Goal: Task Accomplishment & Management: Use online tool/utility

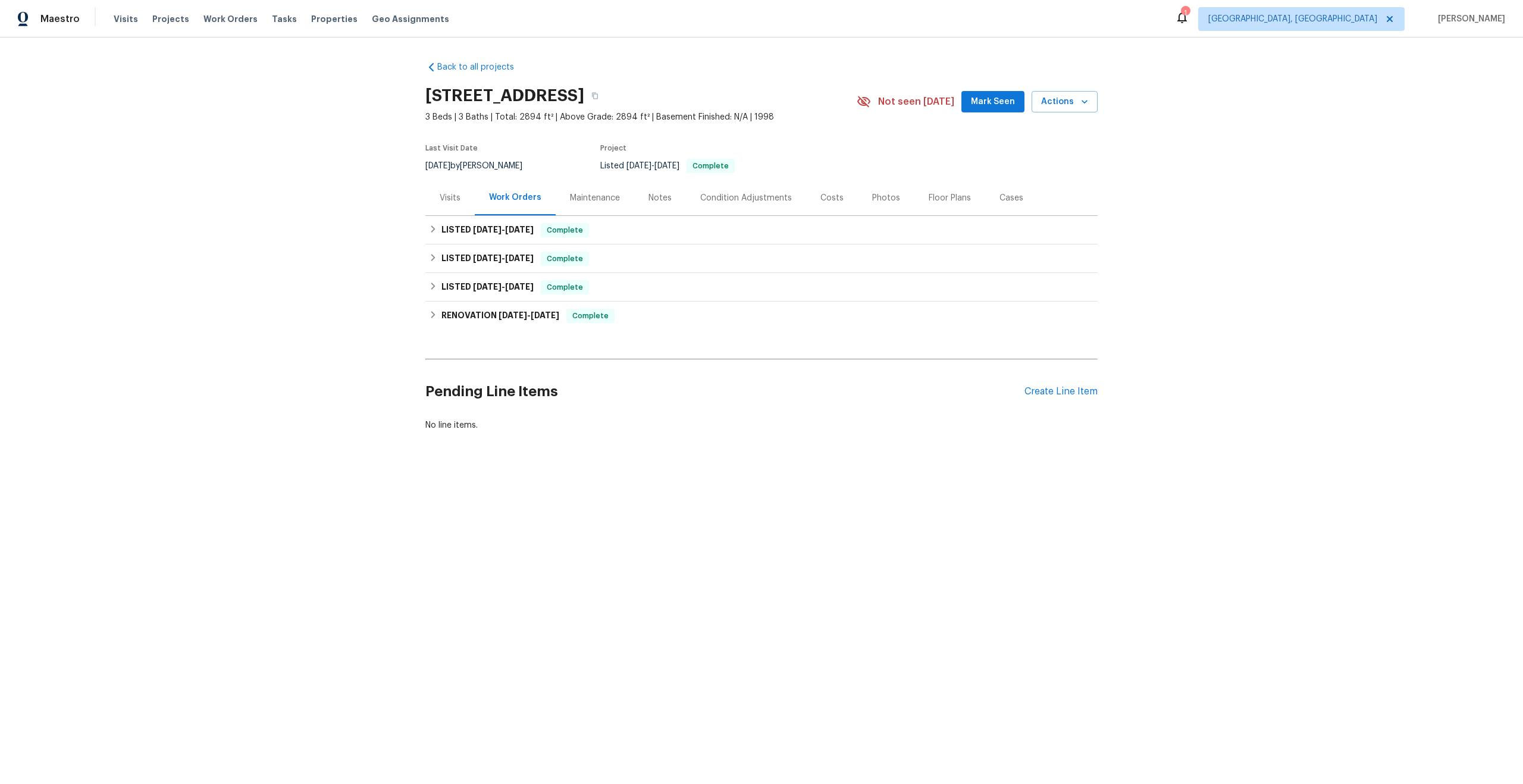
click at [598, 200] on div "Maintenance" at bounding box center [595, 198] width 50 height 12
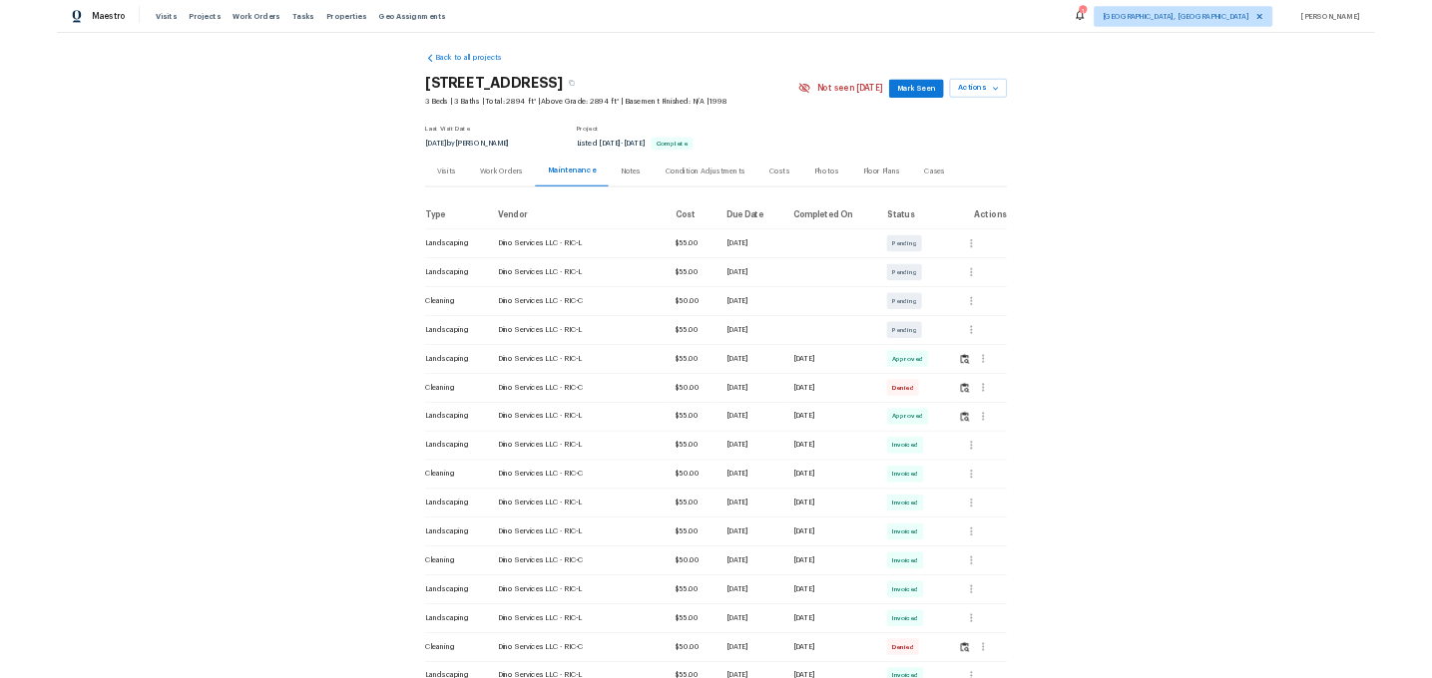
scroll to position [41, 0]
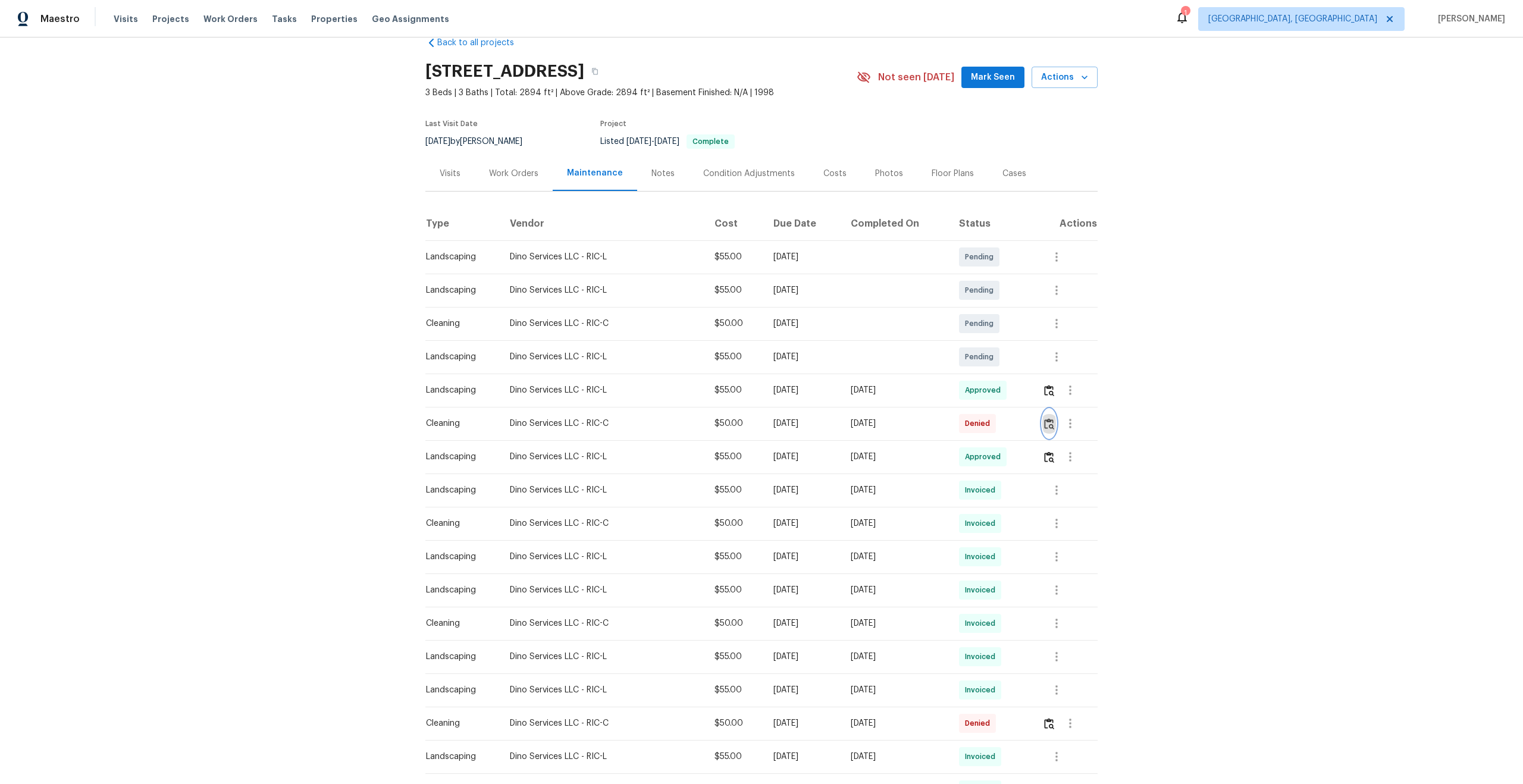
click at [1053, 426] on img "button" at bounding box center [1049, 423] width 10 height 11
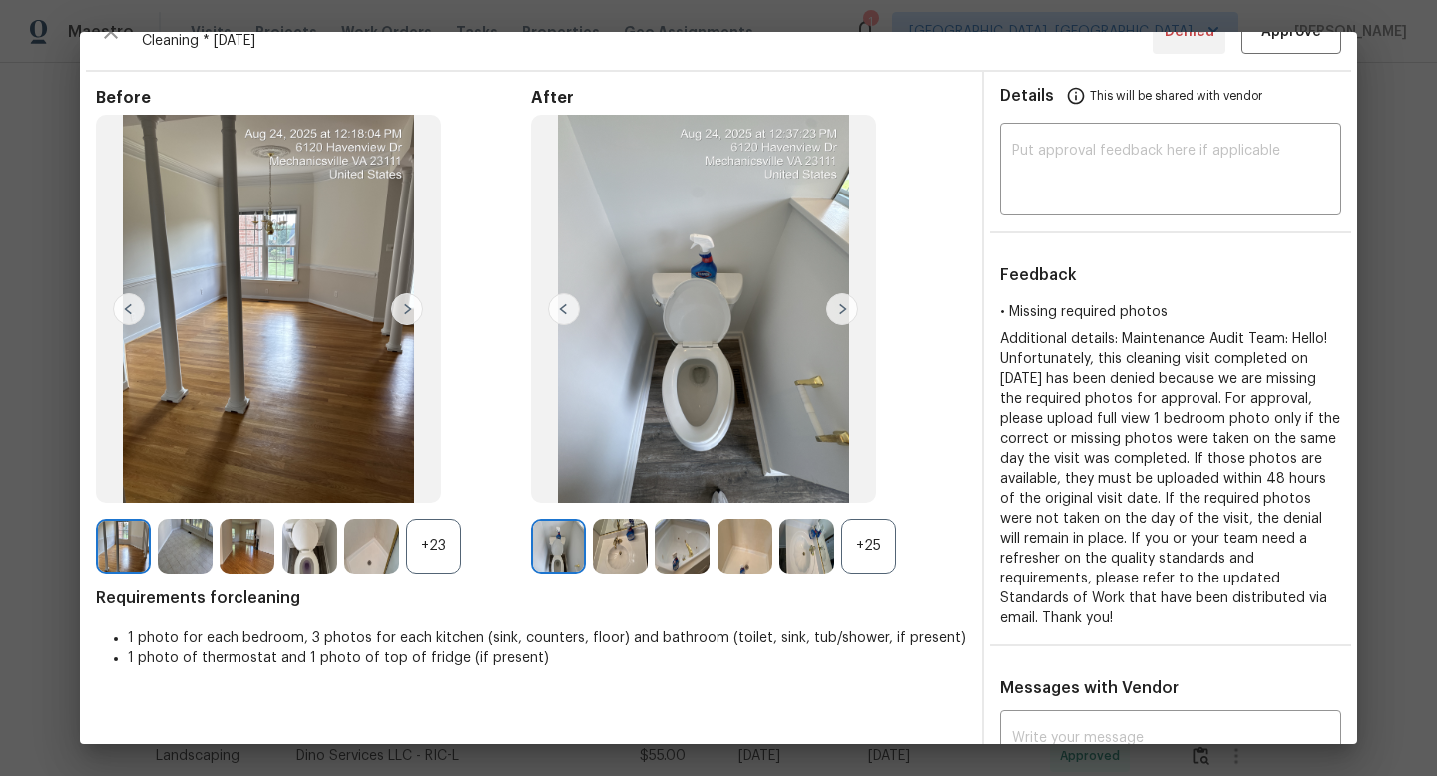
scroll to position [49, 0]
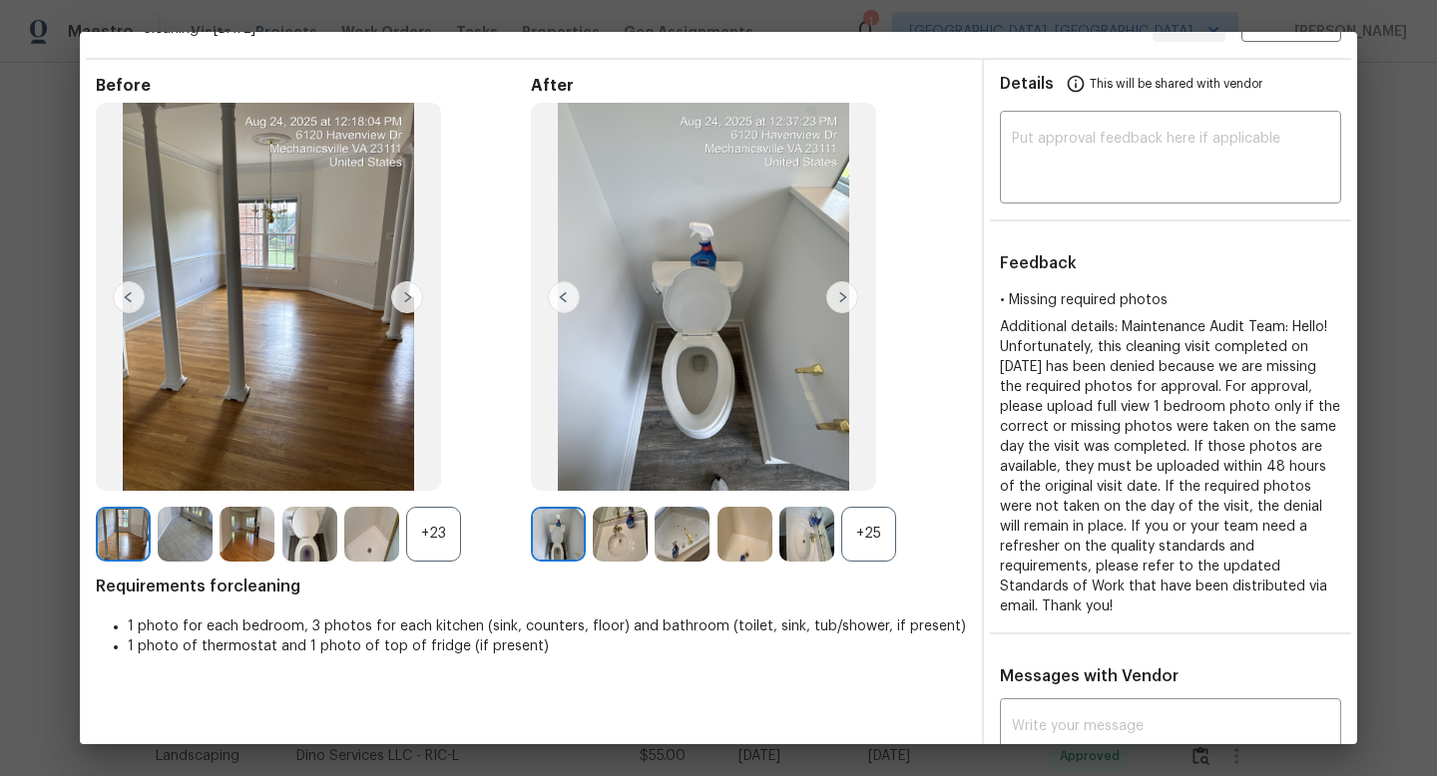
click at [856, 526] on div "+25" at bounding box center [868, 534] width 55 height 55
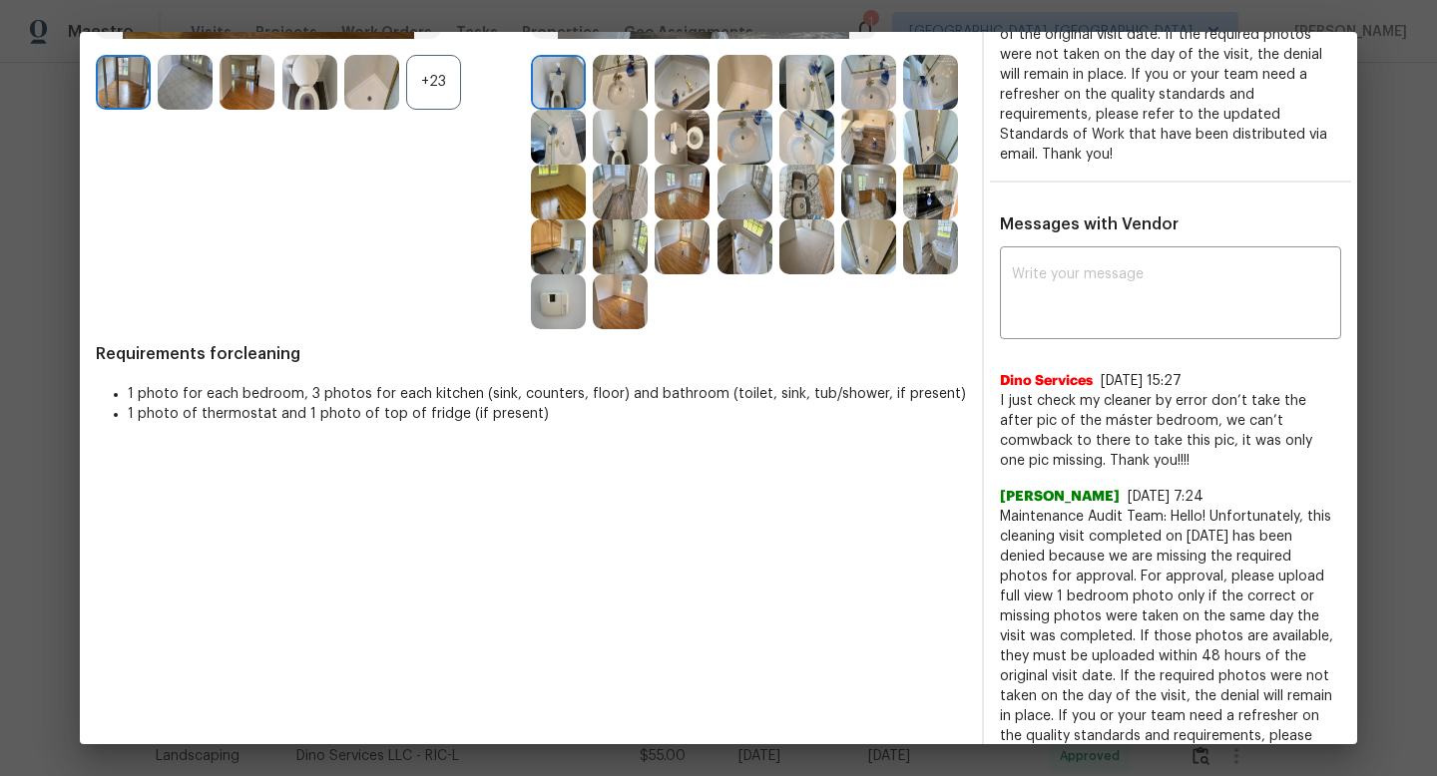
scroll to position [545, 0]
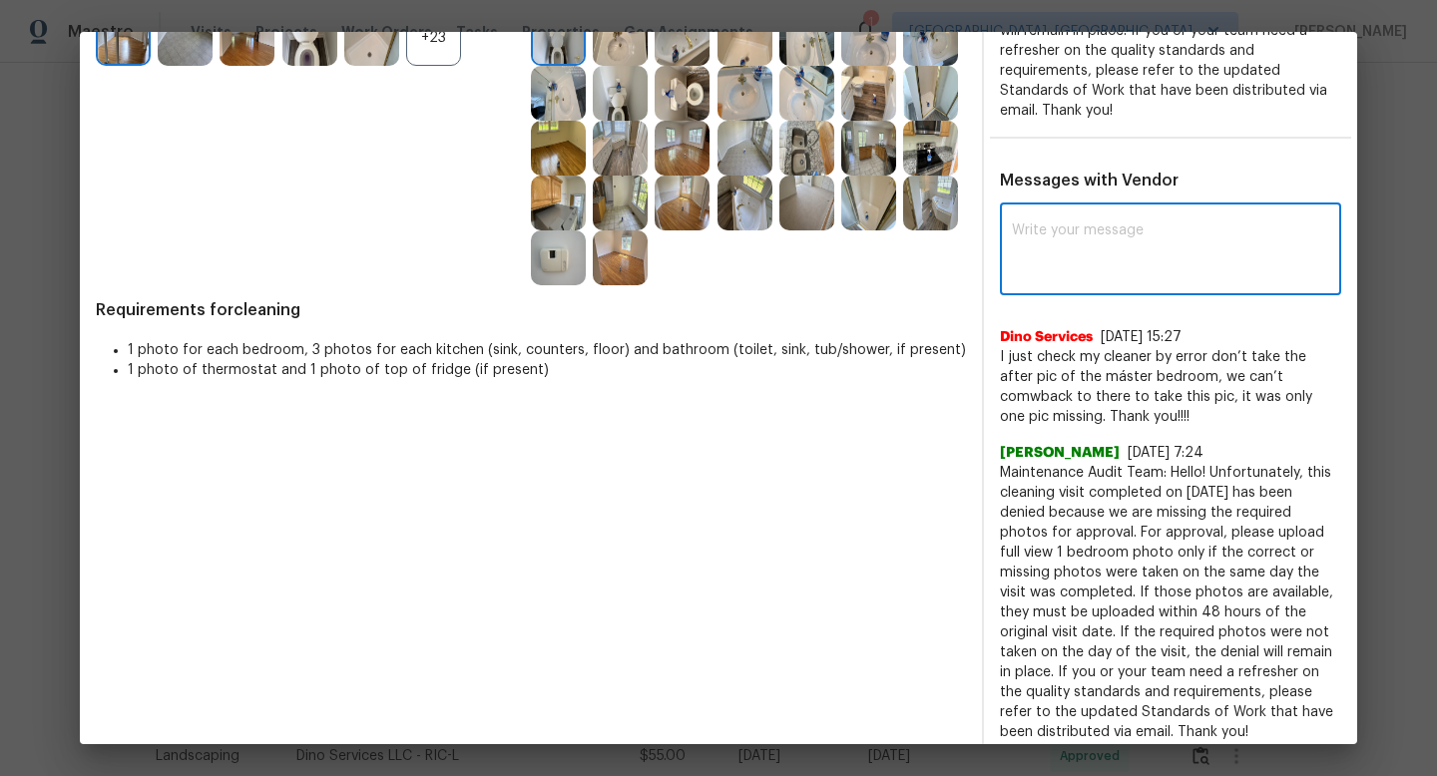
click at [1150, 253] on textarea at bounding box center [1170, 251] width 317 height 56
click at [1009, 229] on div "Hi Team x Post ​" at bounding box center [1170, 252] width 341 height 88
type textarea "Hi TeamMai"
click at [1084, 265] on textarea "Maintenance Audit Team: We could not approve without the required photos" at bounding box center [1134, 251] width 245 height 56
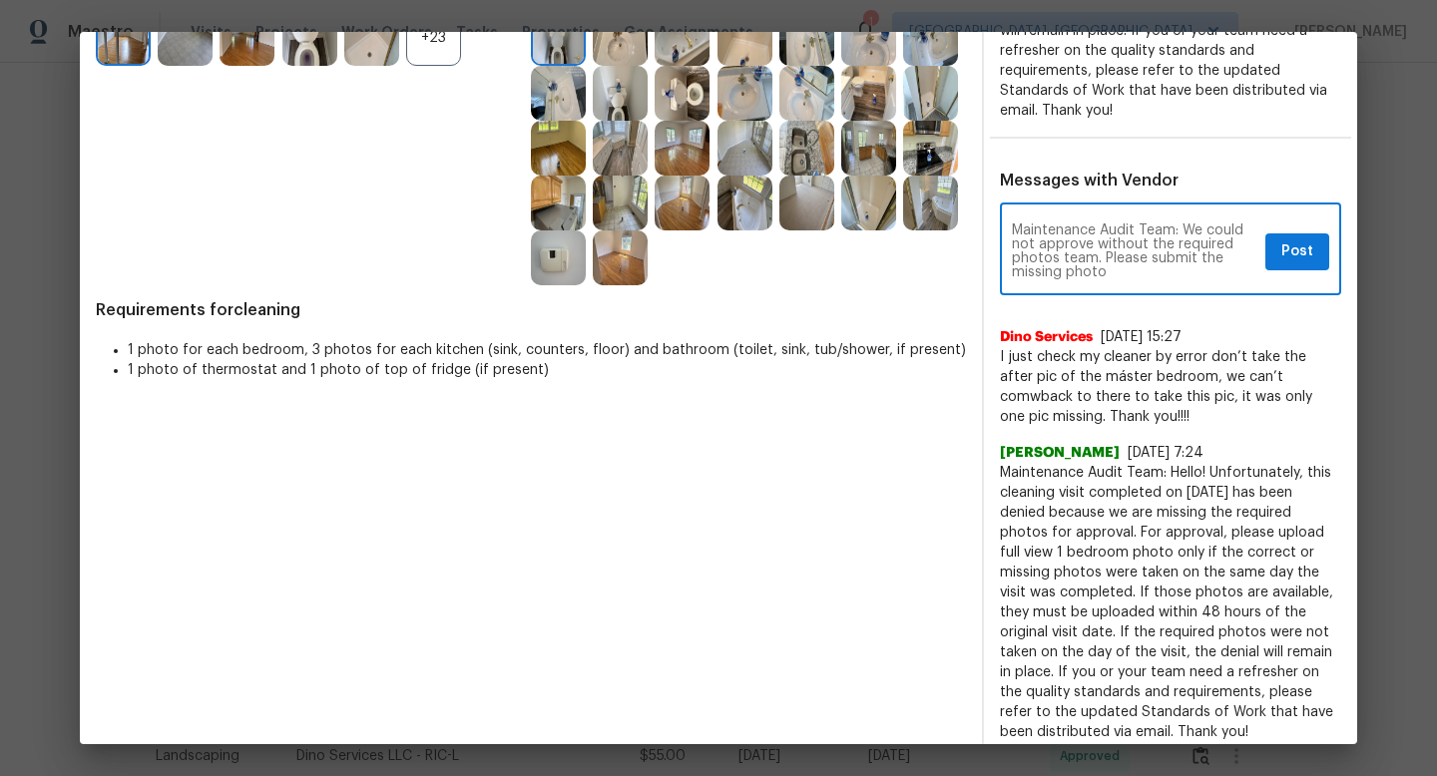
type textarea "Maintenance Audit Team: We could not approve without the required photos team. …"
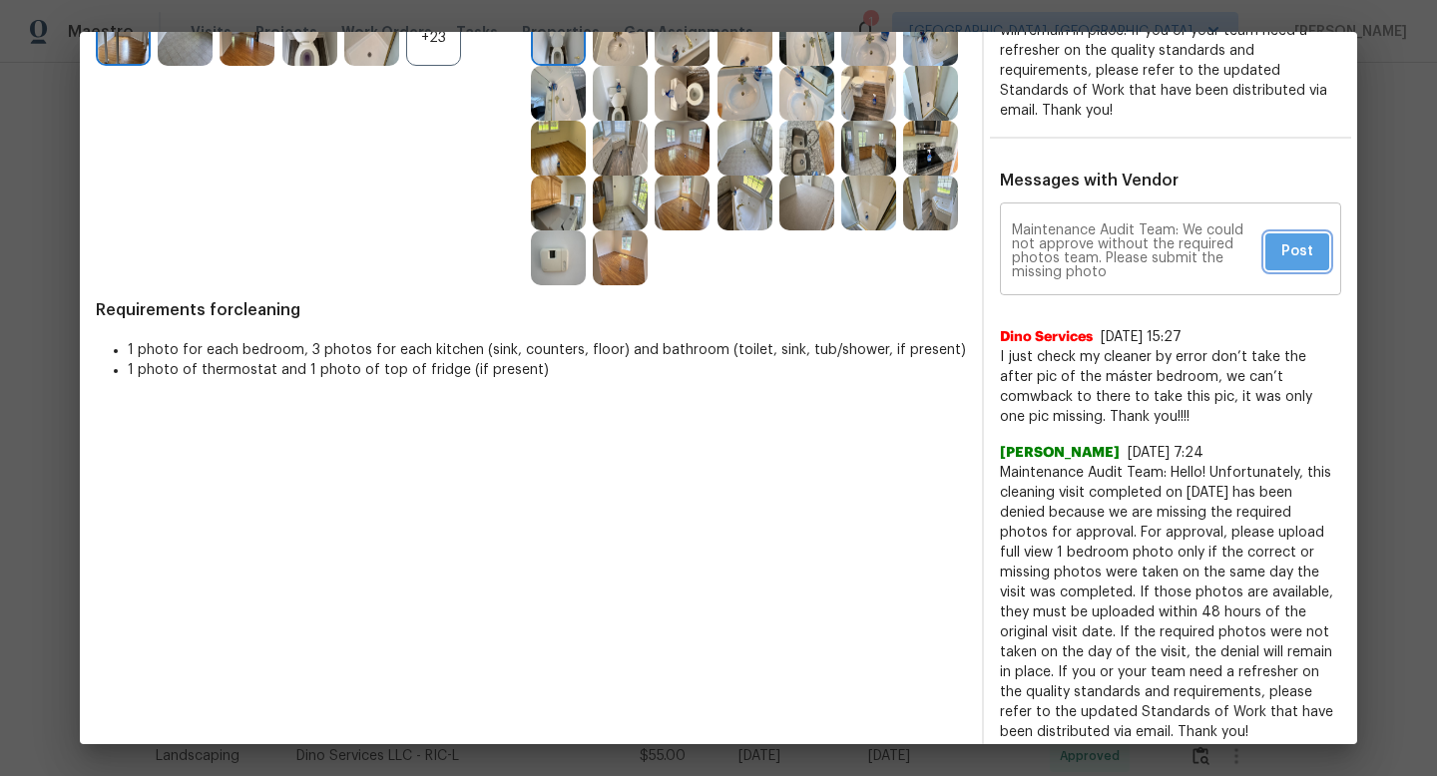
click at [1311, 249] on span "Post" at bounding box center [1297, 251] width 32 height 25
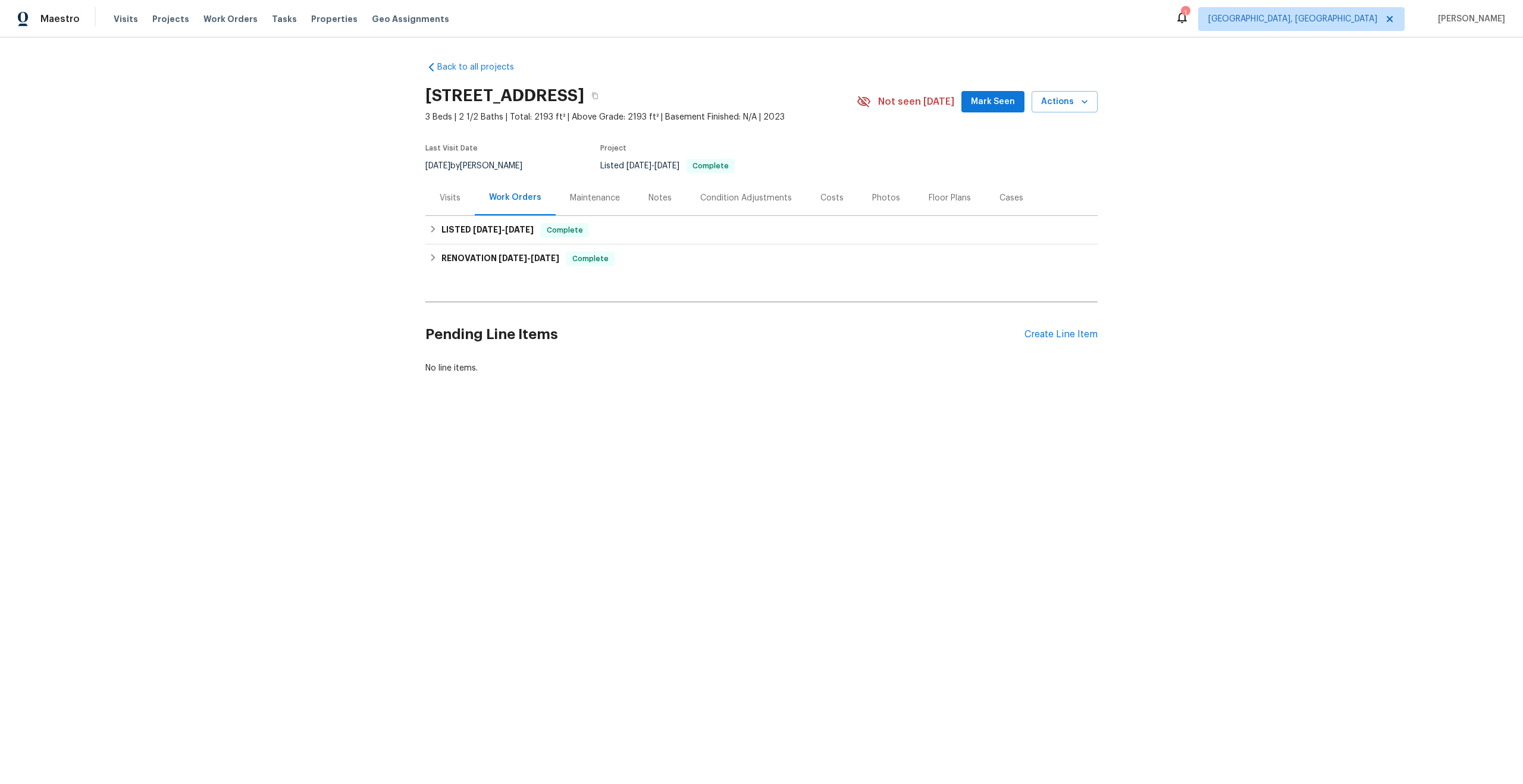
click at [600, 201] on div "Maintenance" at bounding box center [595, 198] width 50 height 12
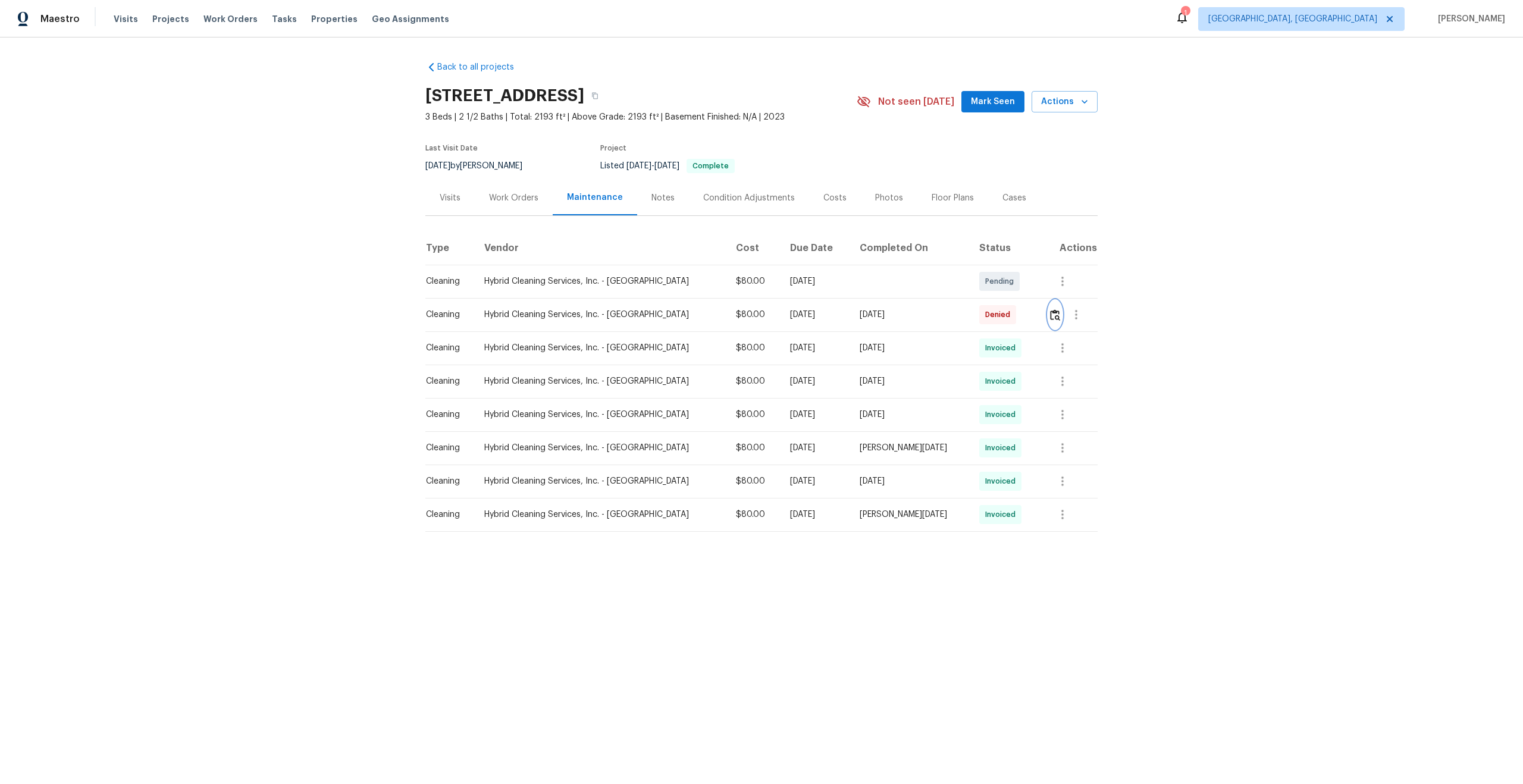
click at [1050, 321] on button "button" at bounding box center [1055, 315] width 14 height 29
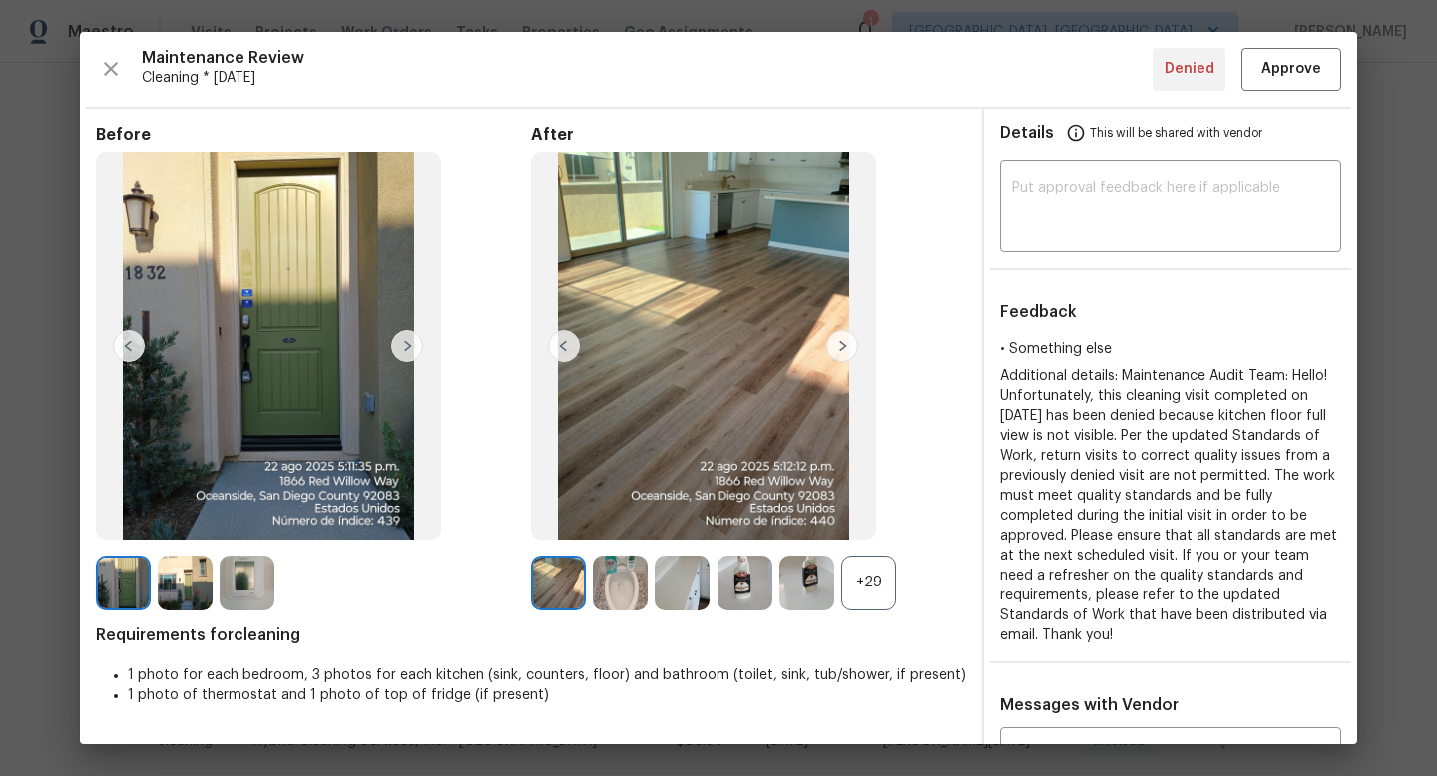
scroll to position [84, 0]
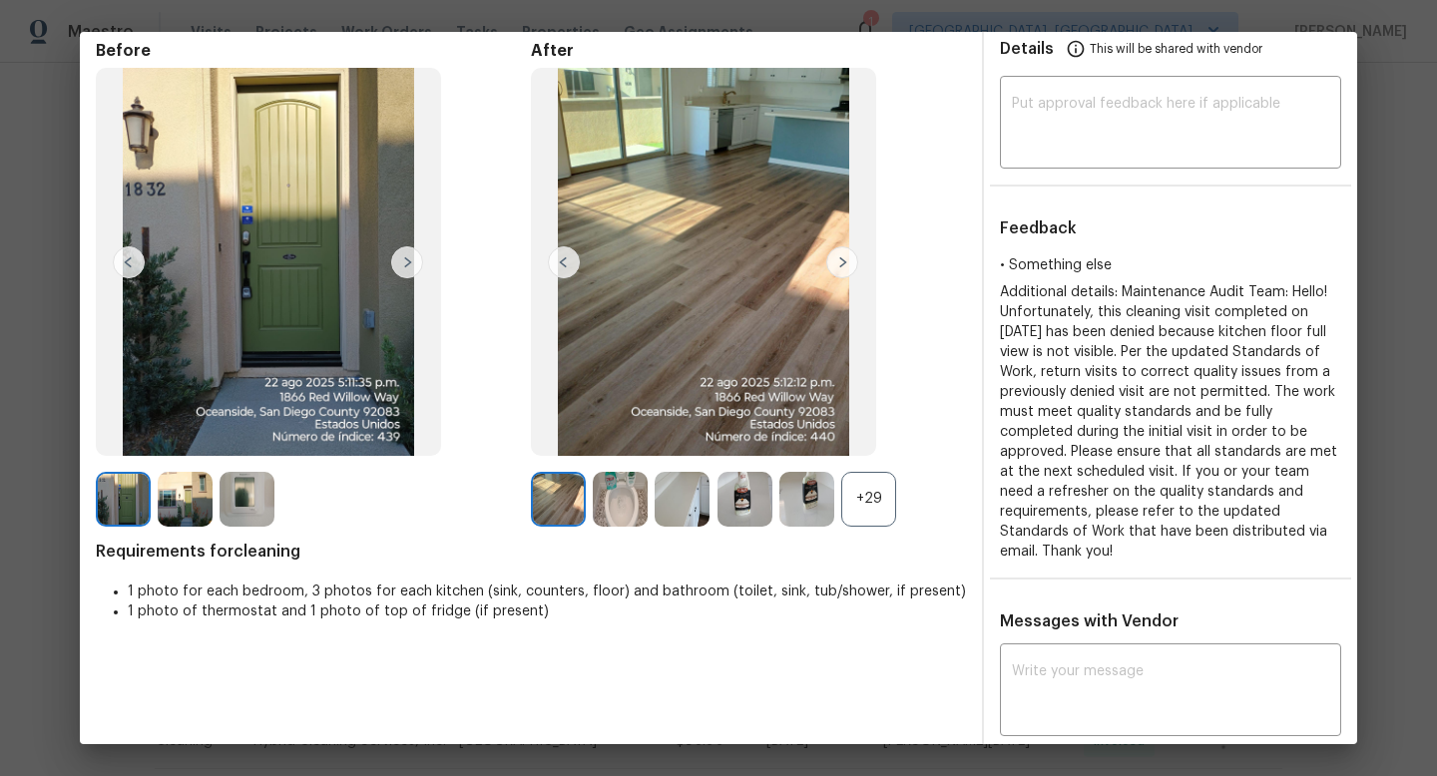
click at [873, 490] on div "+29" at bounding box center [868, 499] width 55 height 55
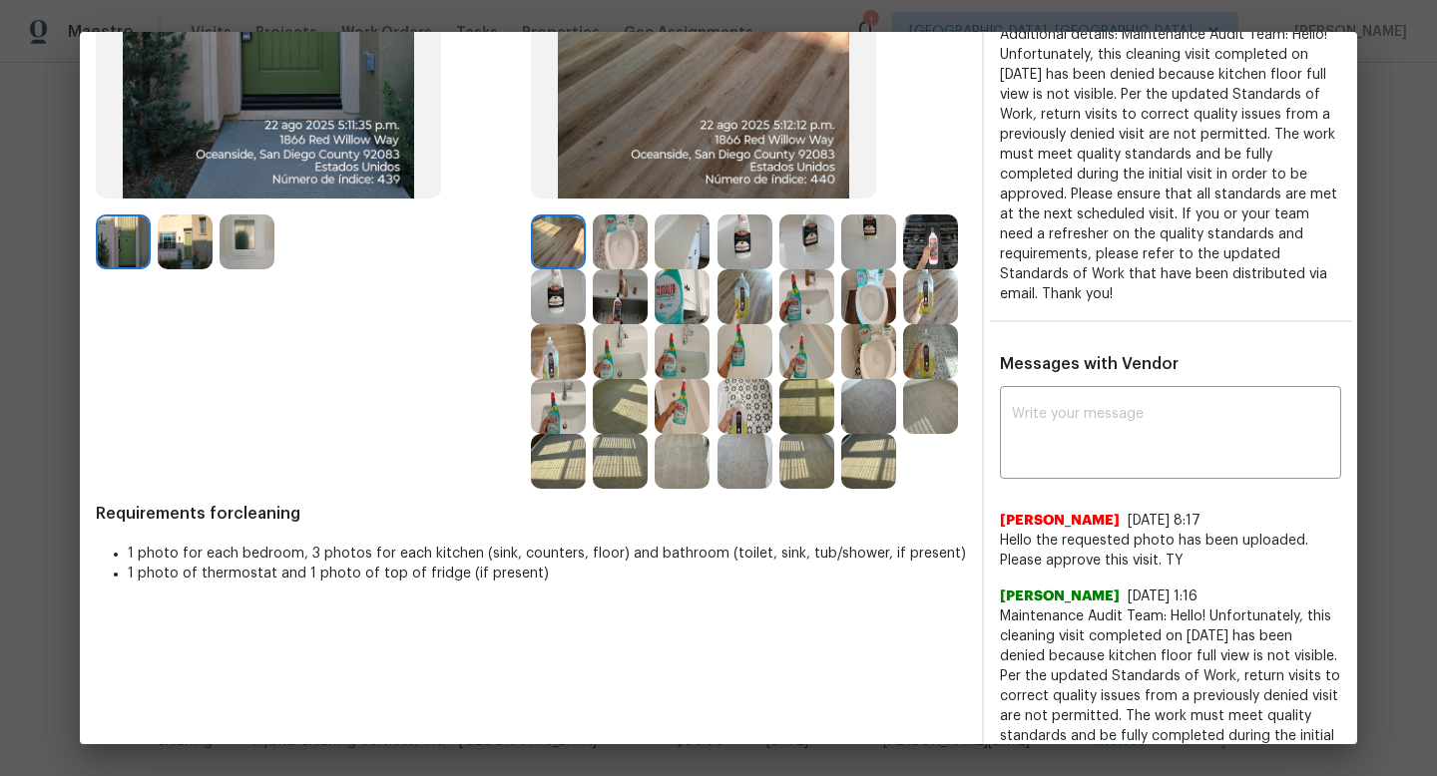
scroll to position [335, 0]
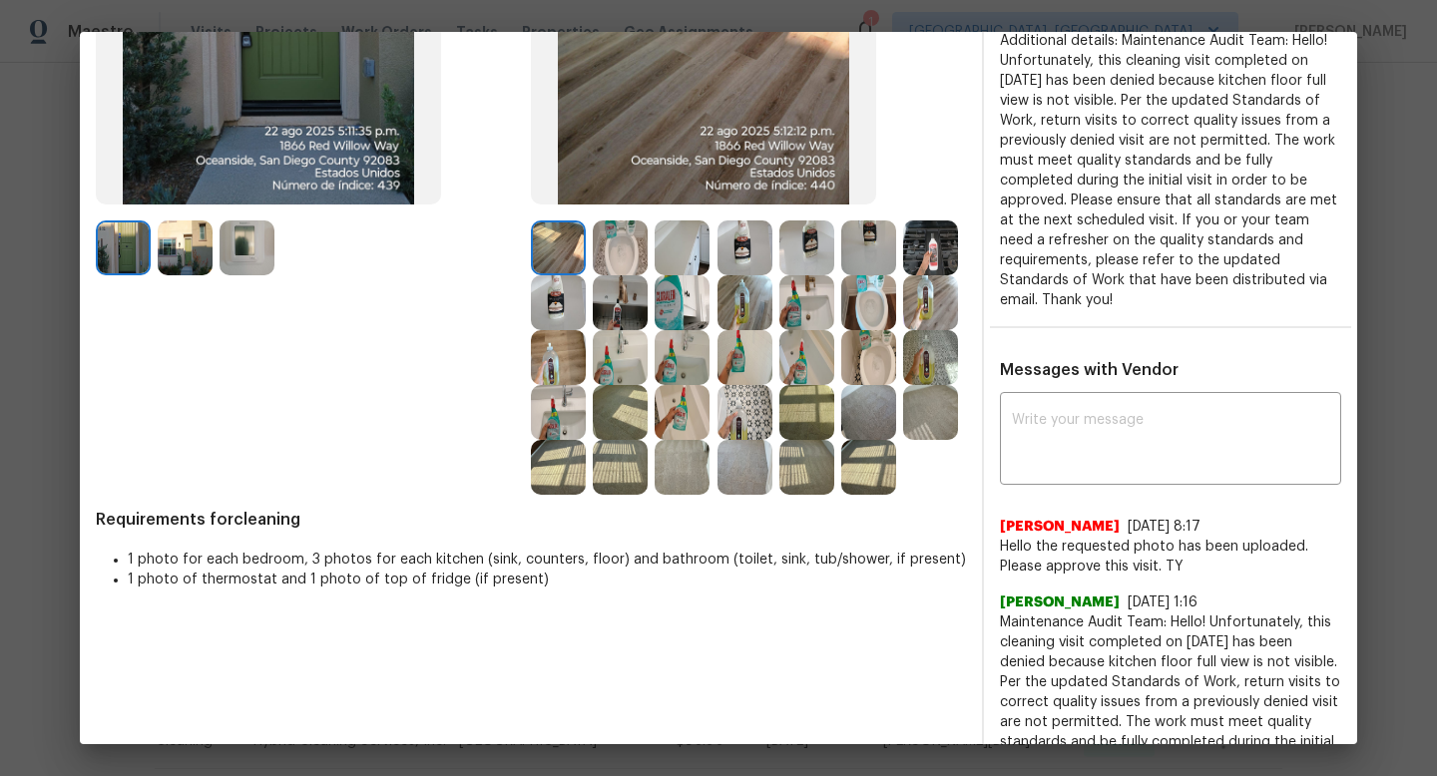
click at [563, 228] on img at bounding box center [558, 247] width 55 height 55
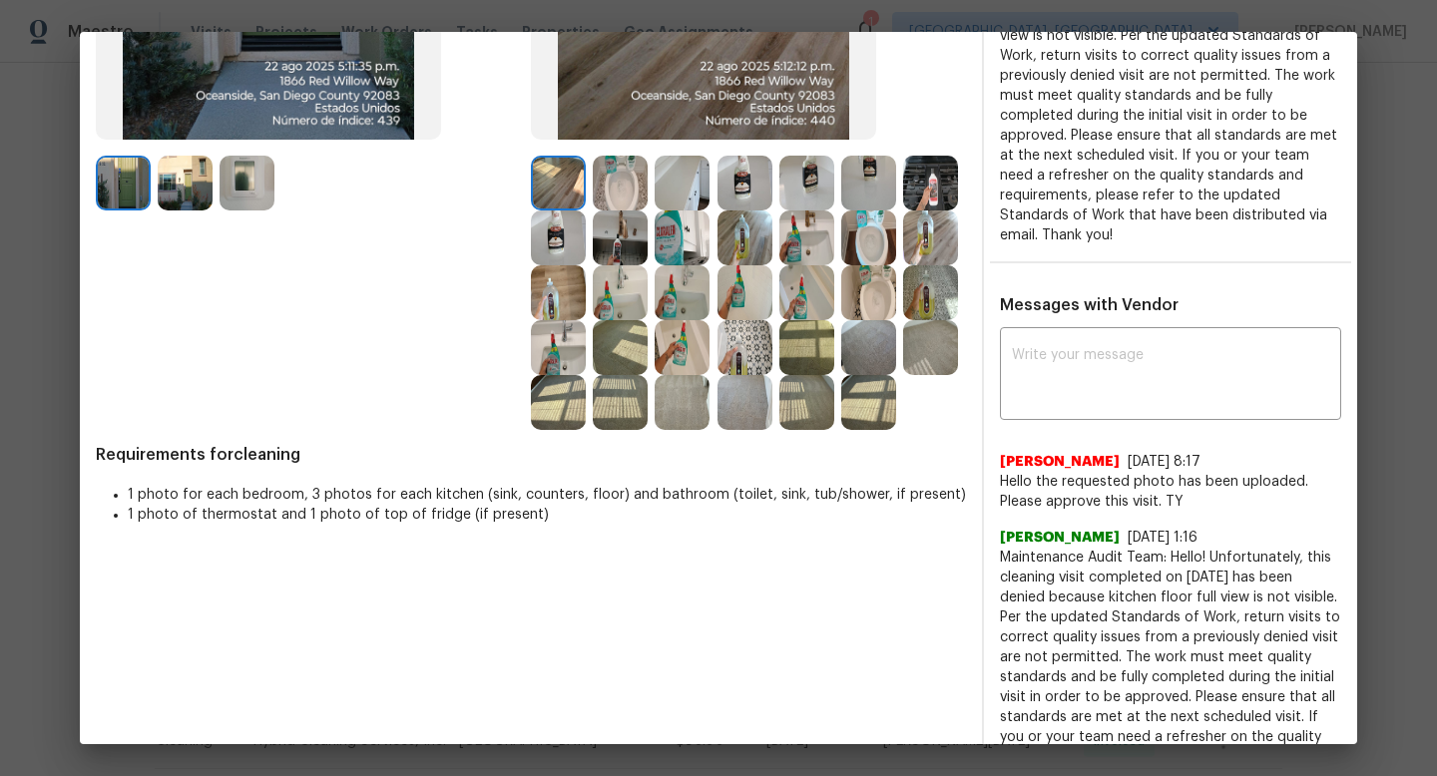
scroll to position [534, 0]
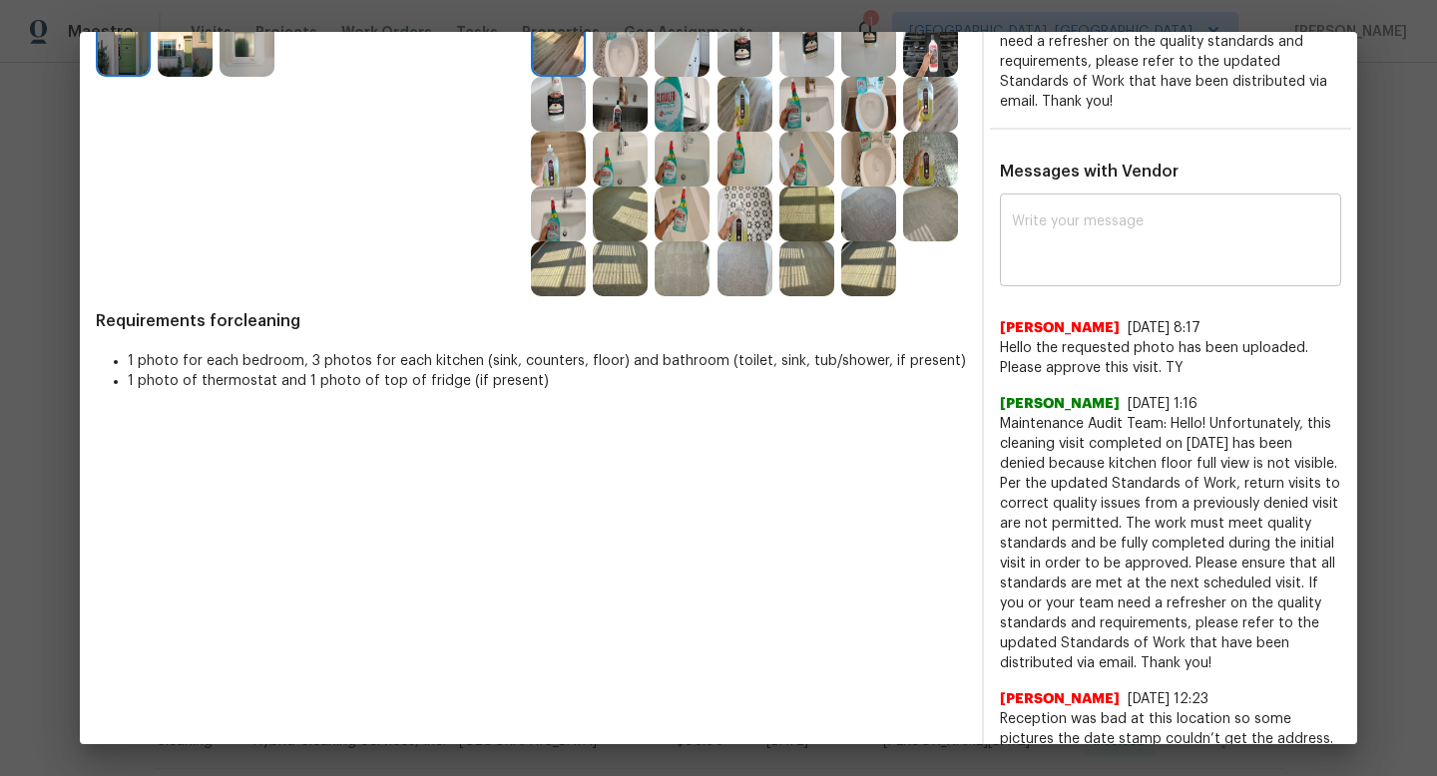
click at [1081, 215] on textarea at bounding box center [1170, 243] width 317 height 56
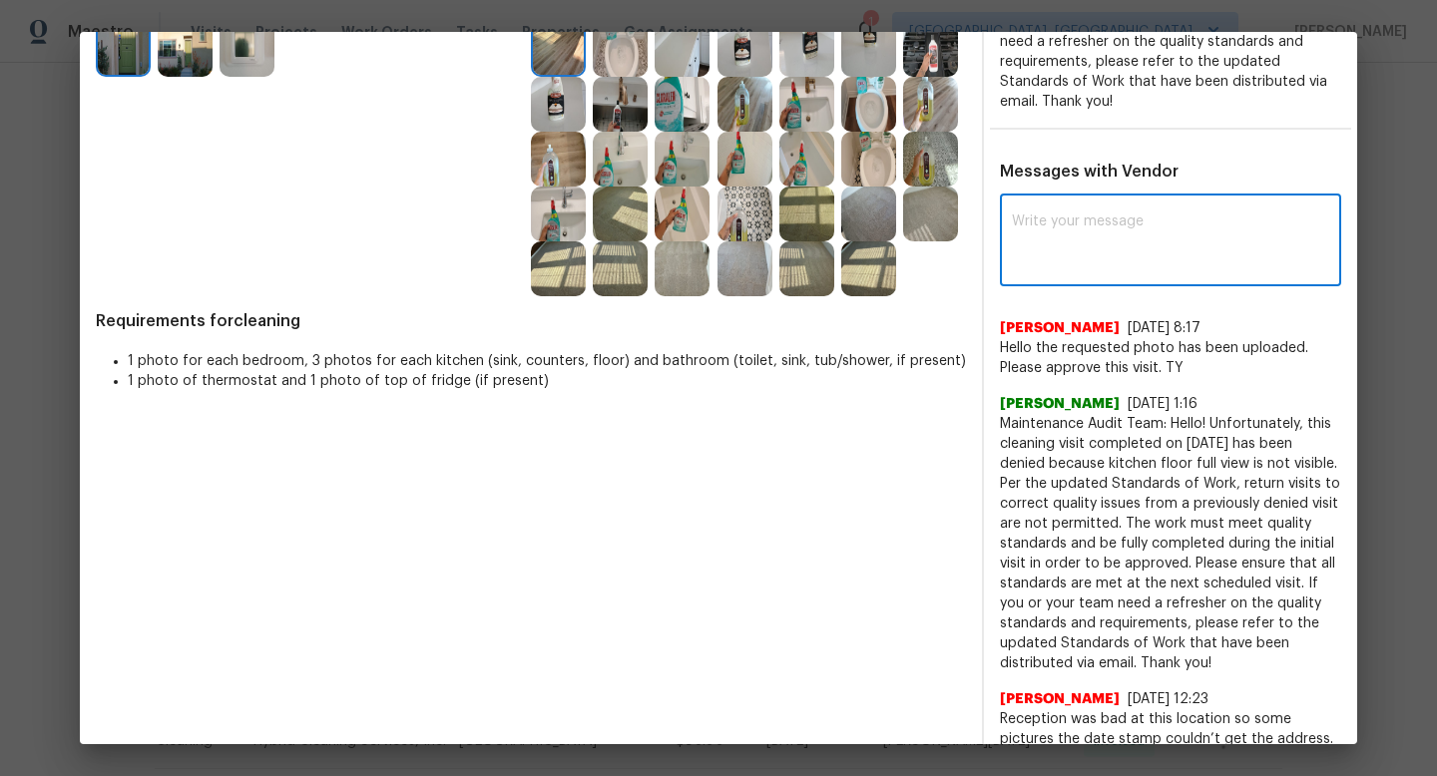
scroll to position [0, 0]
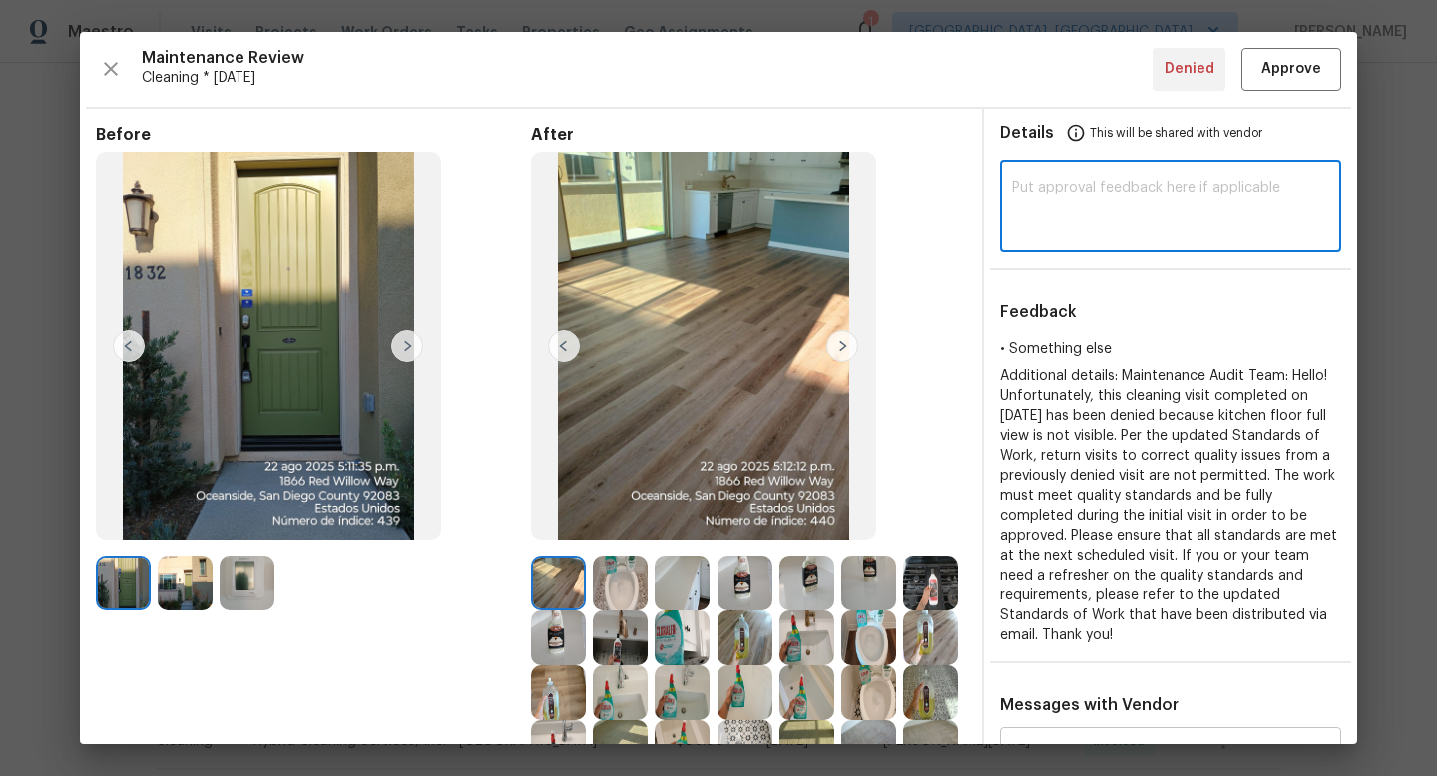
click at [1081, 204] on textarea at bounding box center [1170, 209] width 317 height 56
type textarea "m"
click at [1096, 215] on textarea at bounding box center [1170, 209] width 317 height 56
paste textarea "Maintenance Audit Team: Hi Team This visit has been approved after further audi…"
type textarea "Maintenance Audit Team: Hi Team This visit has been approved after further audi…"
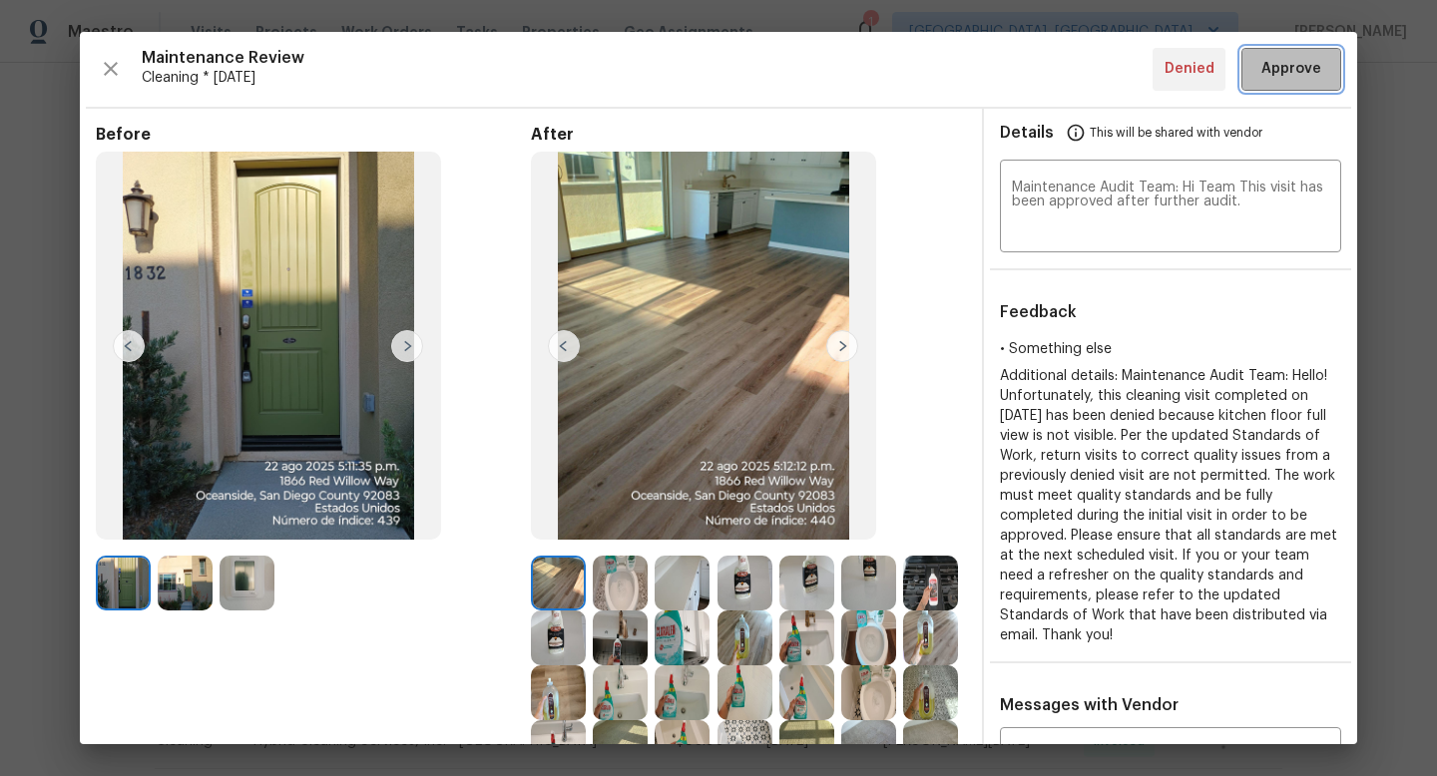
click at [1295, 67] on span "Approve" at bounding box center [1291, 69] width 60 height 25
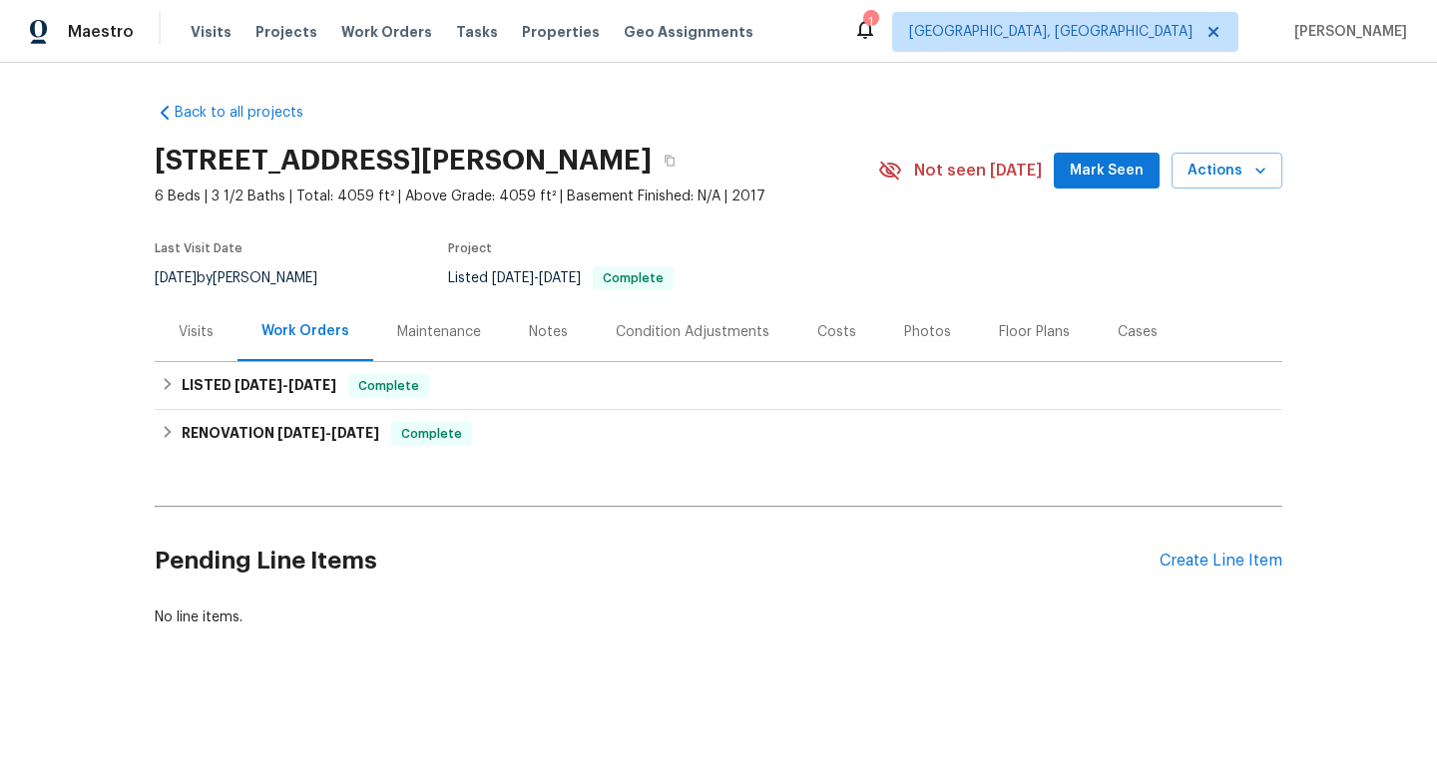
click at [427, 327] on div "Maintenance" at bounding box center [439, 332] width 84 height 20
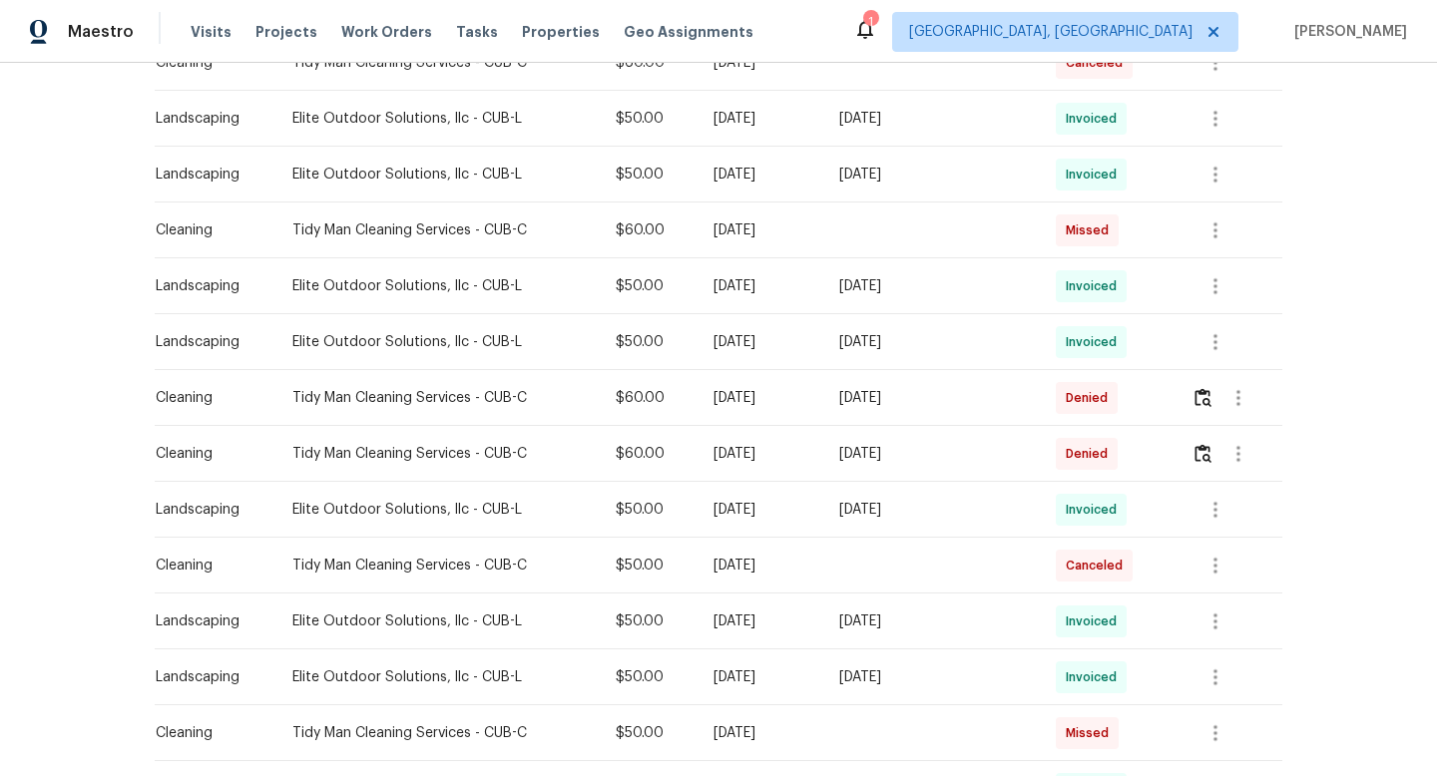
scroll to position [878, 0]
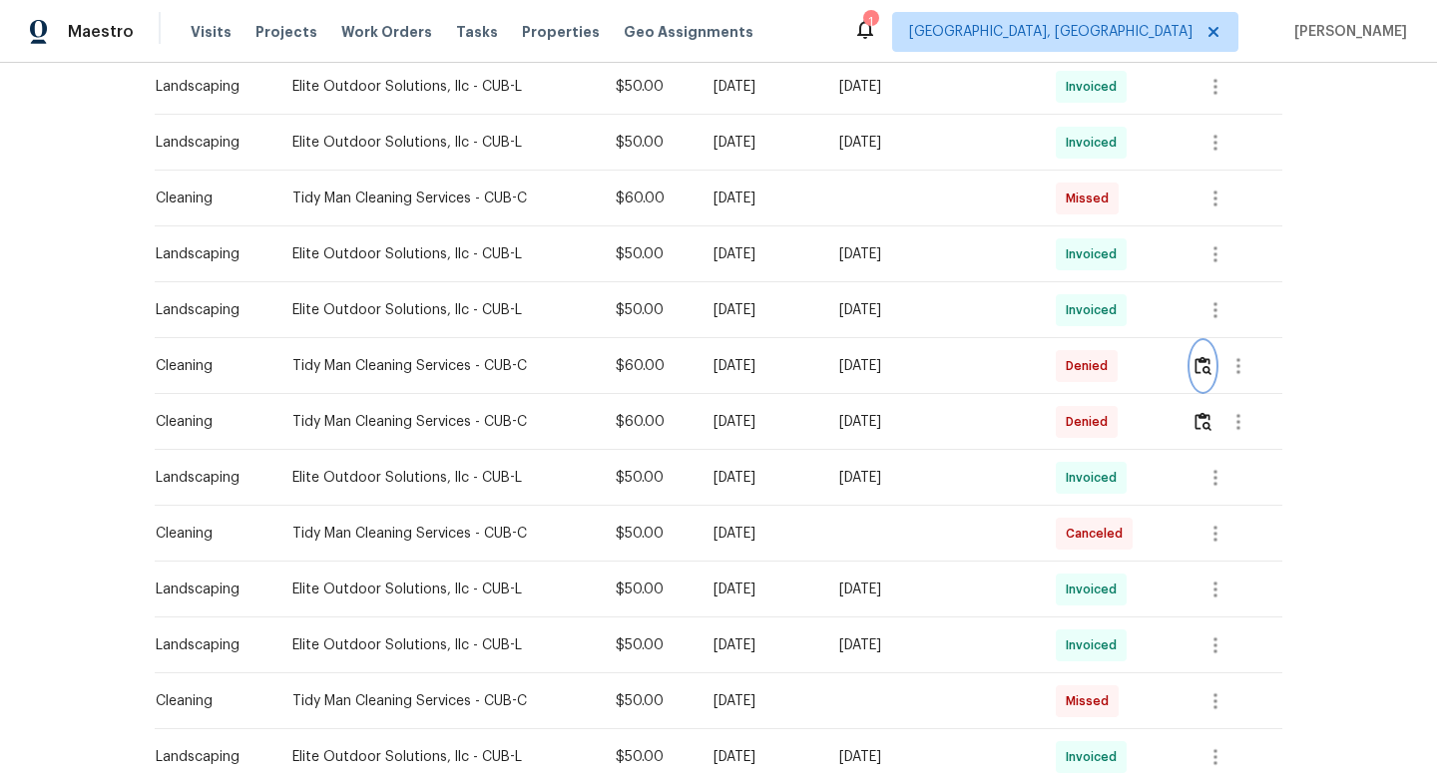
click at [1203, 360] on img "button" at bounding box center [1202, 365] width 17 height 19
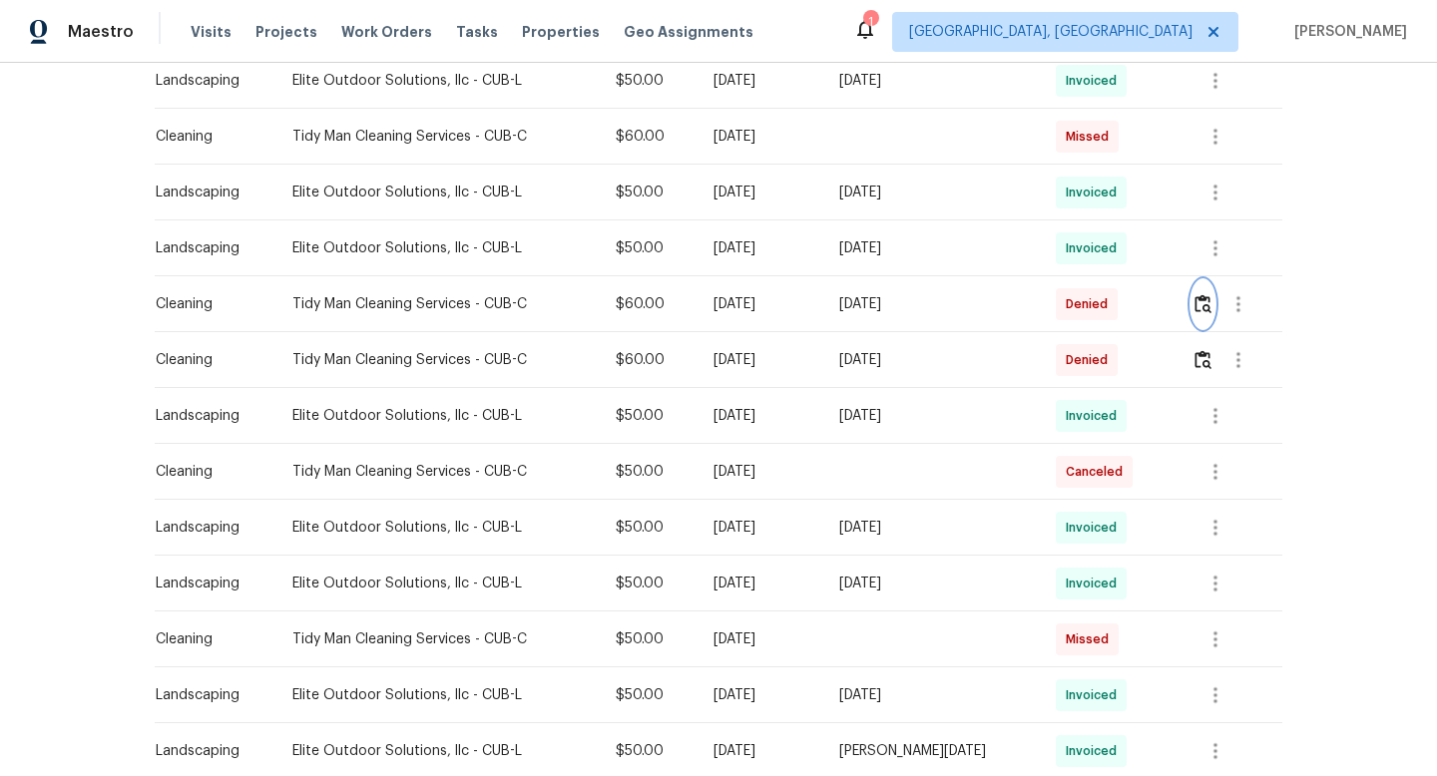
scroll to position [943, 0]
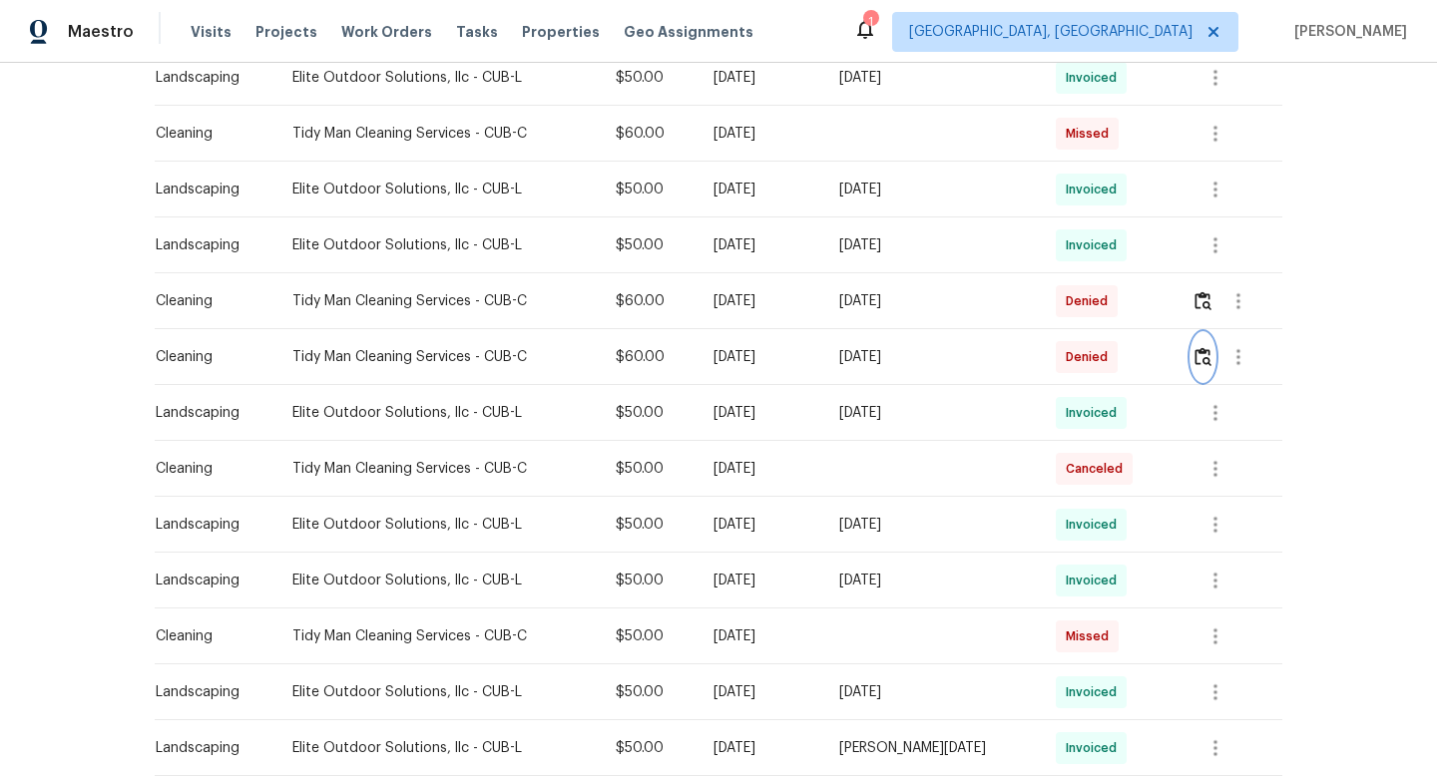
click at [1207, 360] on img "button" at bounding box center [1202, 356] width 17 height 19
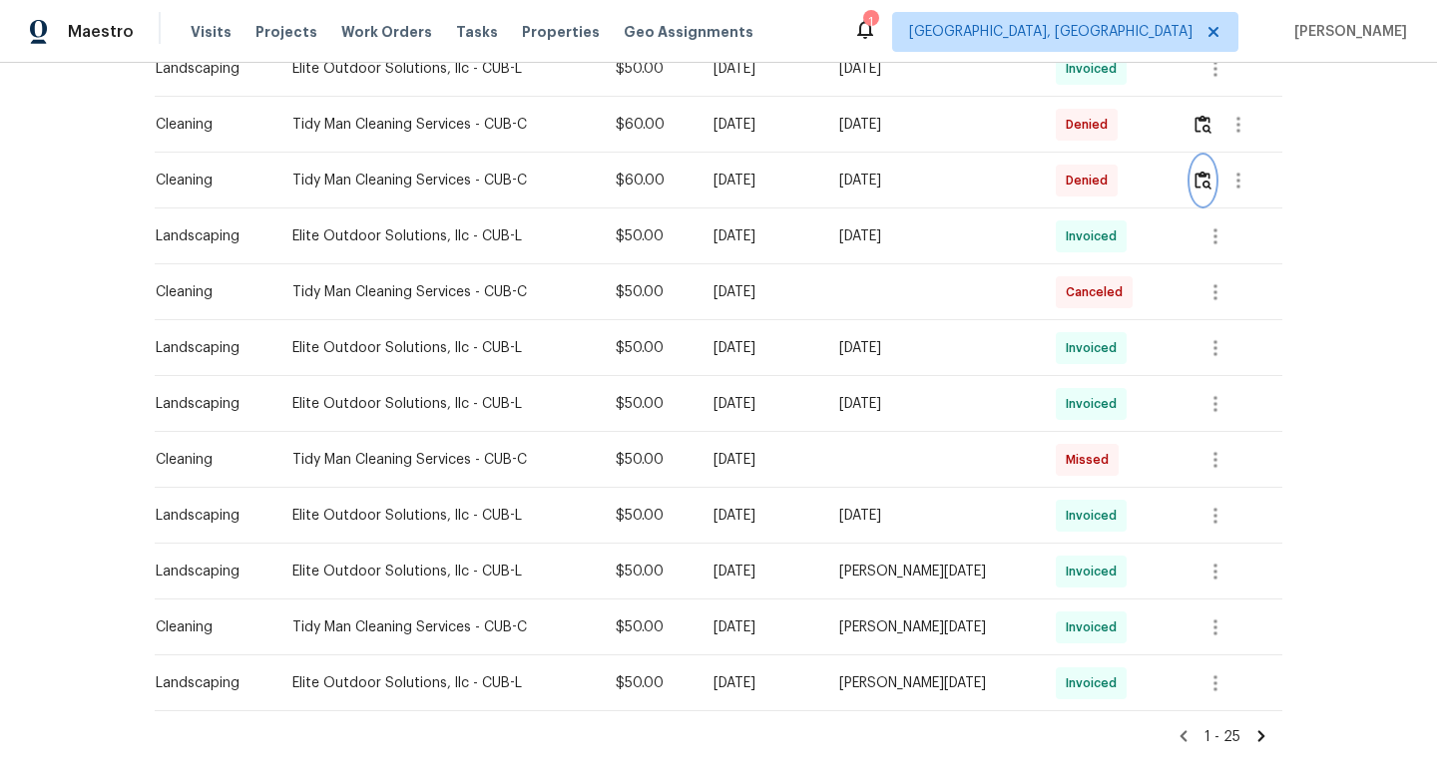
scroll to position [1209, 0]
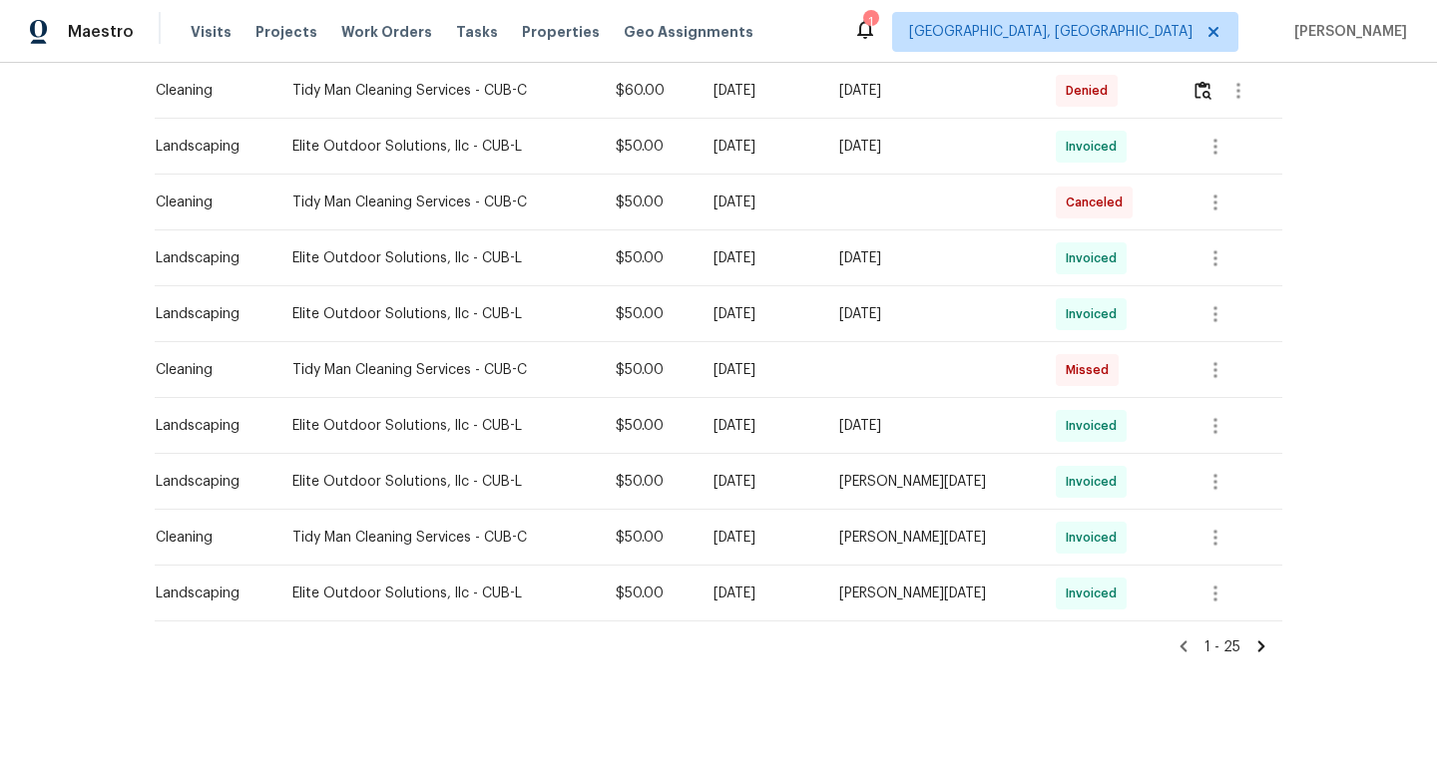
click at [1265, 650] on icon at bounding box center [1261, 647] width 18 height 18
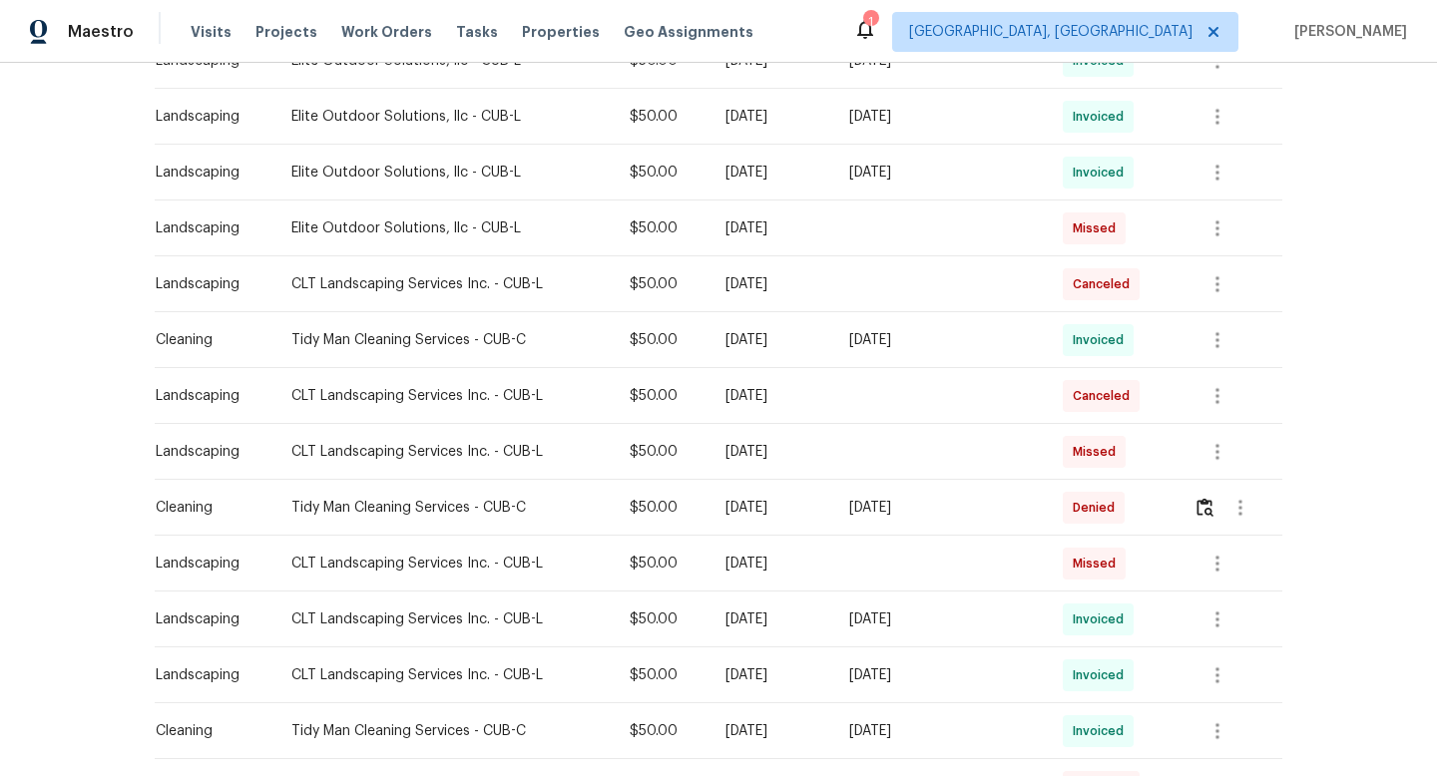
scroll to position [750, 0]
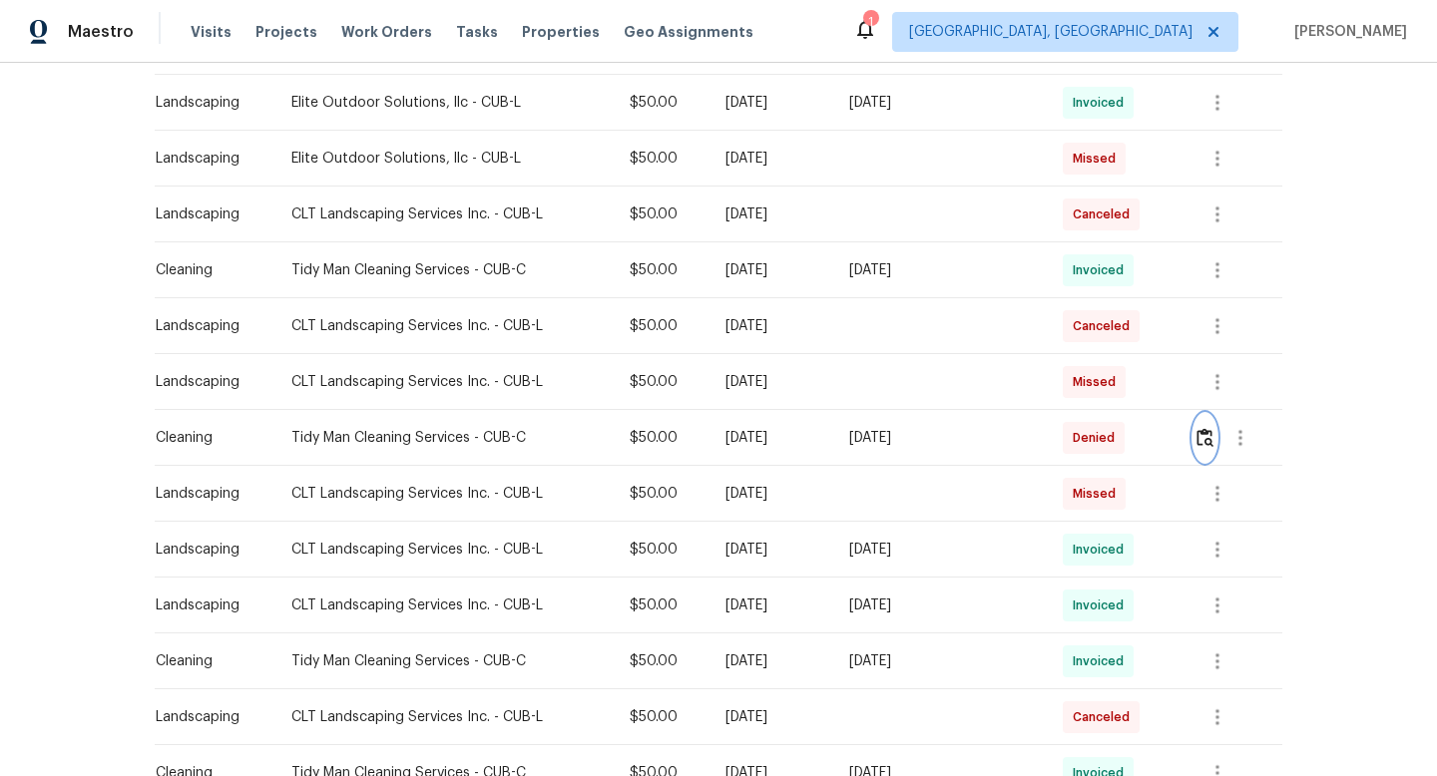
click at [1209, 440] on img "button" at bounding box center [1204, 437] width 17 height 19
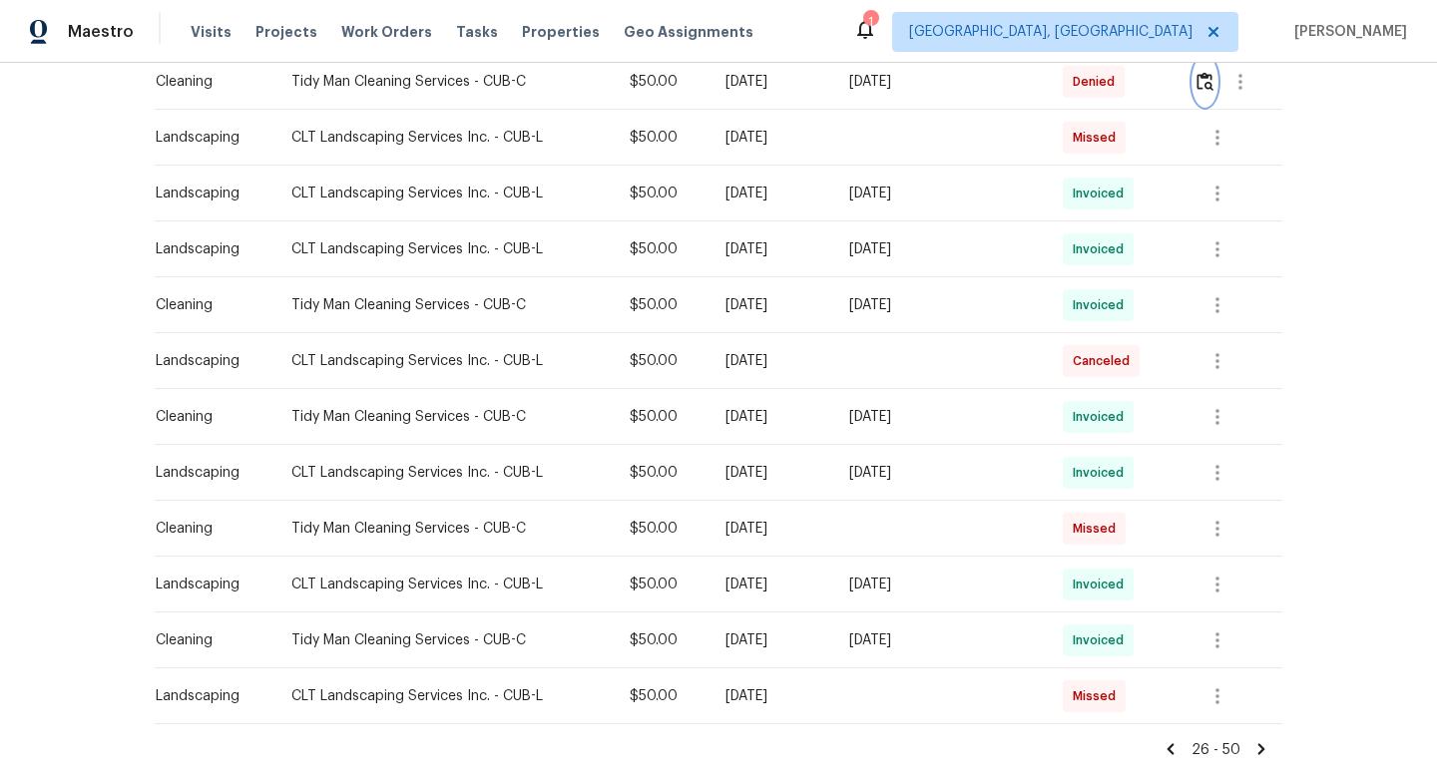
scroll to position [1209, 0]
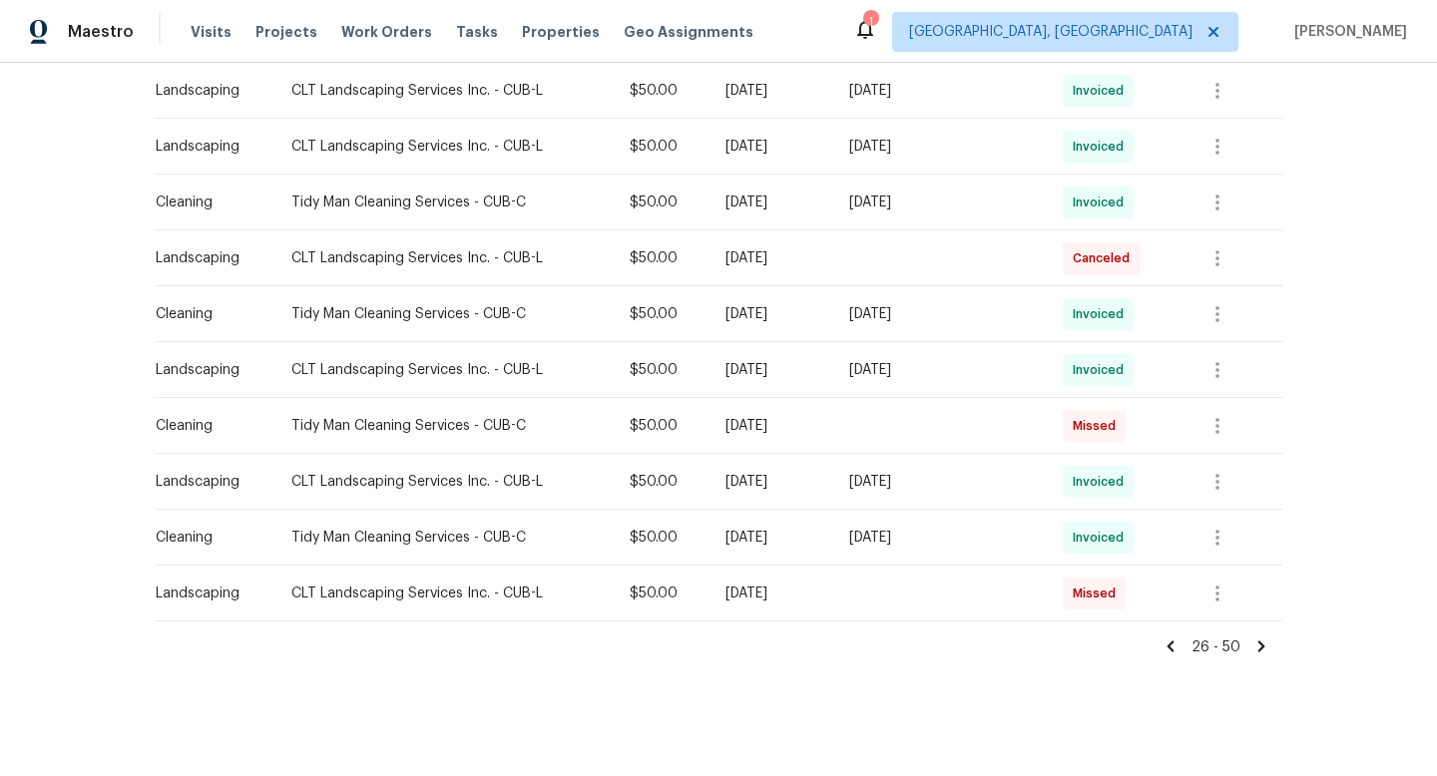
click at [1254, 636] on div "26 - 50" at bounding box center [718, 640] width 1127 height 36
click at [1265, 644] on icon at bounding box center [1261, 647] width 18 height 18
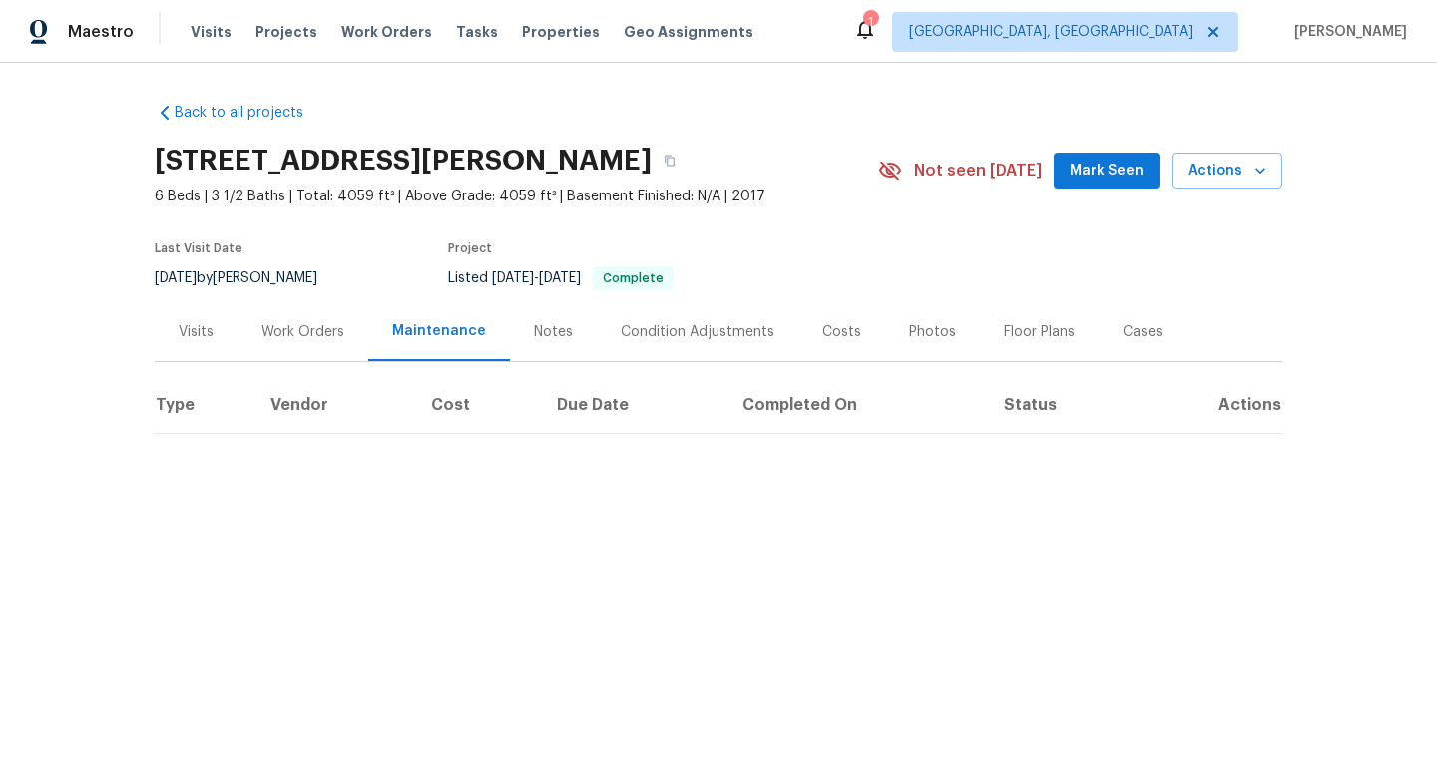
scroll to position [0, 0]
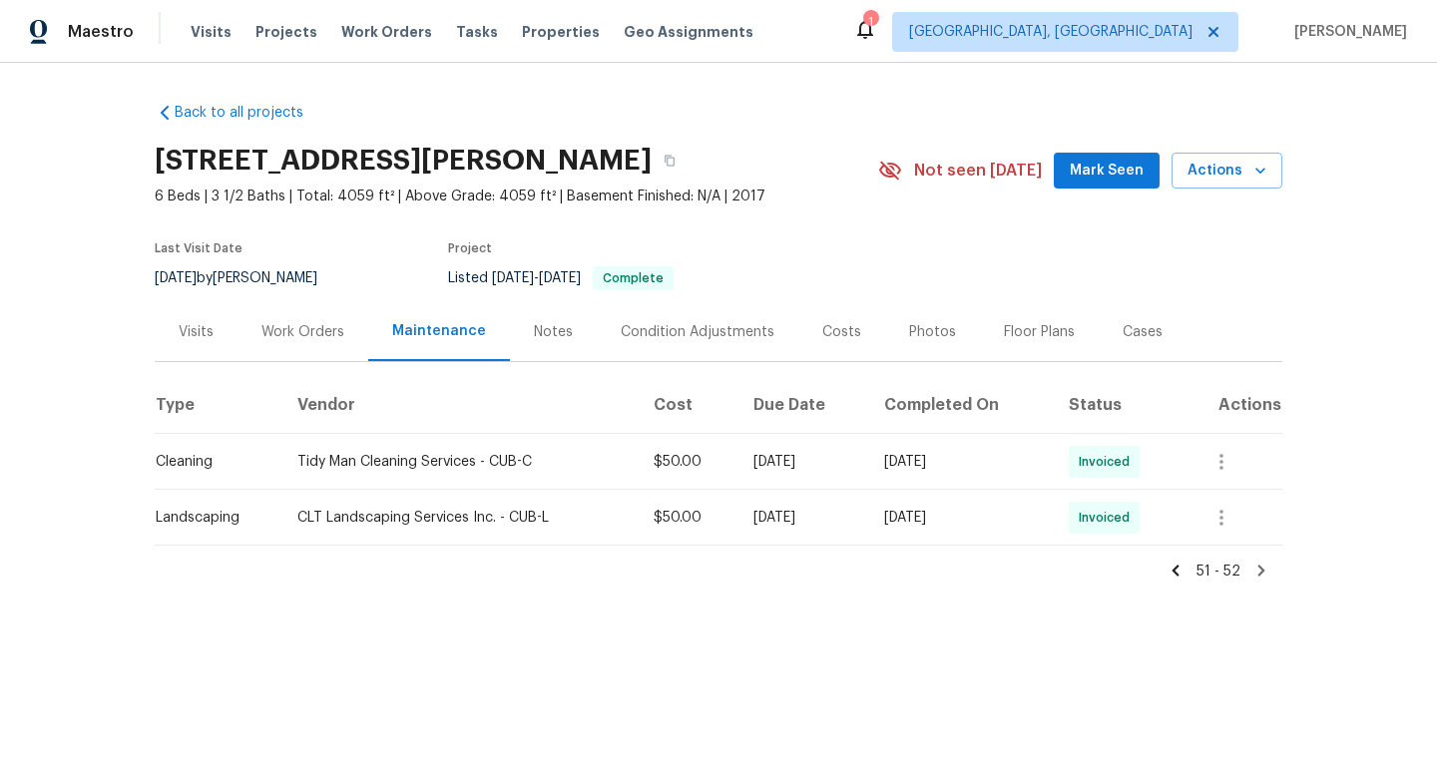
click at [1166, 575] on div "51 - 52" at bounding box center [718, 564] width 1127 height 36
click at [1179, 575] on icon at bounding box center [1175, 570] width 7 height 11
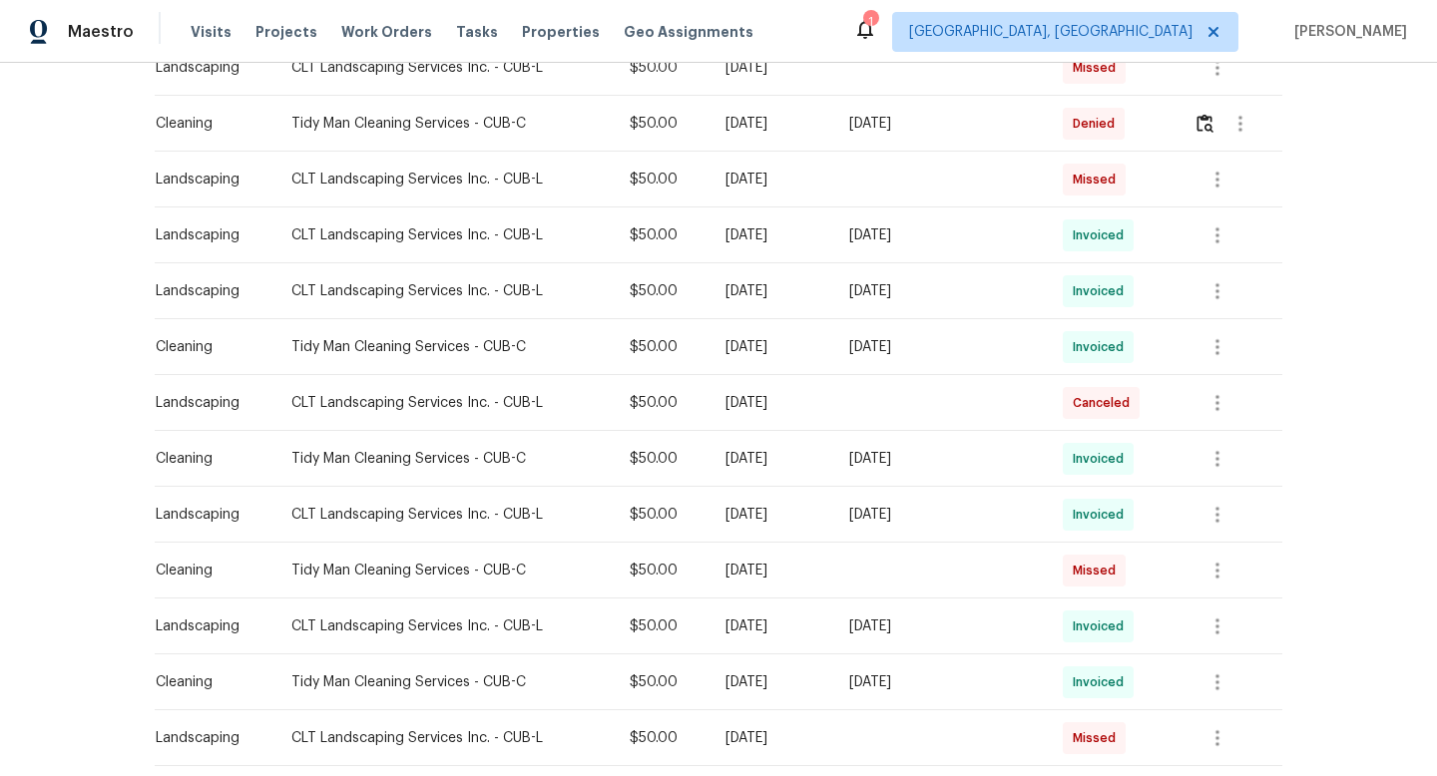
scroll to position [1209, 0]
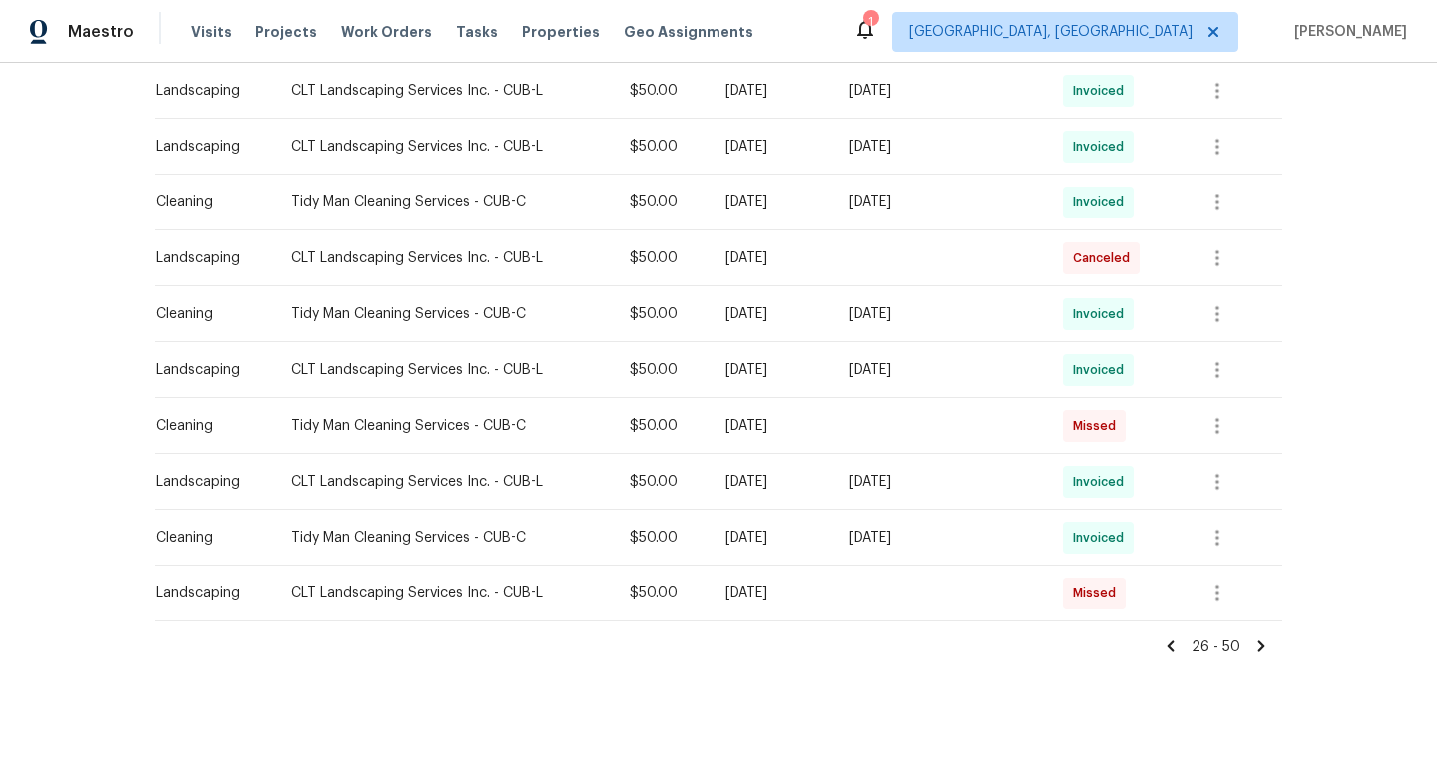
click at [1170, 643] on icon at bounding box center [1170, 647] width 18 height 18
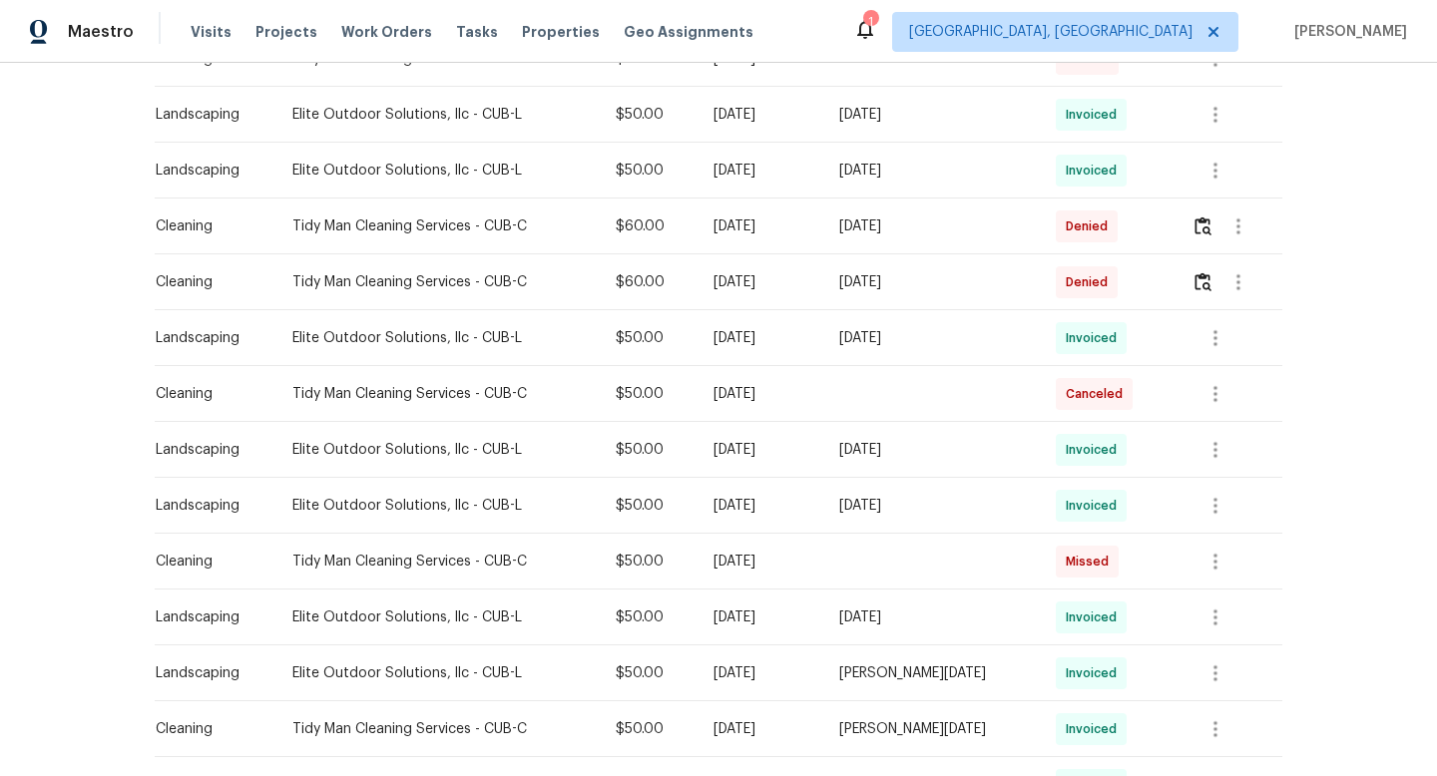
scroll to position [892, 0]
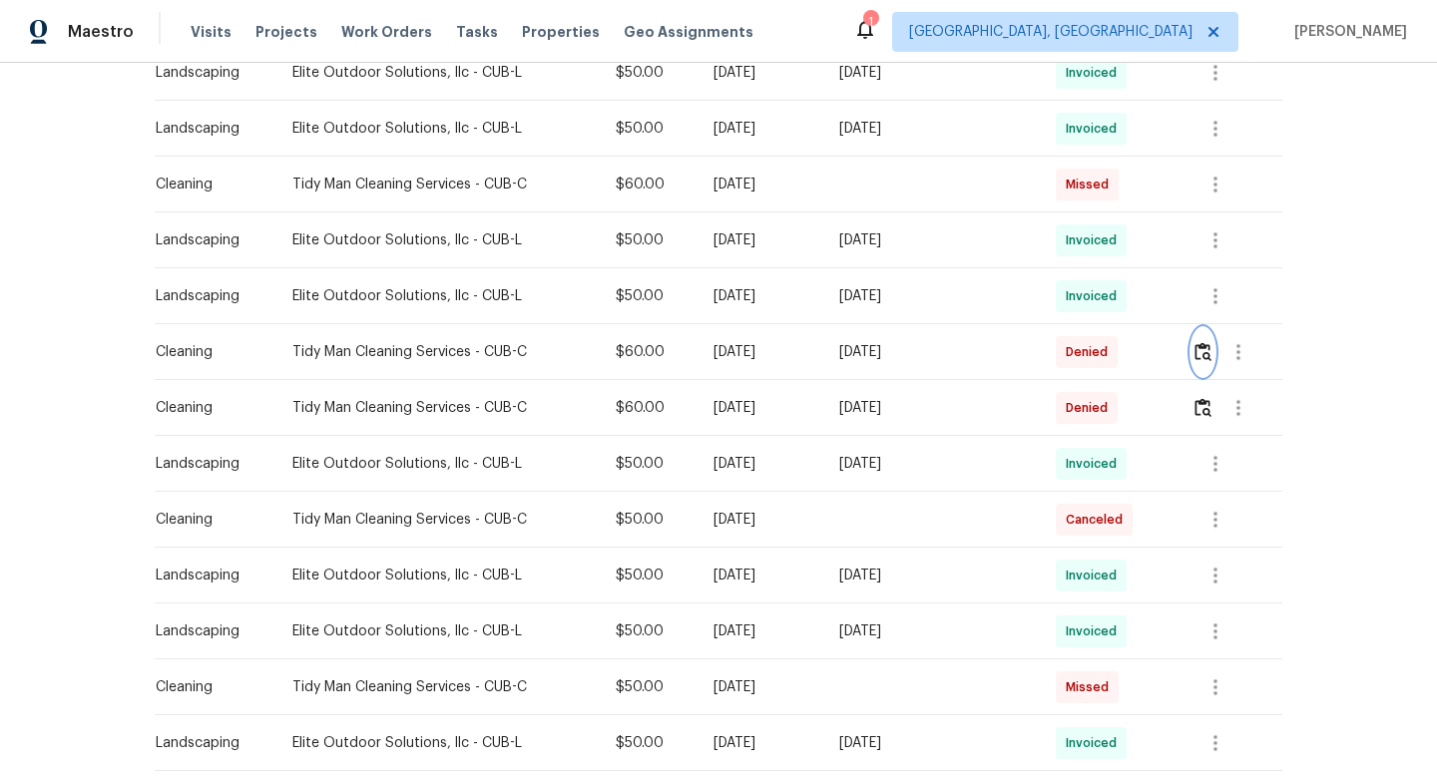
click at [1202, 352] on img "button" at bounding box center [1202, 351] width 17 height 19
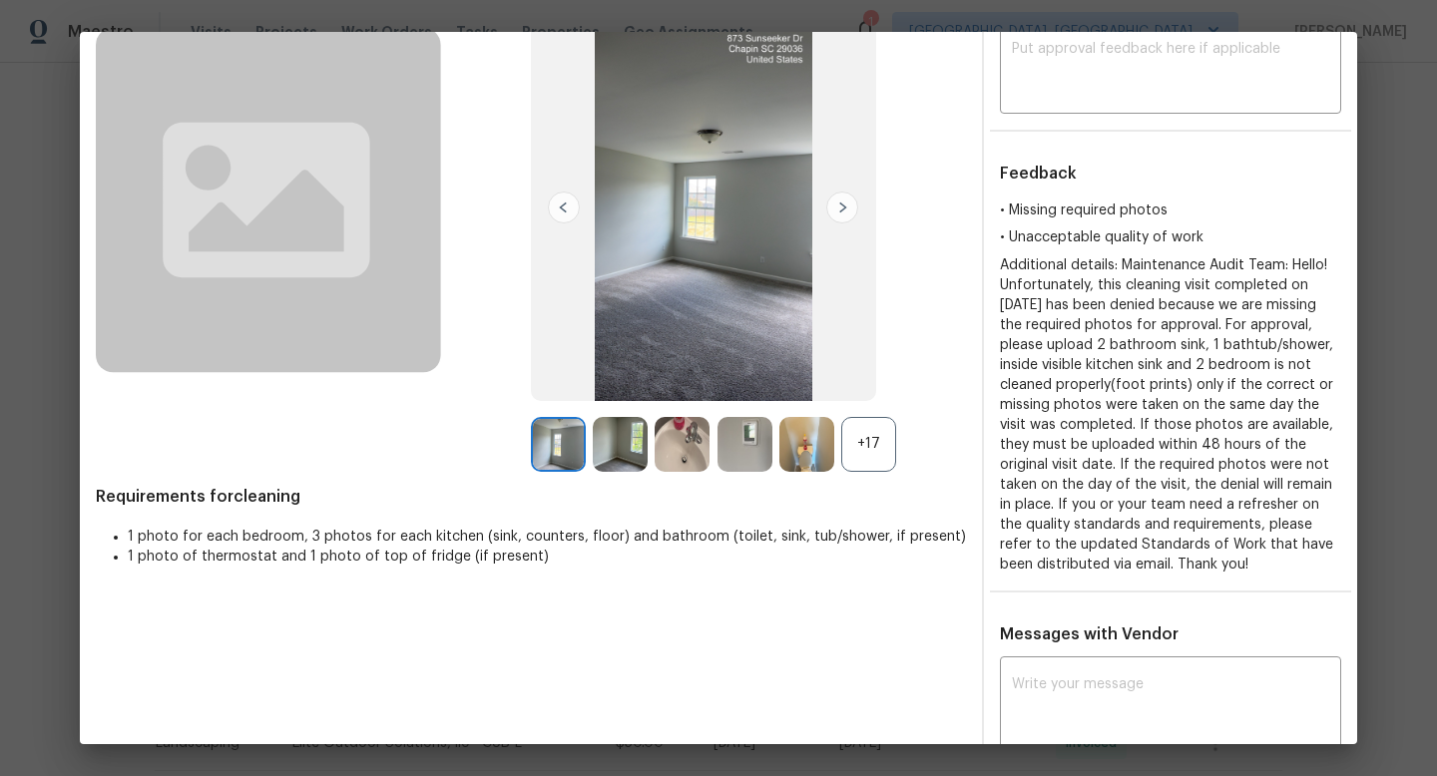
scroll to position [0, 0]
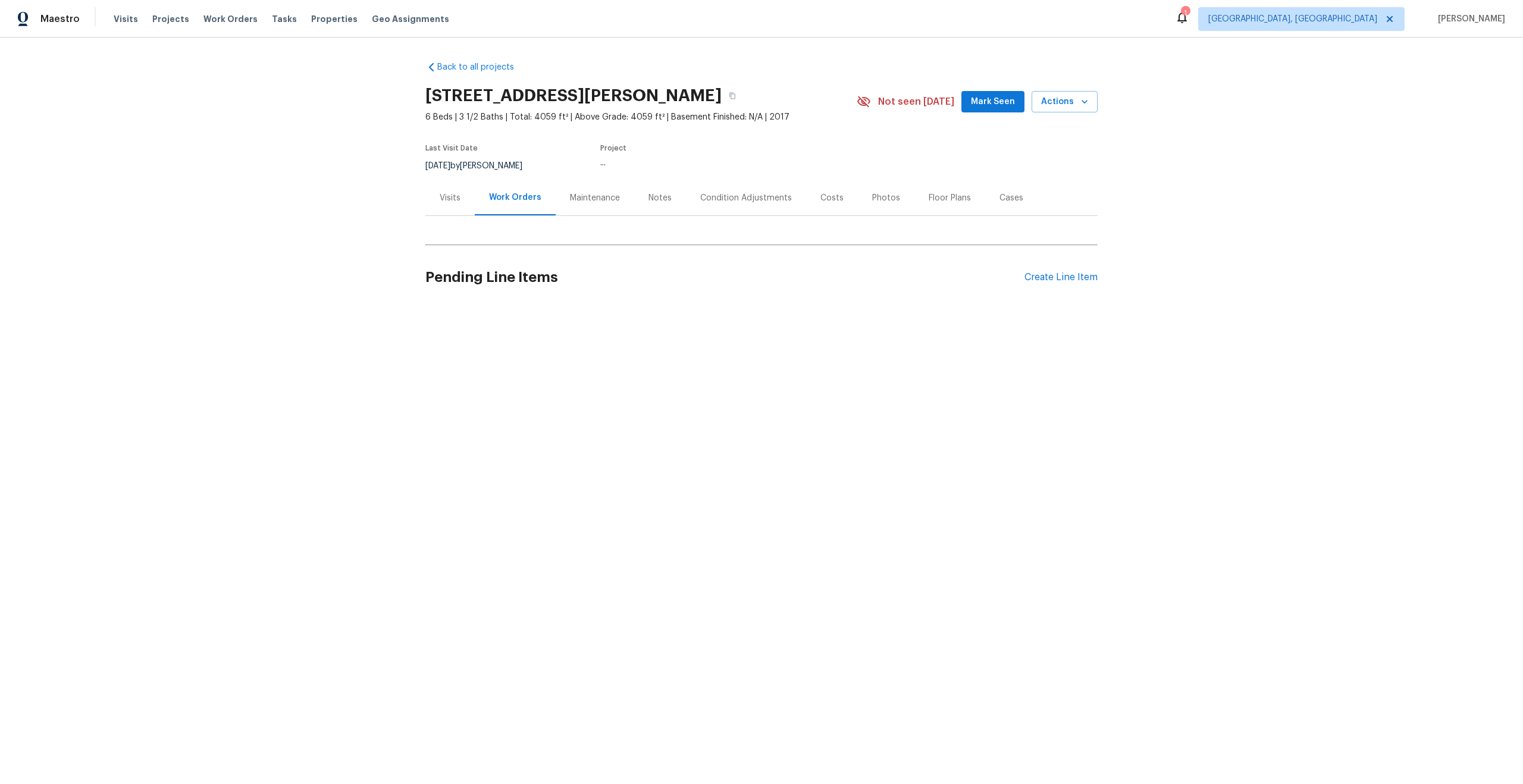
click at [584, 203] on div "Maintenance" at bounding box center [595, 197] width 79 height 35
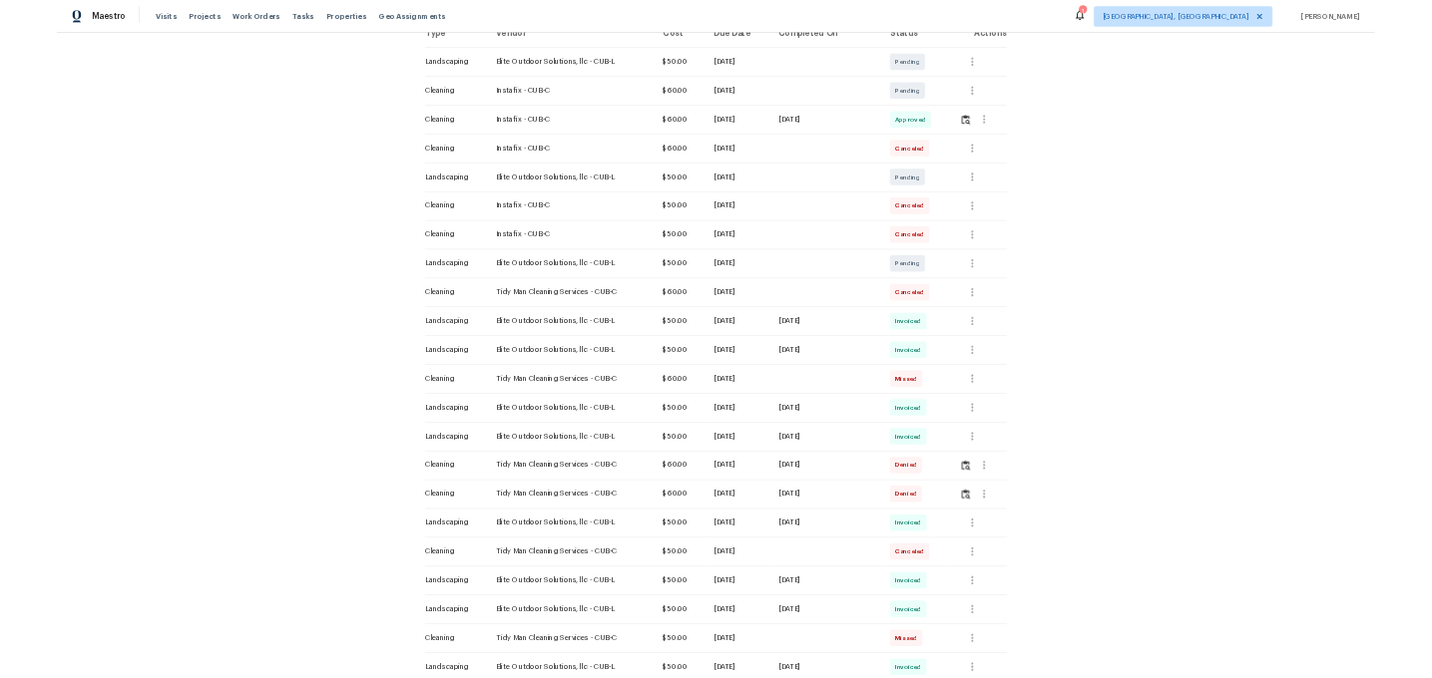
scroll to position [348, 0]
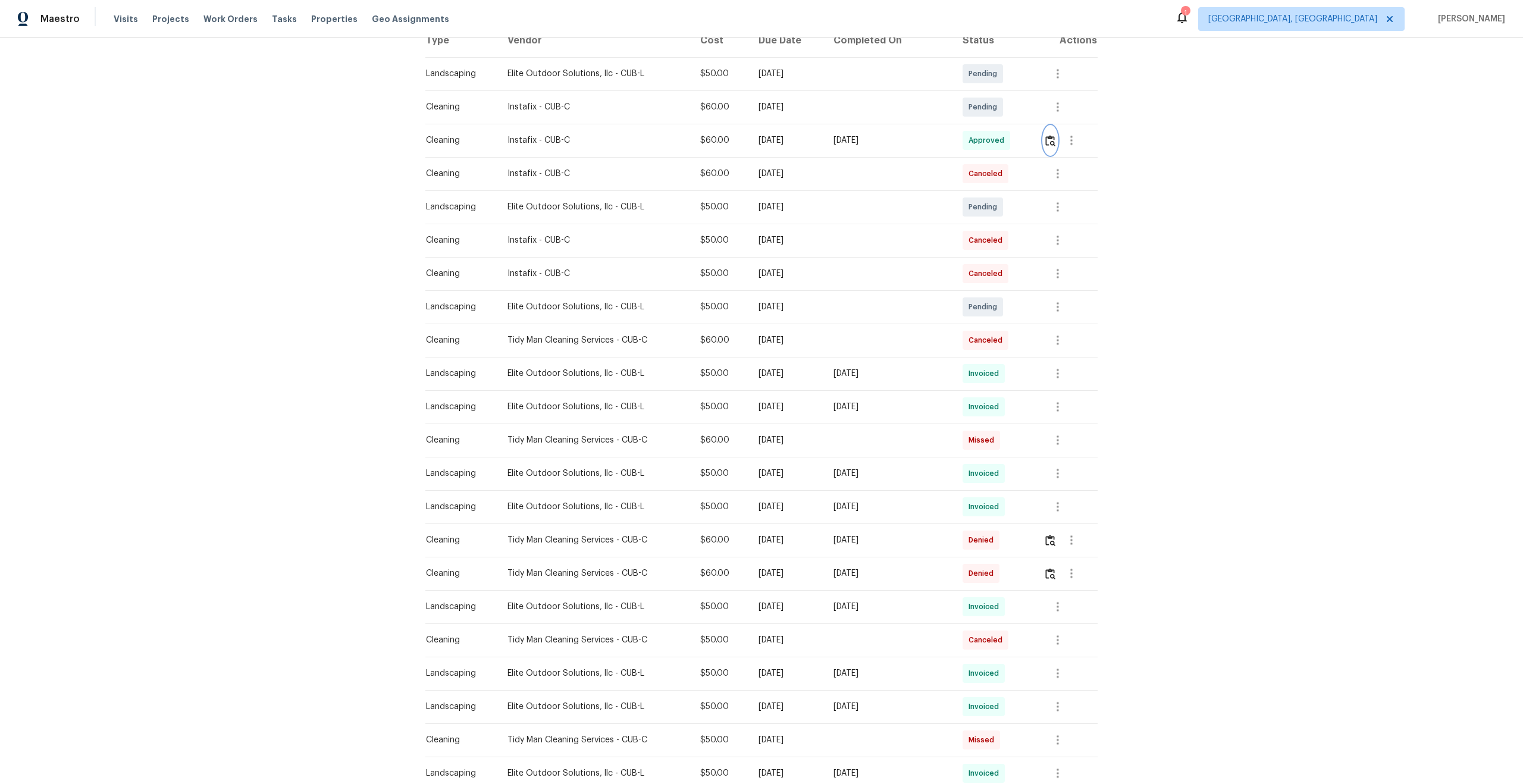
click at [1053, 142] on img "button" at bounding box center [1050, 140] width 10 height 11
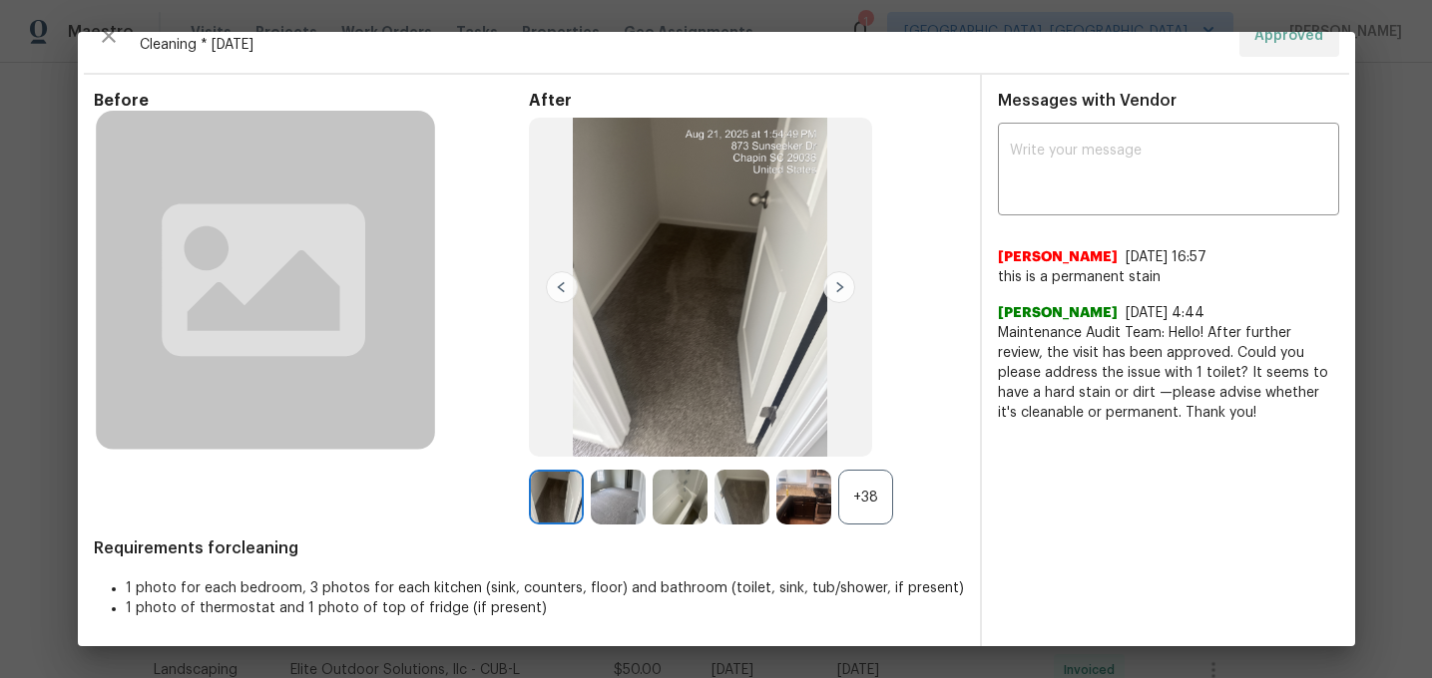
scroll to position [0, 0]
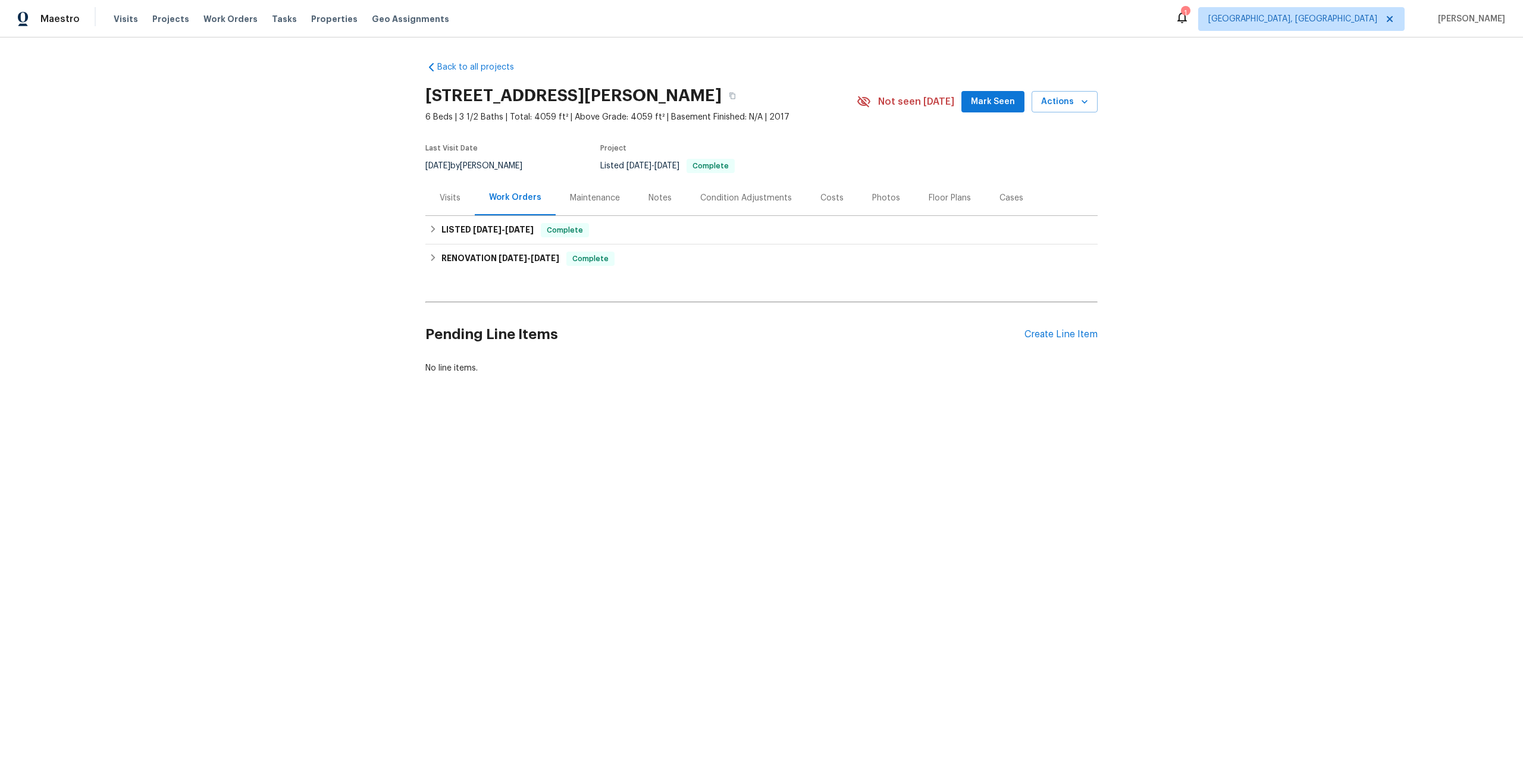
click at [599, 192] on div "Maintenance" at bounding box center [595, 198] width 50 height 12
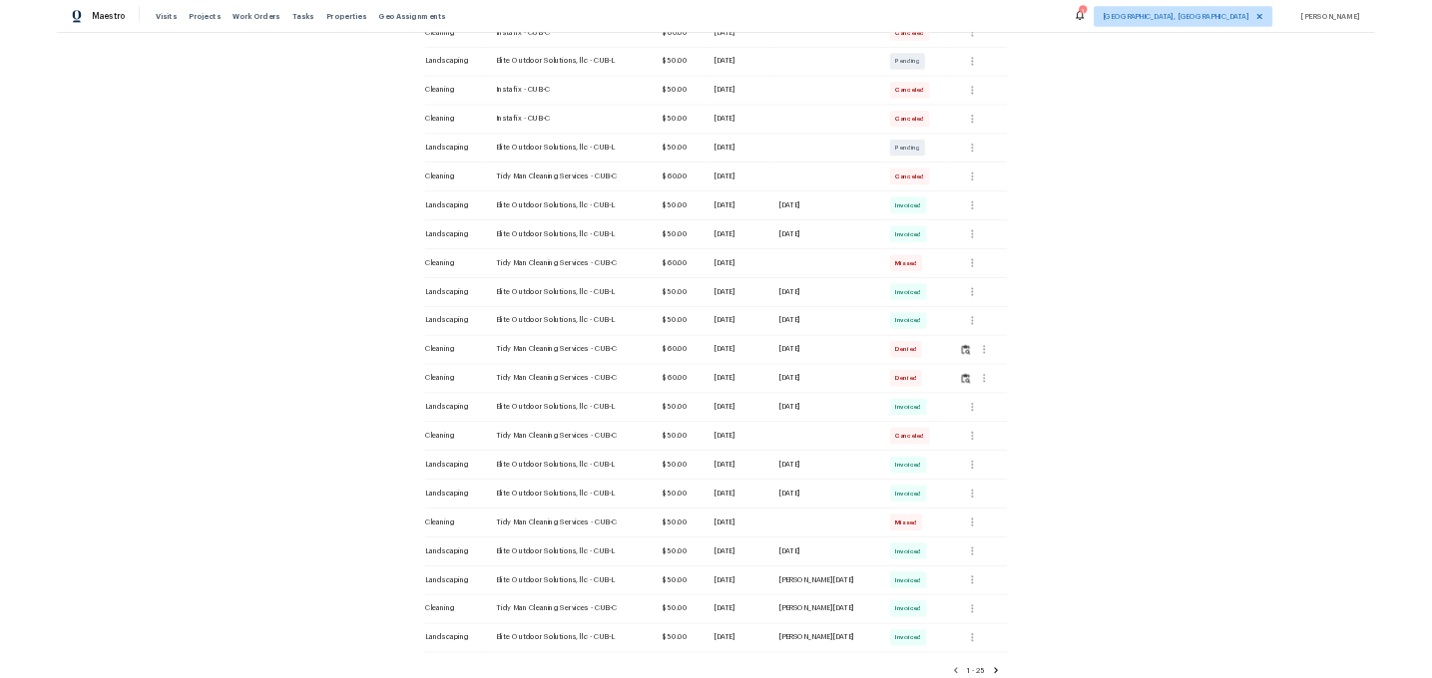
scroll to position [692, 0]
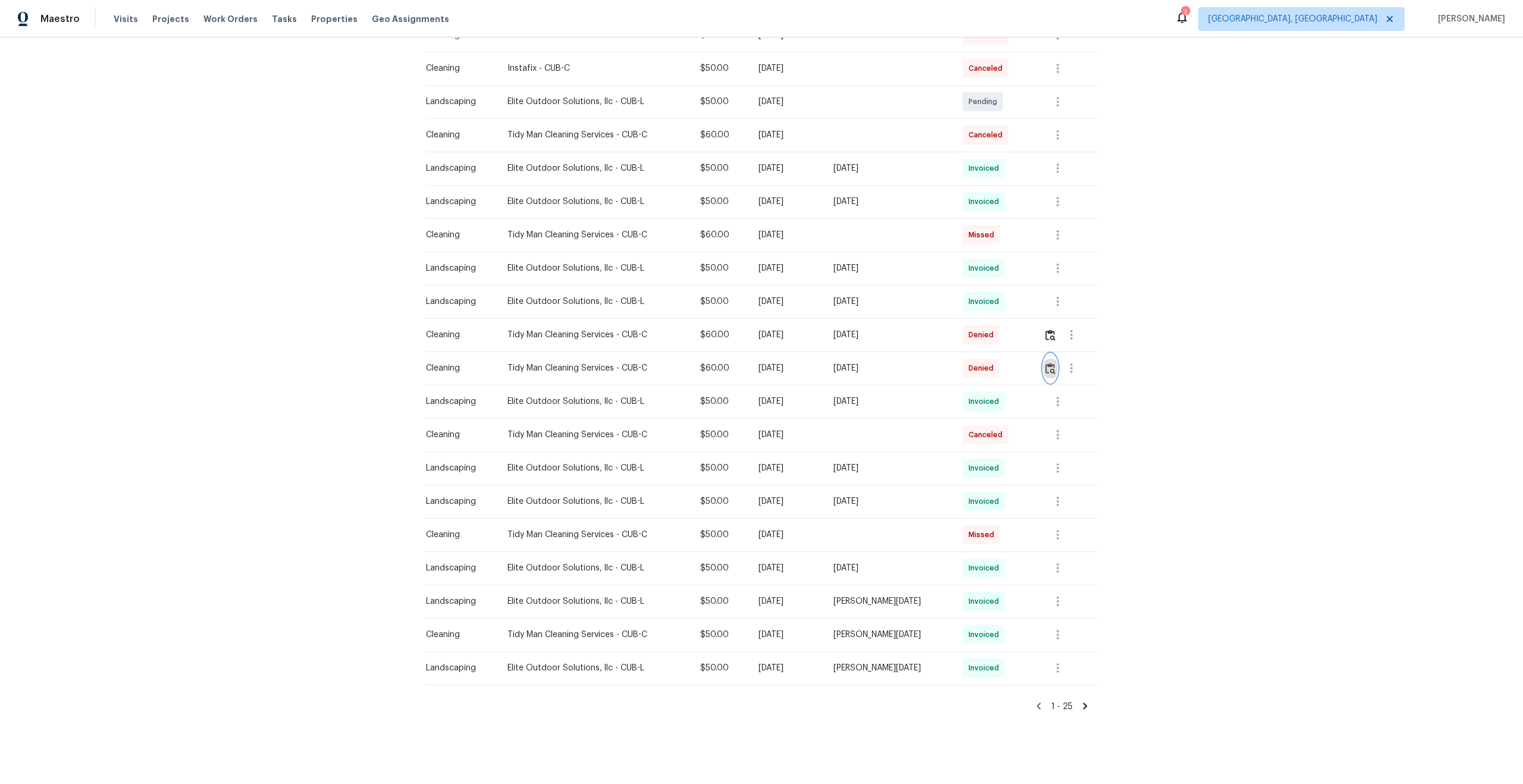
click at [1052, 369] on img "button" at bounding box center [1050, 368] width 10 height 11
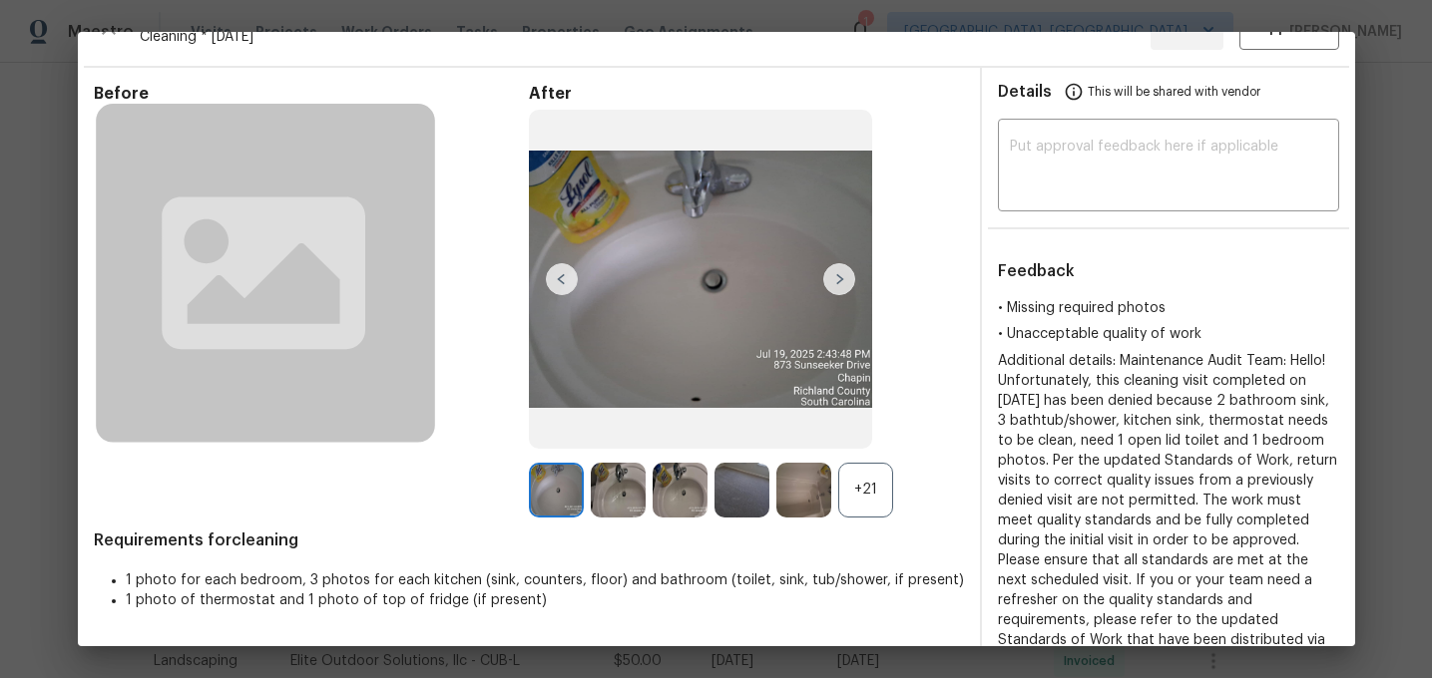
scroll to position [0, 0]
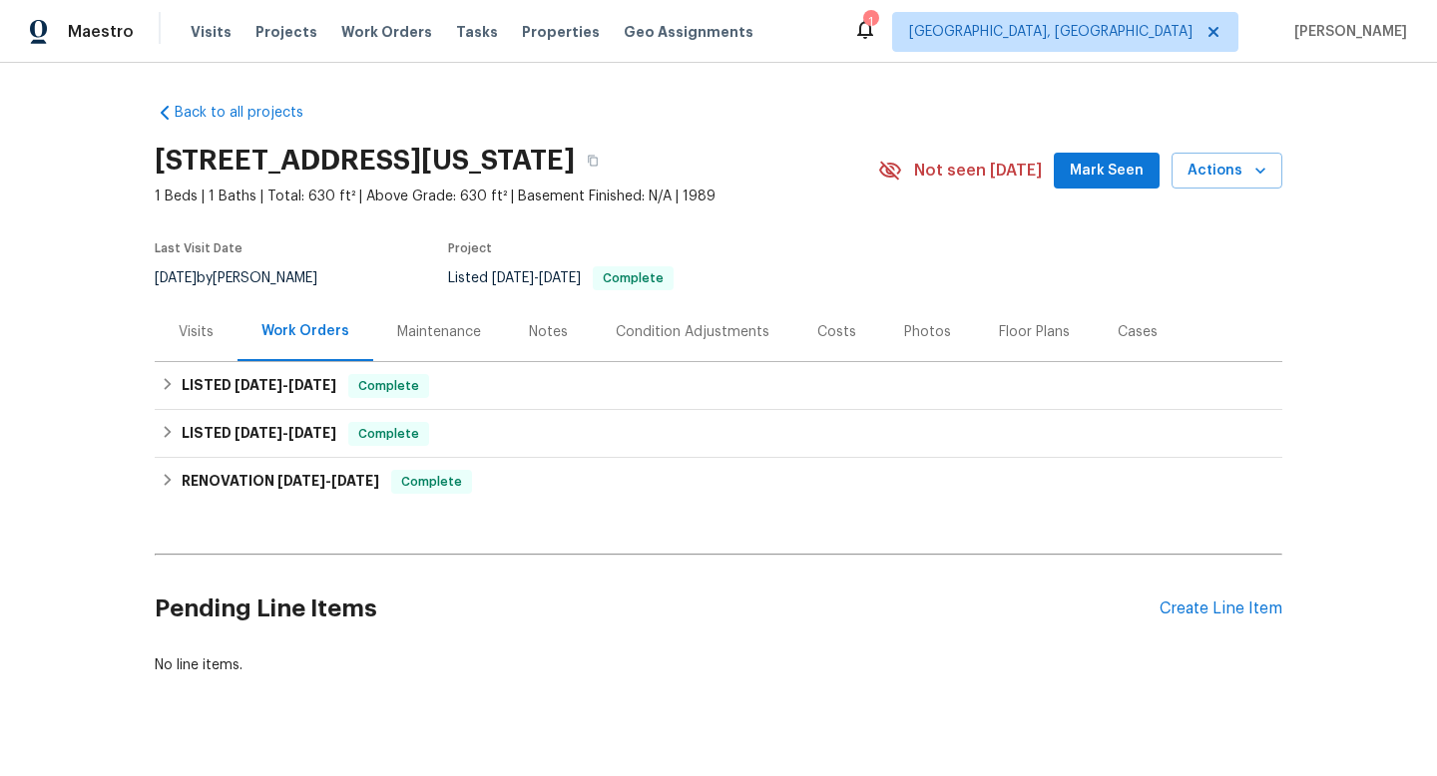
click at [449, 342] on div "Maintenance" at bounding box center [439, 332] width 84 height 20
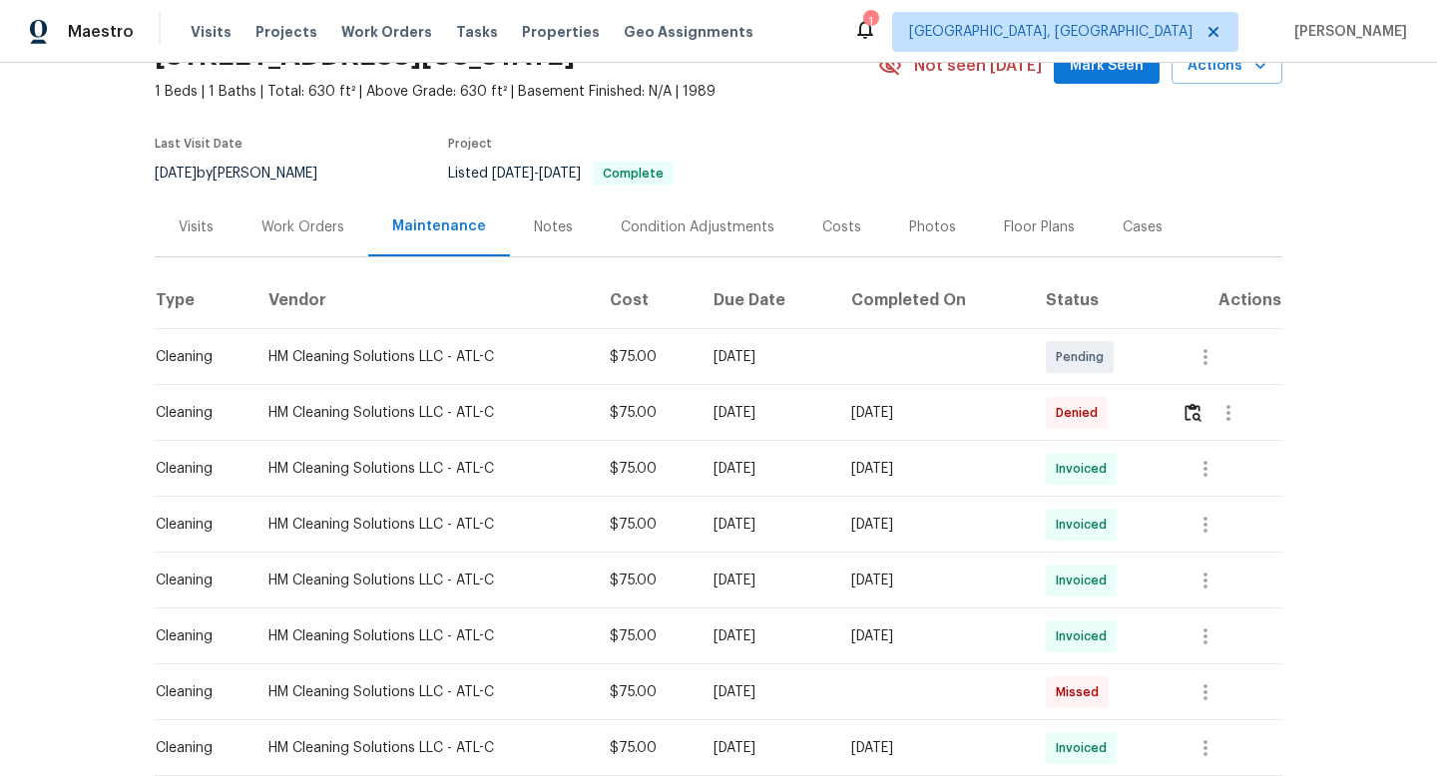
scroll to position [175, 0]
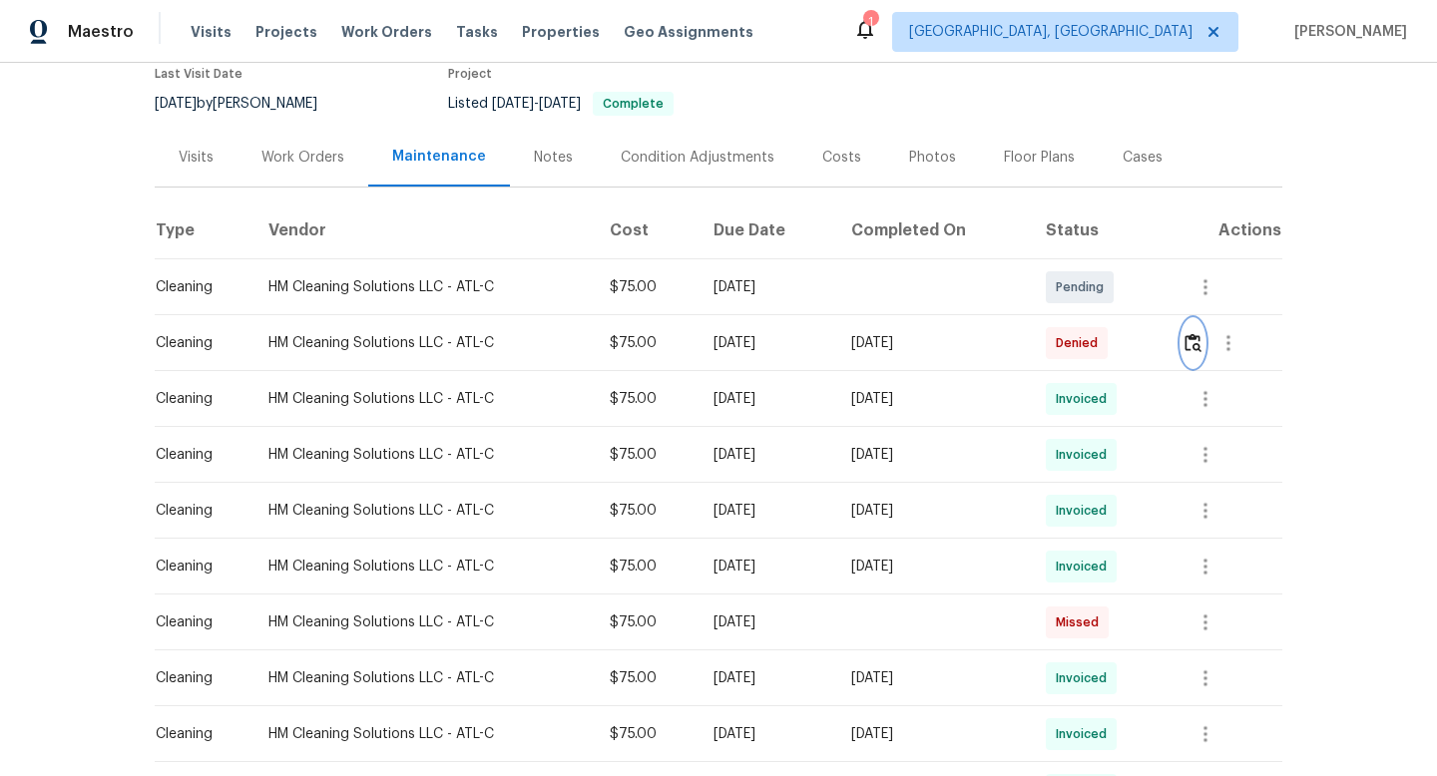
click at [1198, 352] on img "button" at bounding box center [1192, 342] width 17 height 19
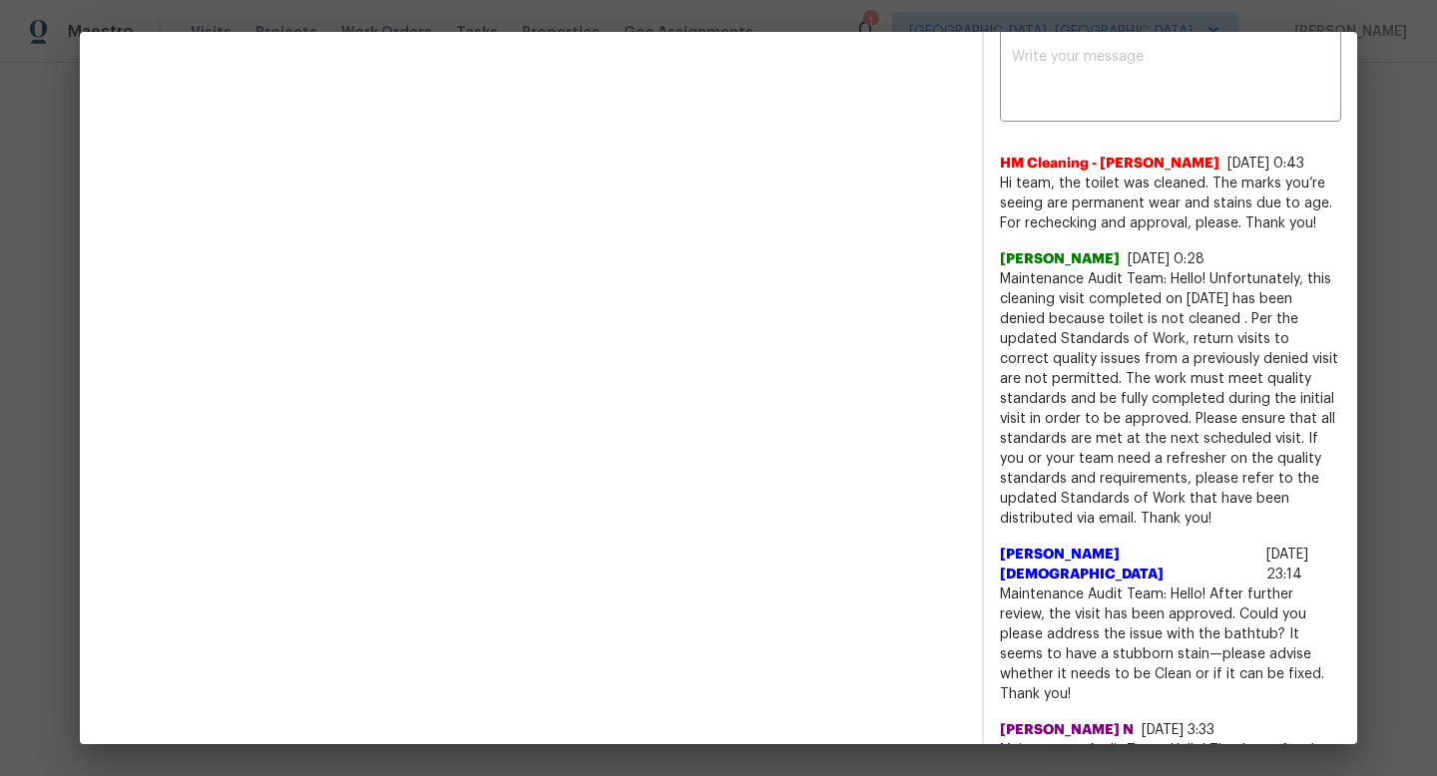
scroll to position [0, 0]
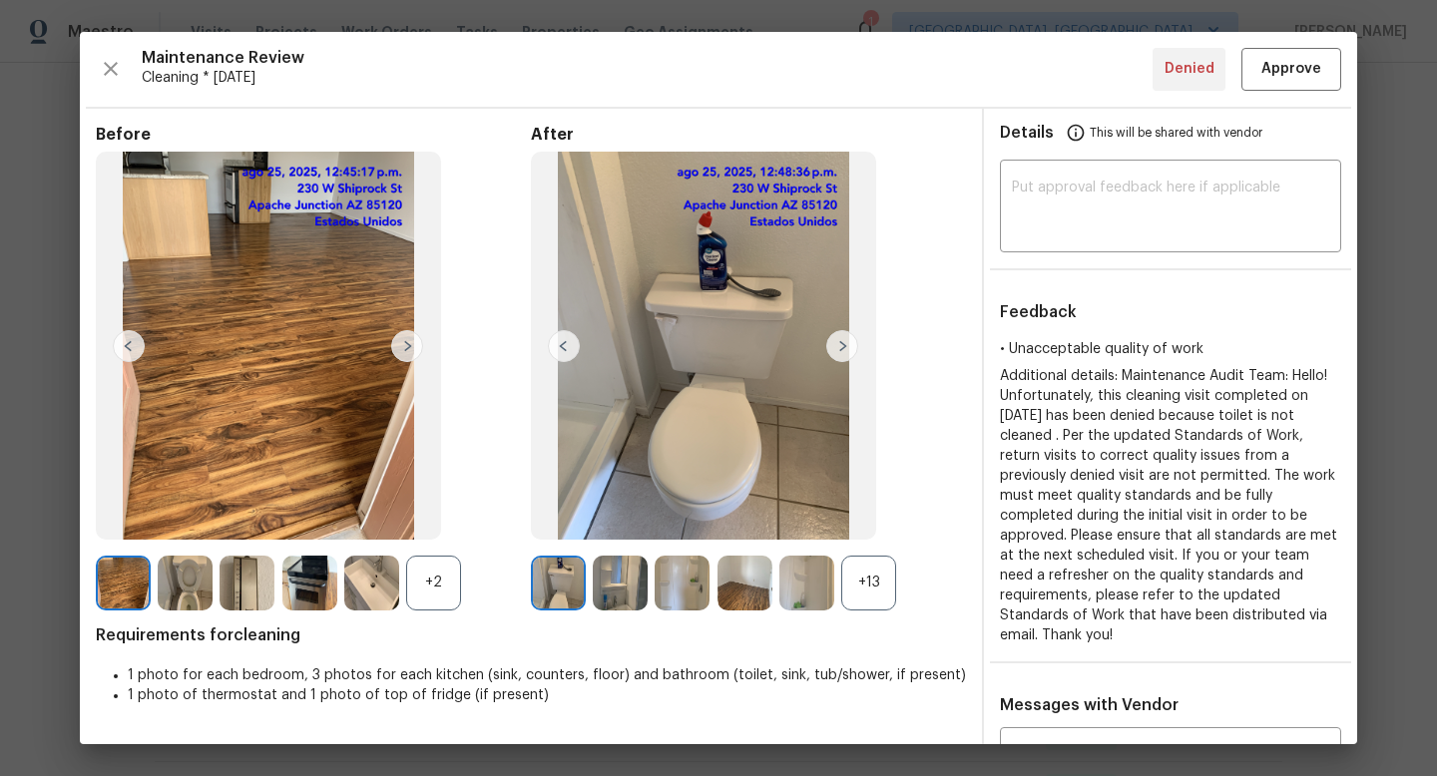
click at [840, 346] on img at bounding box center [842, 346] width 32 height 32
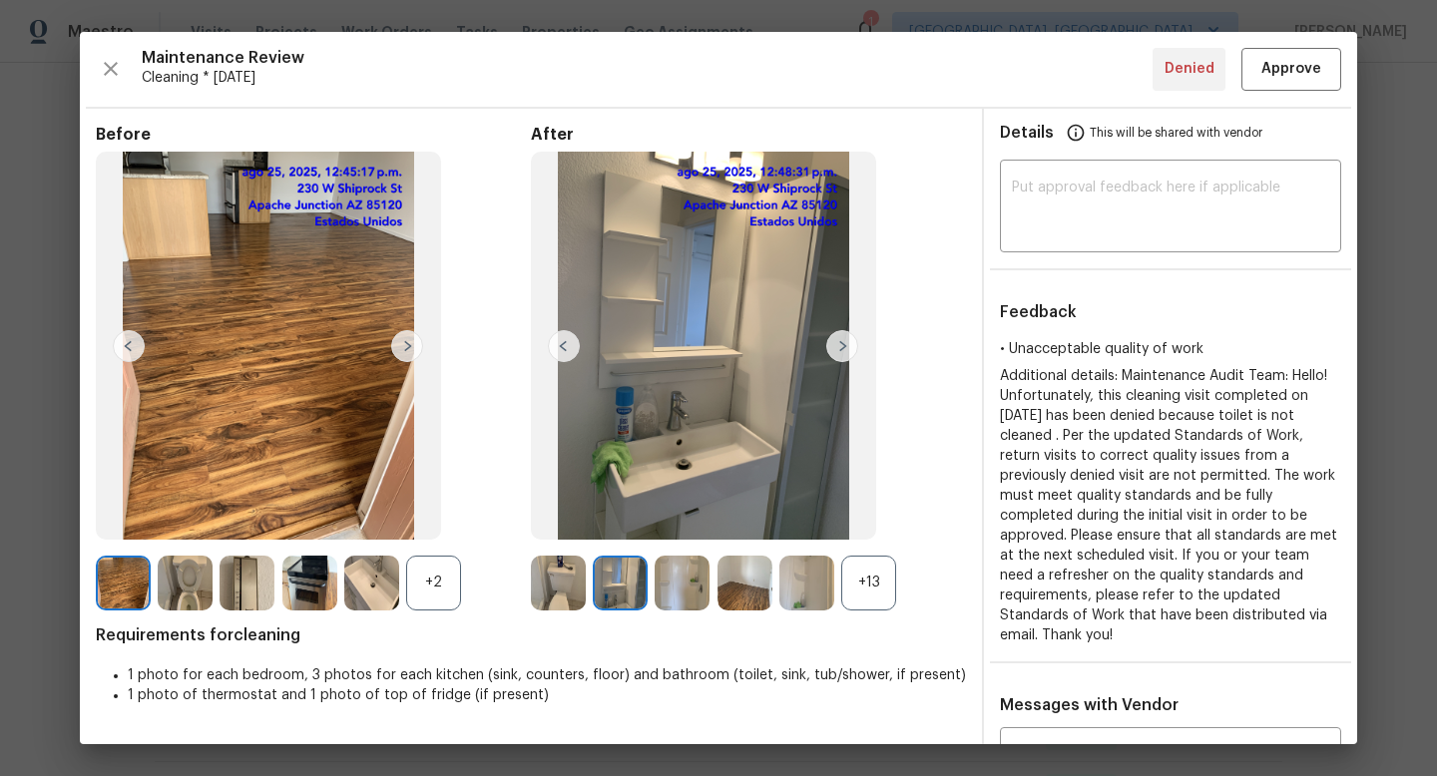
click at [876, 583] on div "+13" at bounding box center [868, 583] width 55 height 55
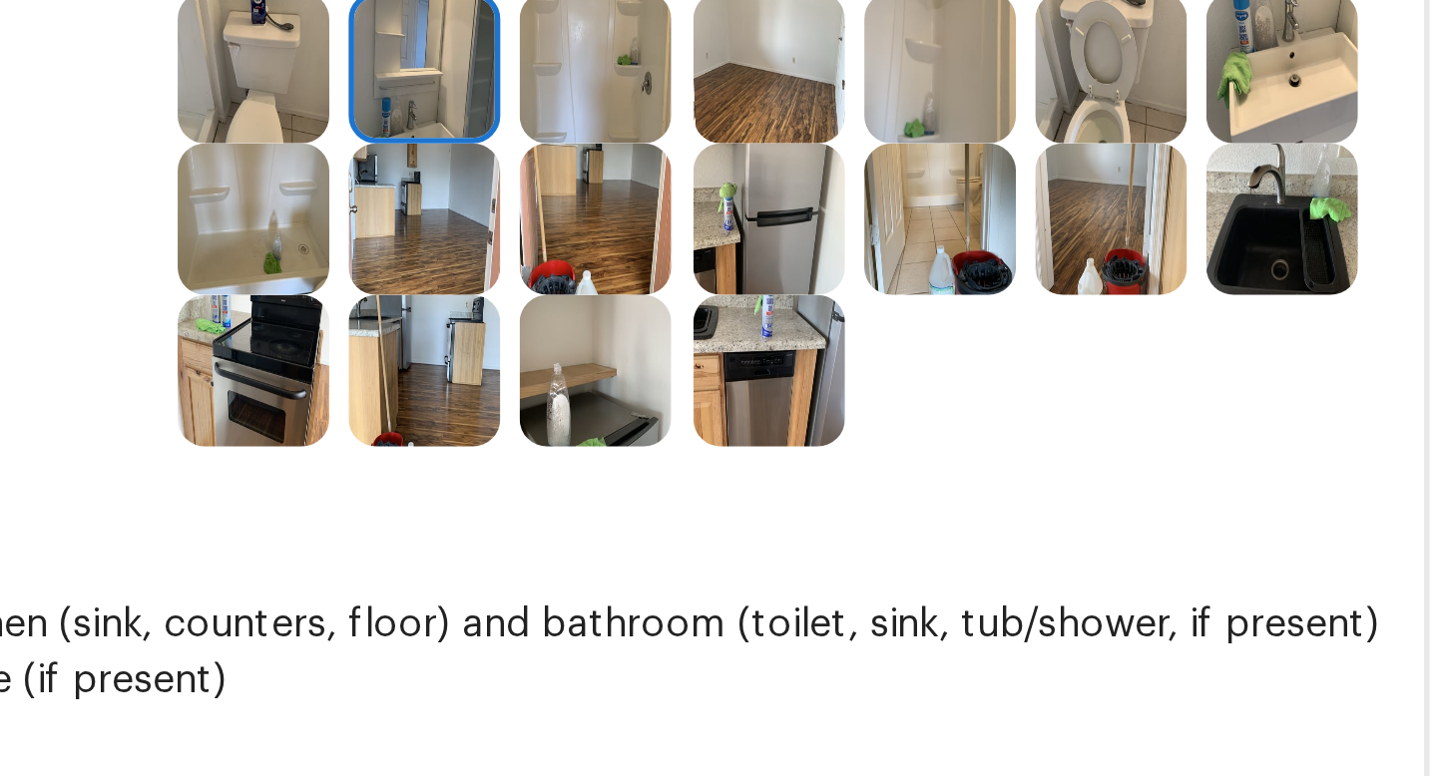
scroll to position [191, 0]
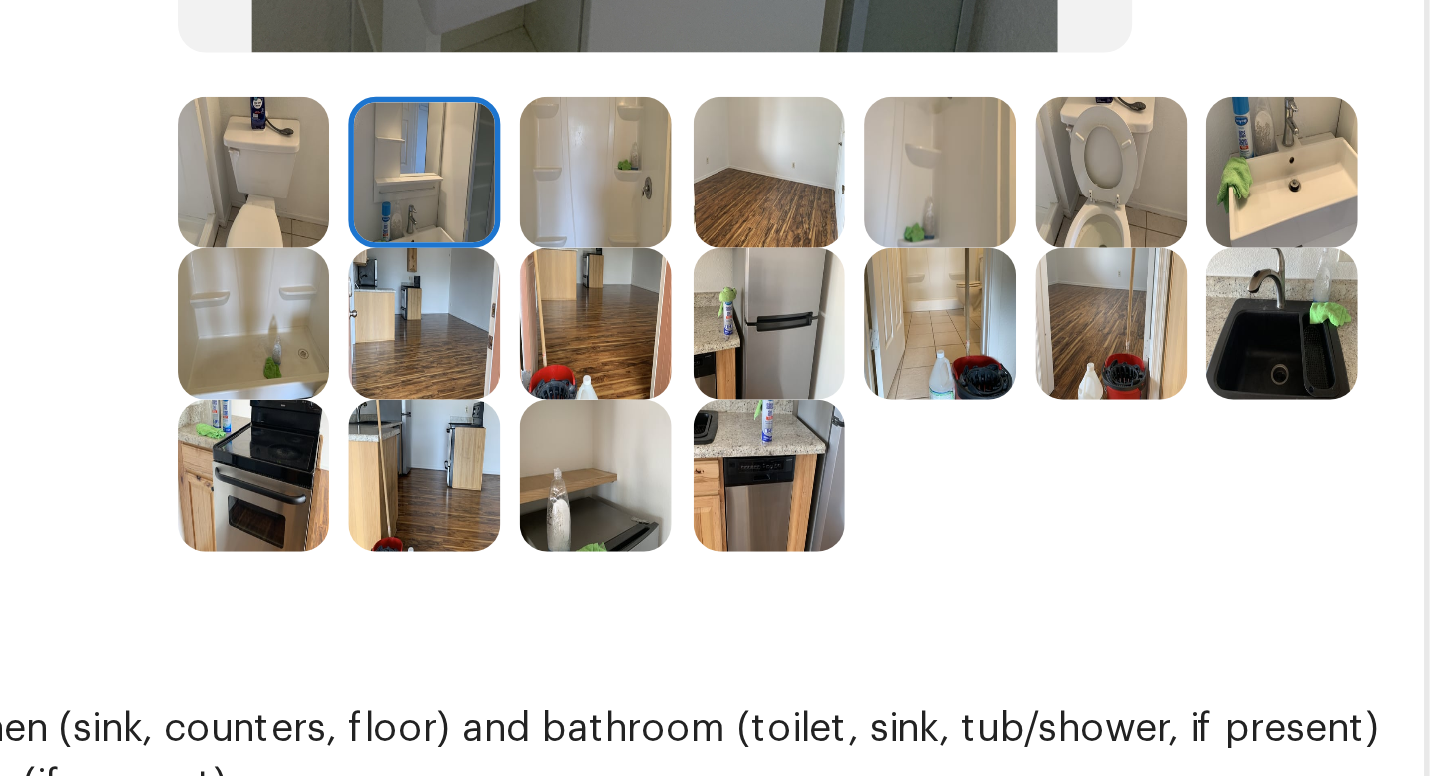
click at [877, 392] on img at bounding box center [868, 392] width 55 height 55
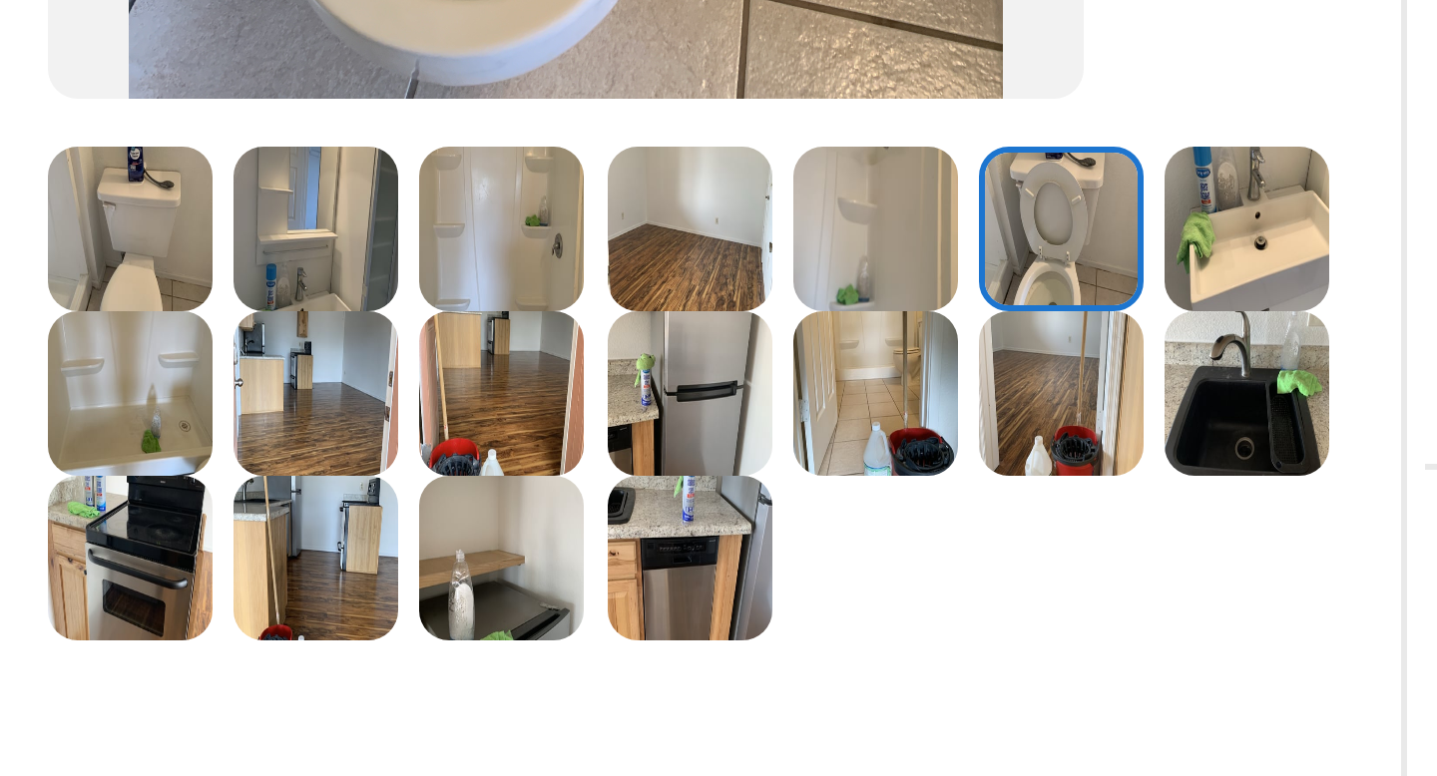
scroll to position [109, 0]
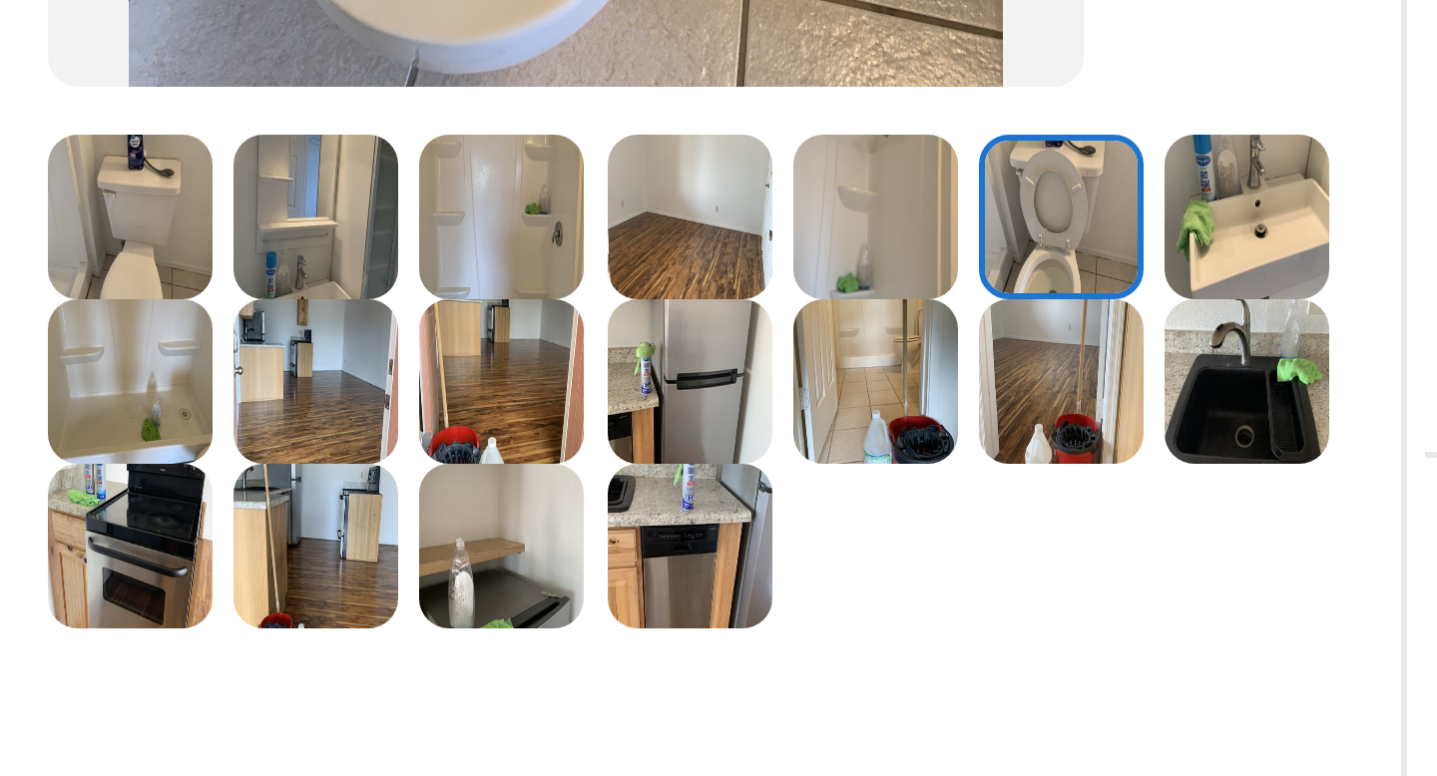
click at [805, 492] on img at bounding box center [806, 474] width 55 height 55
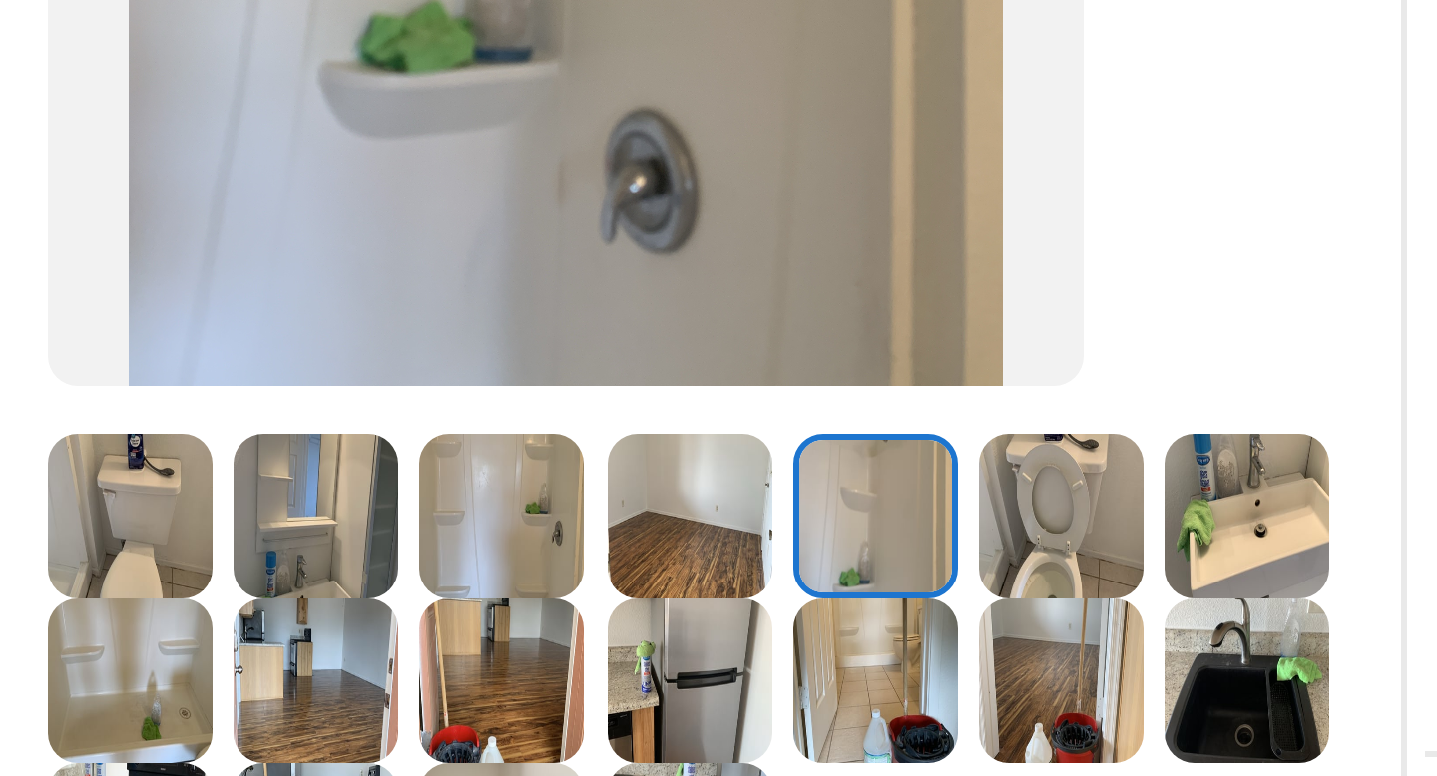
scroll to position [9, 0]
click at [865, 577] on img at bounding box center [868, 574] width 55 height 55
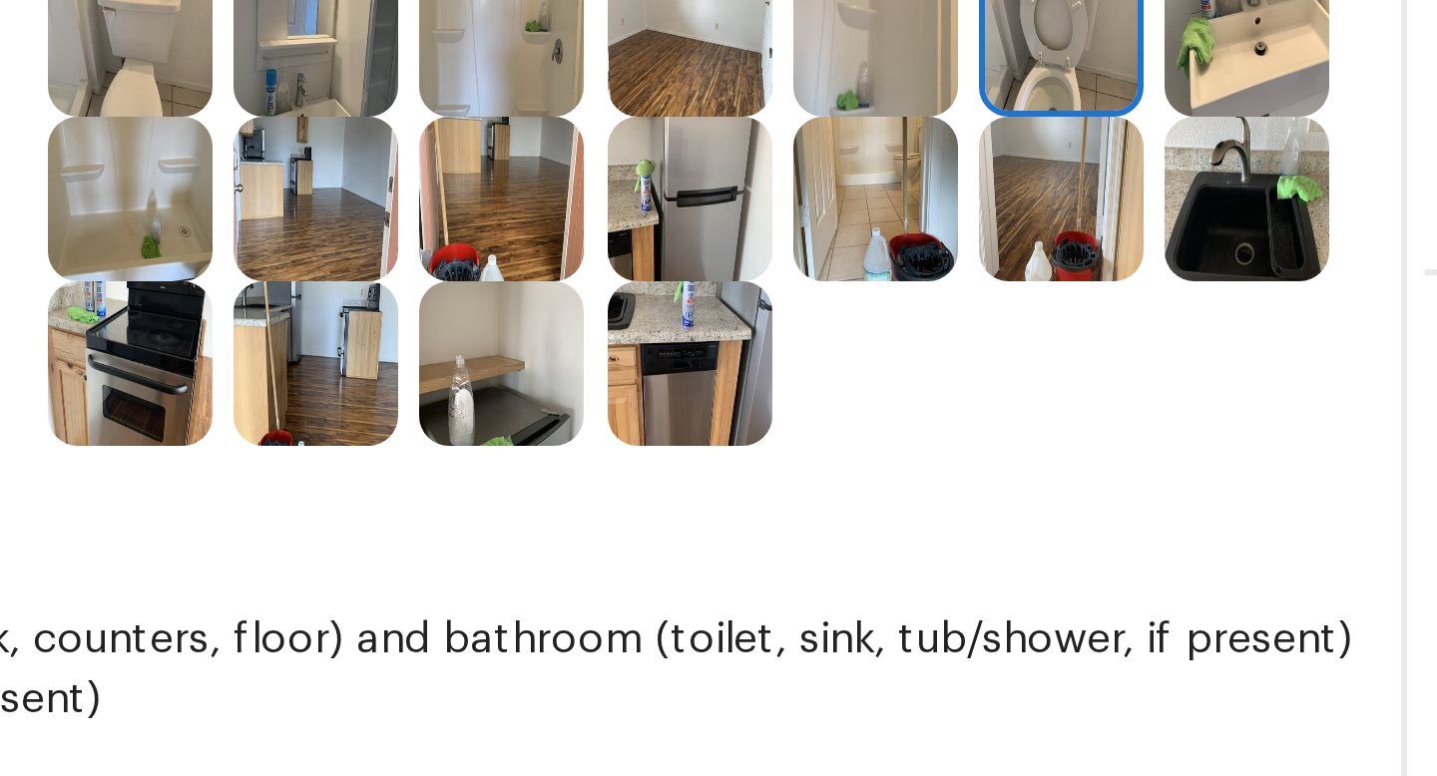
scroll to position [135, 0]
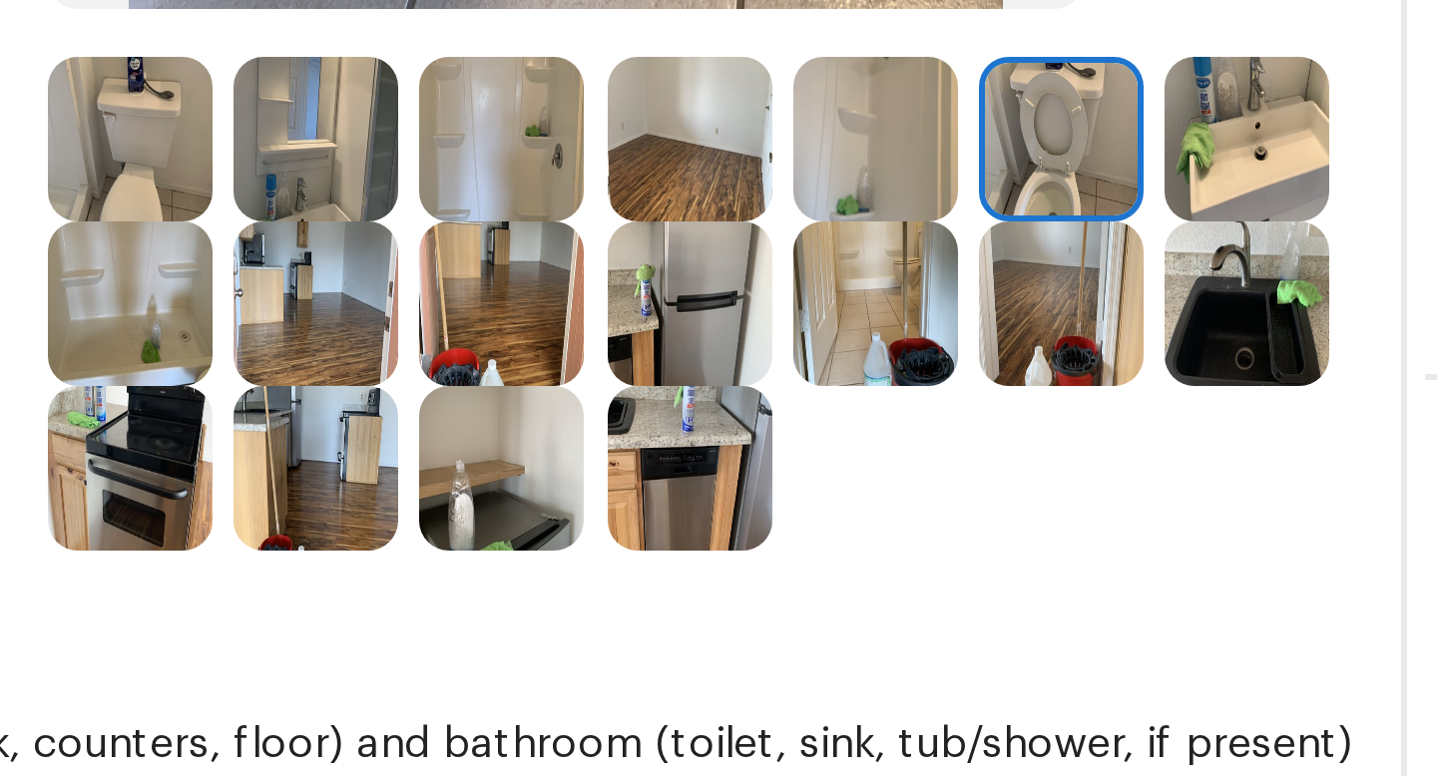
click at [807, 510] on img at bounding box center [806, 503] width 55 height 55
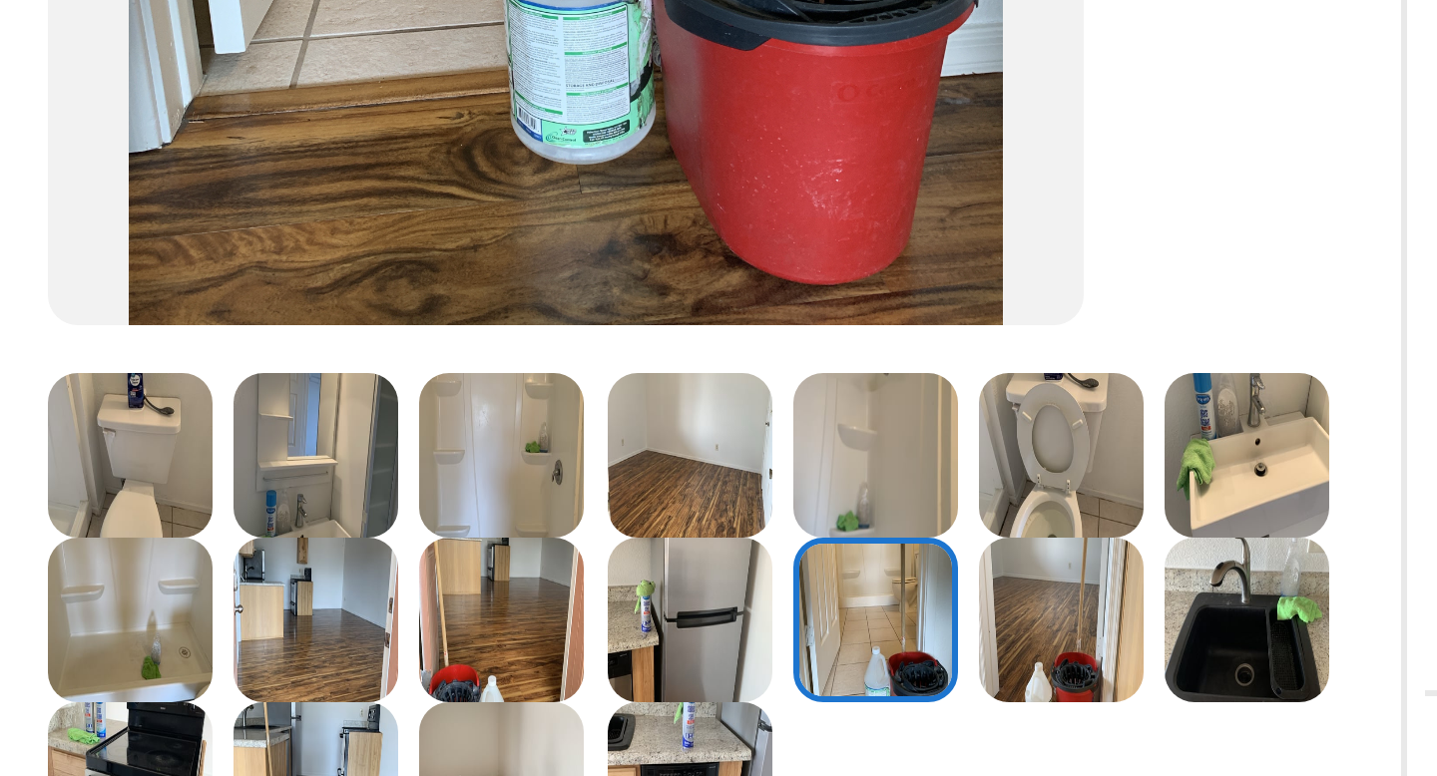
scroll to position [286, 0]
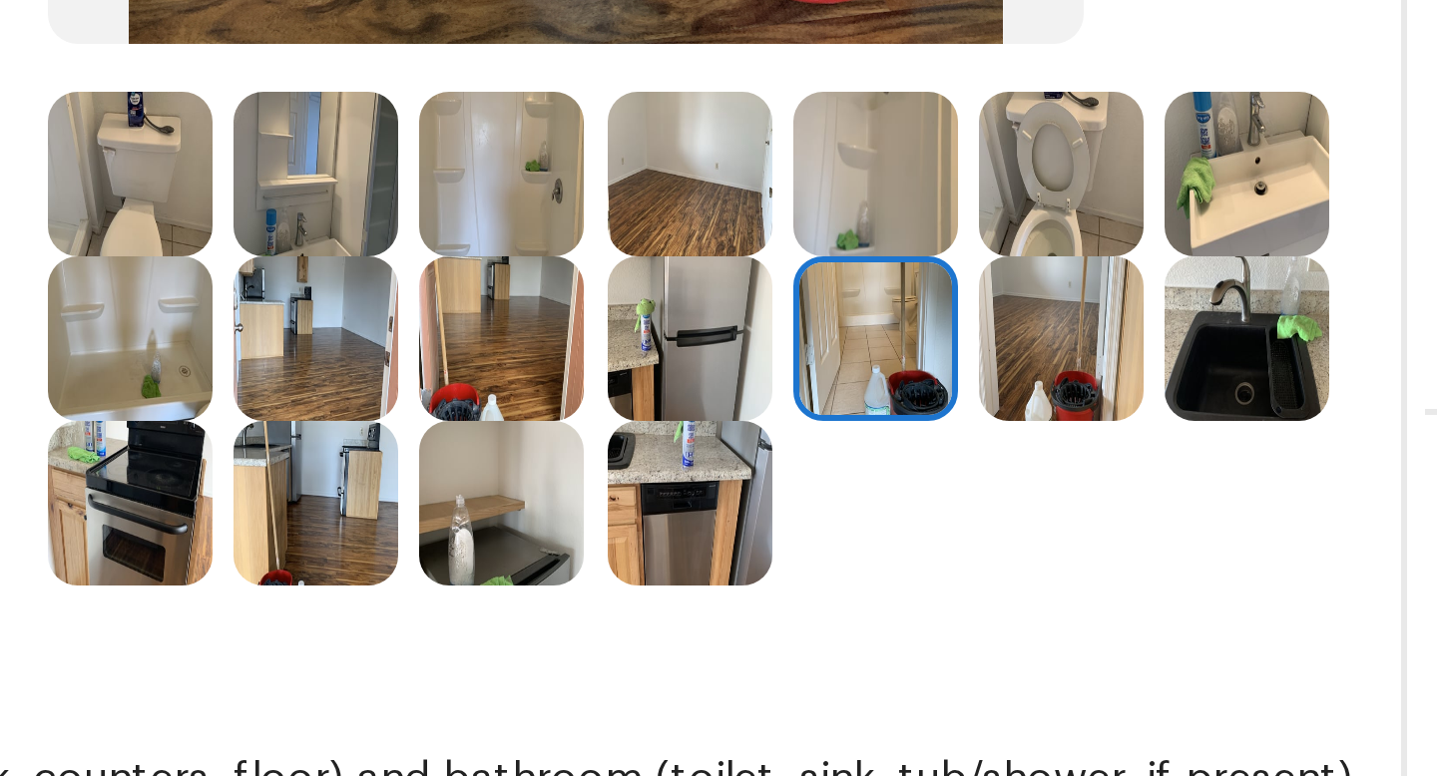
click at [719, 412] on img at bounding box center [744, 406] width 55 height 55
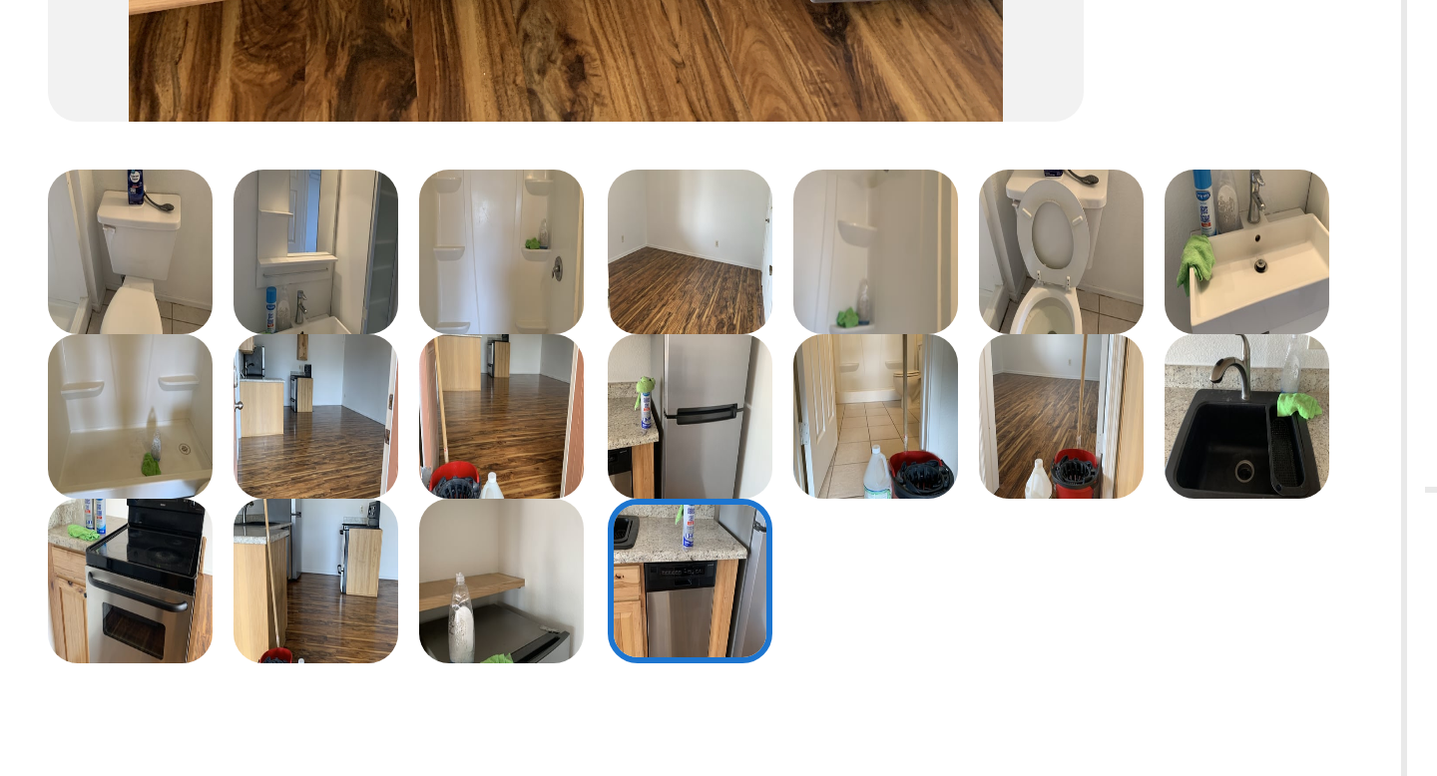
scroll to position [260, 0]
click at [684, 423] on img at bounding box center [681, 432] width 55 height 55
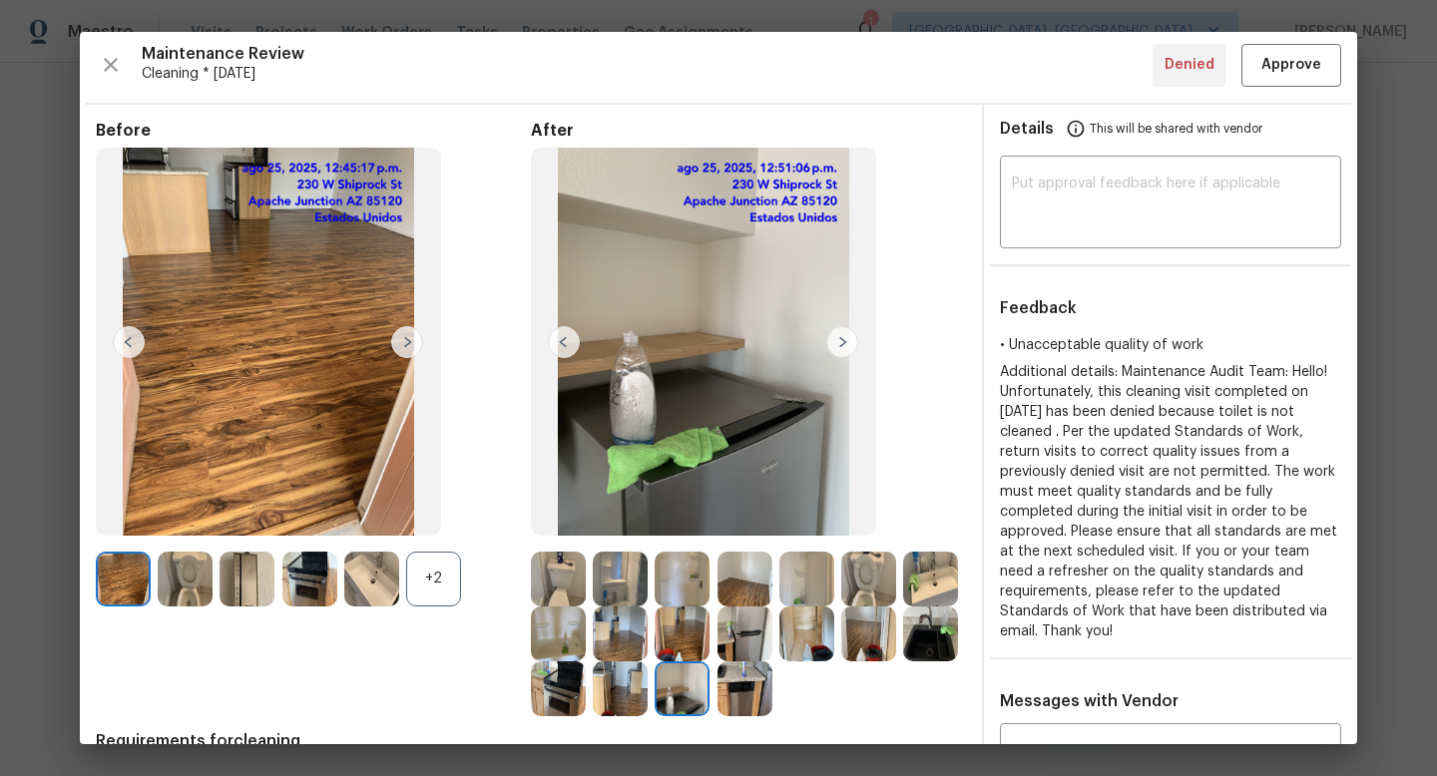
scroll to position [0, 0]
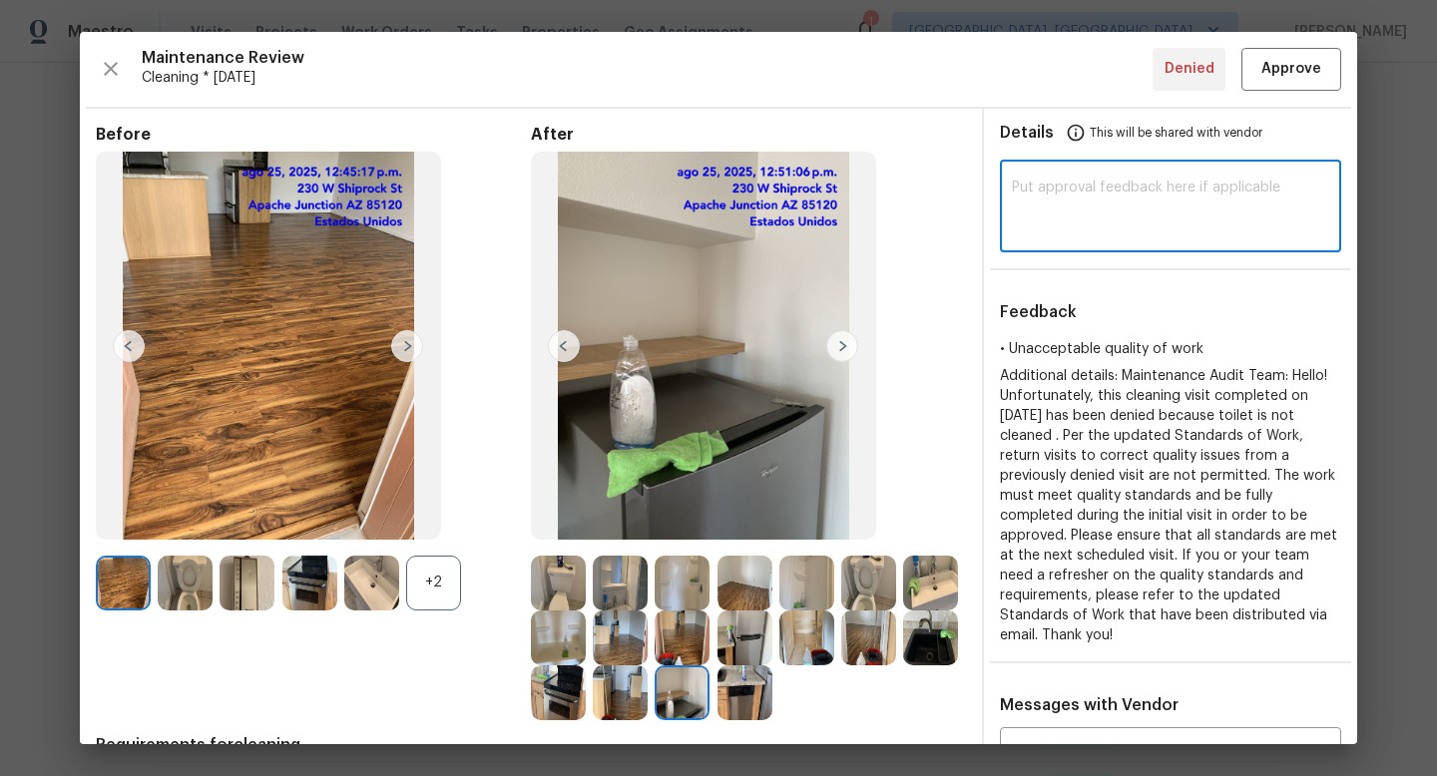
click at [1086, 199] on textarea at bounding box center [1170, 209] width 317 height 56
click at [1204, 193] on textarea "Maintenance Audit Team:" at bounding box center [1170, 209] width 317 height 56
paste textarea "Hi Team This visit has been approved after further audit."
type textarea "Maintenance Audit Team: Hi Team This visit has been approved after further audi…"
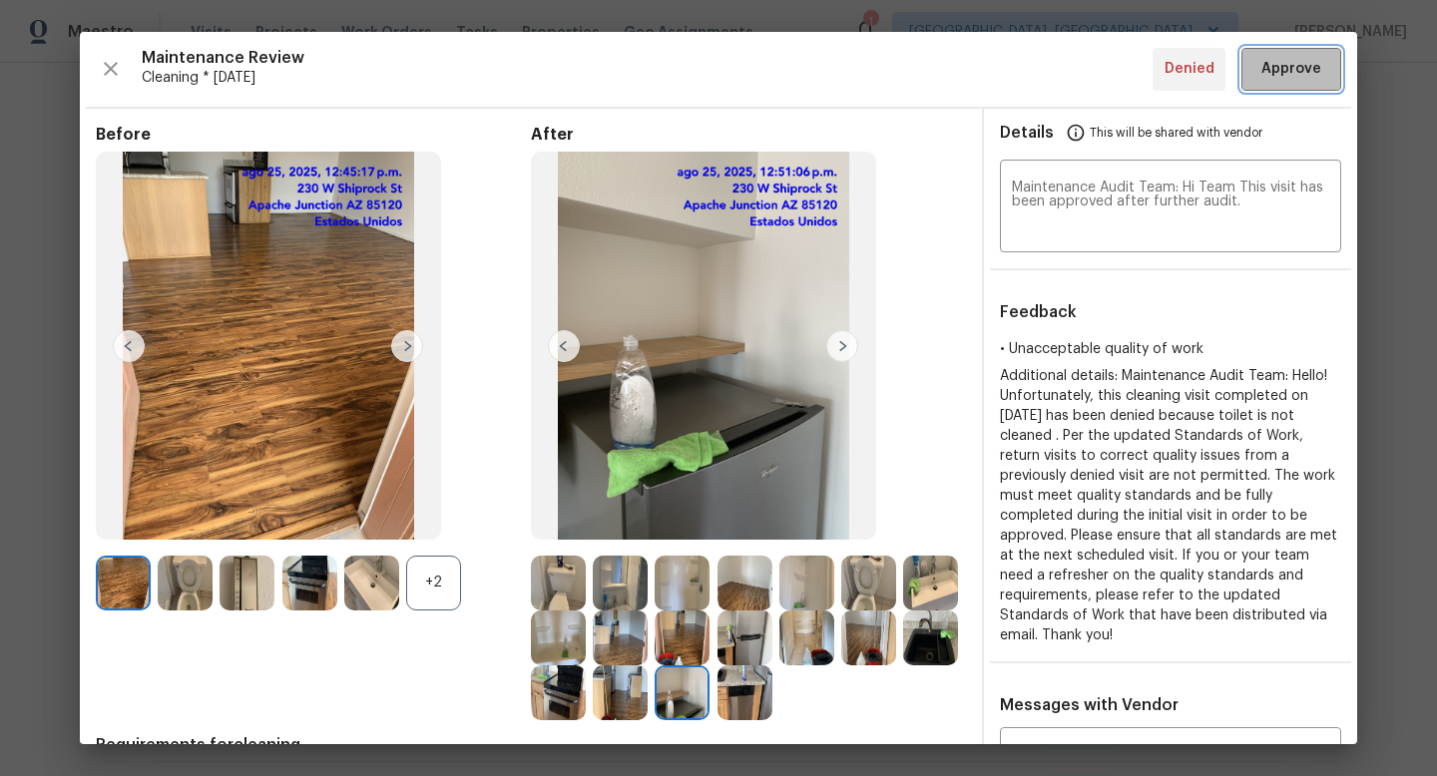
click at [1287, 76] on span "Approve" at bounding box center [1291, 69] width 60 height 25
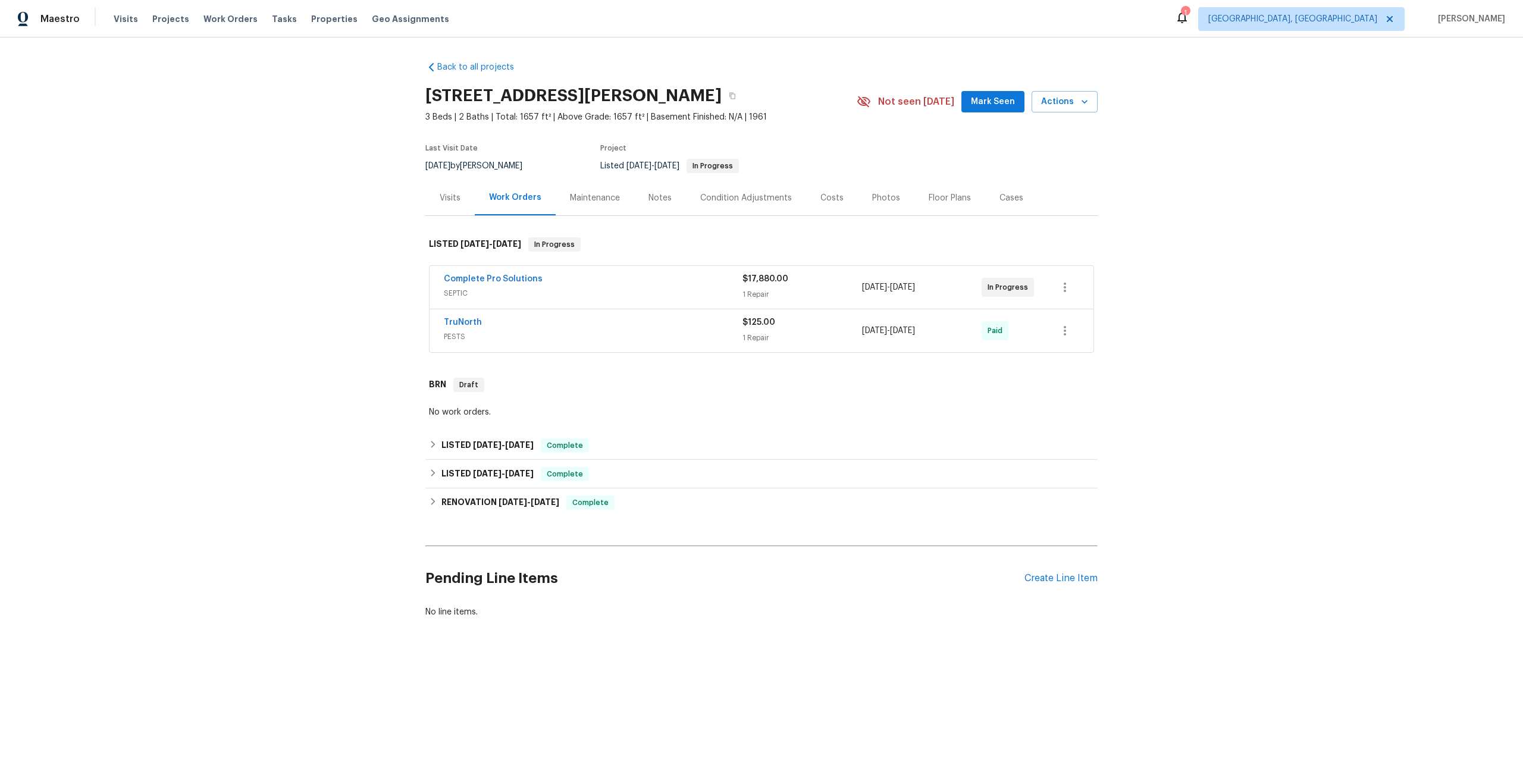
click at [581, 205] on div "Maintenance" at bounding box center [595, 197] width 79 height 35
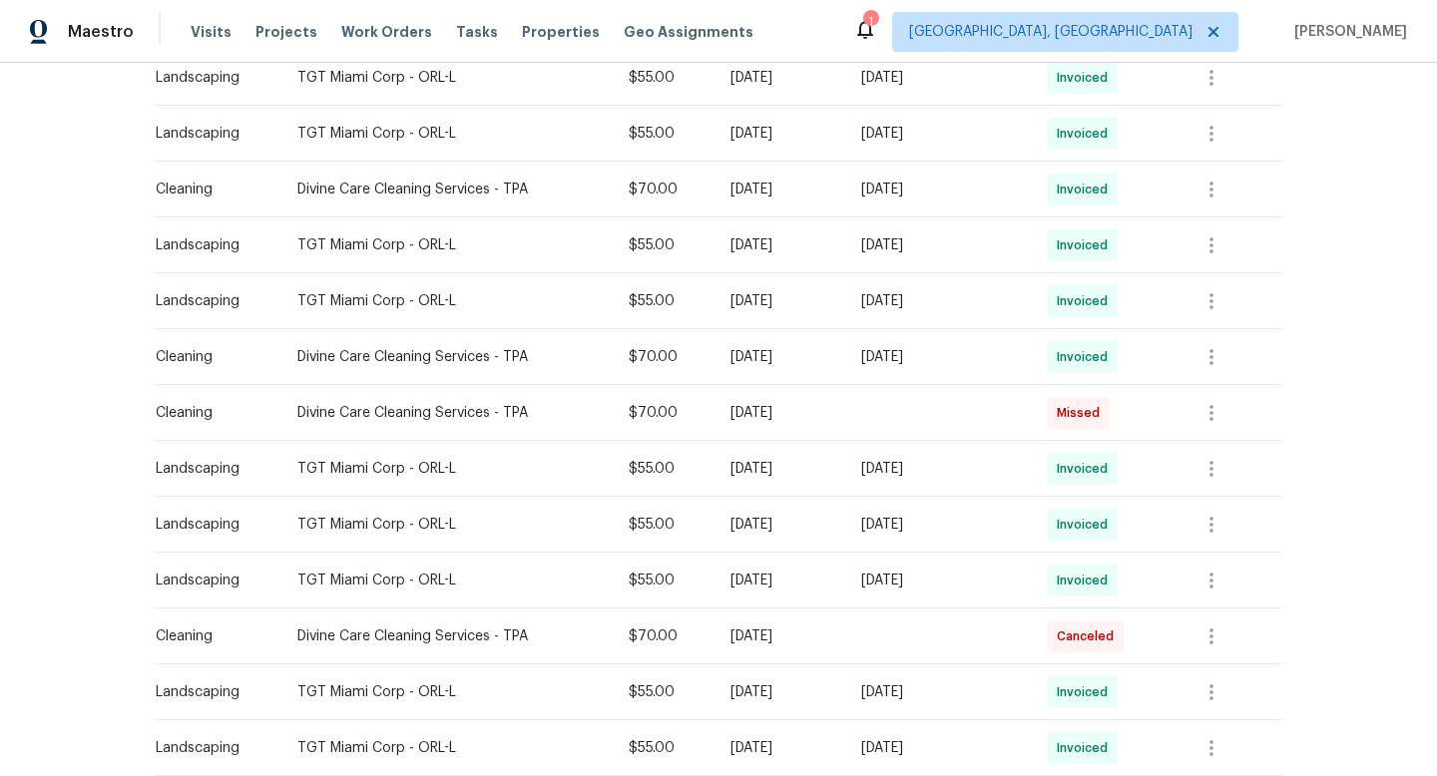
scroll to position [1209, 0]
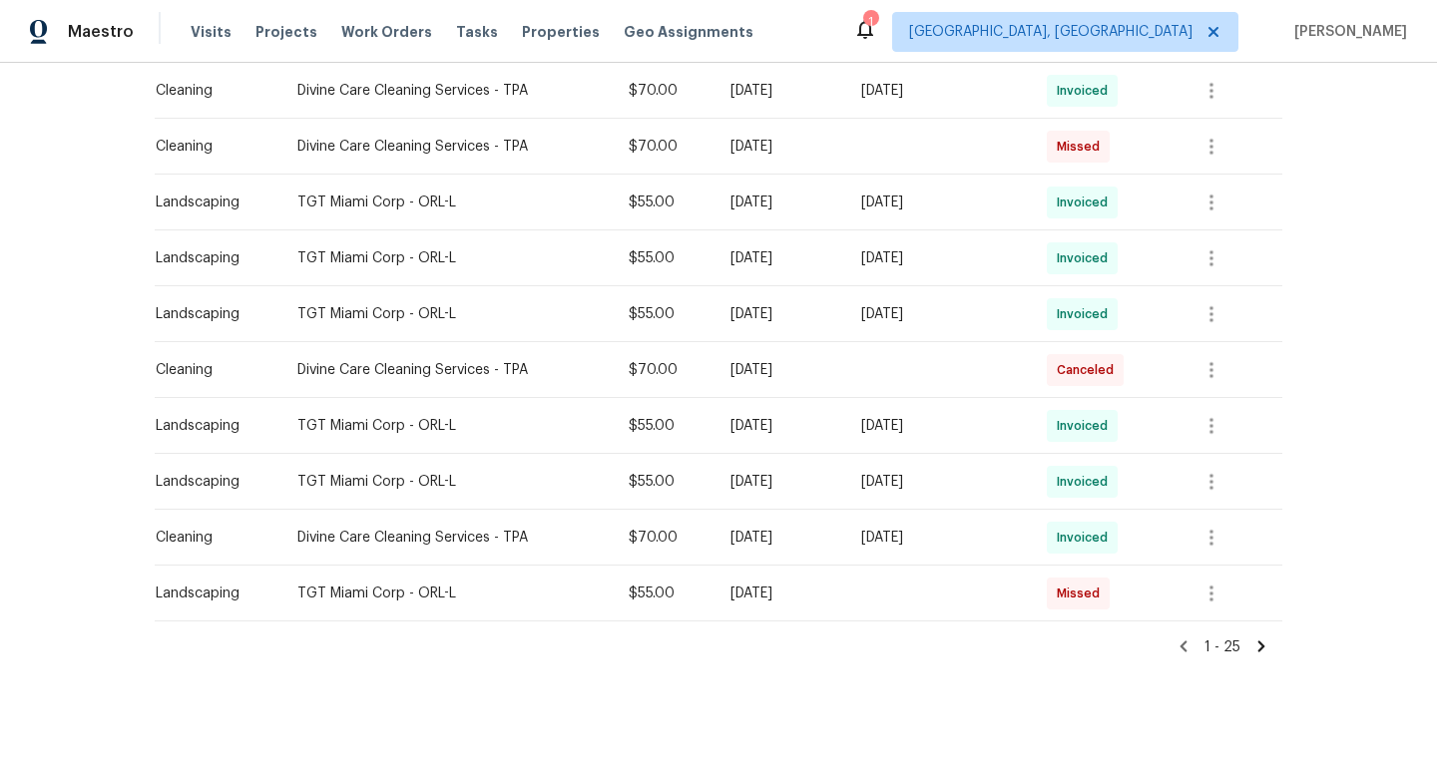
click at [1260, 642] on icon at bounding box center [1261, 646] width 7 height 11
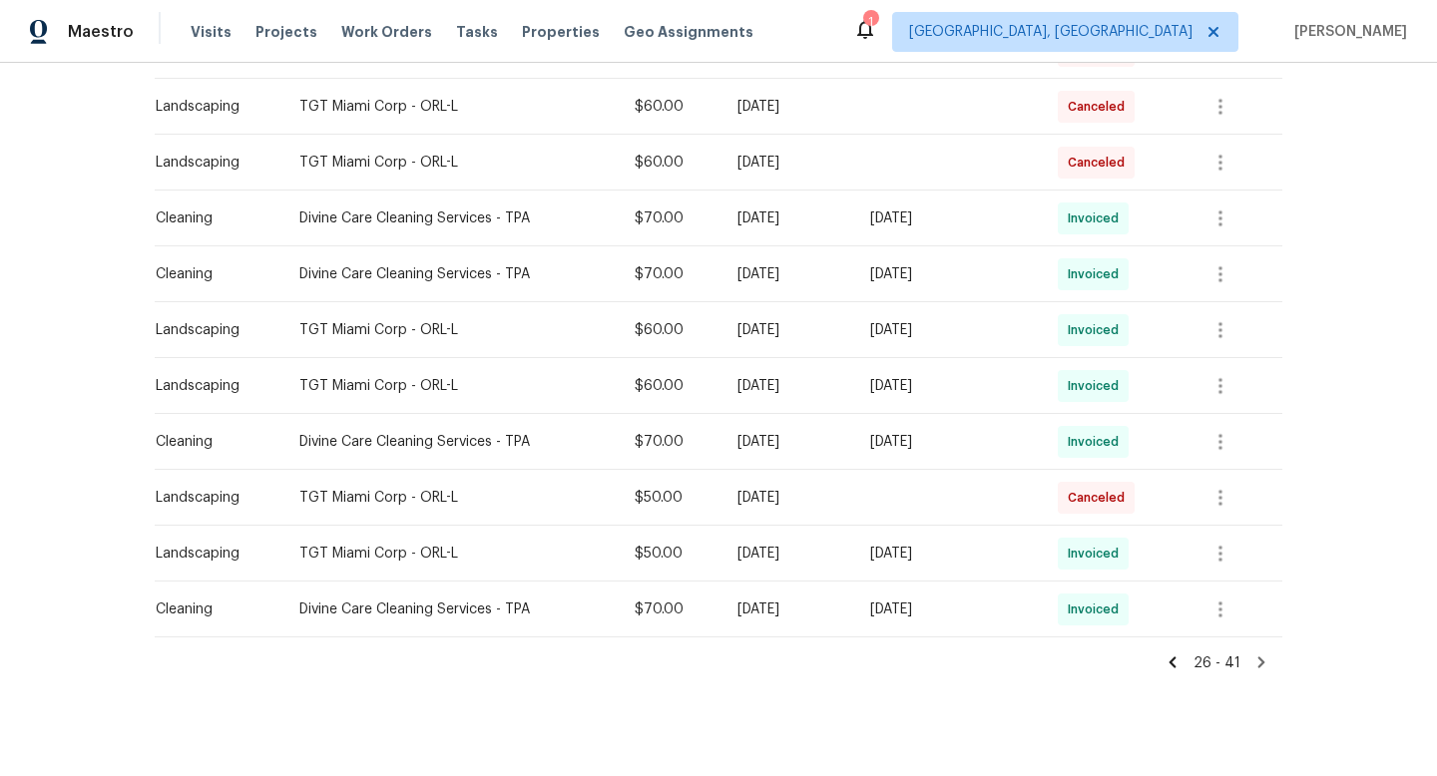
scroll to position [696, 0]
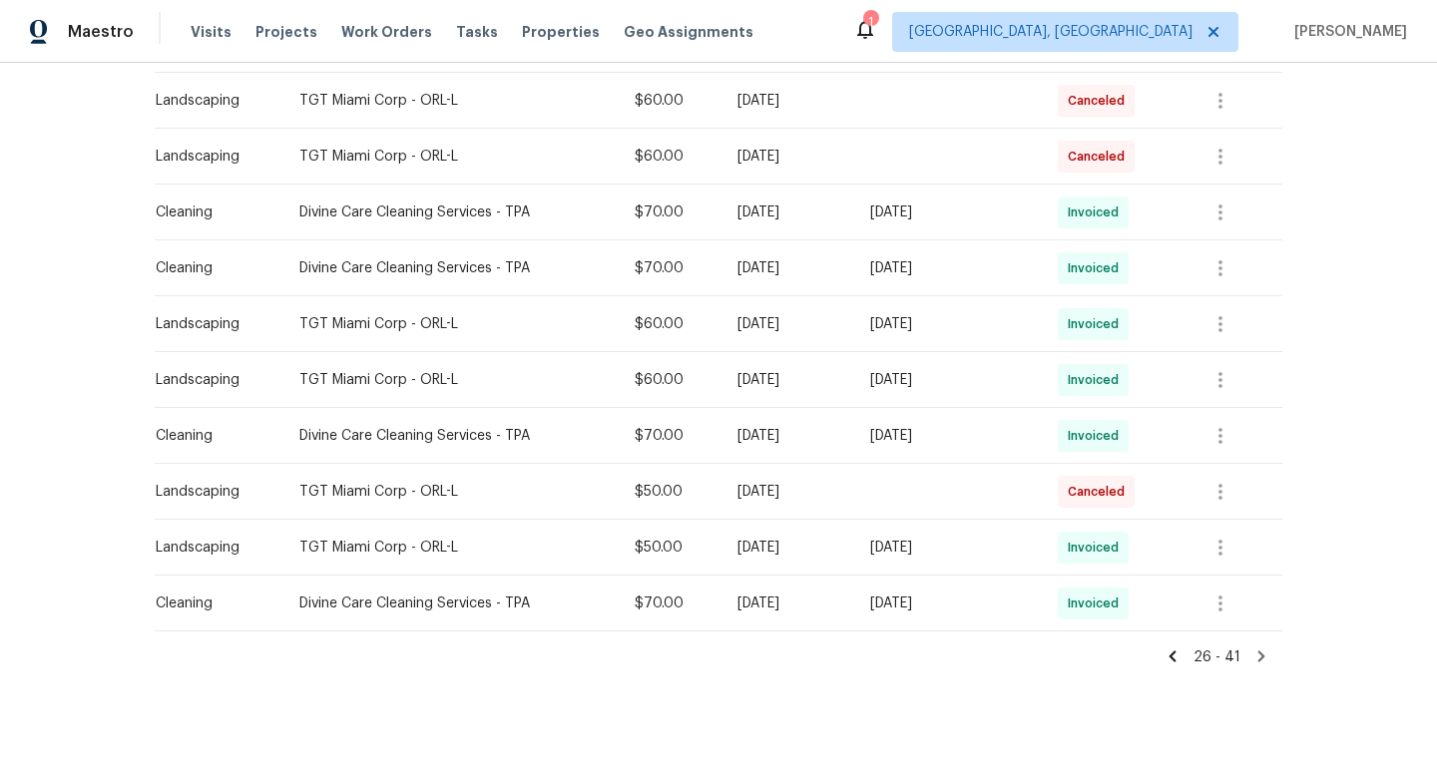
click at [1258, 654] on icon at bounding box center [1261, 657] width 18 height 18
click at [1257, 654] on icon at bounding box center [1261, 657] width 18 height 18
click at [1174, 655] on icon at bounding box center [1172, 655] width 7 height 11
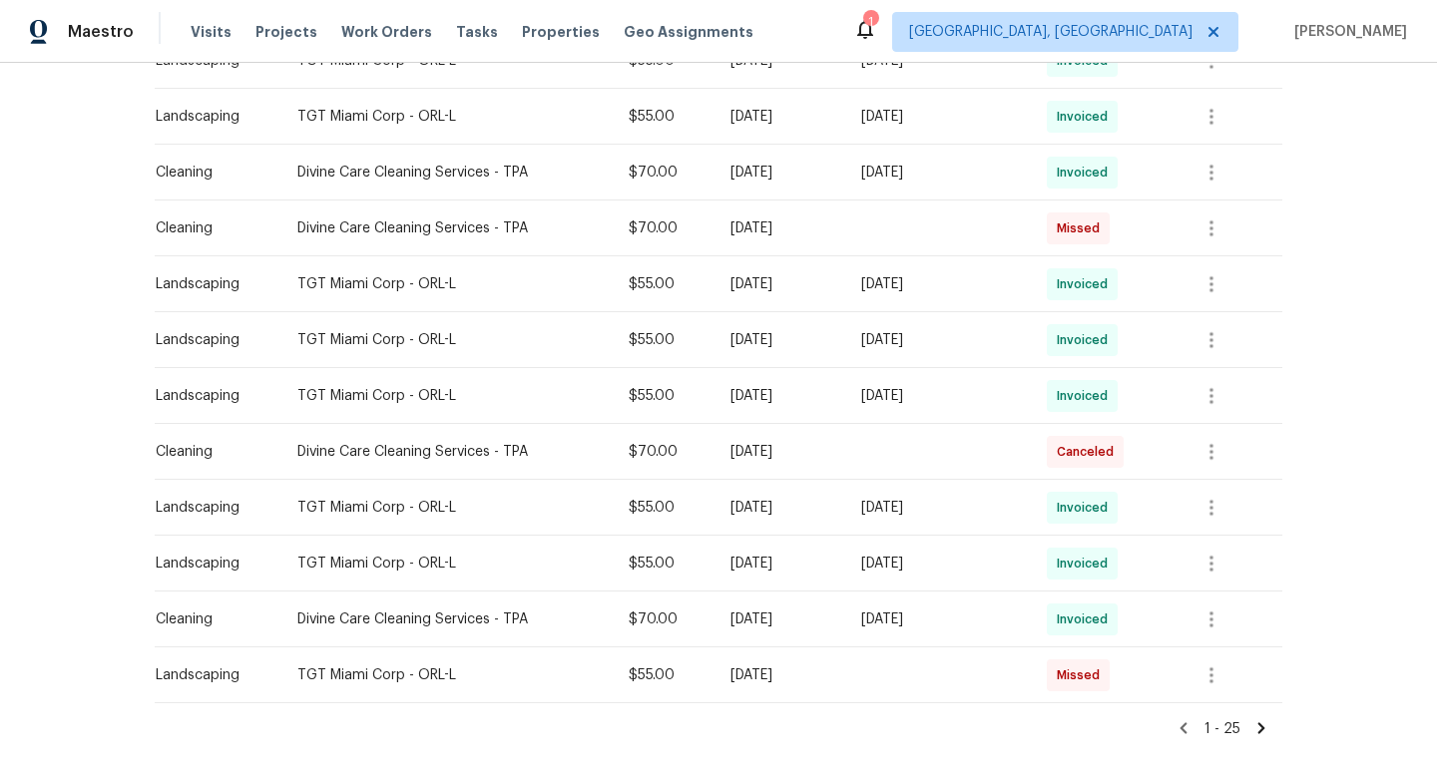
scroll to position [1209, 0]
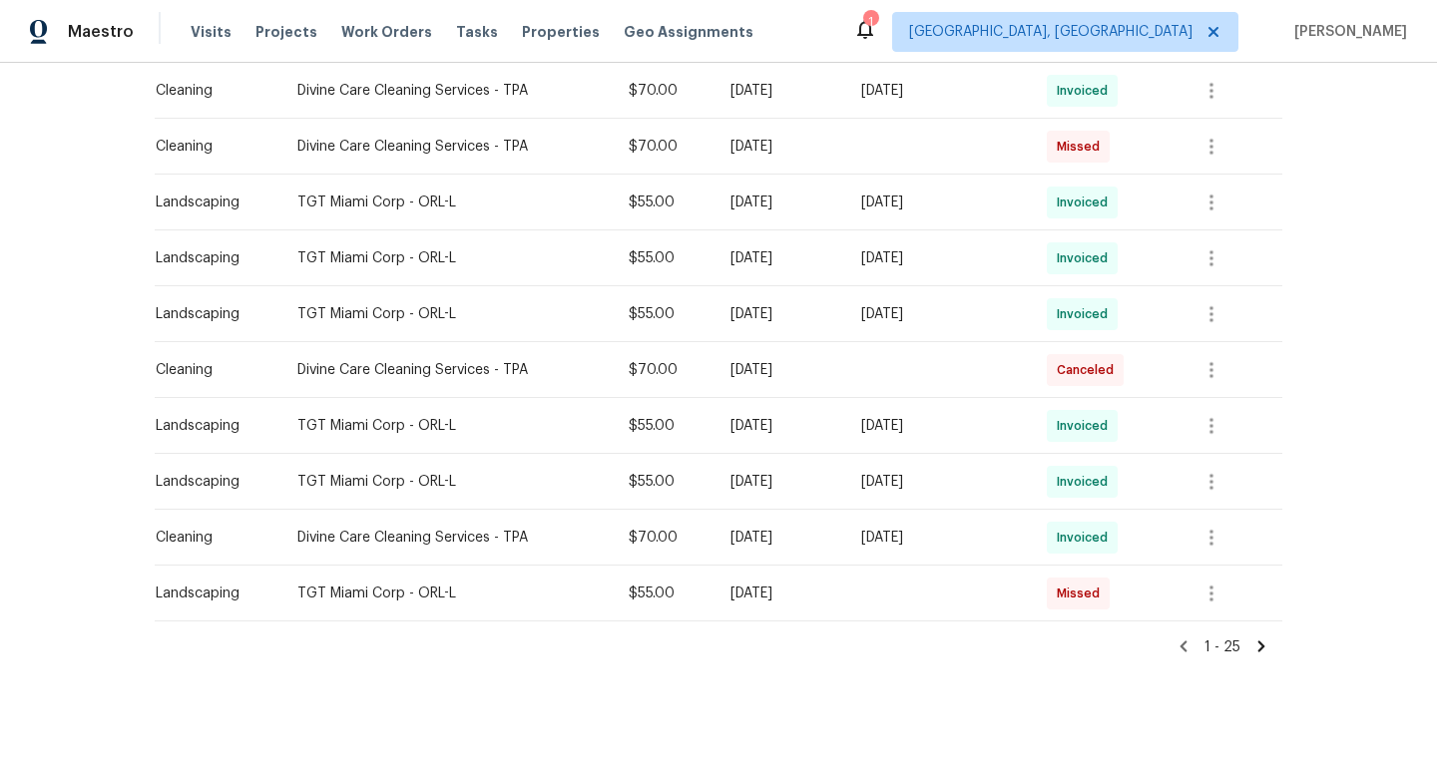
click at [1189, 649] on icon at bounding box center [1183, 647] width 18 height 18
click at [1259, 644] on icon at bounding box center [1261, 647] width 18 height 18
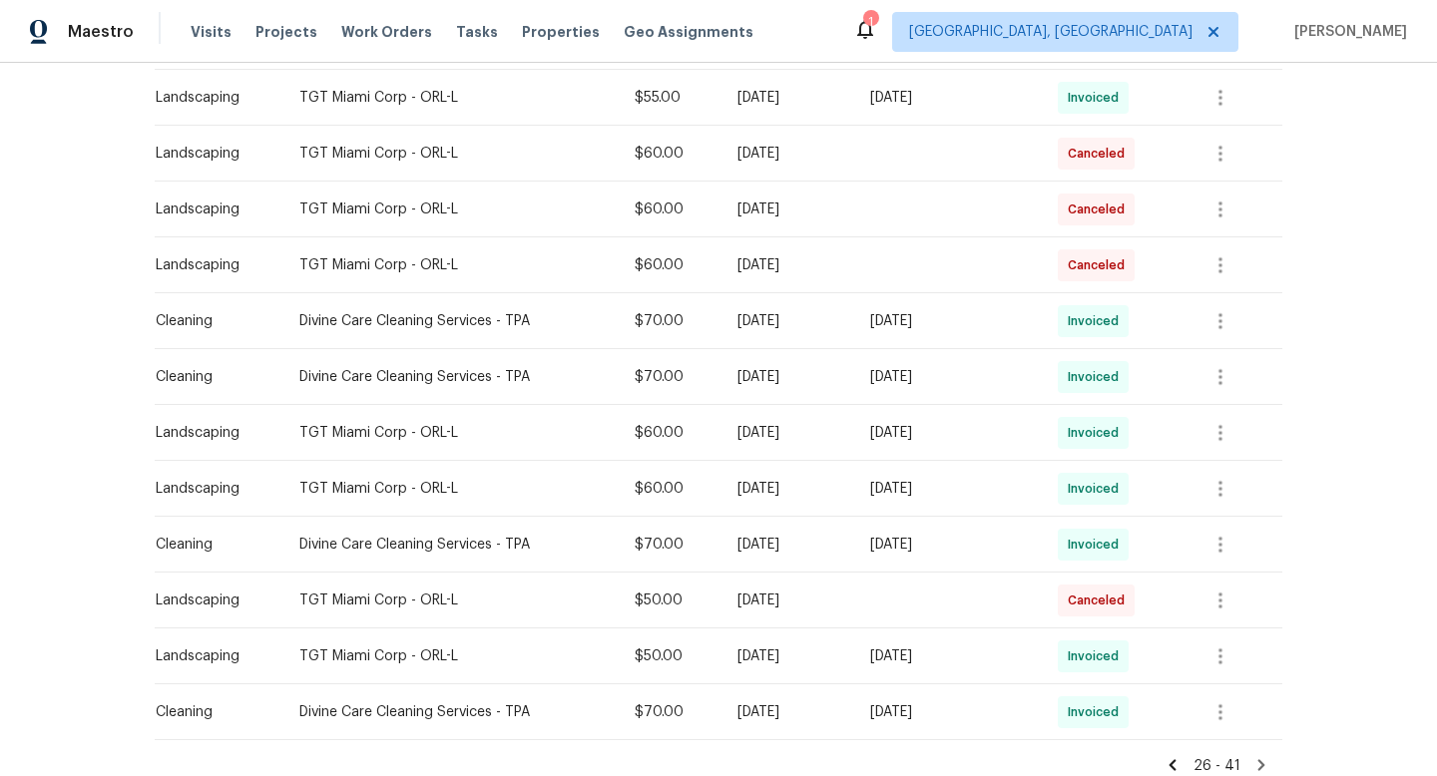
scroll to position [706, 0]
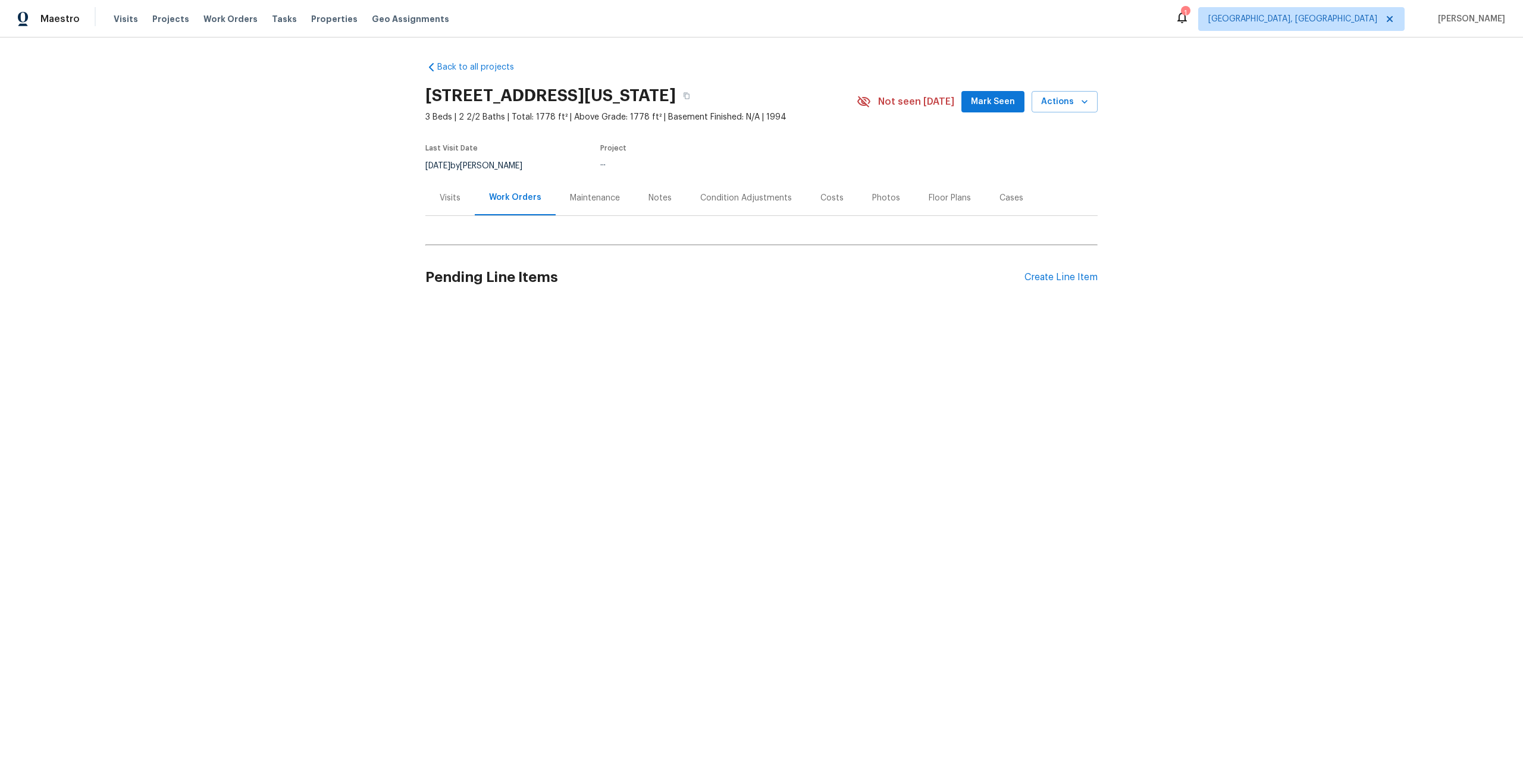
click at [593, 198] on div "Maintenance" at bounding box center [595, 198] width 50 height 12
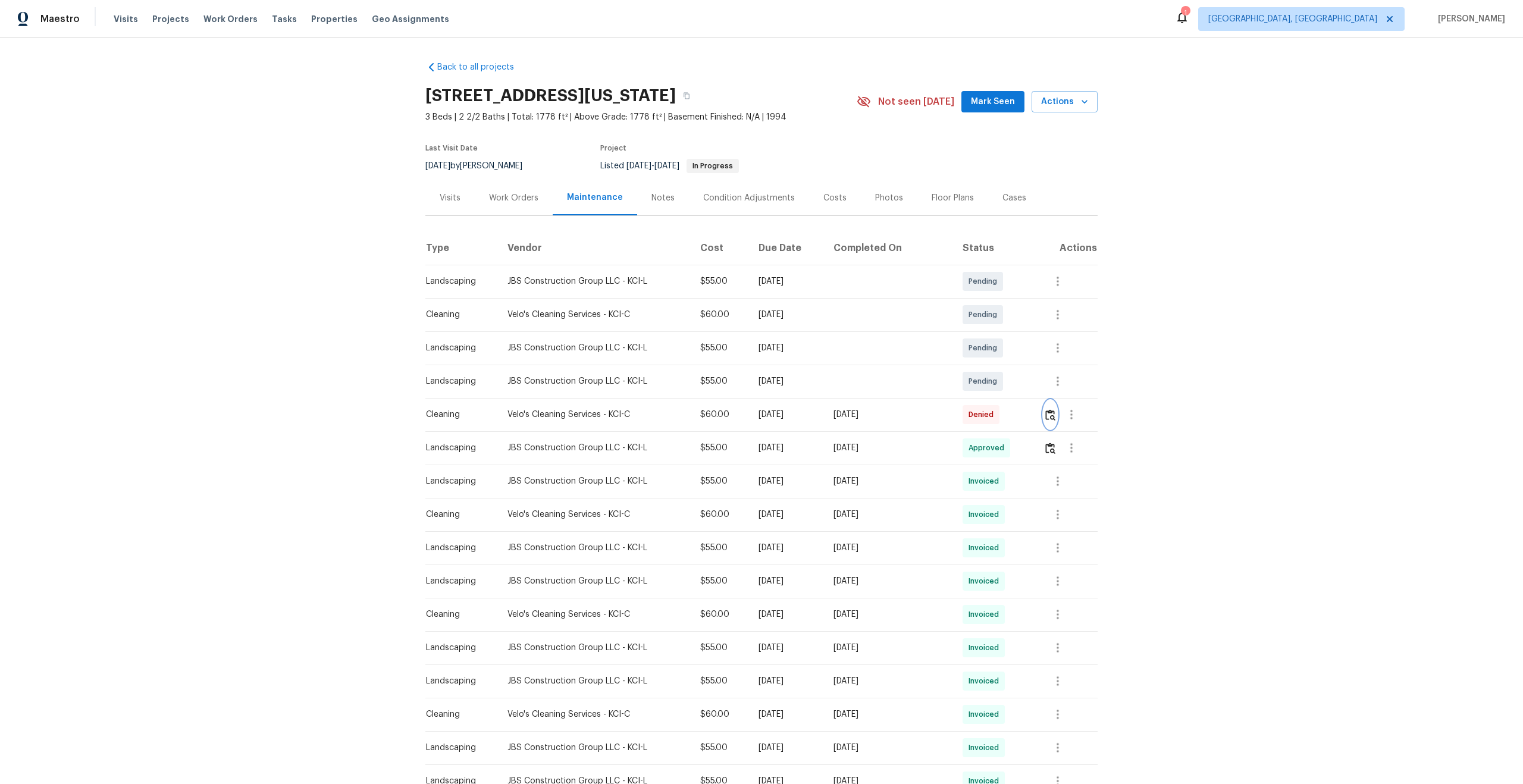
click at [1052, 413] on img "button" at bounding box center [1050, 414] width 10 height 11
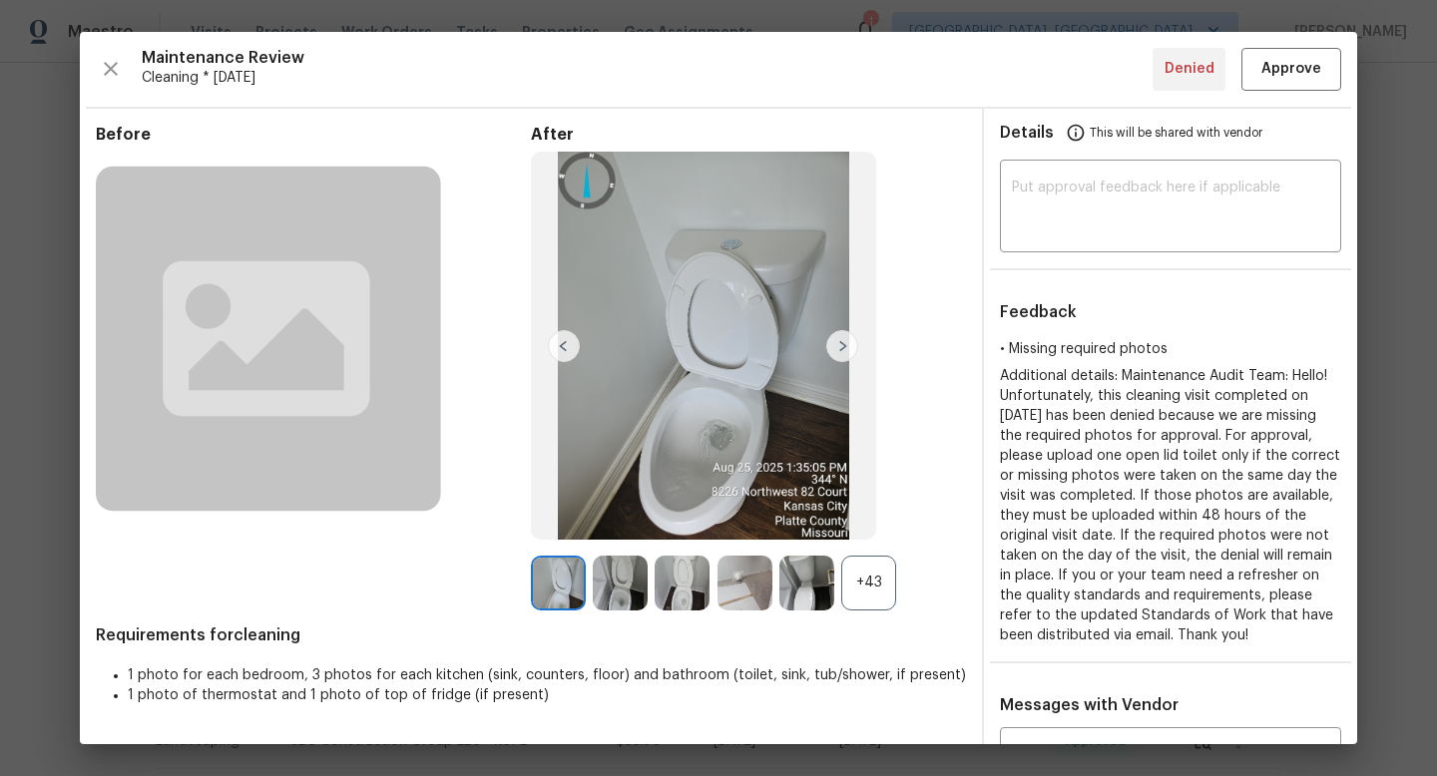
click at [884, 591] on div "+43" at bounding box center [868, 583] width 55 height 55
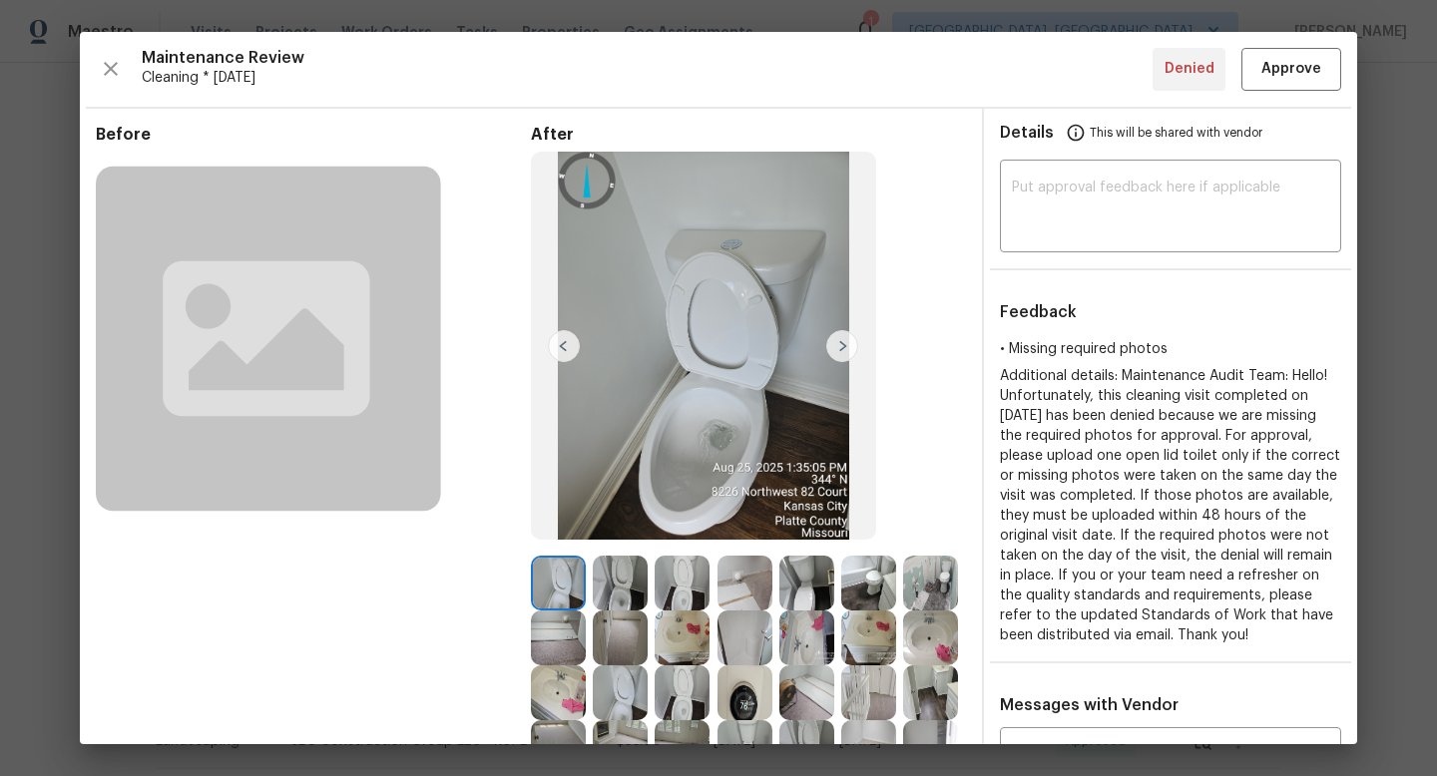
click at [613, 582] on img at bounding box center [620, 583] width 55 height 55
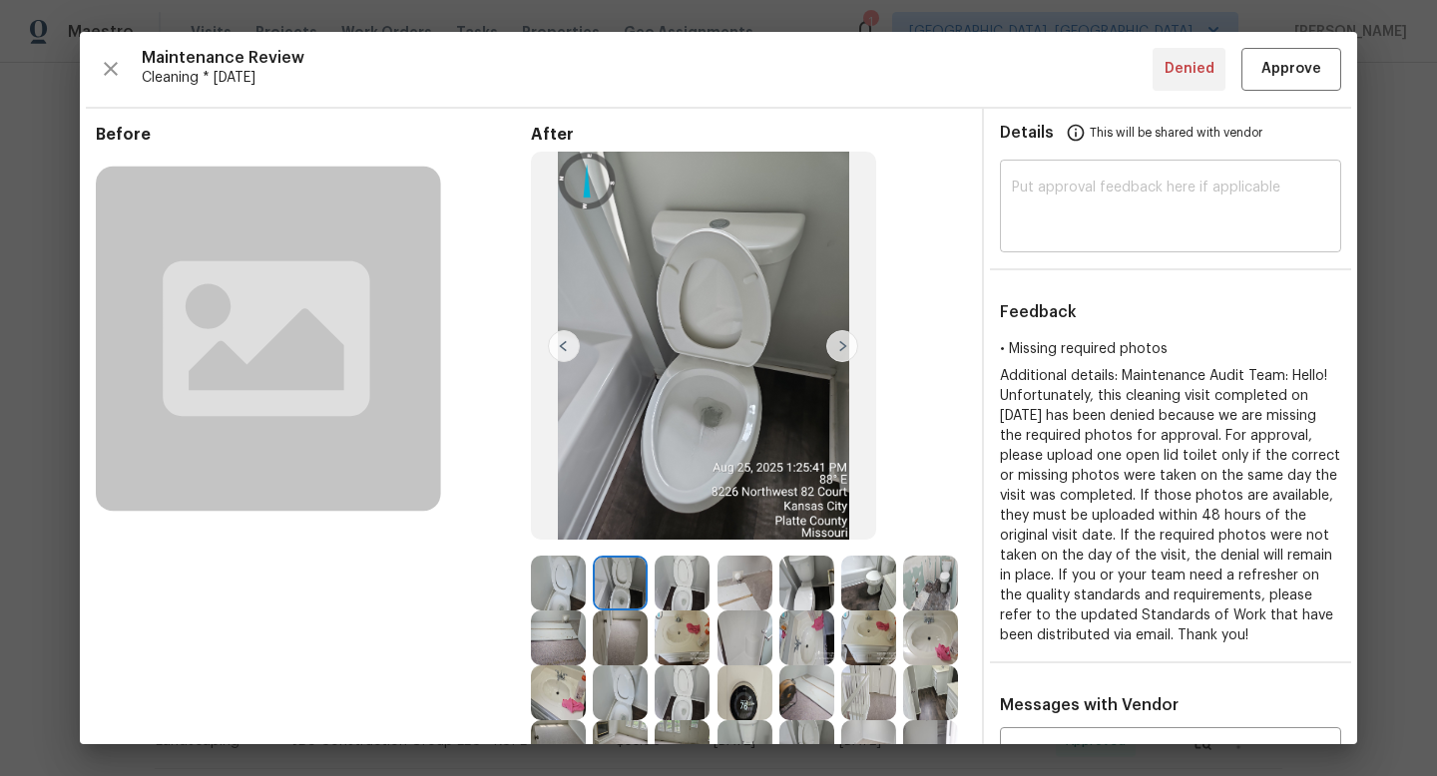
click at [1081, 208] on textarea at bounding box center [1170, 209] width 317 height 56
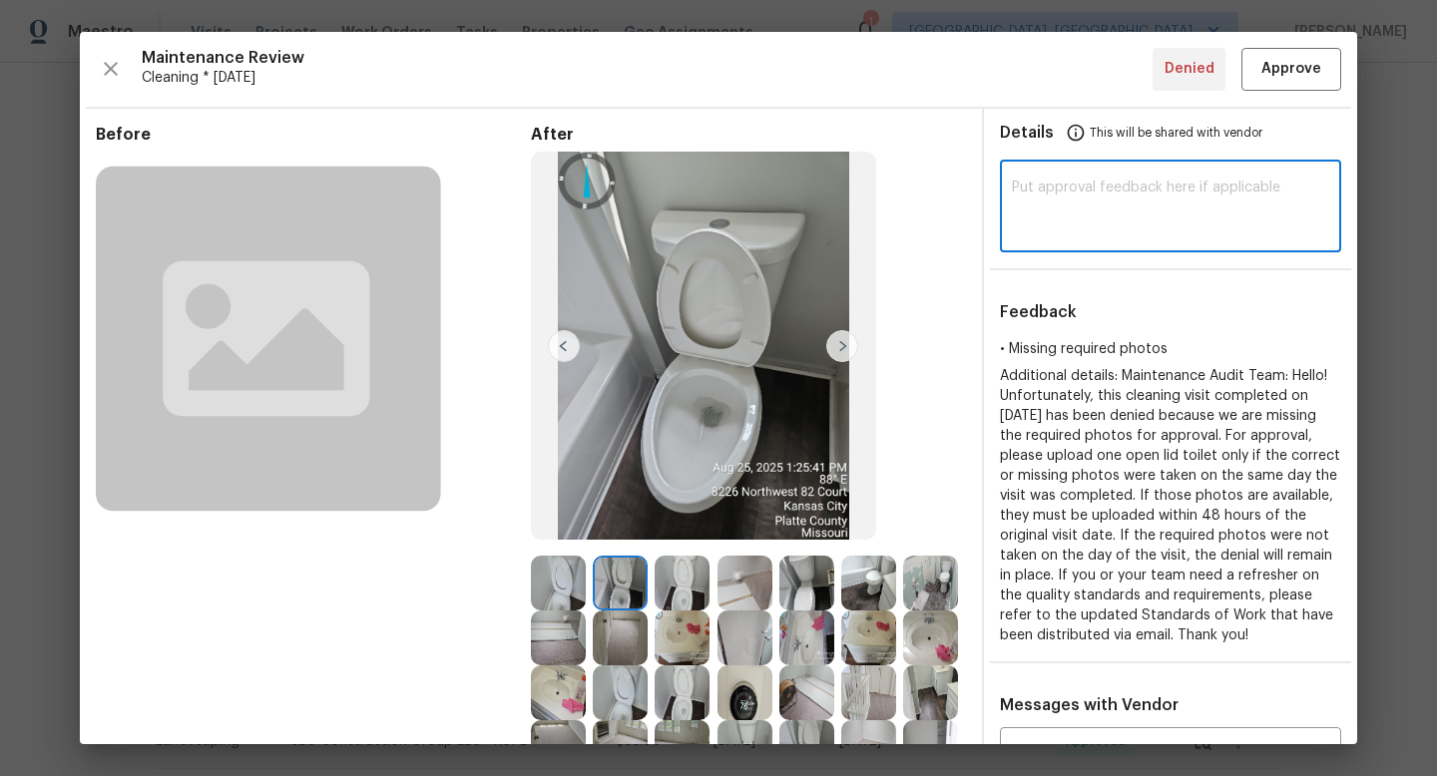
click at [1082, 196] on textarea at bounding box center [1170, 209] width 317 height 56
paste textarea "Maintenance Audit Team: Hi Team This visit has been approved after further audi…"
type textarea "Maintenance Audit Team: Hi Team This visit has been approved after further audi…"
click at [1302, 71] on span "Approve" at bounding box center [1291, 69] width 60 height 25
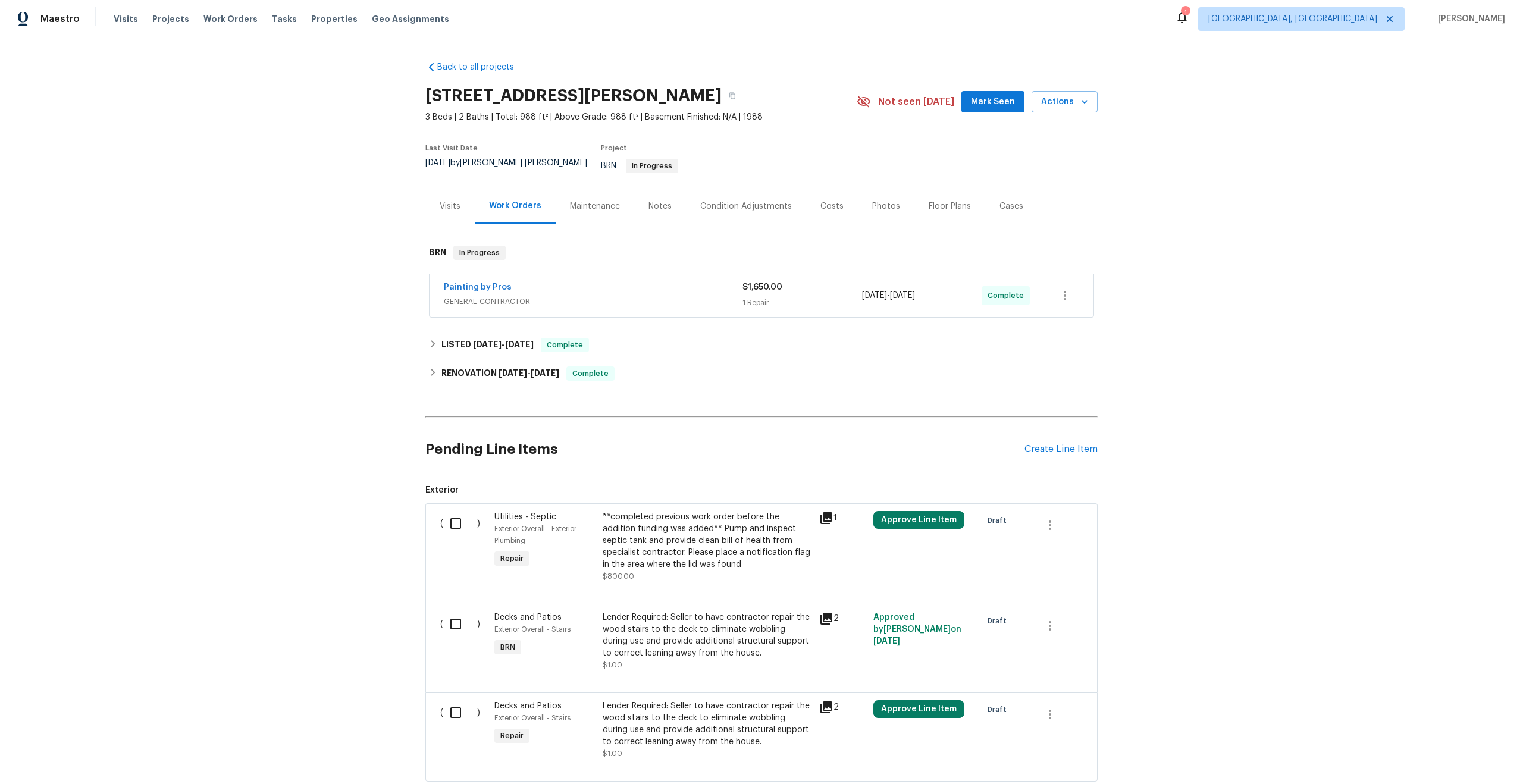
click at [596, 200] on div "Maintenance" at bounding box center [595, 206] width 50 height 12
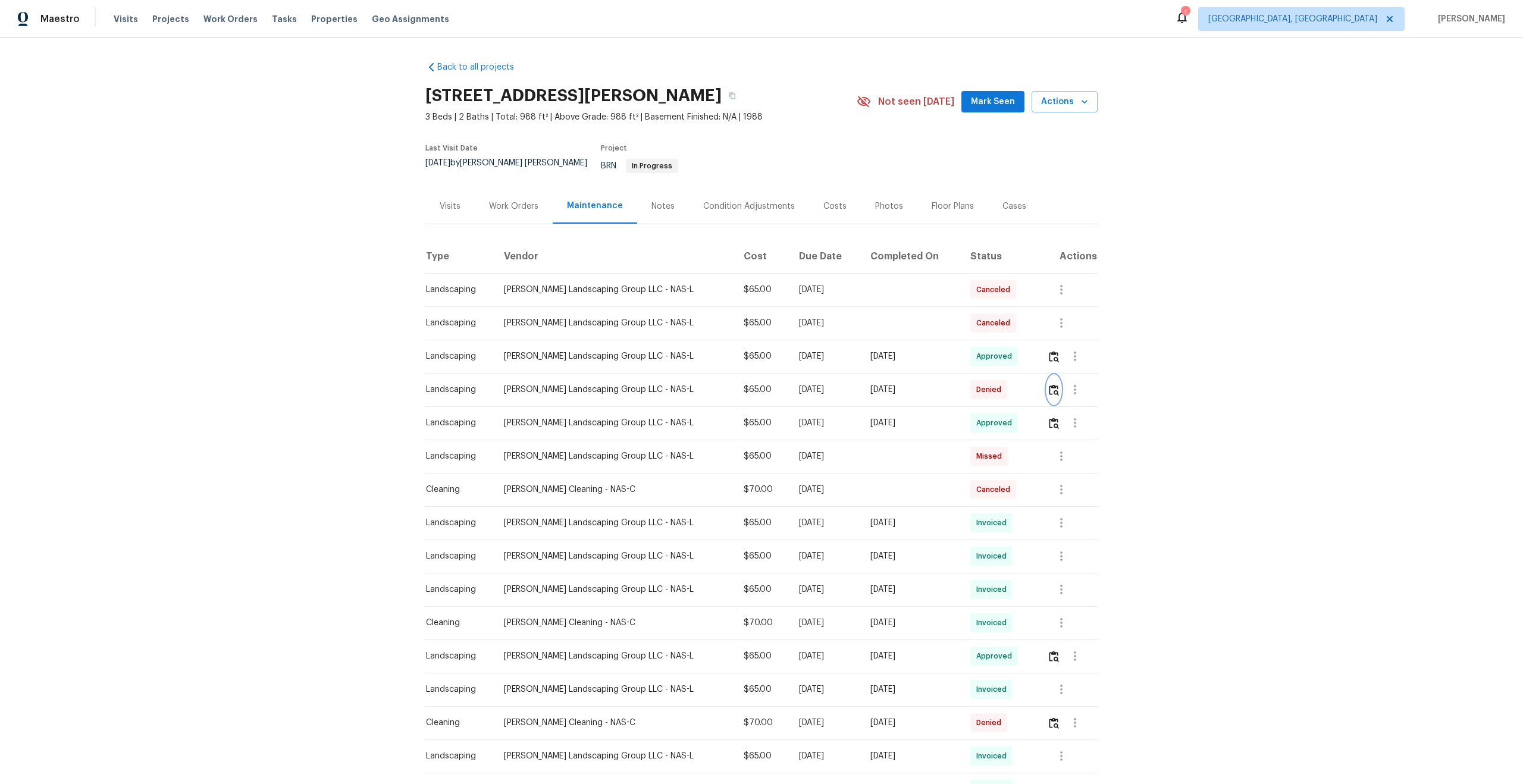
click at [1055, 385] on img "button" at bounding box center [1054, 390] width 10 height 11
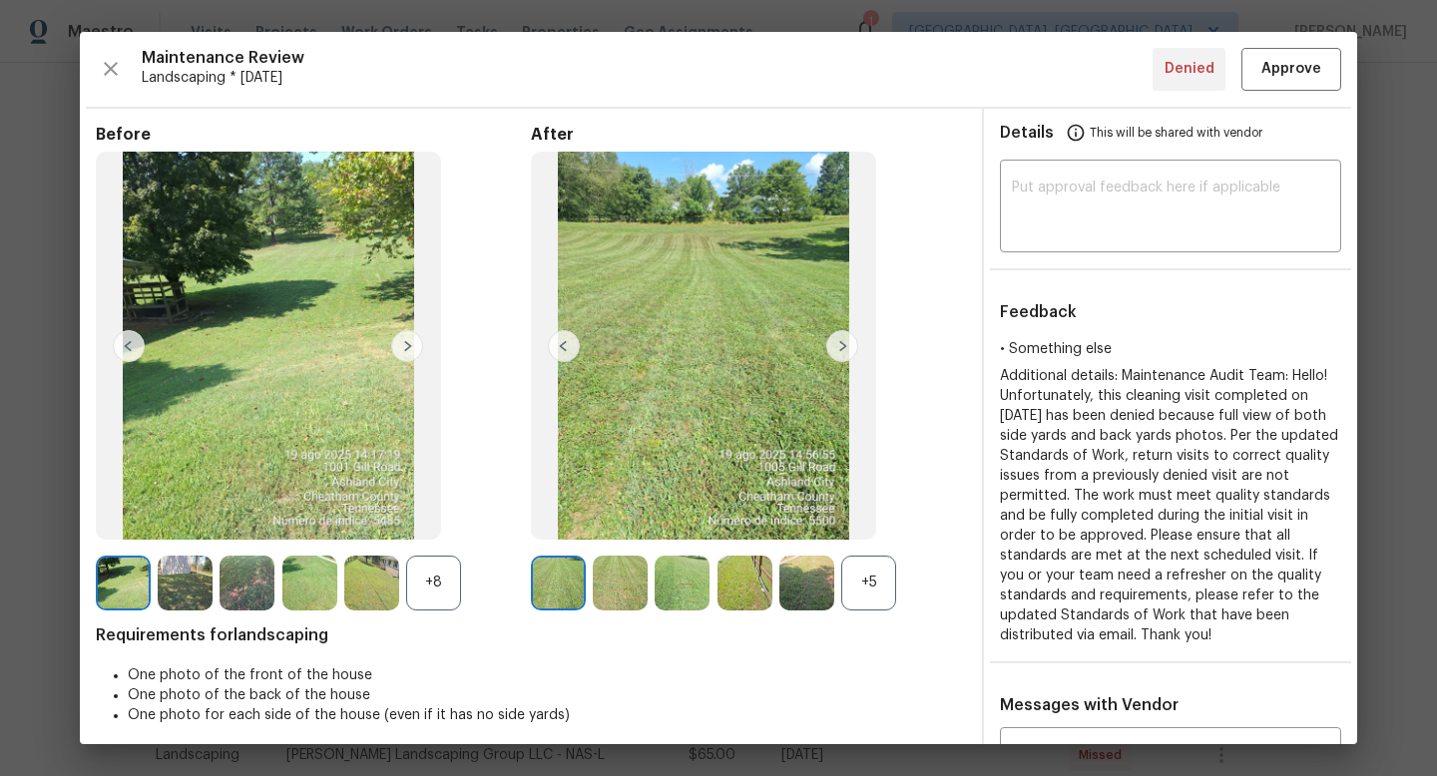
click at [883, 573] on div "+5" at bounding box center [868, 583] width 55 height 55
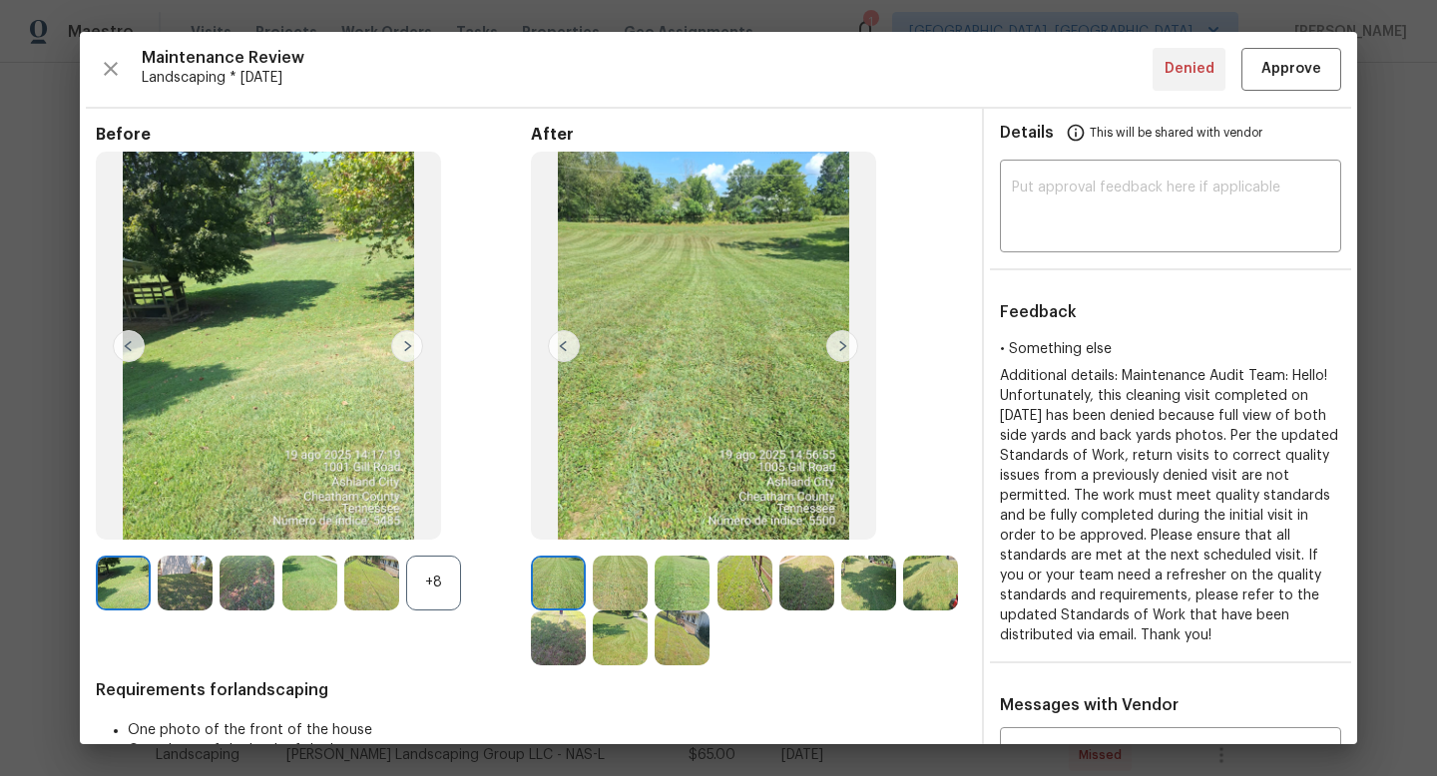
click at [432, 591] on div "+8" at bounding box center [433, 583] width 55 height 55
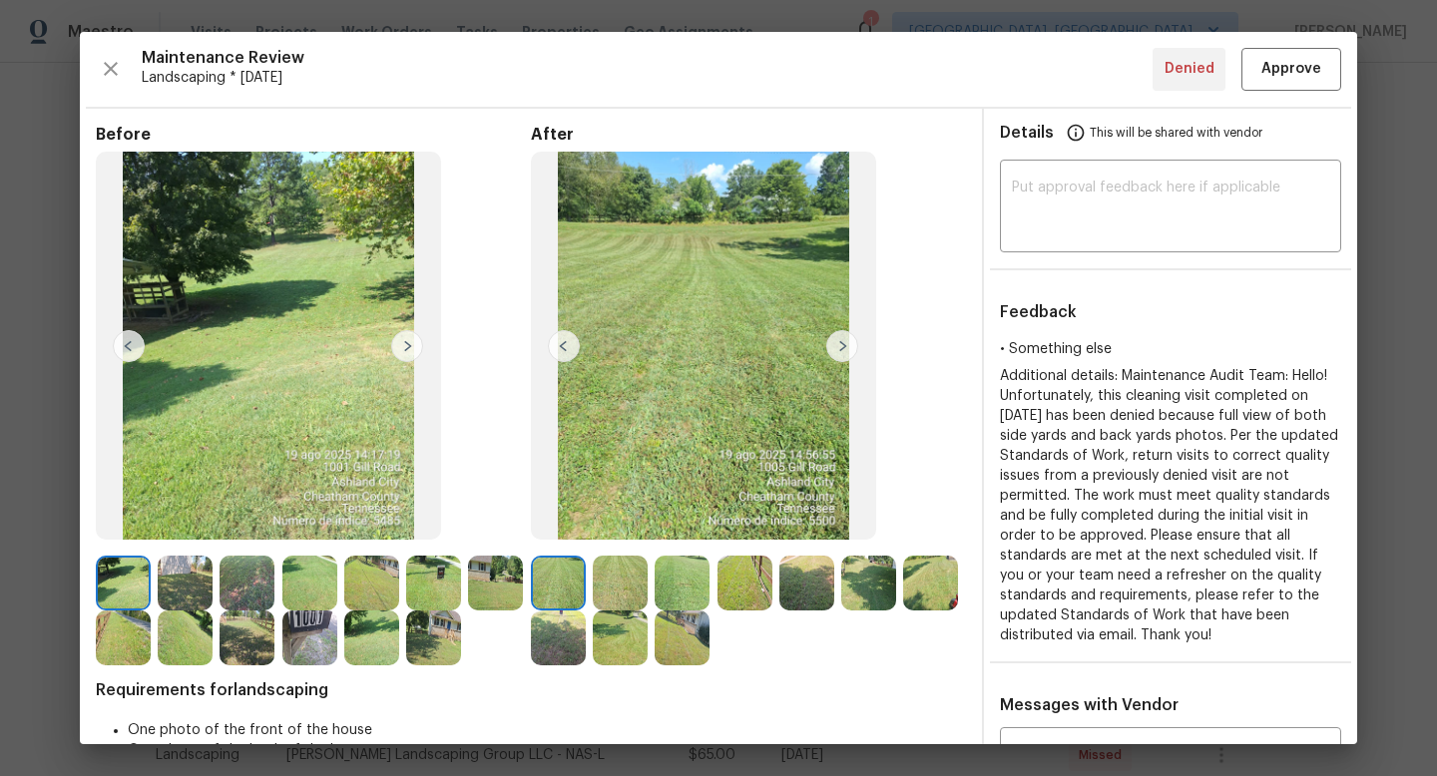
click at [828, 347] on img at bounding box center [842, 346] width 32 height 32
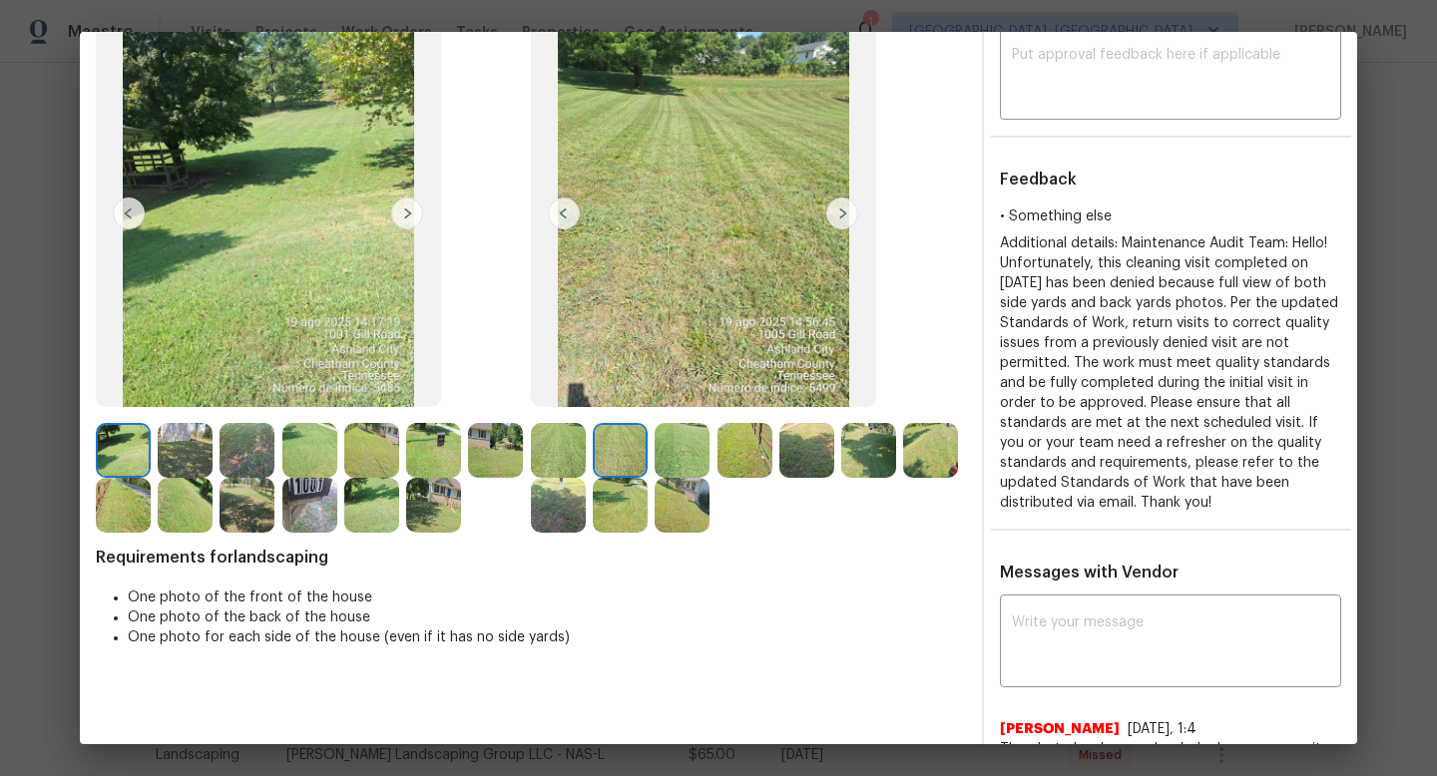
scroll to position [33, 0]
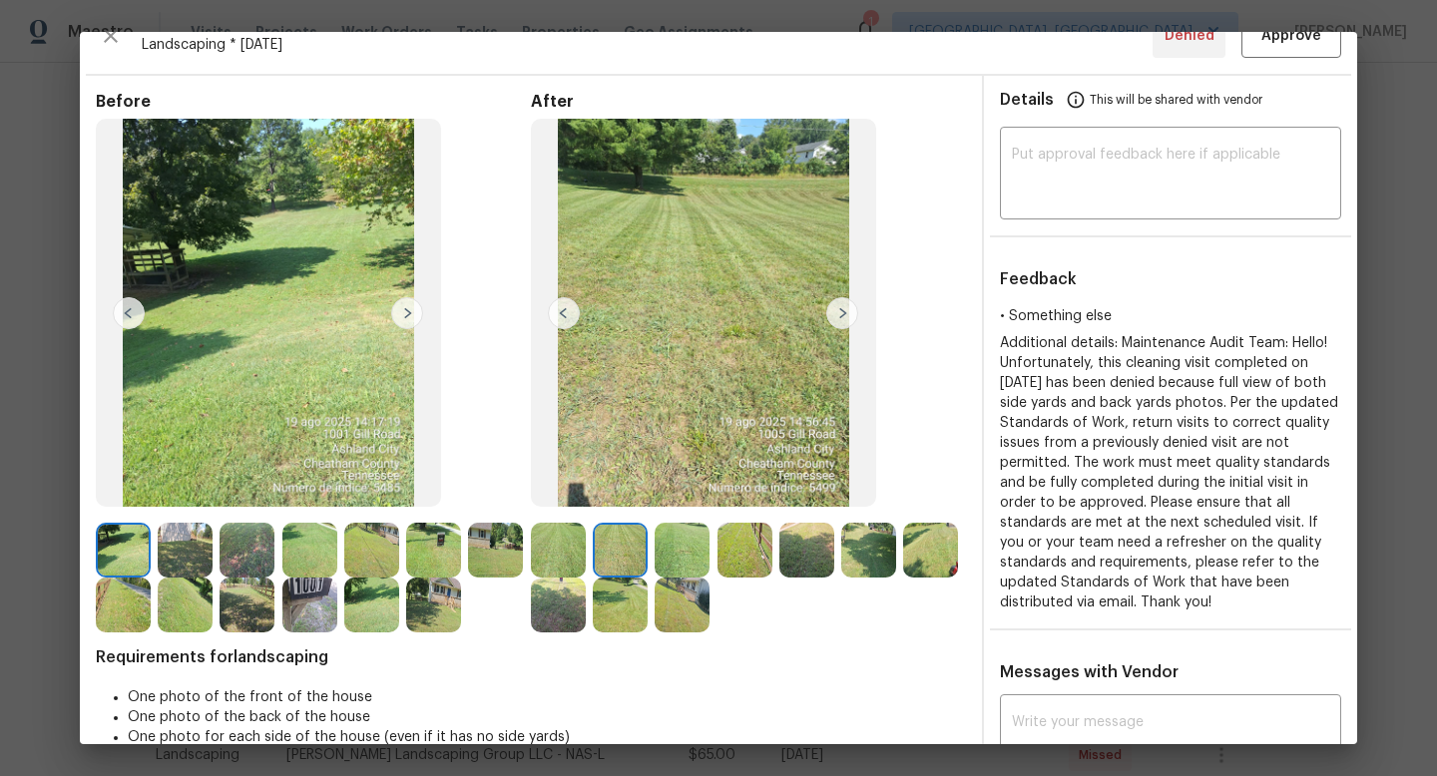
click at [578, 534] on img at bounding box center [558, 550] width 55 height 55
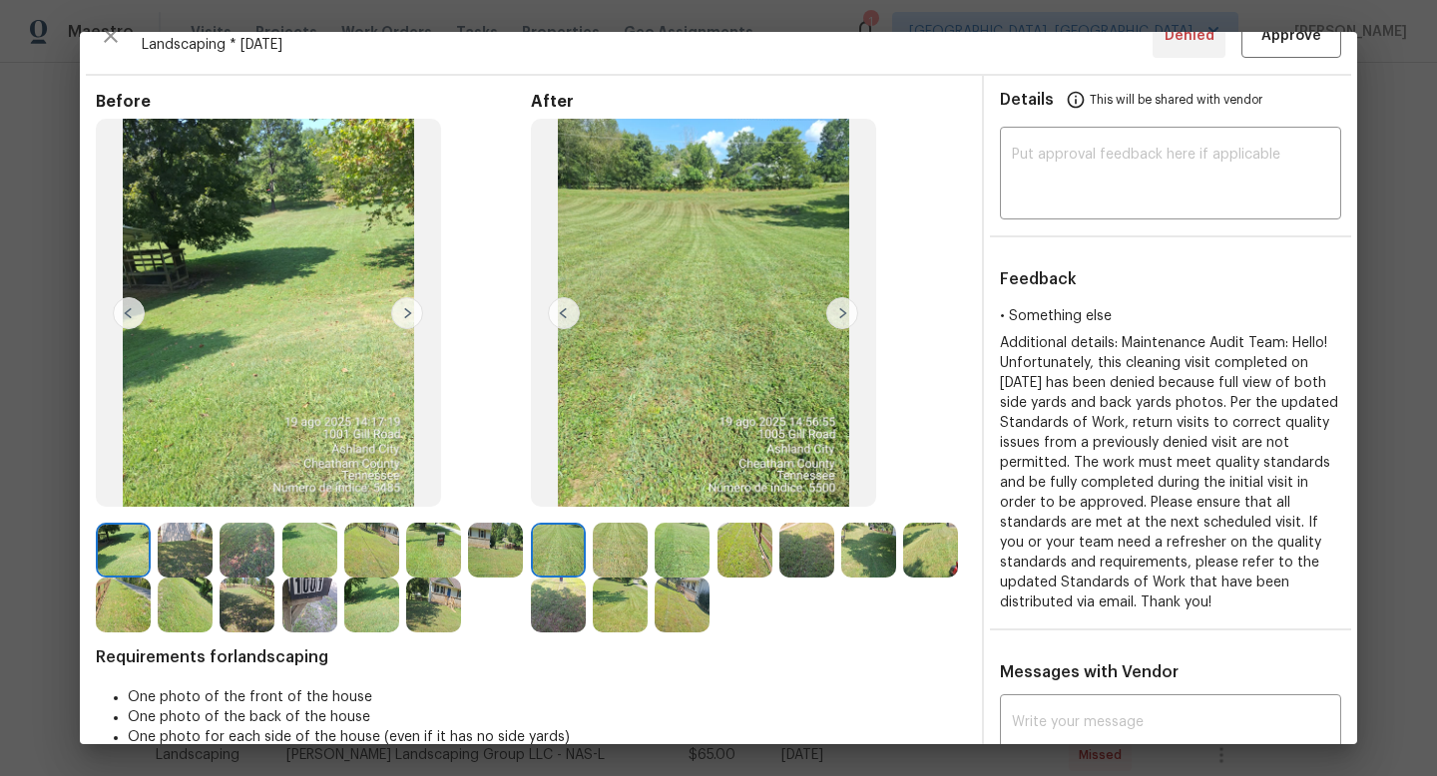
click at [850, 308] on img at bounding box center [842, 313] width 32 height 32
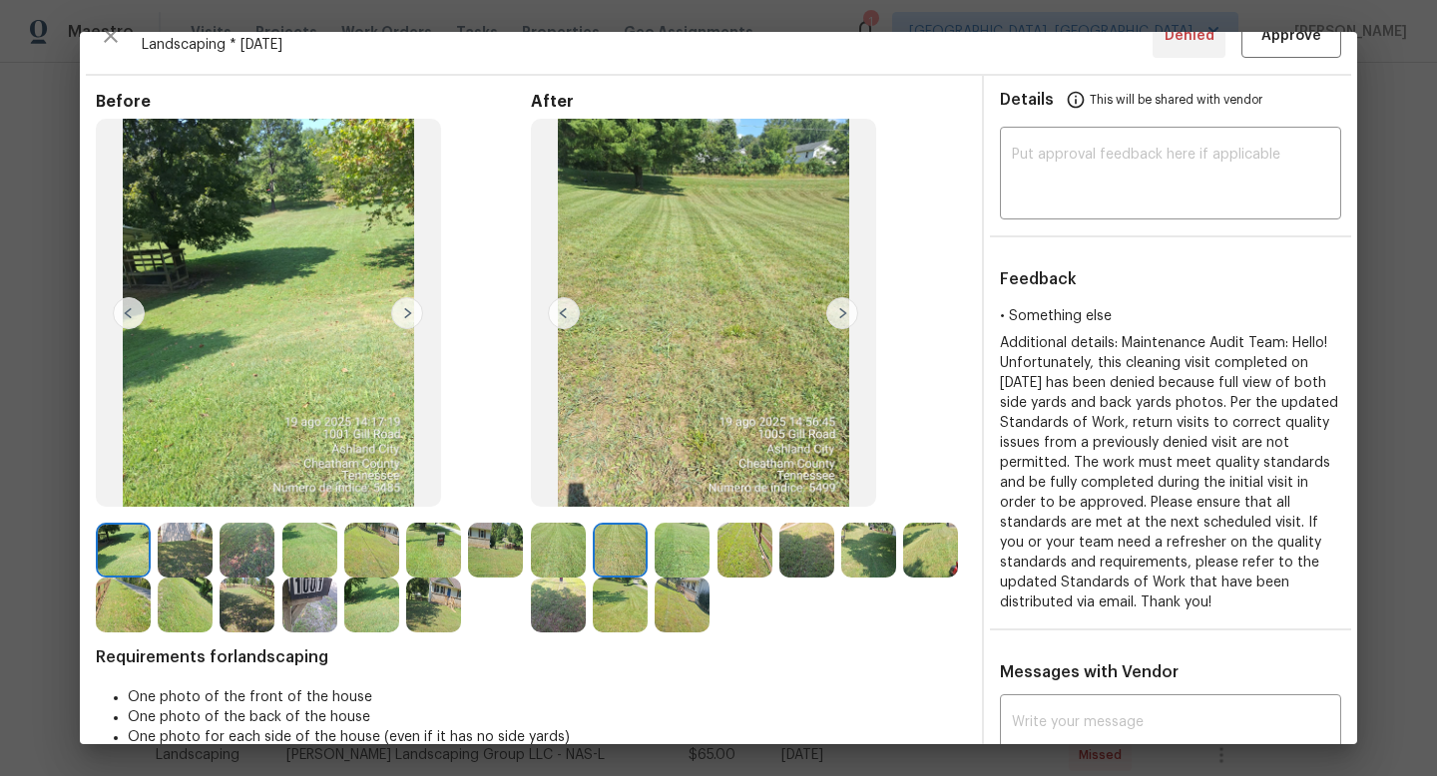
click at [847, 308] on img at bounding box center [842, 313] width 32 height 32
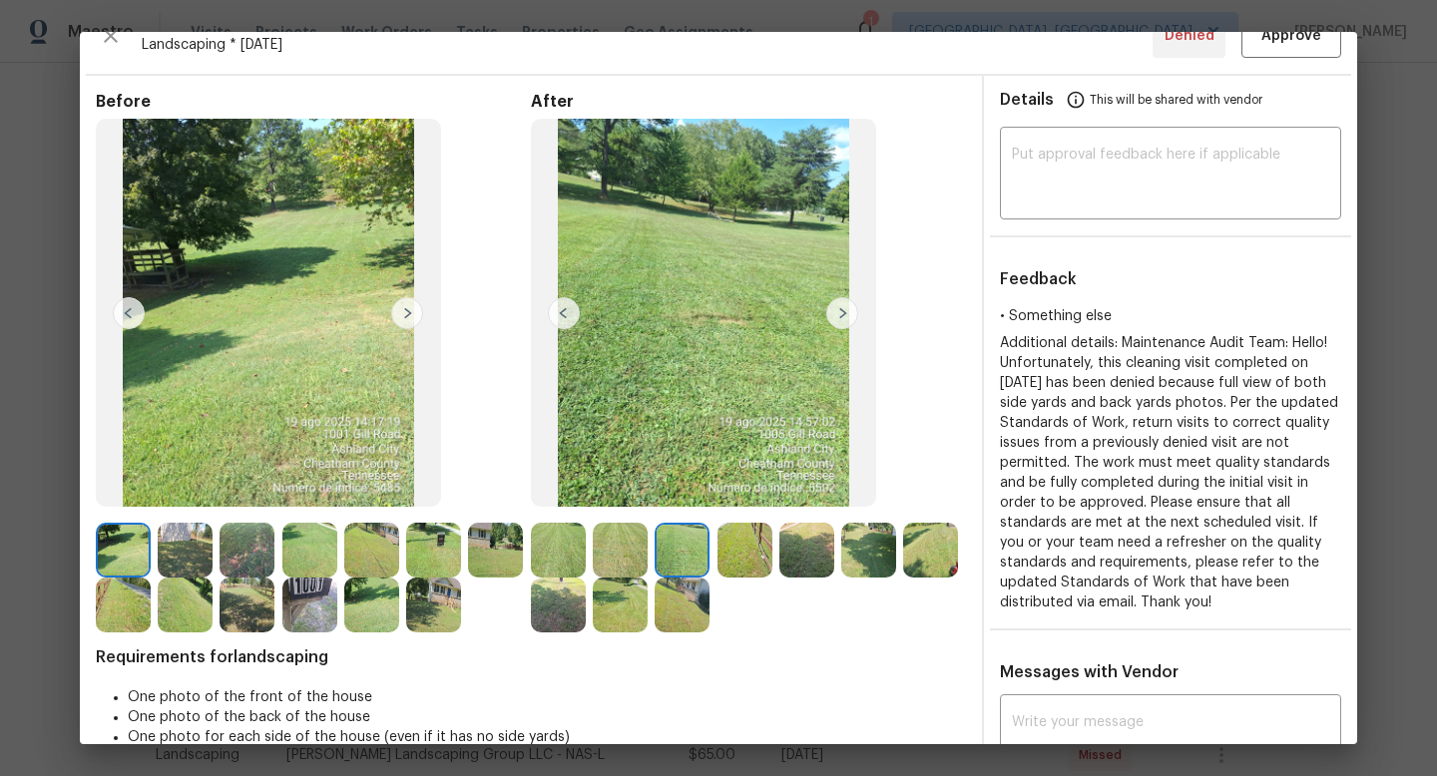
click at [841, 309] on img at bounding box center [842, 313] width 32 height 32
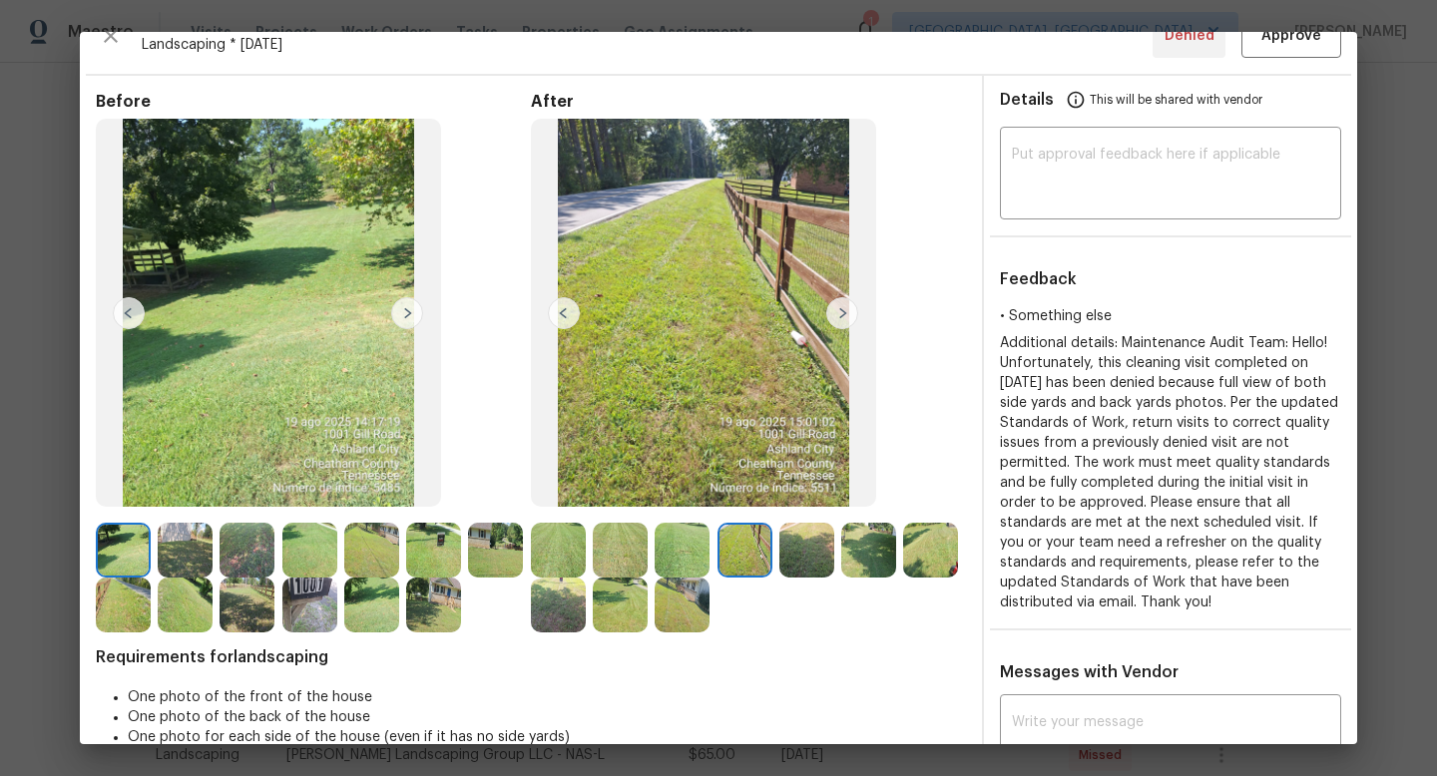
click at [819, 549] on img at bounding box center [806, 550] width 55 height 55
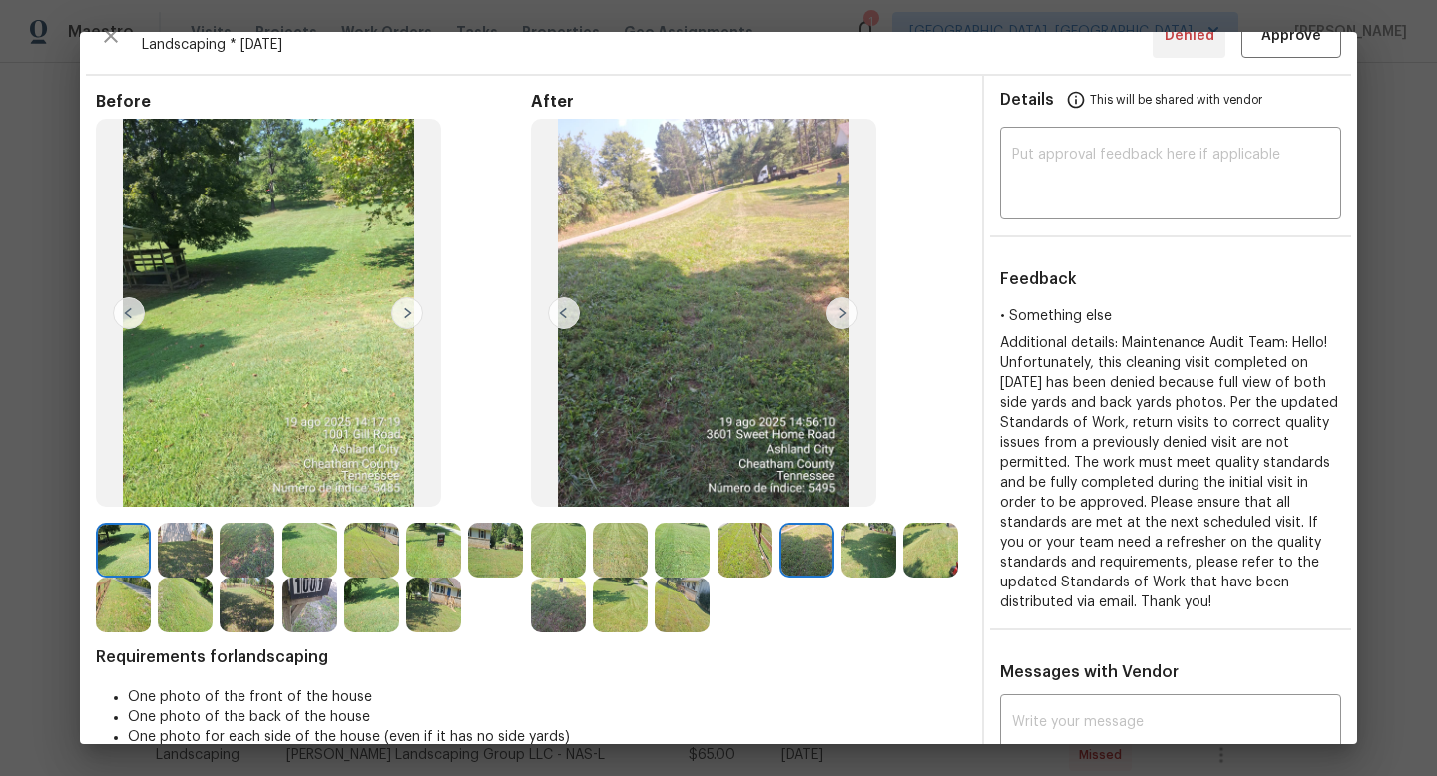
click at [878, 551] on img at bounding box center [868, 550] width 55 height 55
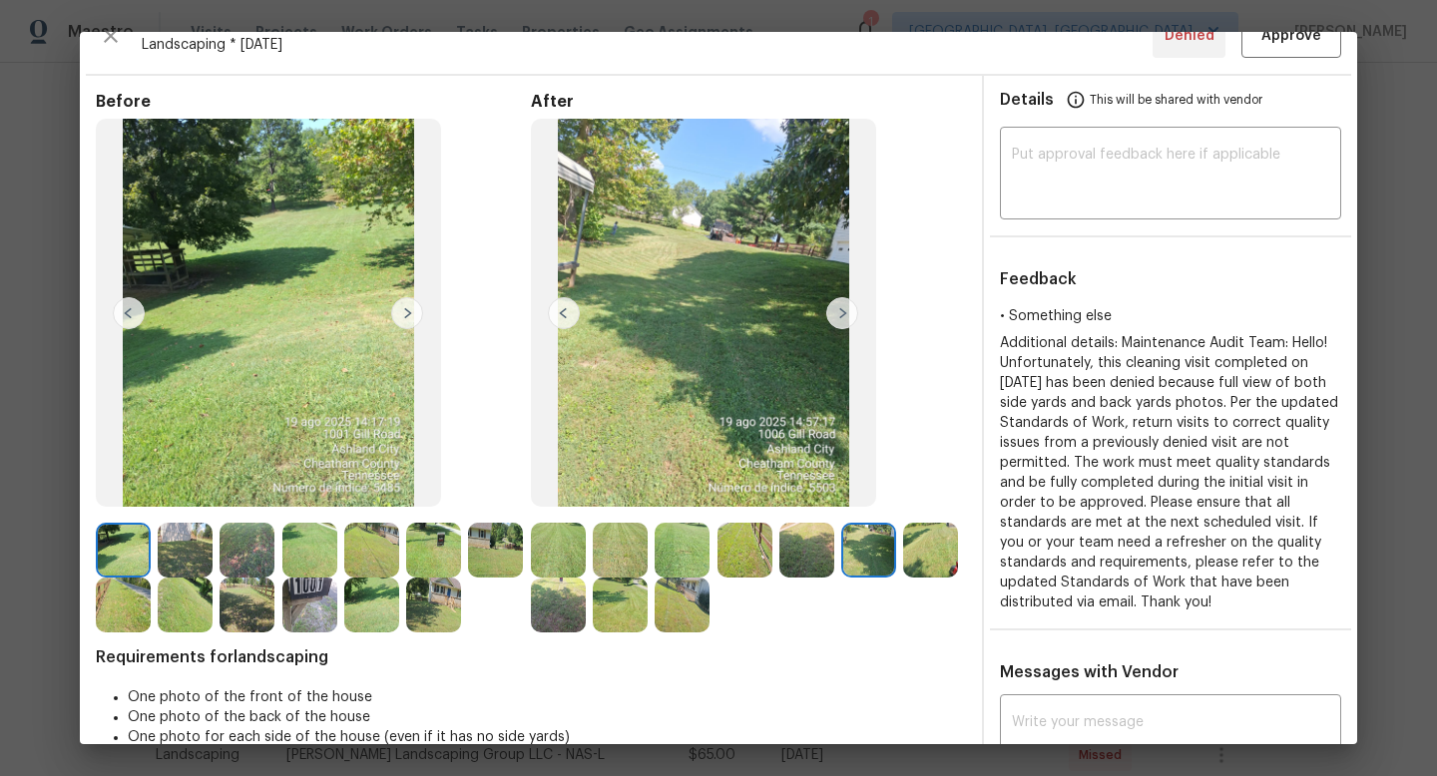
click at [936, 542] on img at bounding box center [930, 550] width 55 height 55
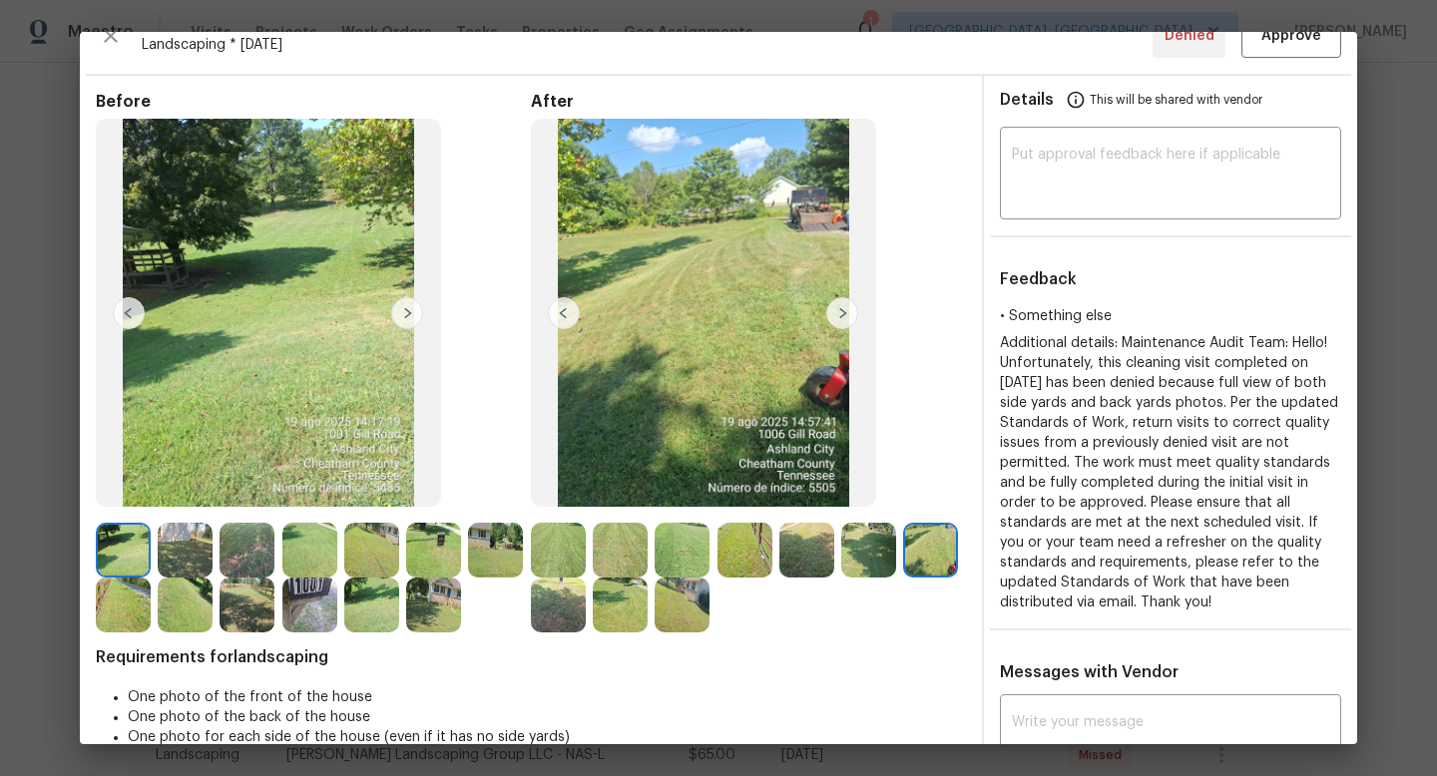
click at [649, 614] on div at bounding box center [624, 605] width 62 height 55
click at [613, 612] on img at bounding box center [620, 605] width 55 height 55
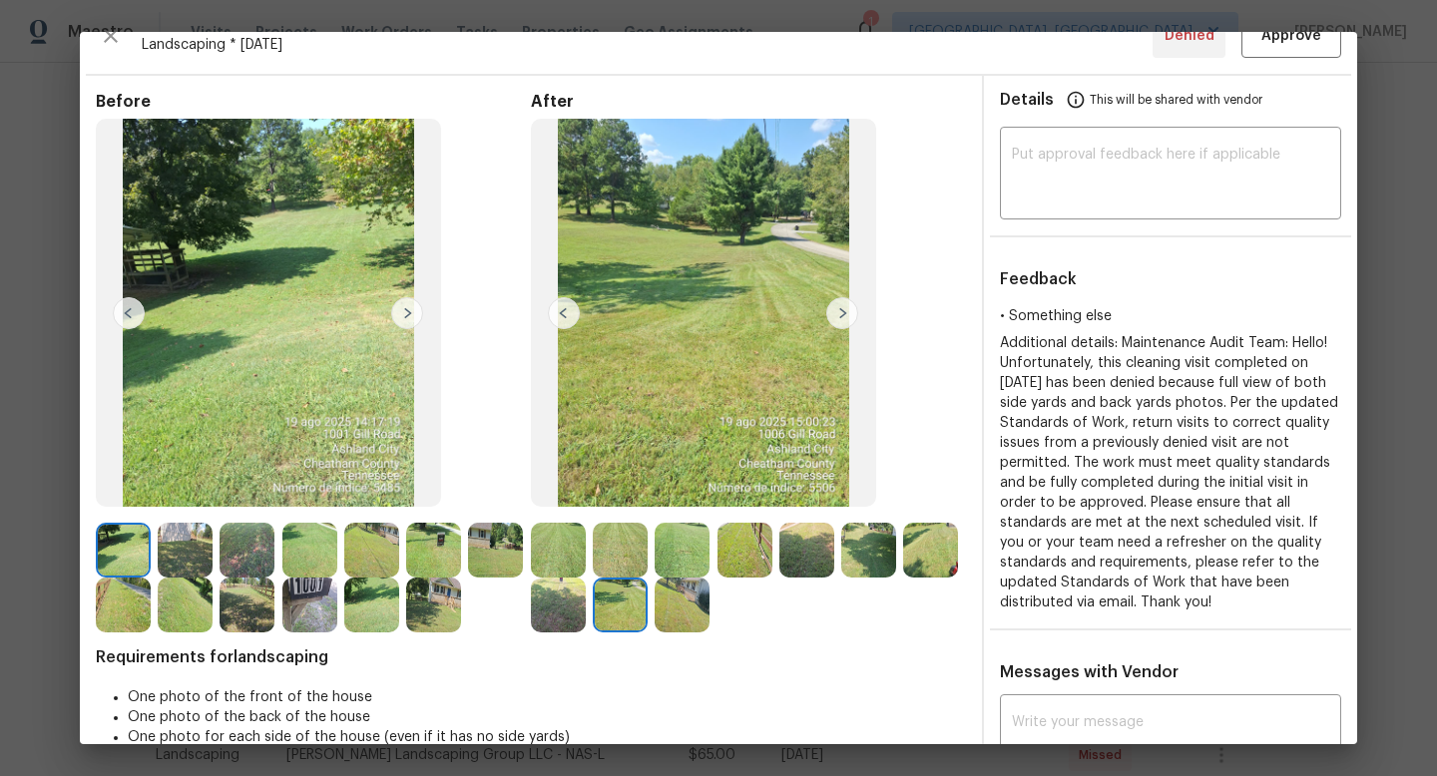
click at [548, 606] on img at bounding box center [558, 605] width 55 height 55
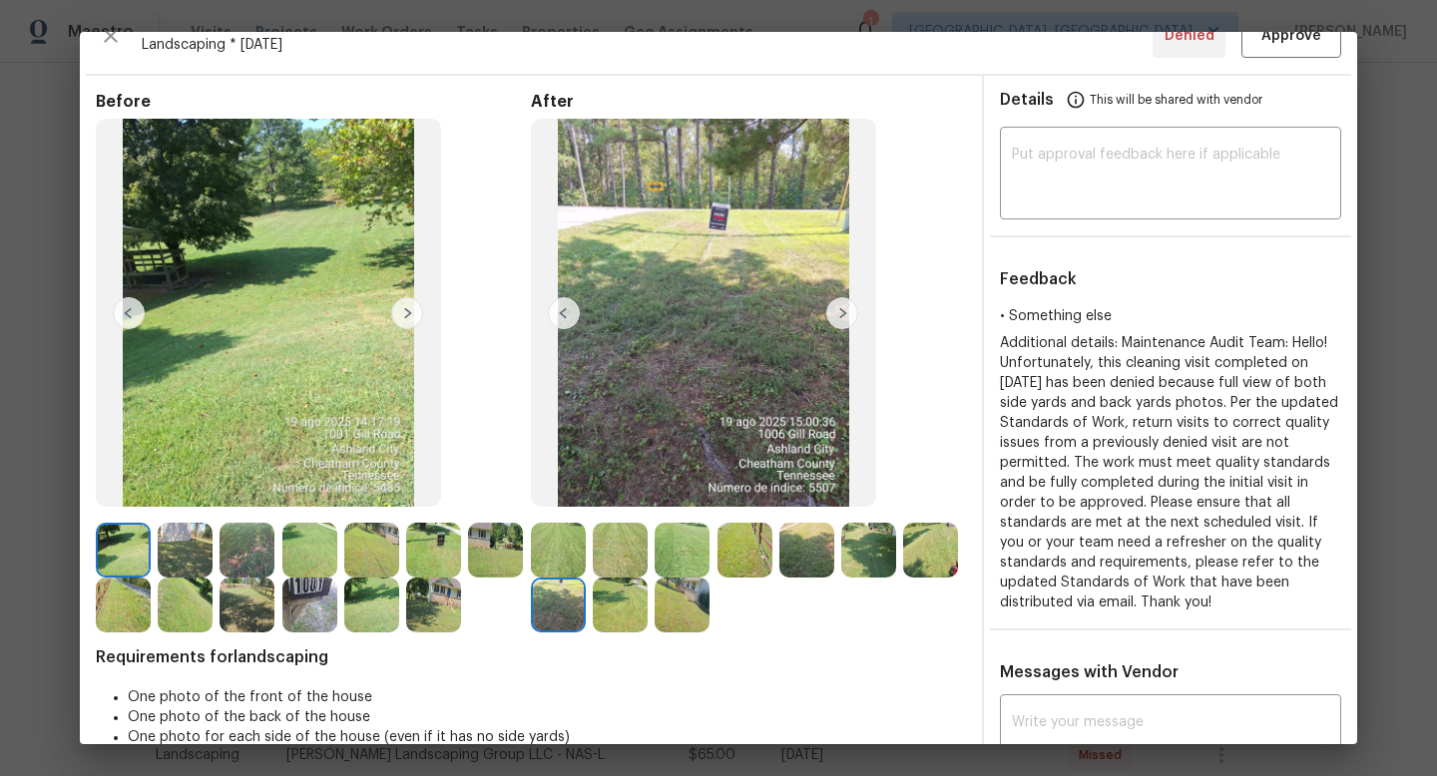
click at [571, 530] on img at bounding box center [558, 550] width 55 height 55
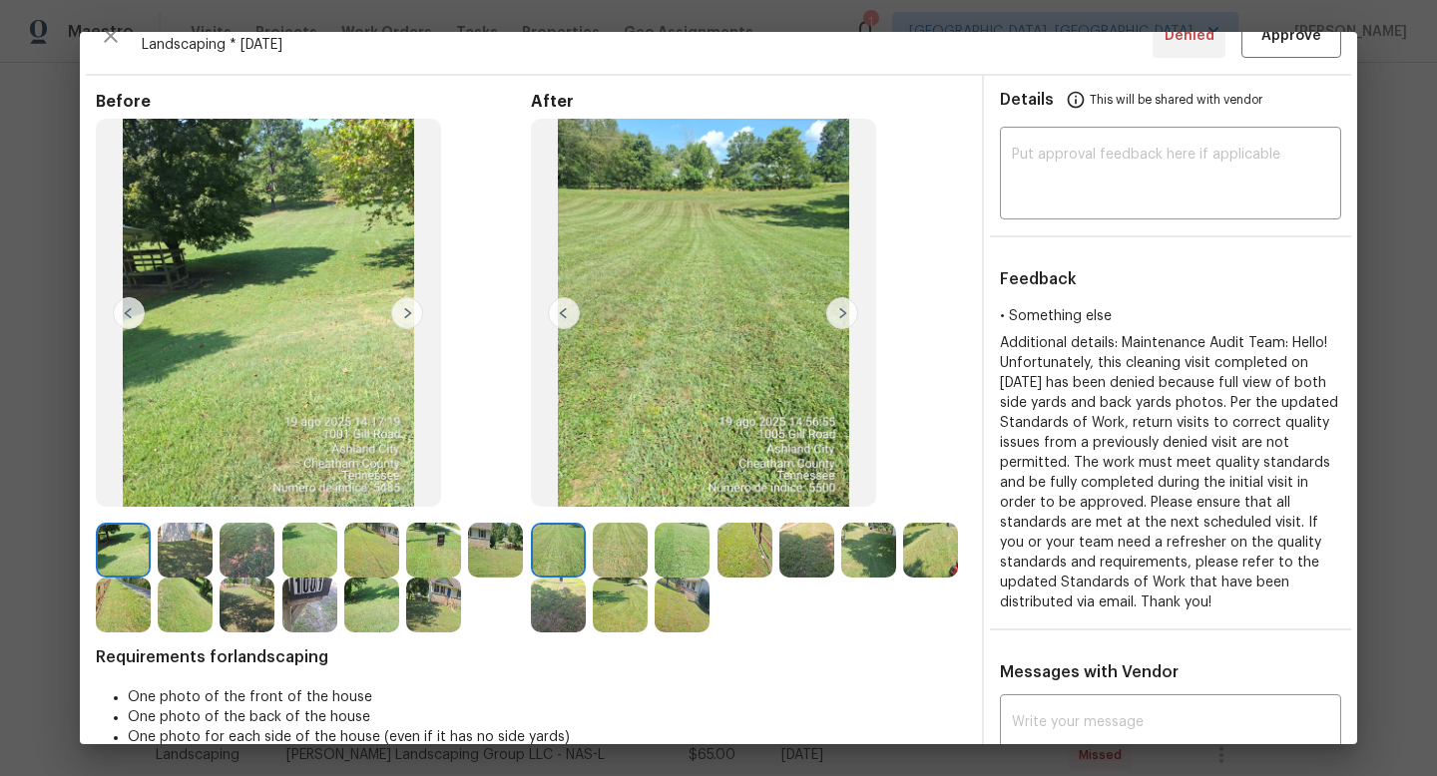
click at [643, 549] on img at bounding box center [620, 550] width 55 height 55
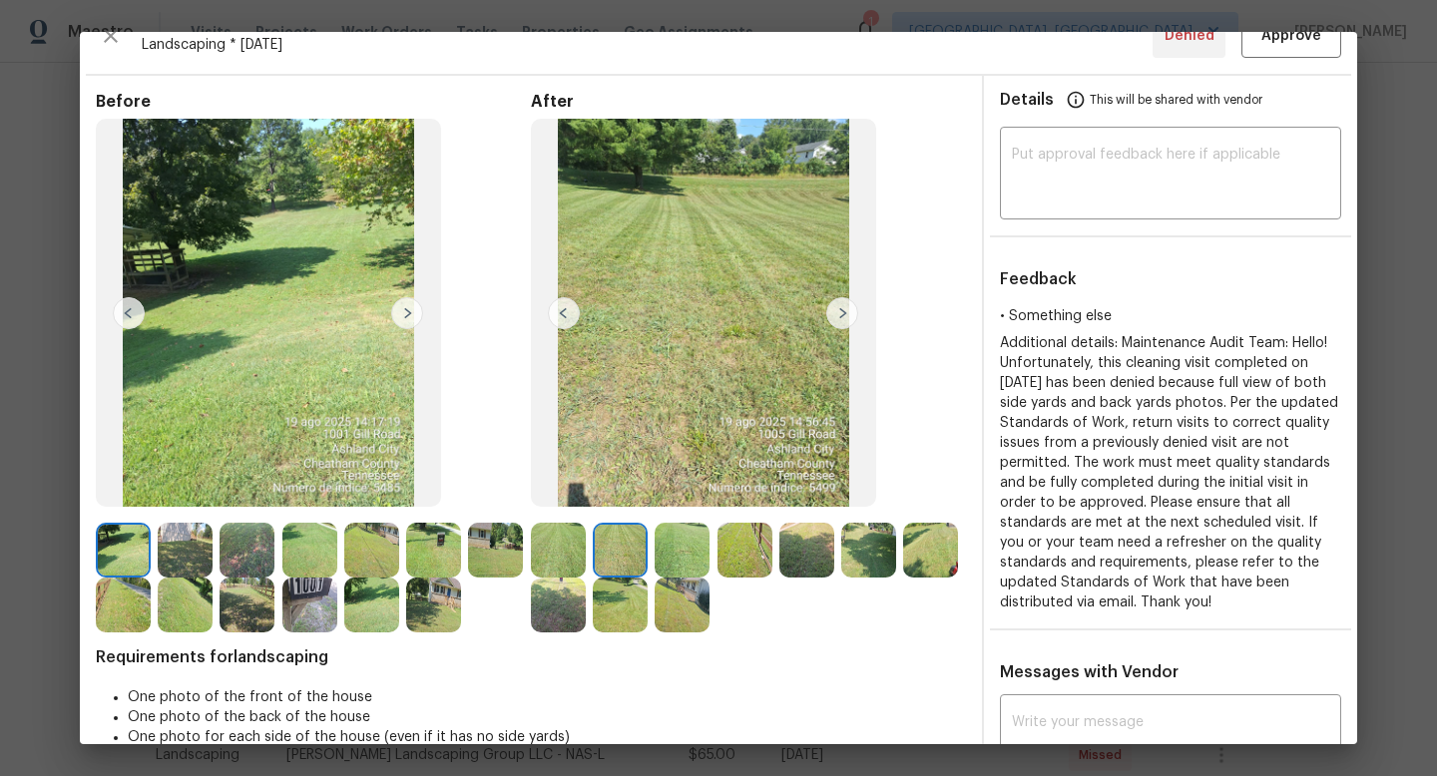
click at [674, 548] on img at bounding box center [681, 550] width 55 height 55
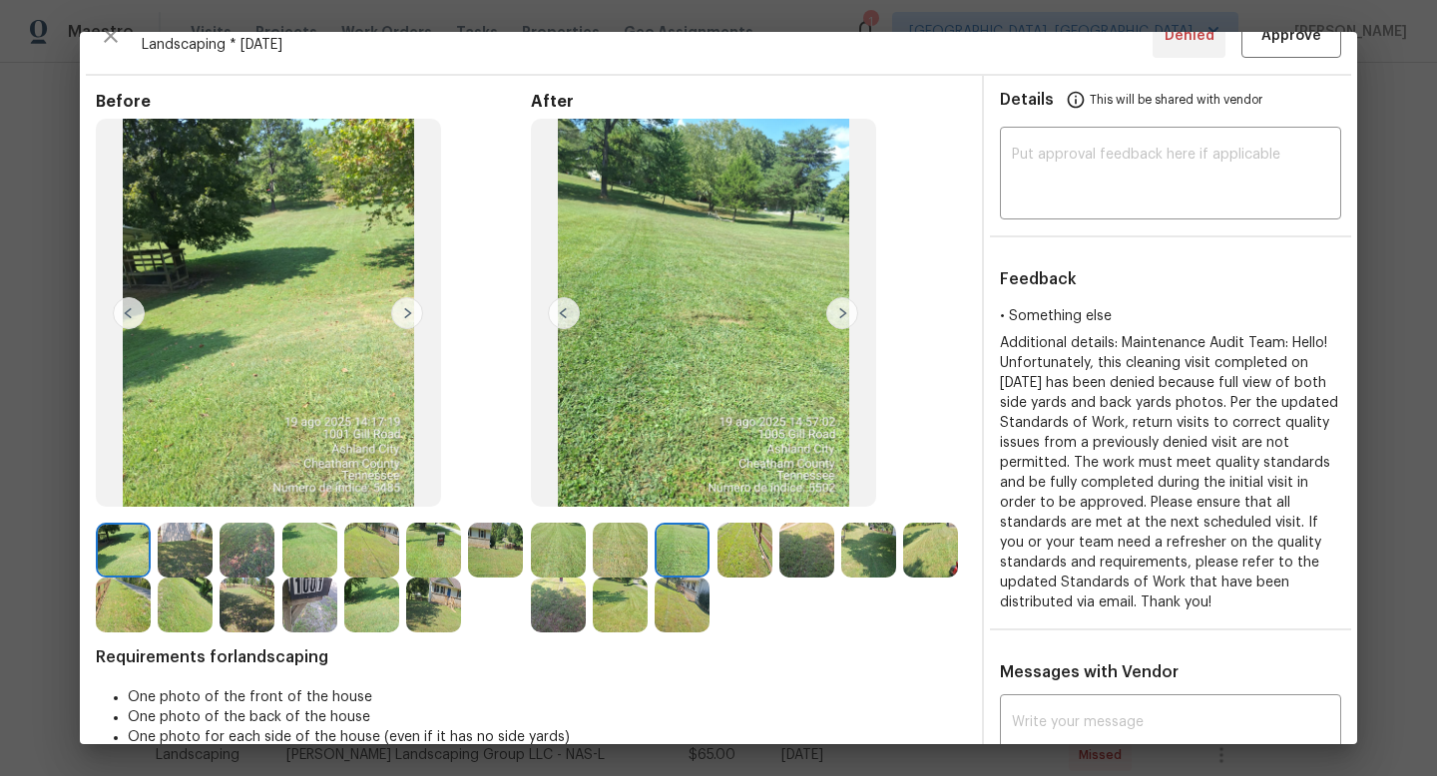
click at [754, 552] on img at bounding box center [744, 550] width 55 height 55
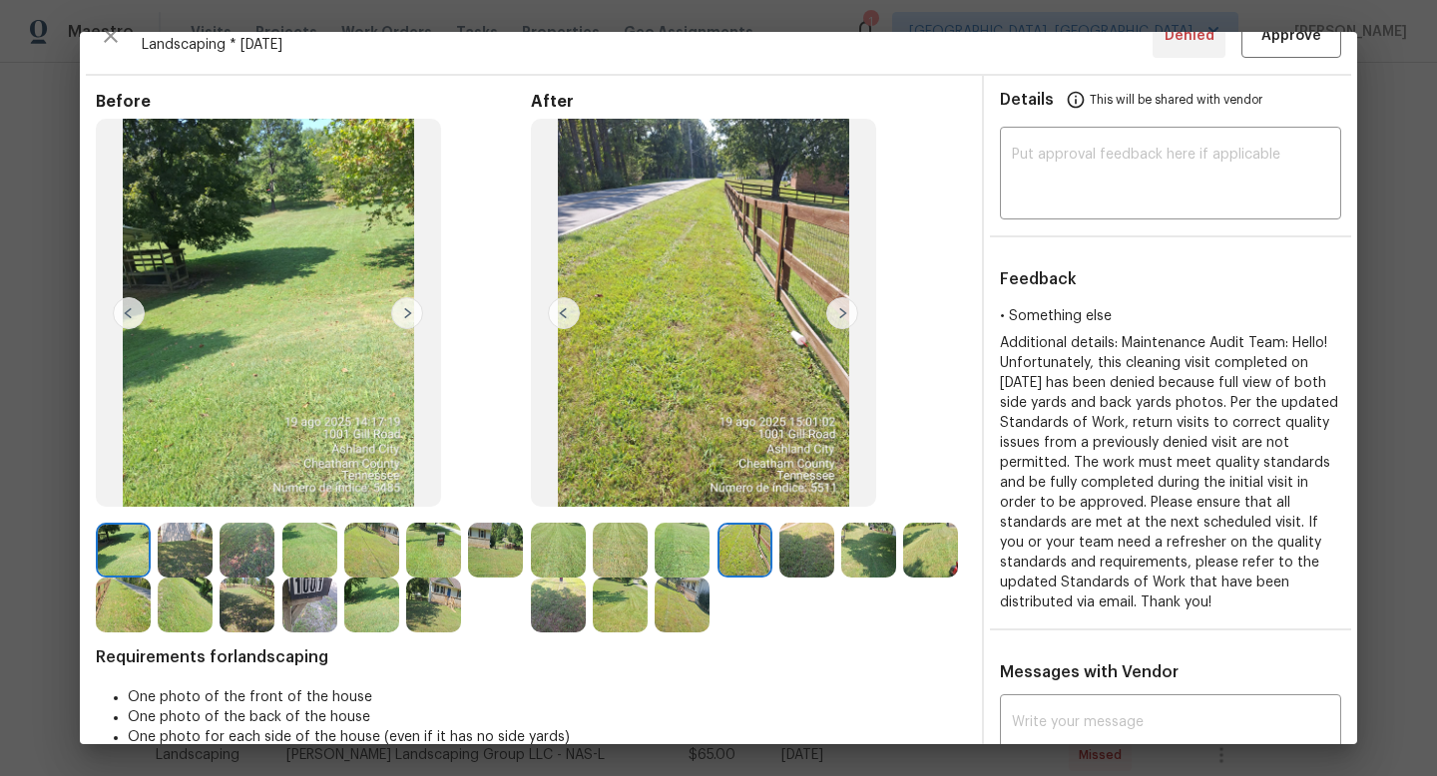
click at [822, 552] on img at bounding box center [806, 550] width 55 height 55
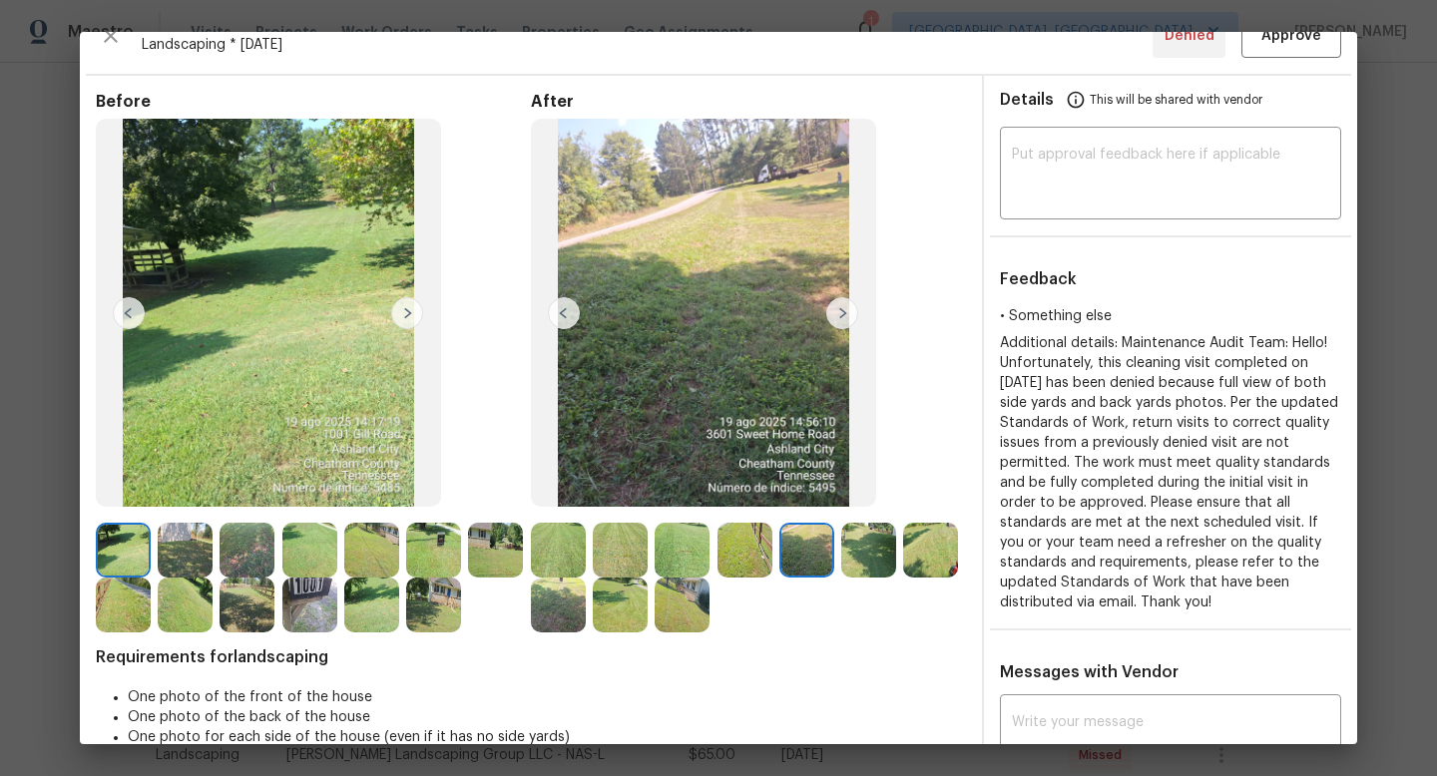
click at [841, 553] on img at bounding box center [868, 550] width 55 height 55
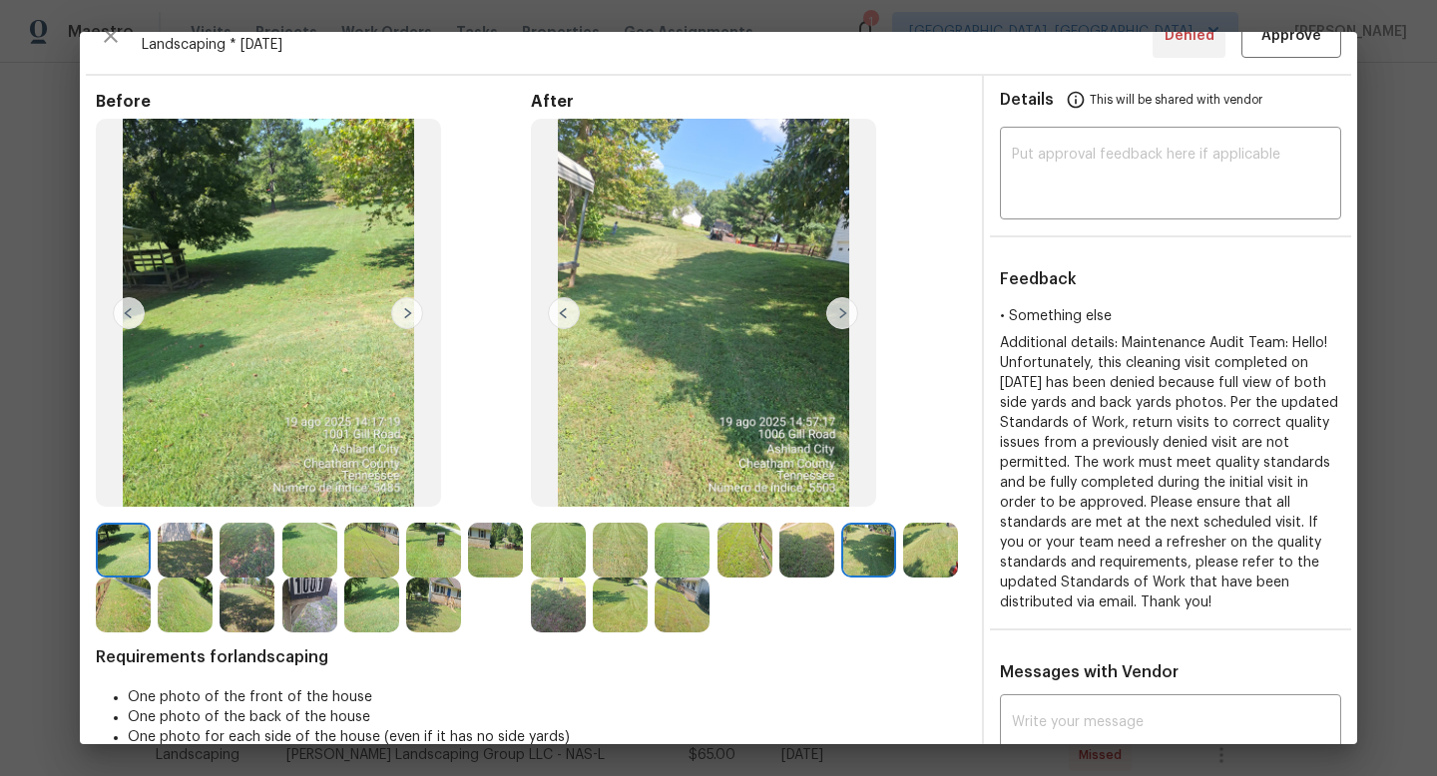
click at [948, 540] on img at bounding box center [930, 550] width 55 height 55
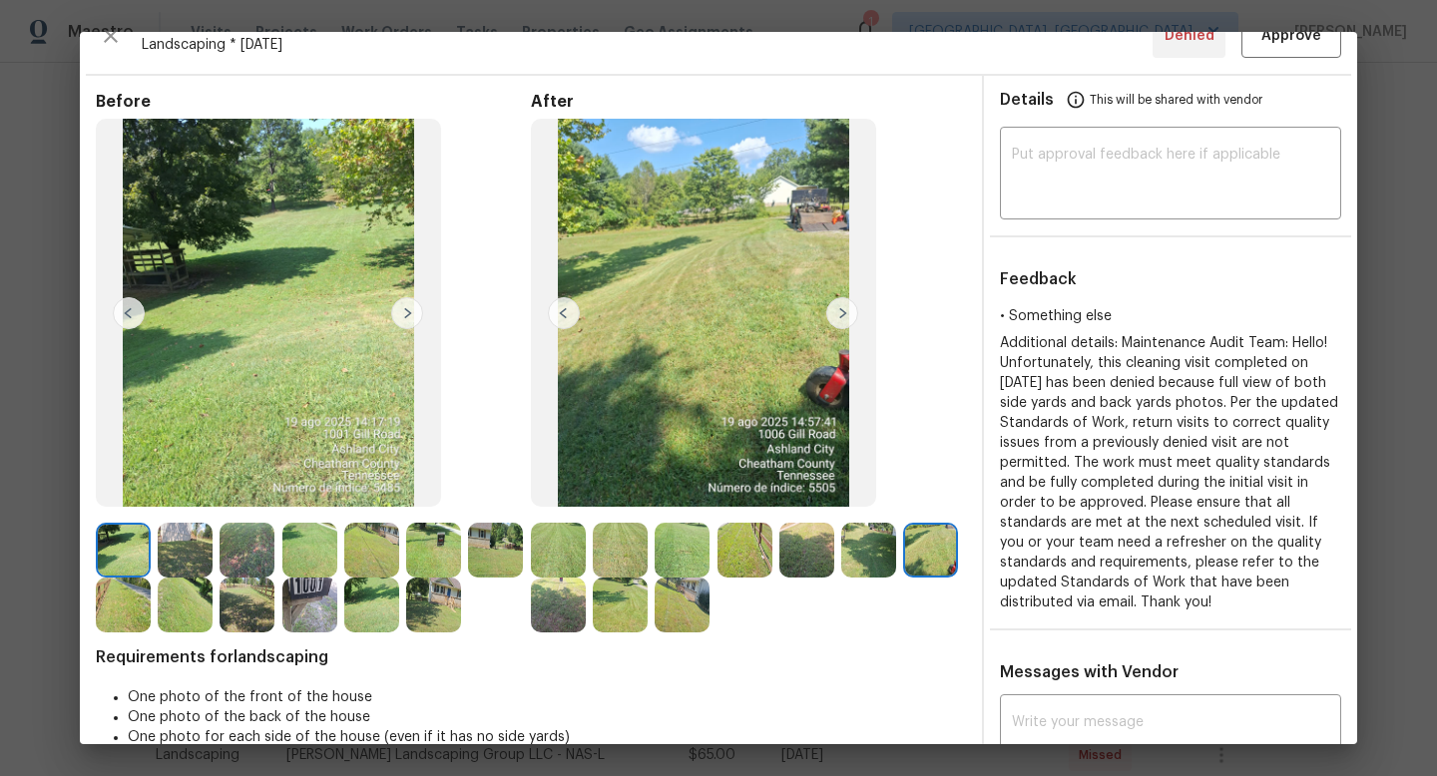
click at [678, 597] on img at bounding box center [681, 605] width 55 height 55
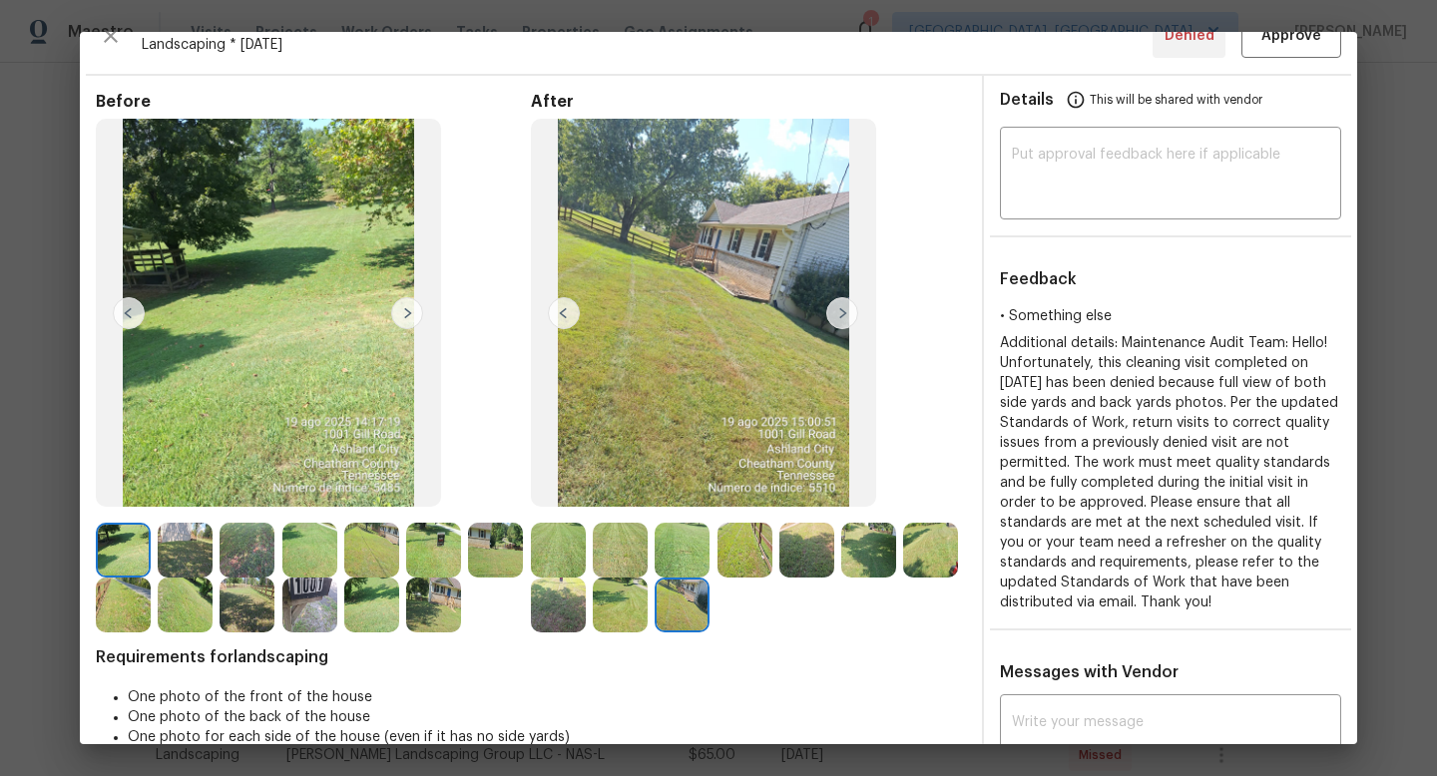
click at [619, 604] on img at bounding box center [620, 605] width 55 height 55
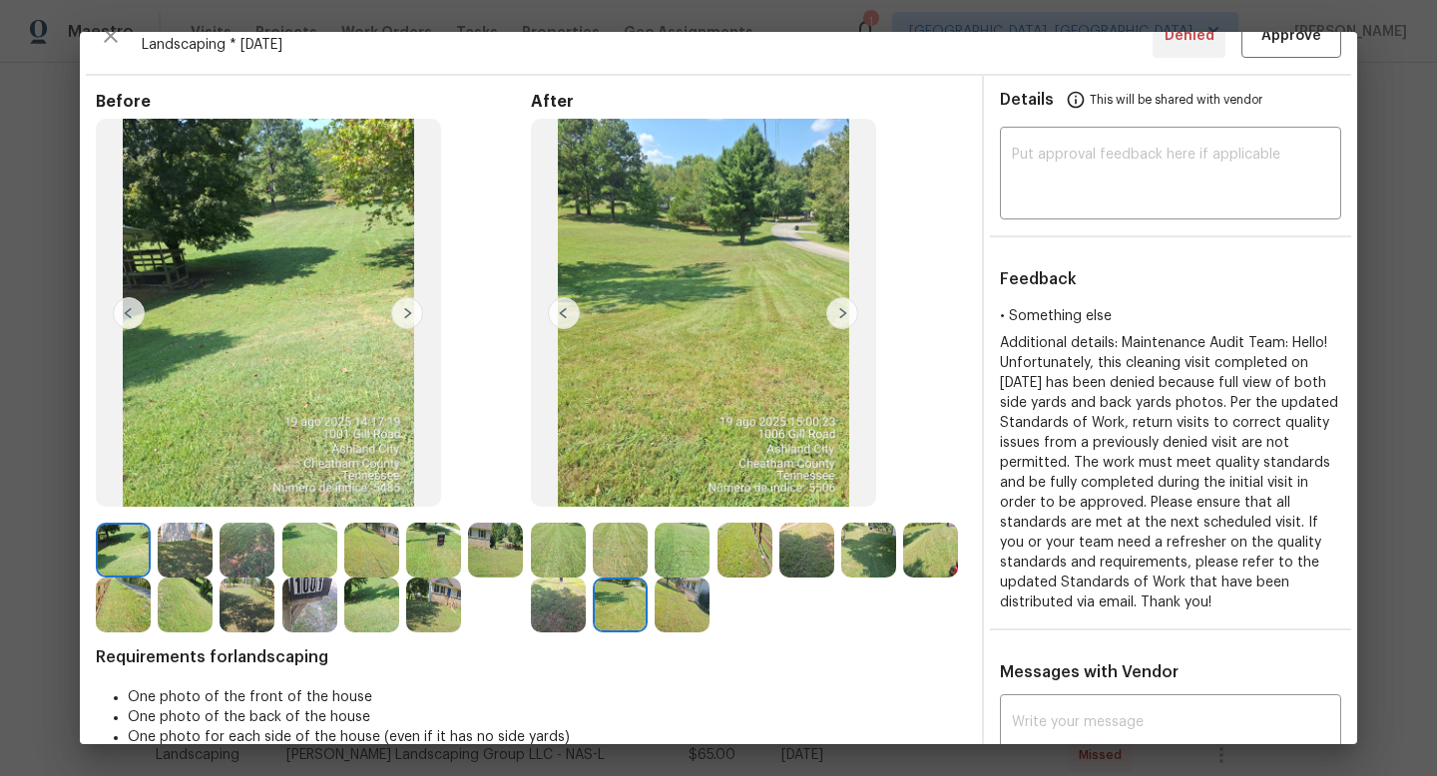
click at [552, 603] on img at bounding box center [558, 605] width 55 height 55
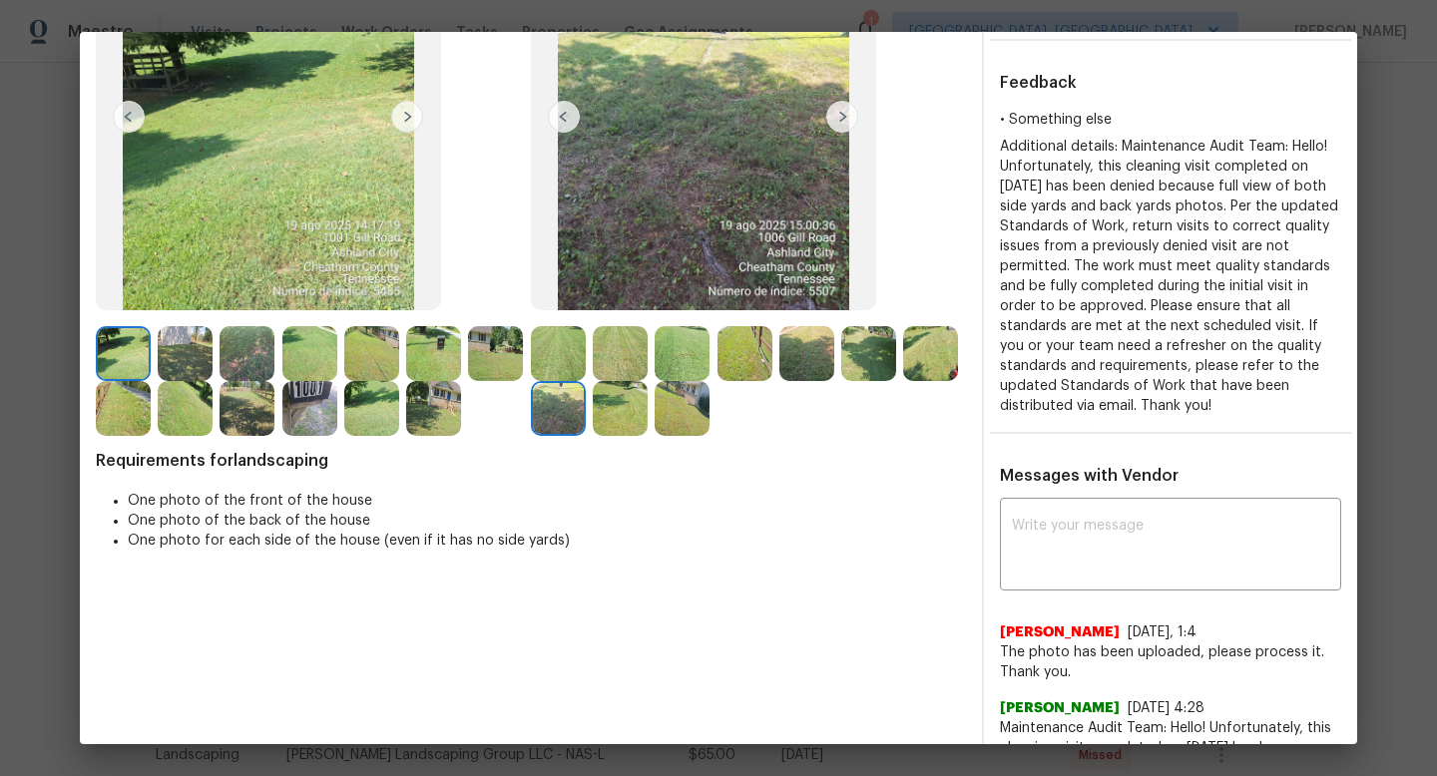
scroll to position [46, 0]
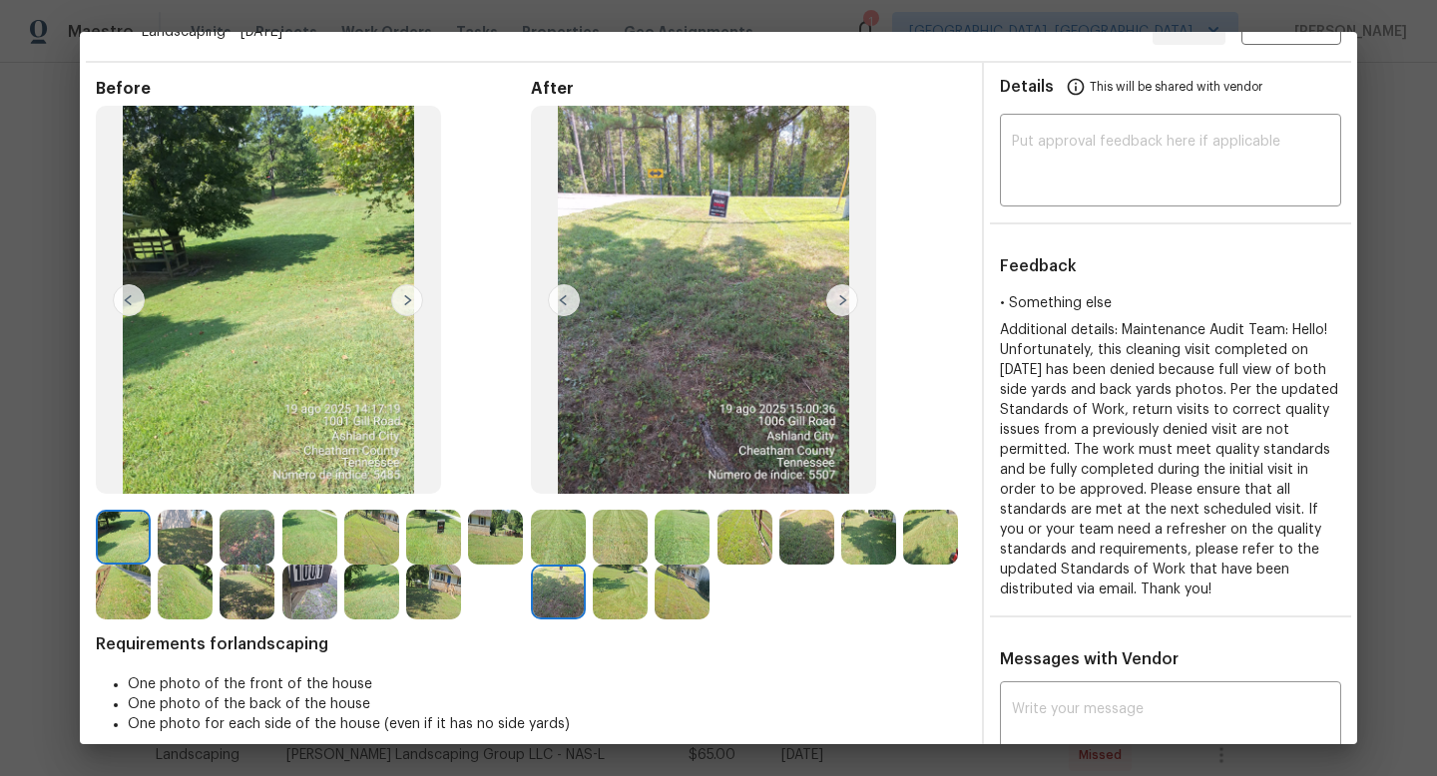
click at [1354, 455] on div "• Something else Additional details: Maintenance Audit Team: Hello! Unfortunate…" at bounding box center [1170, 446] width 373 height 307
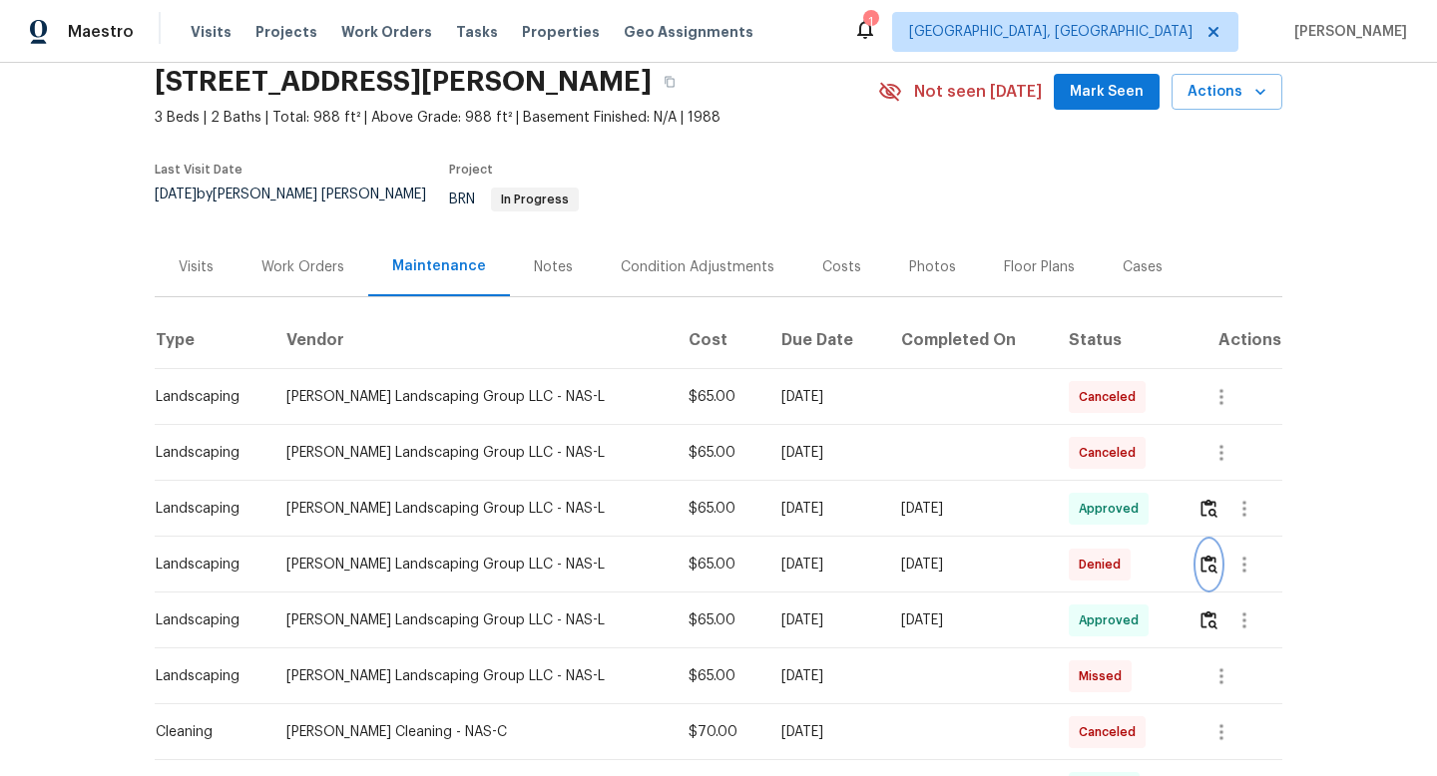
scroll to position [147, 0]
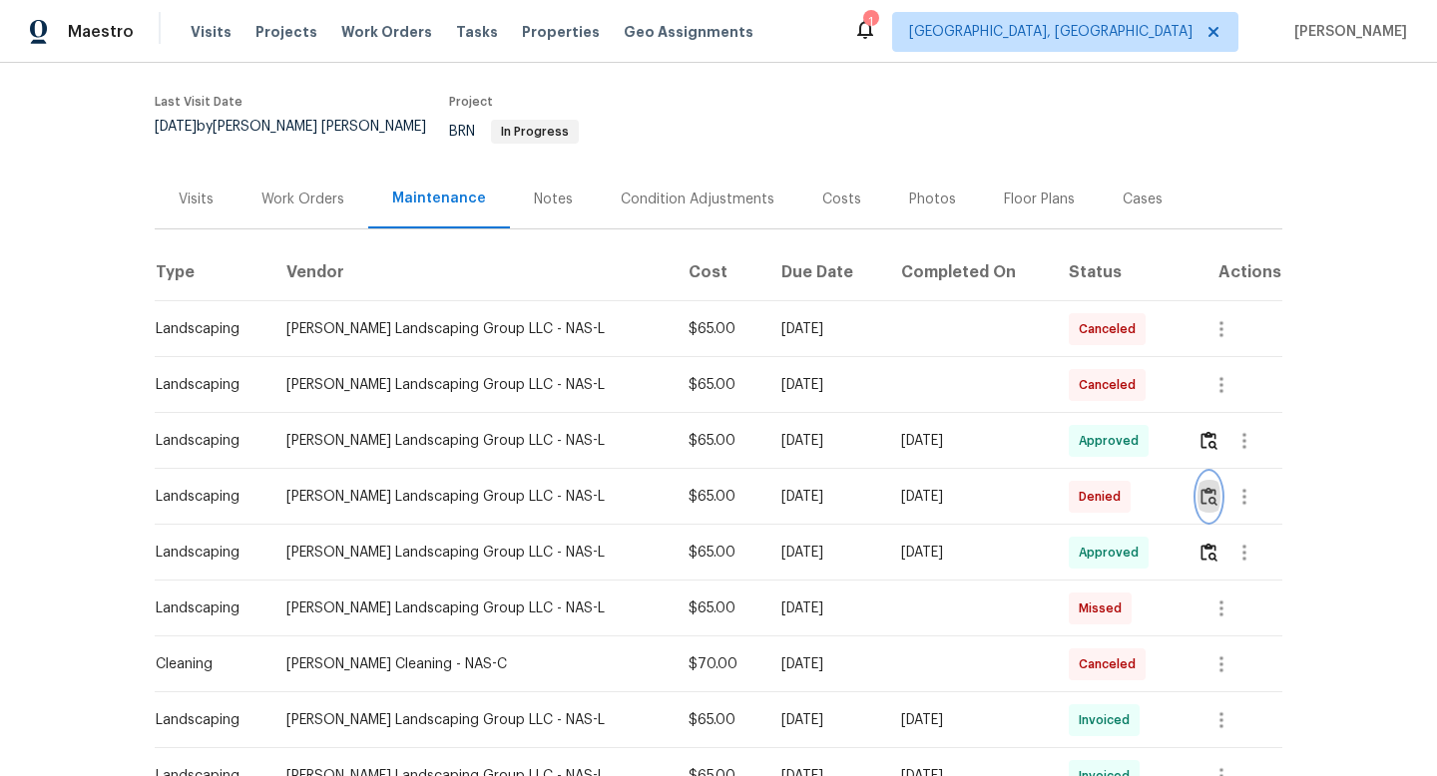
click at [1210, 487] on img "button" at bounding box center [1208, 496] width 17 height 19
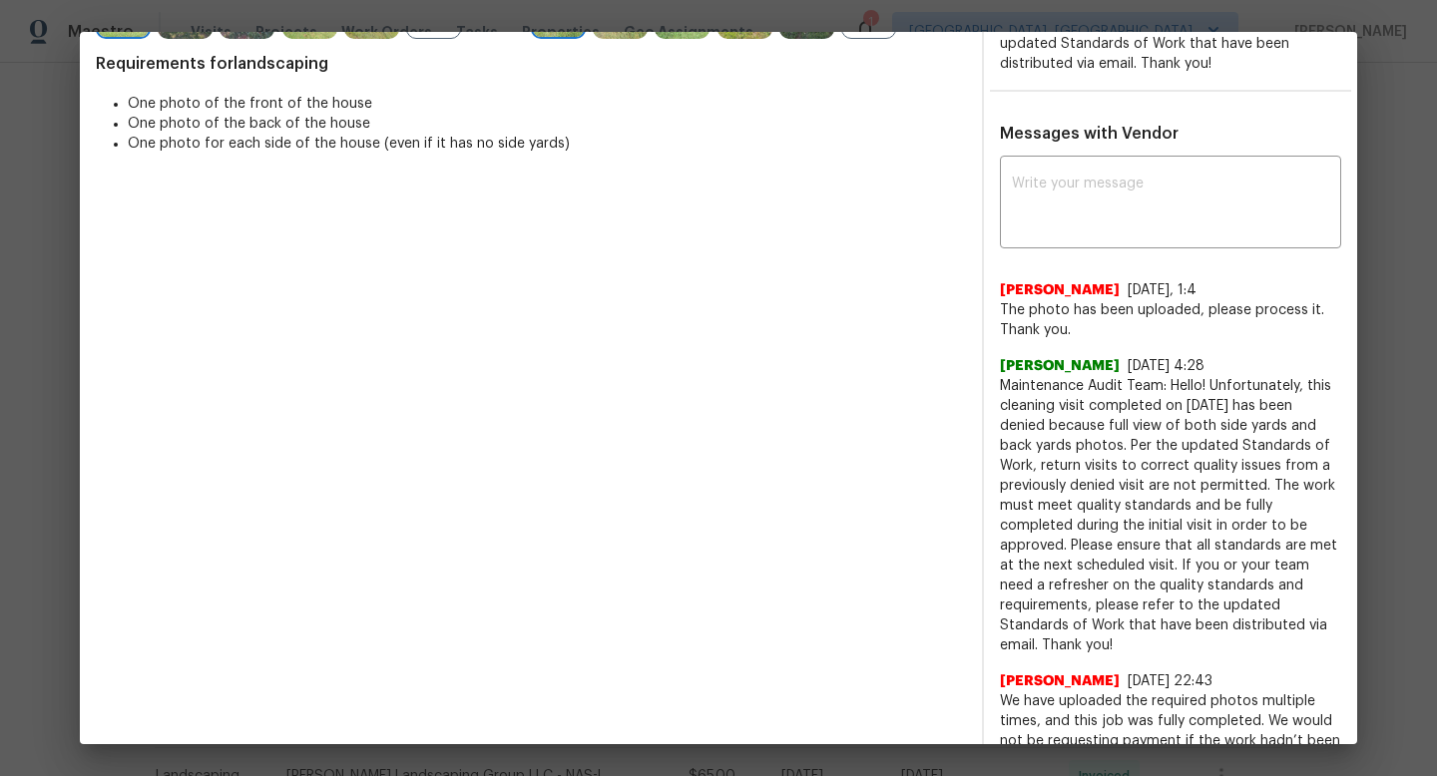
scroll to position [0, 0]
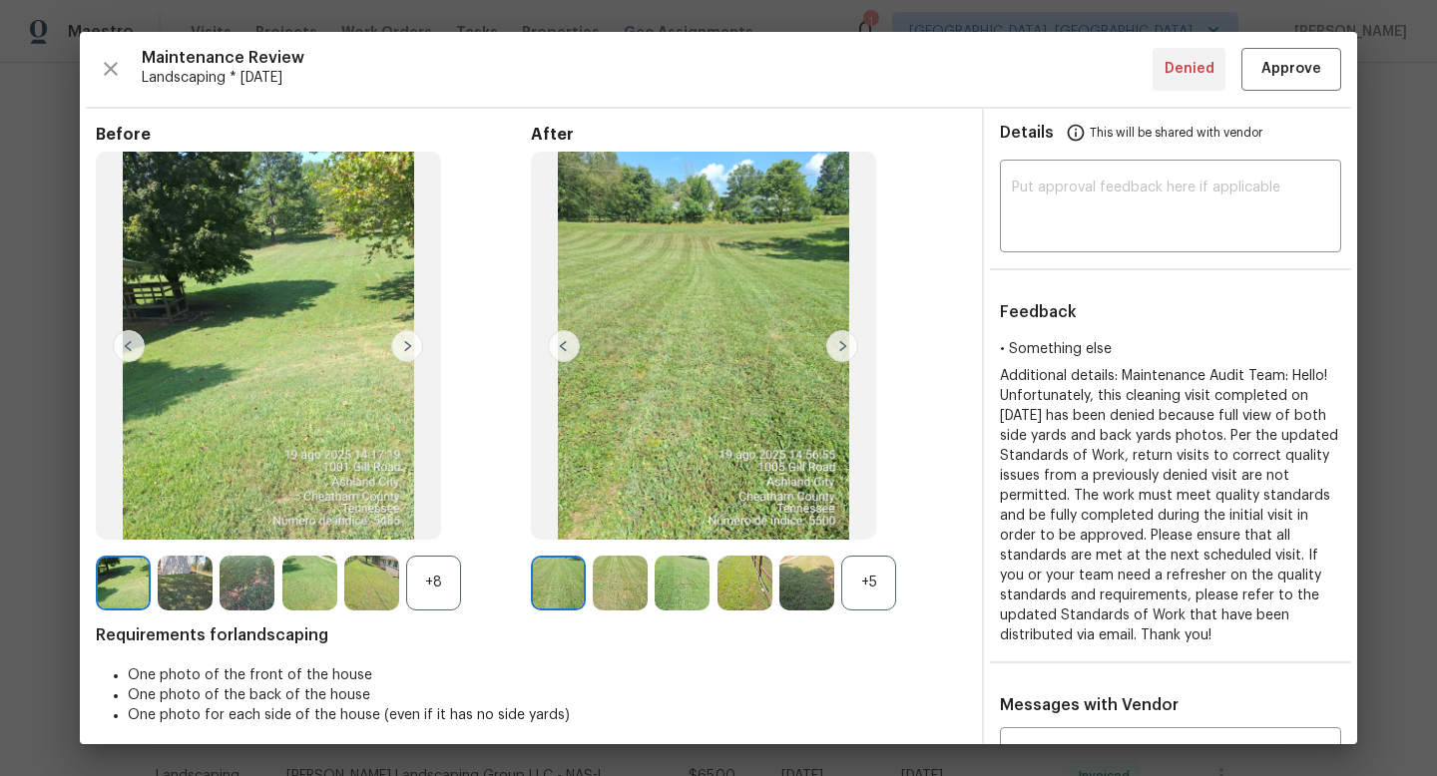
click at [130, 585] on img at bounding box center [123, 583] width 55 height 55
click at [188, 584] on img at bounding box center [185, 583] width 55 height 55
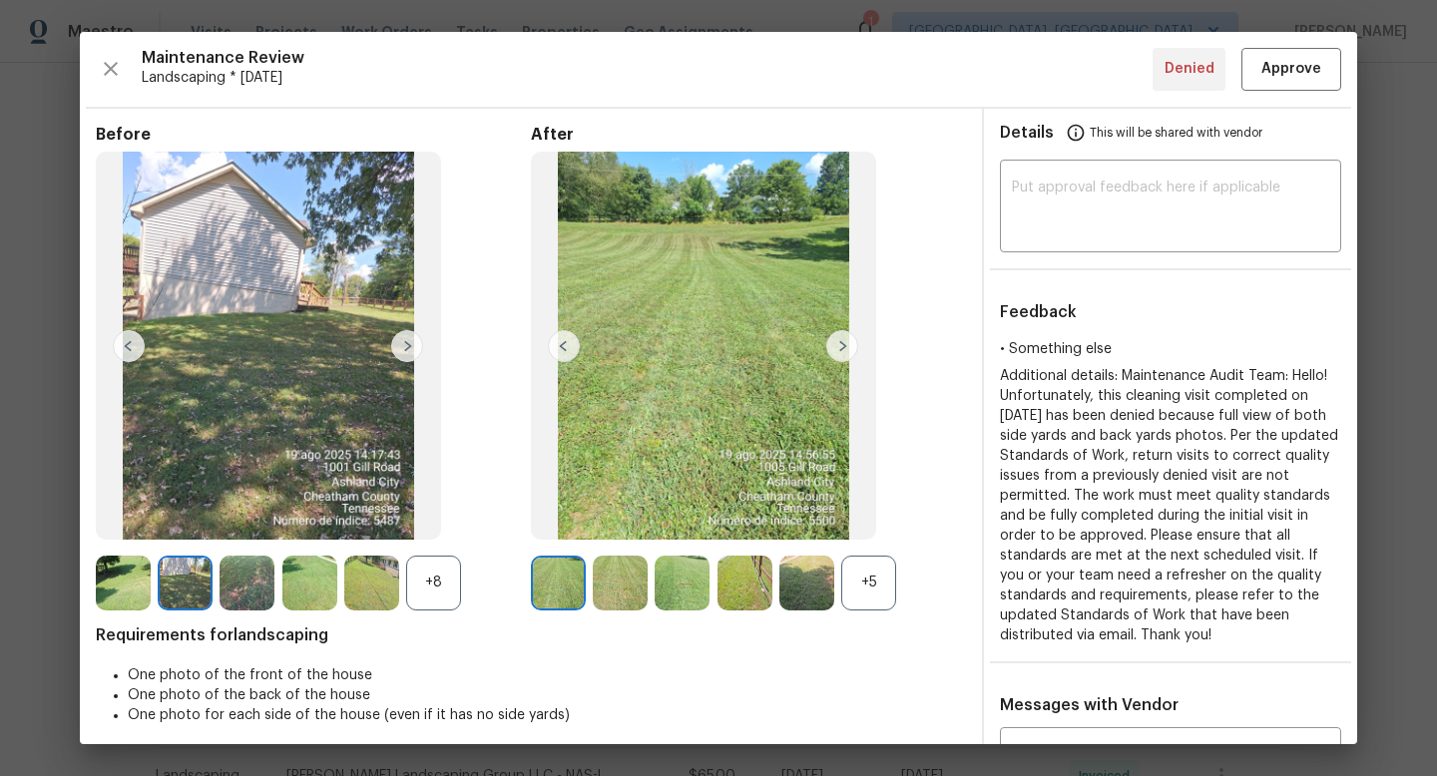
click at [246, 582] on img at bounding box center [246, 583] width 55 height 55
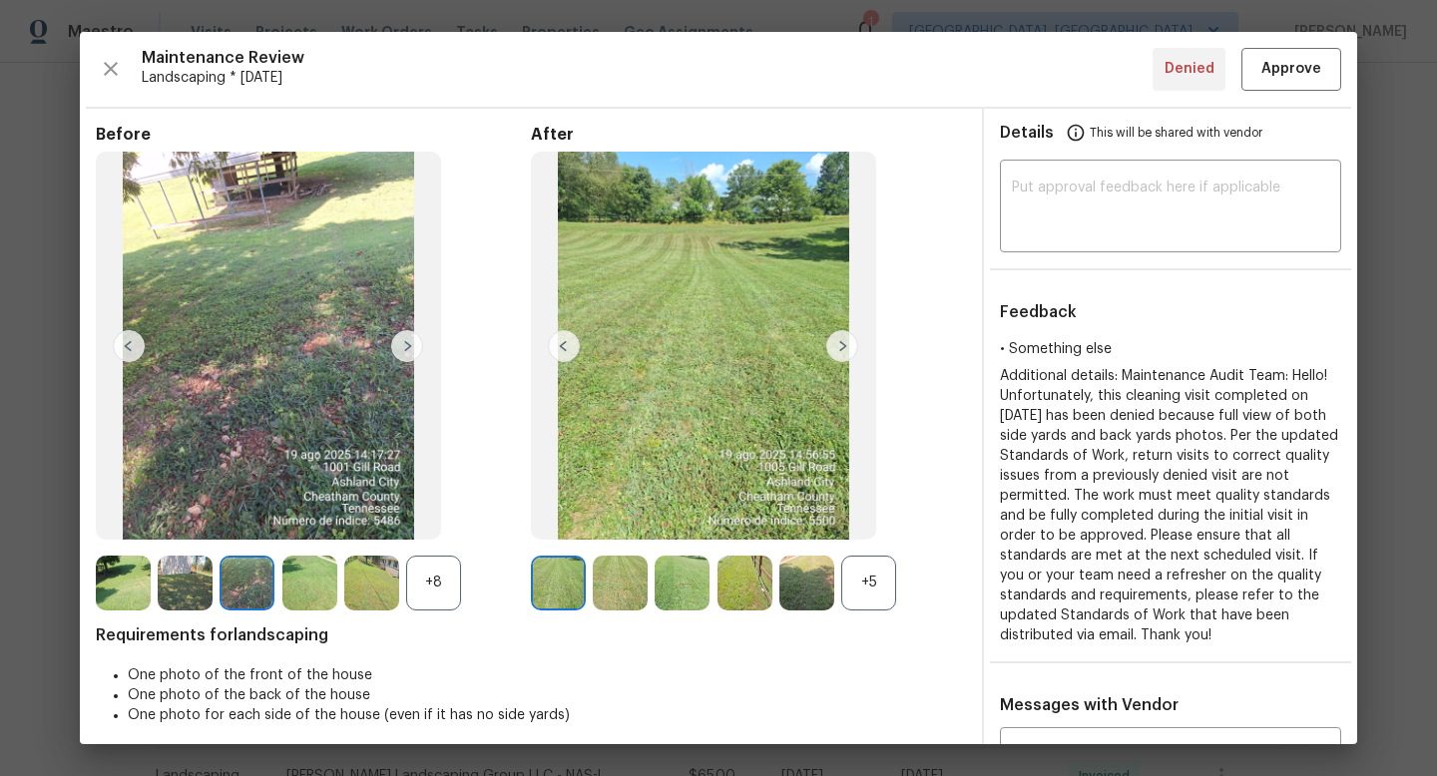
click at [291, 581] on img at bounding box center [309, 583] width 55 height 55
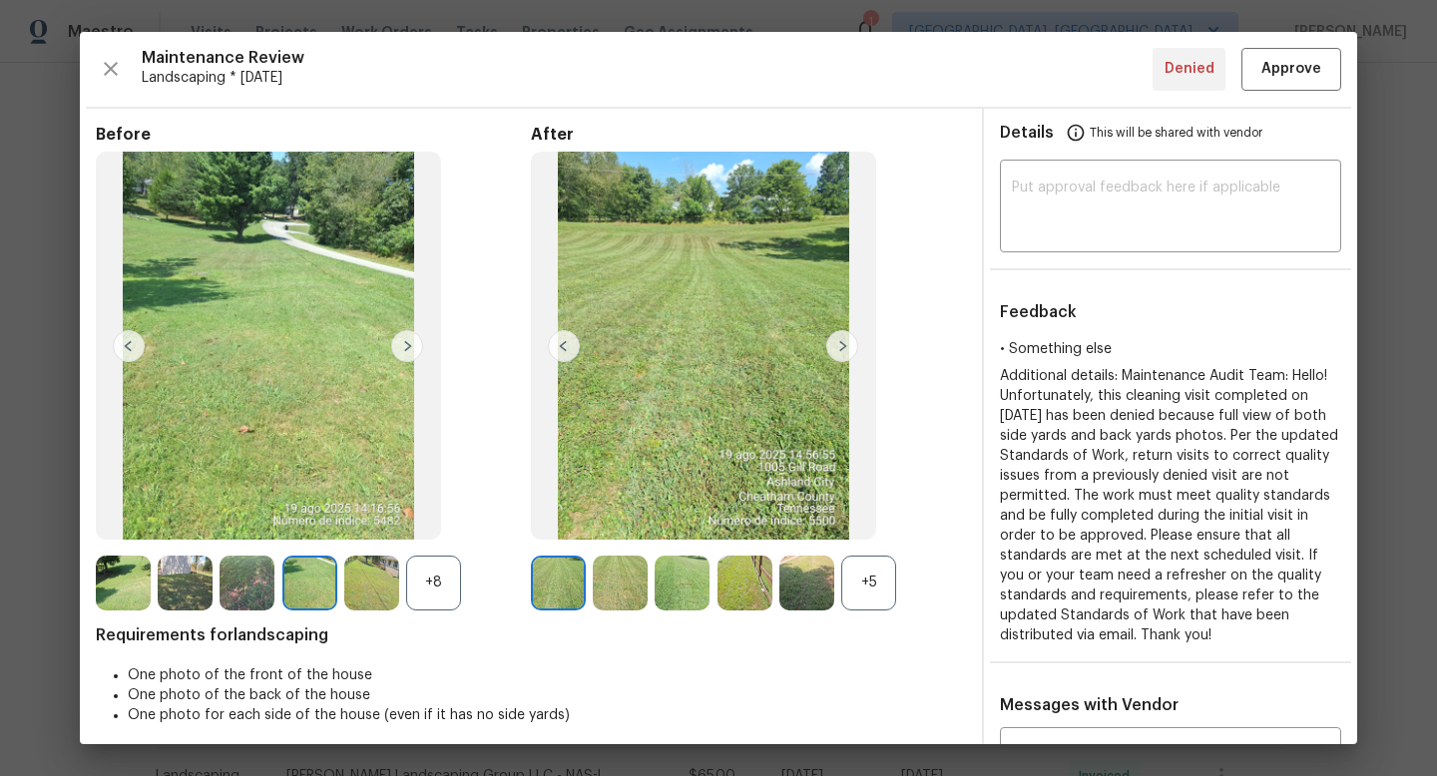
click at [389, 578] on img at bounding box center [371, 583] width 55 height 55
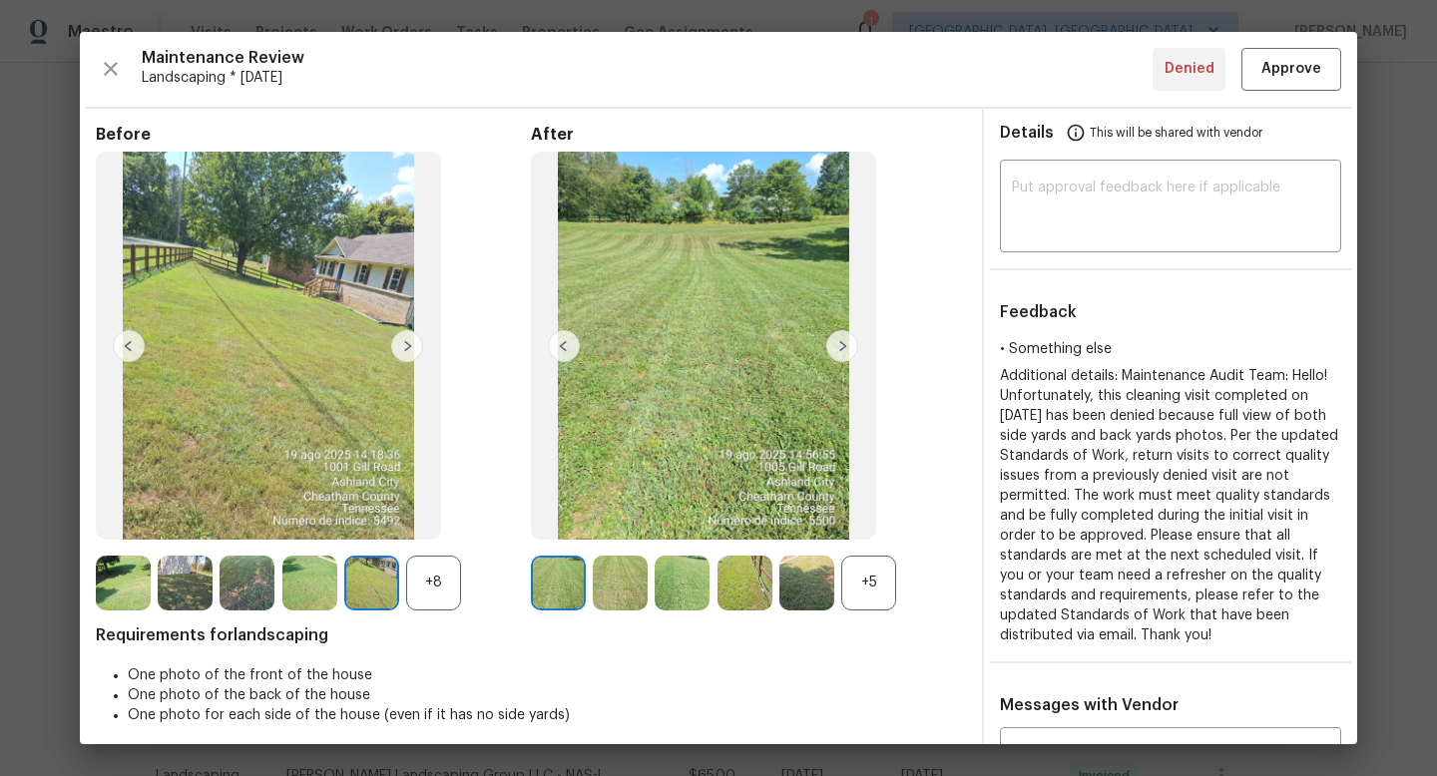
click at [420, 577] on div "+8" at bounding box center [433, 583] width 55 height 55
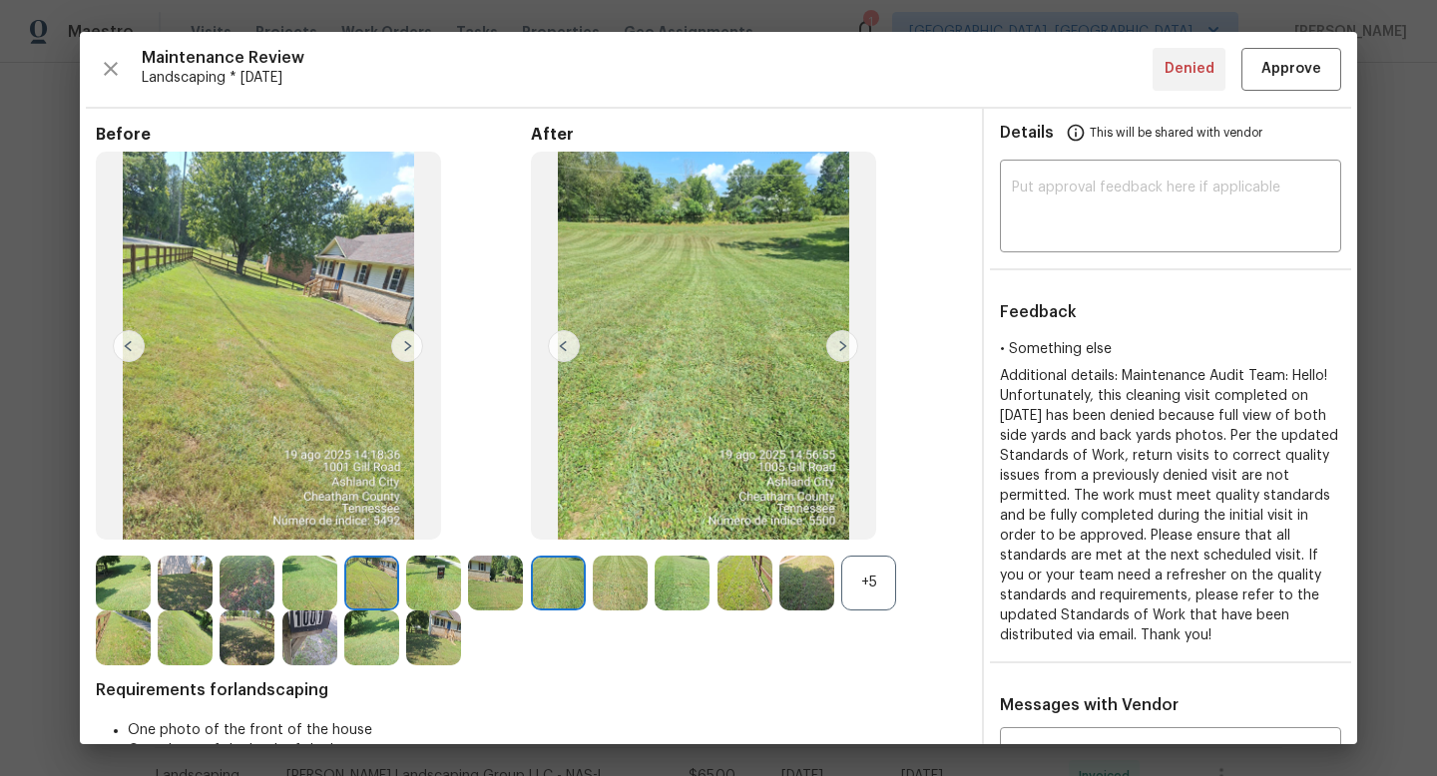
click at [458, 589] on img at bounding box center [433, 583] width 55 height 55
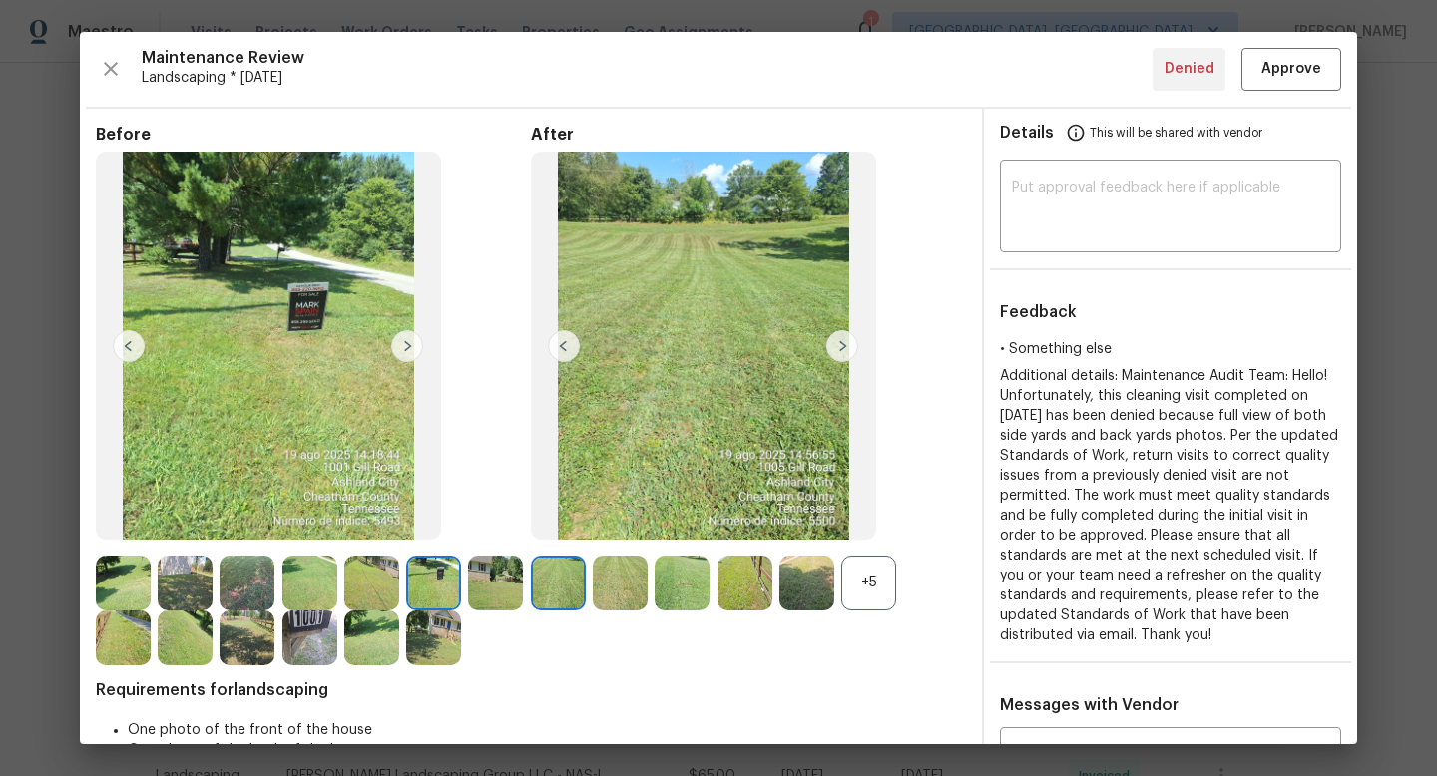
click at [486, 586] on img at bounding box center [495, 583] width 55 height 55
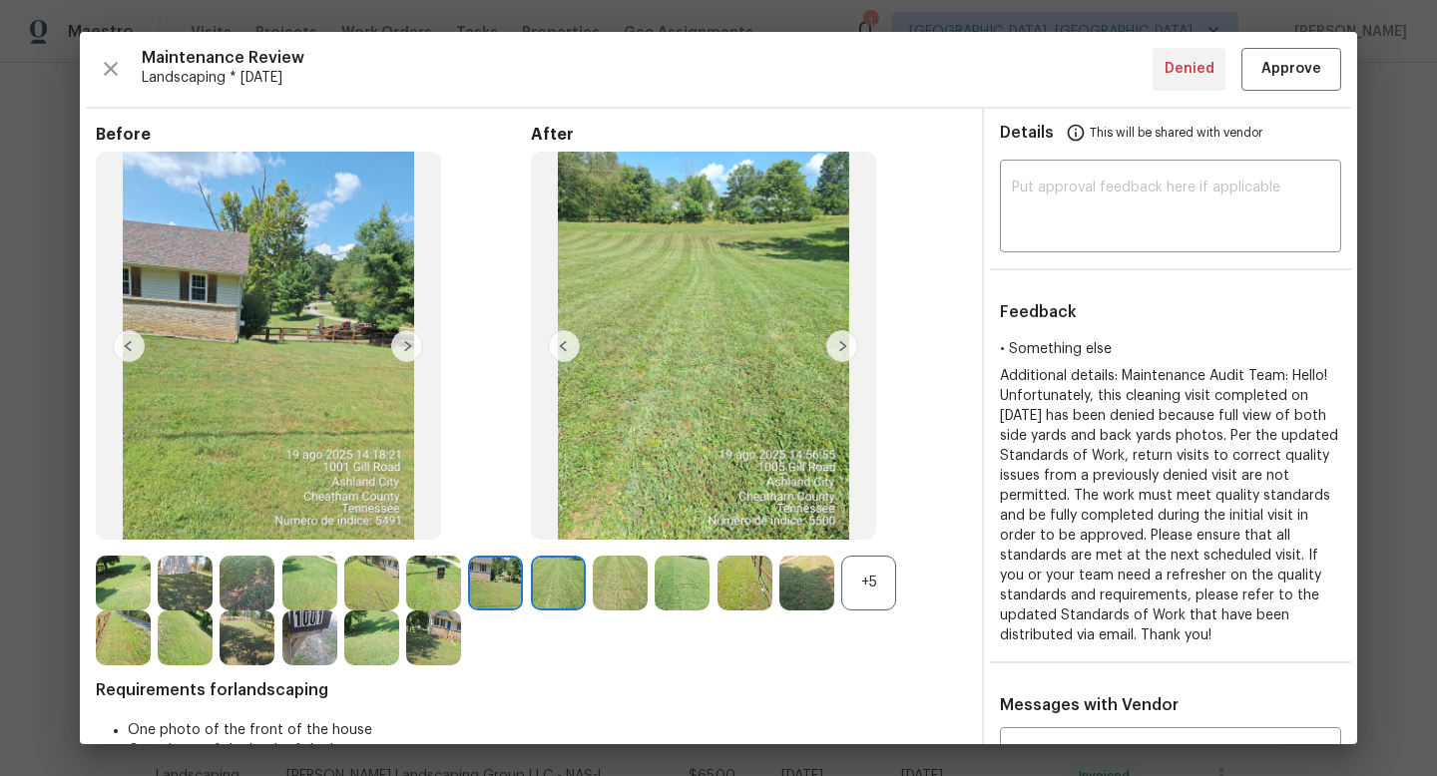
click at [413, 640] on img at bounding box center [433, 638] width 55 height 55
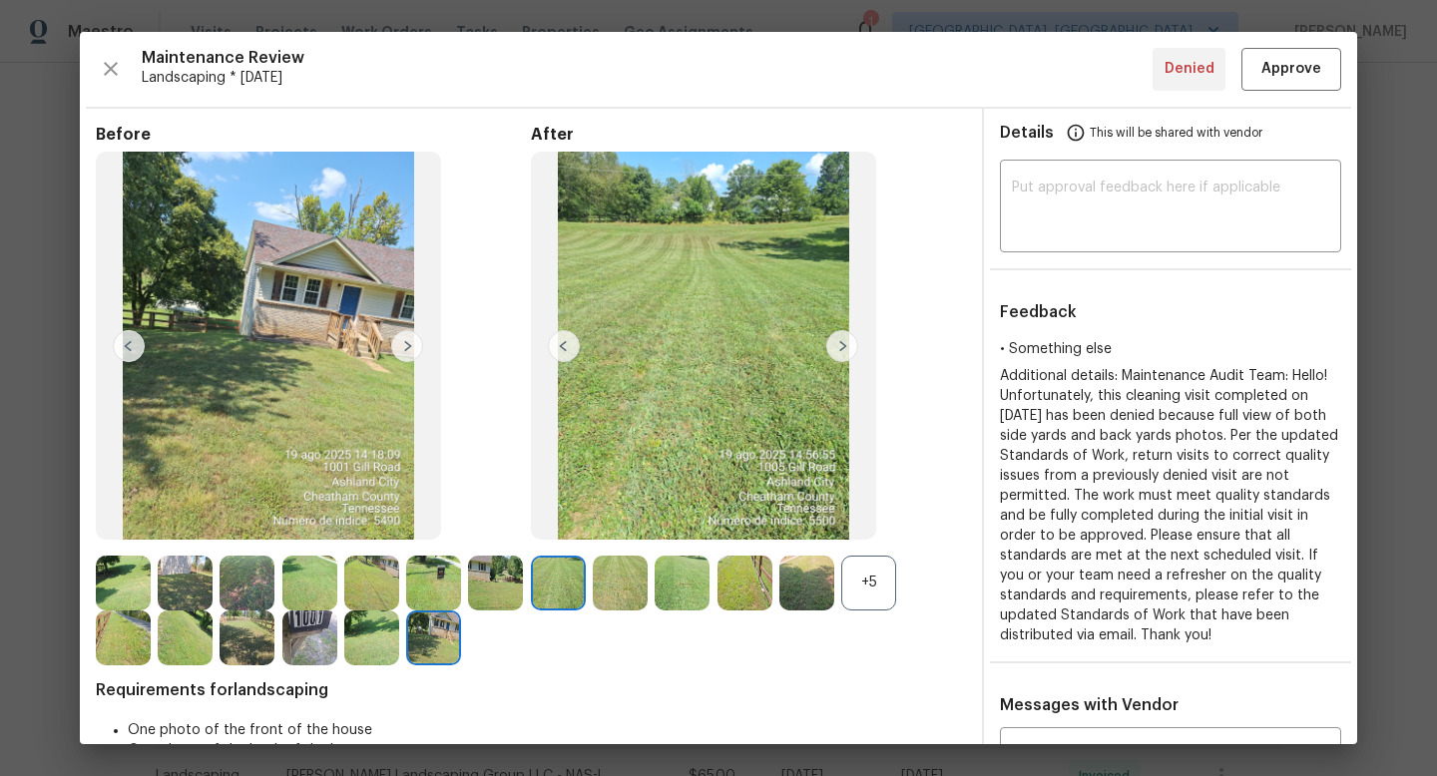
click at [348, 643] on img at bounding box center [371, 638] width 55 height 55
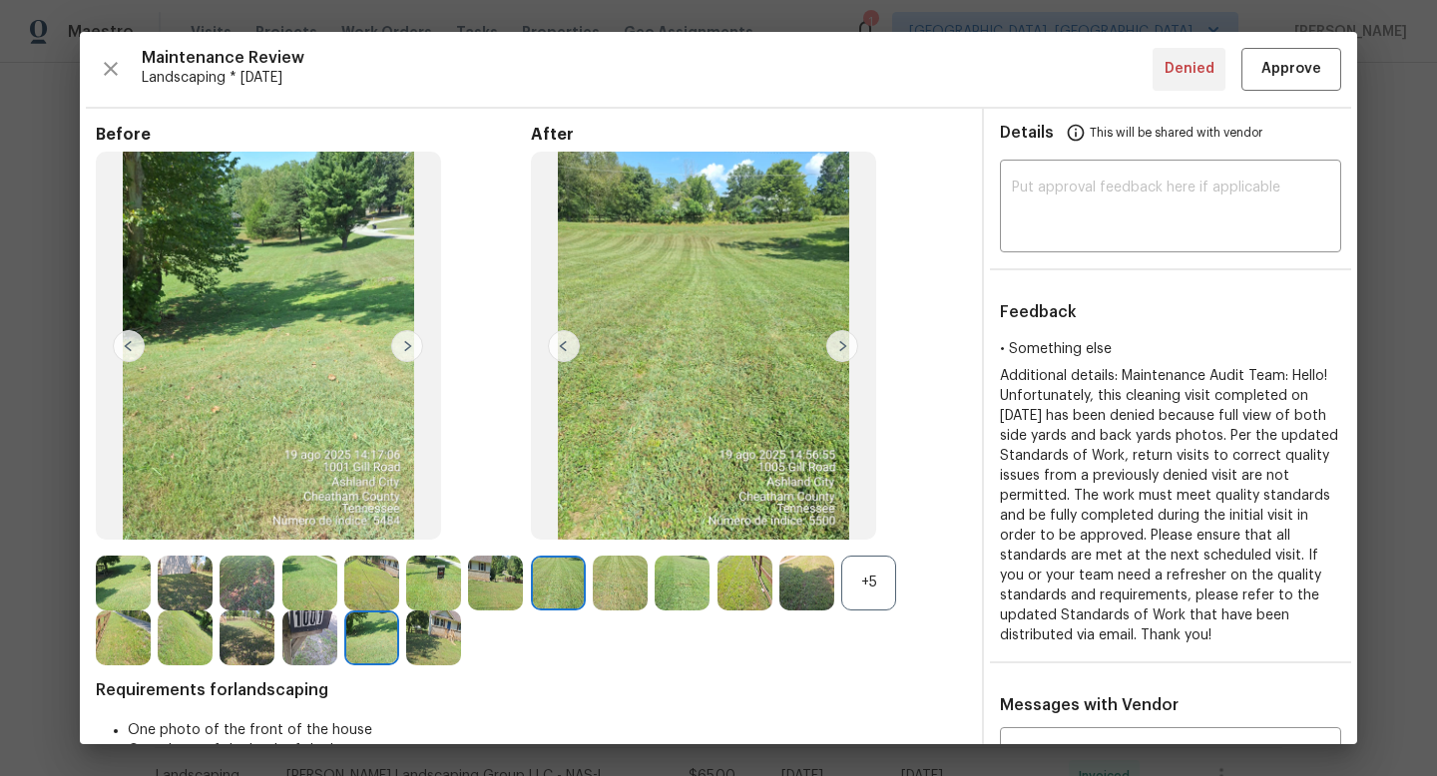
click at [300, 642] on img at bounding box center [309, 638] width 55 height 55
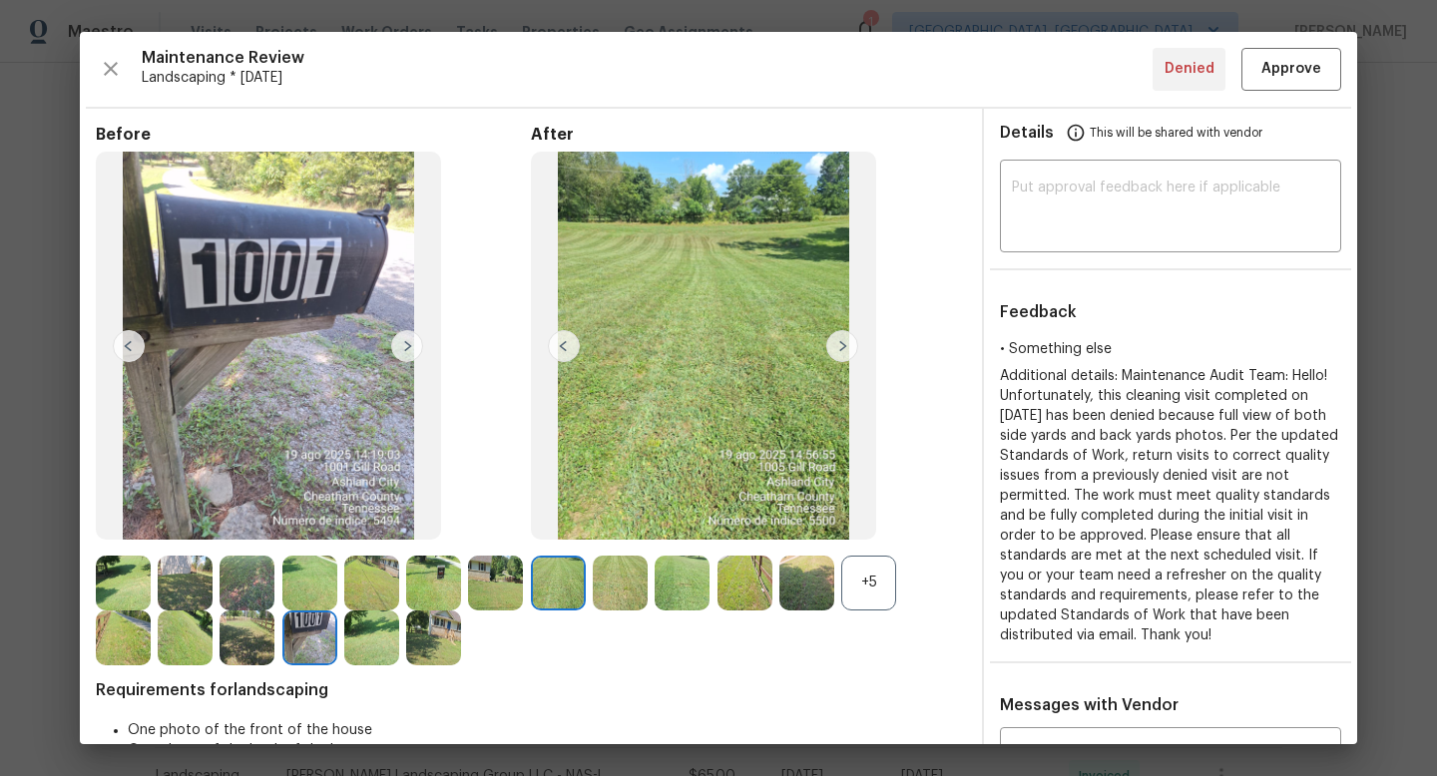
click at [259, 634] on img at bounding box center [246, 638] width 55 height 55
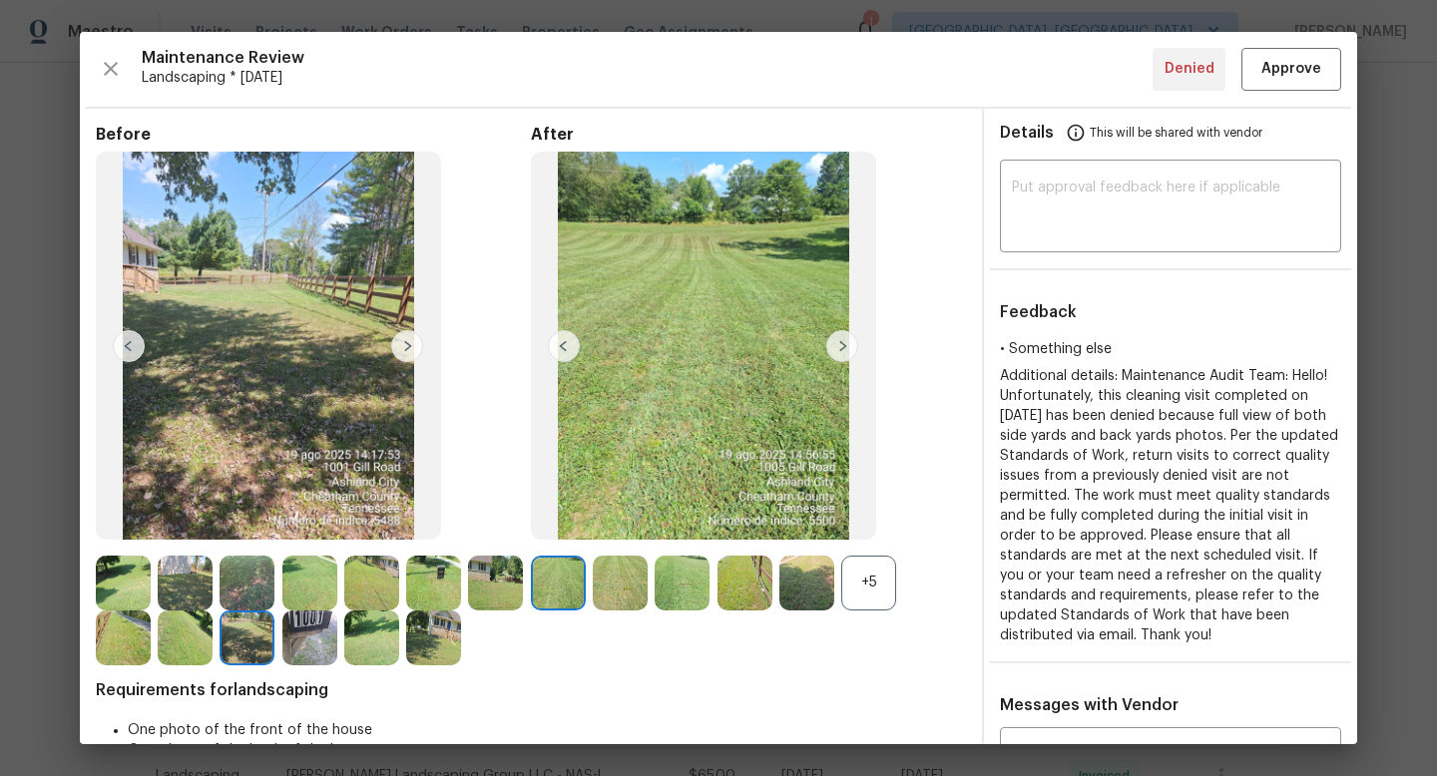
click at [184, 620] on img at bounding box center [185, 638] width 55 height 55
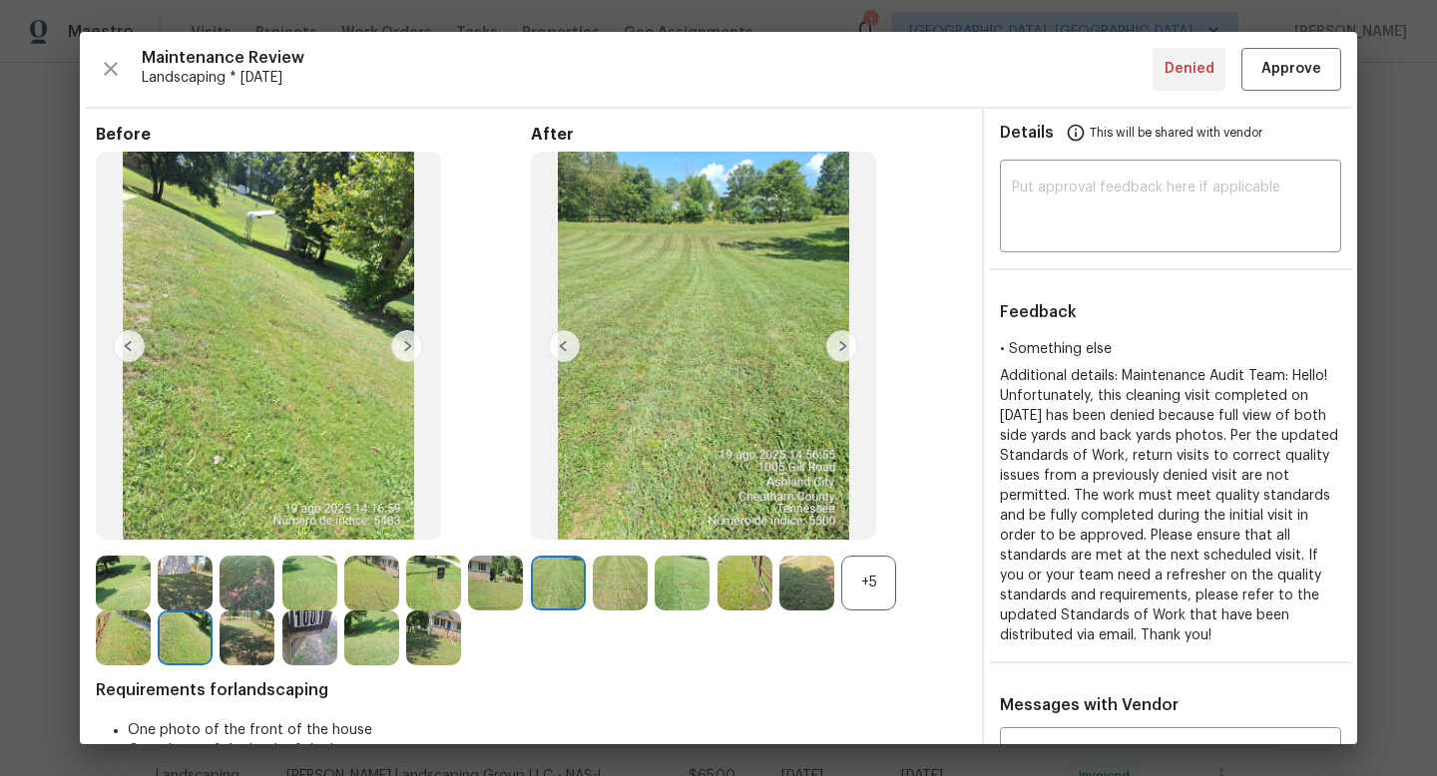
click at [108, 628] on img at bounding box center [123, 638] width 55 height 55
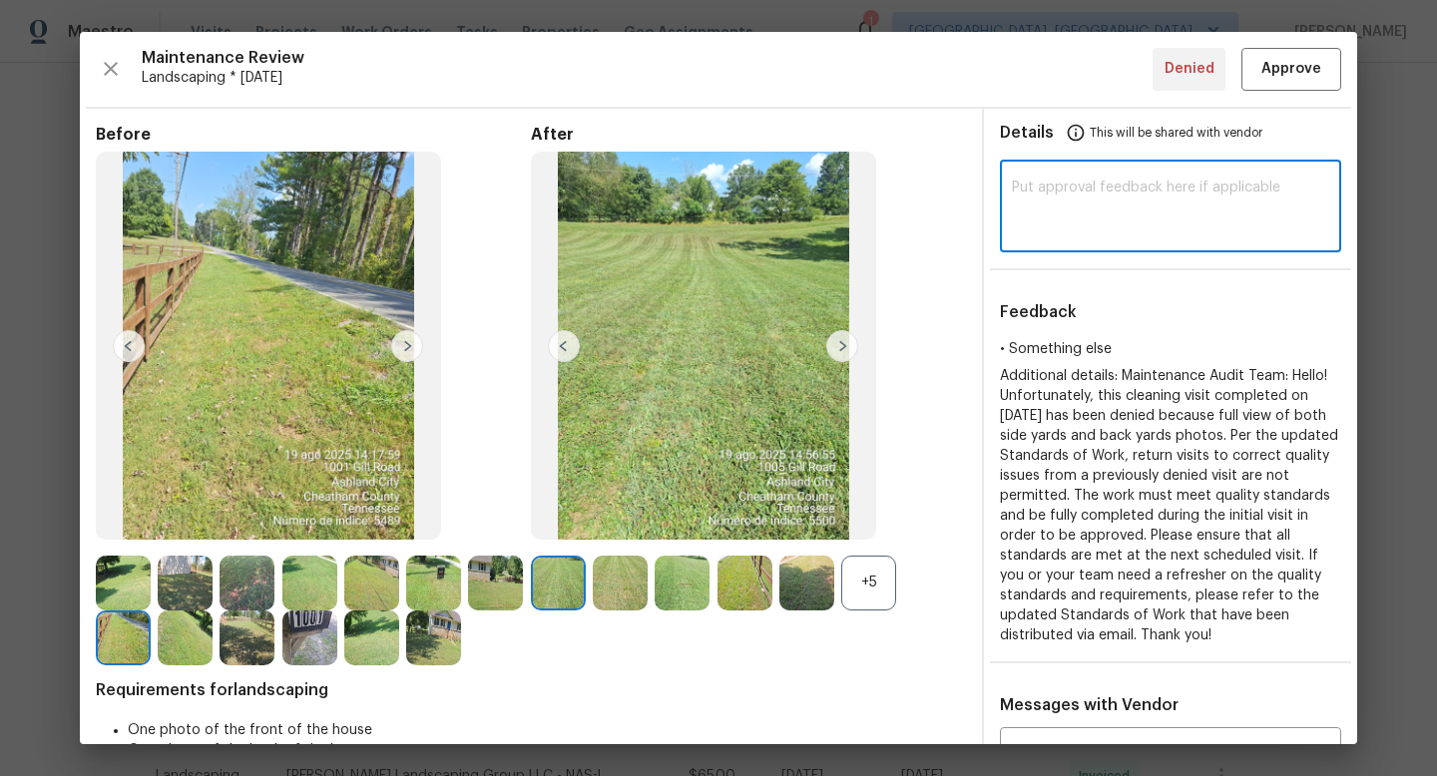
click at [1125, 181] on textarea at bounding box center [1170, 209] width 317 height 56
paste textarea "LANDSCAPING"
click at [1151, 196] on textarea "LANDSCAPING" at bounding box center [1170, 209] width 317 height 56
drag, startPoint x: 1151, startPoint y: 196, endPoint x: 899, endPoint y: 196, distance: 252.4
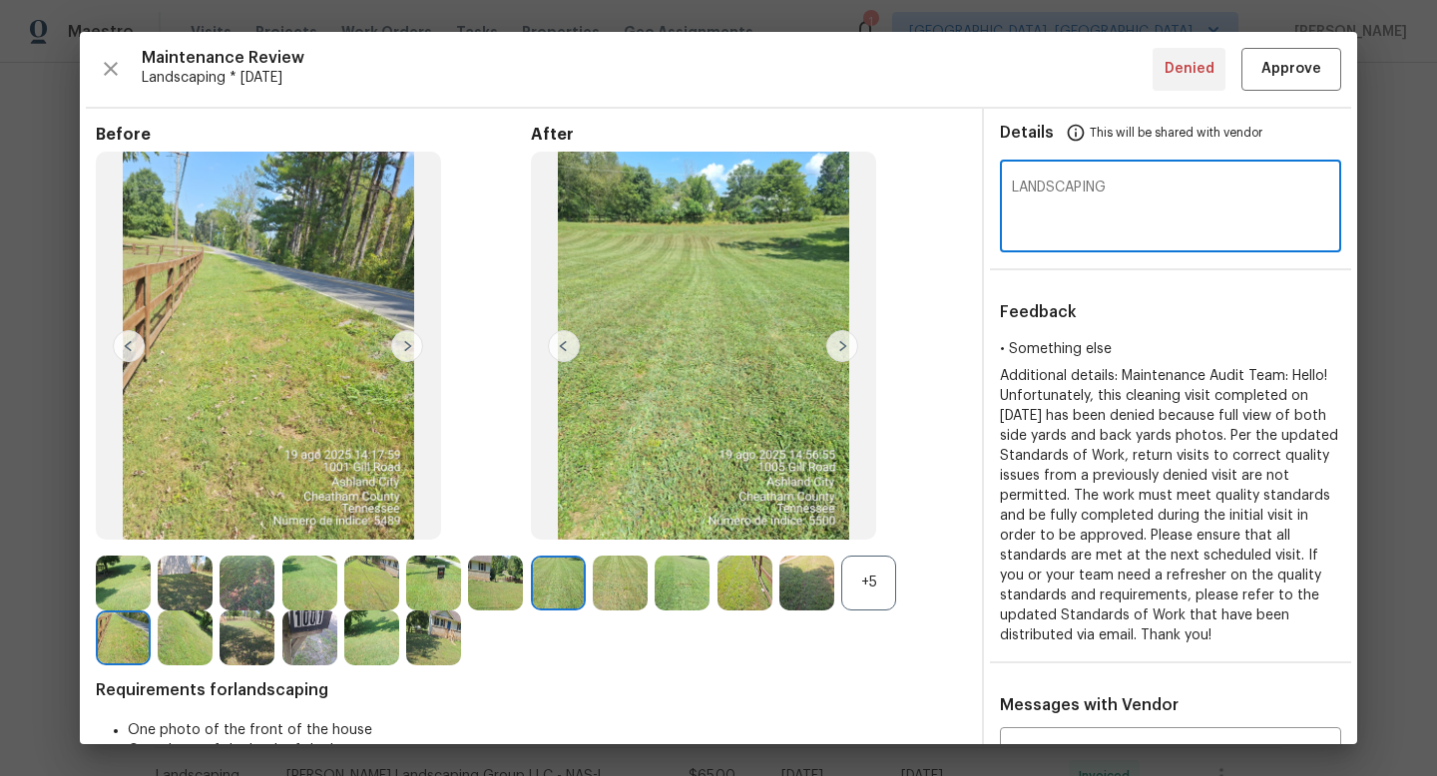
paste textarea "Maintenance Audit Team: Hi Team This visit has been approved after further audi…"
type textarea "Maintenance Audit Team: Hi Team This visit has been approved after further audi…"
click at [1291, 64] on span "Approve" at bounding box center [1291, 69] width 60 height 25
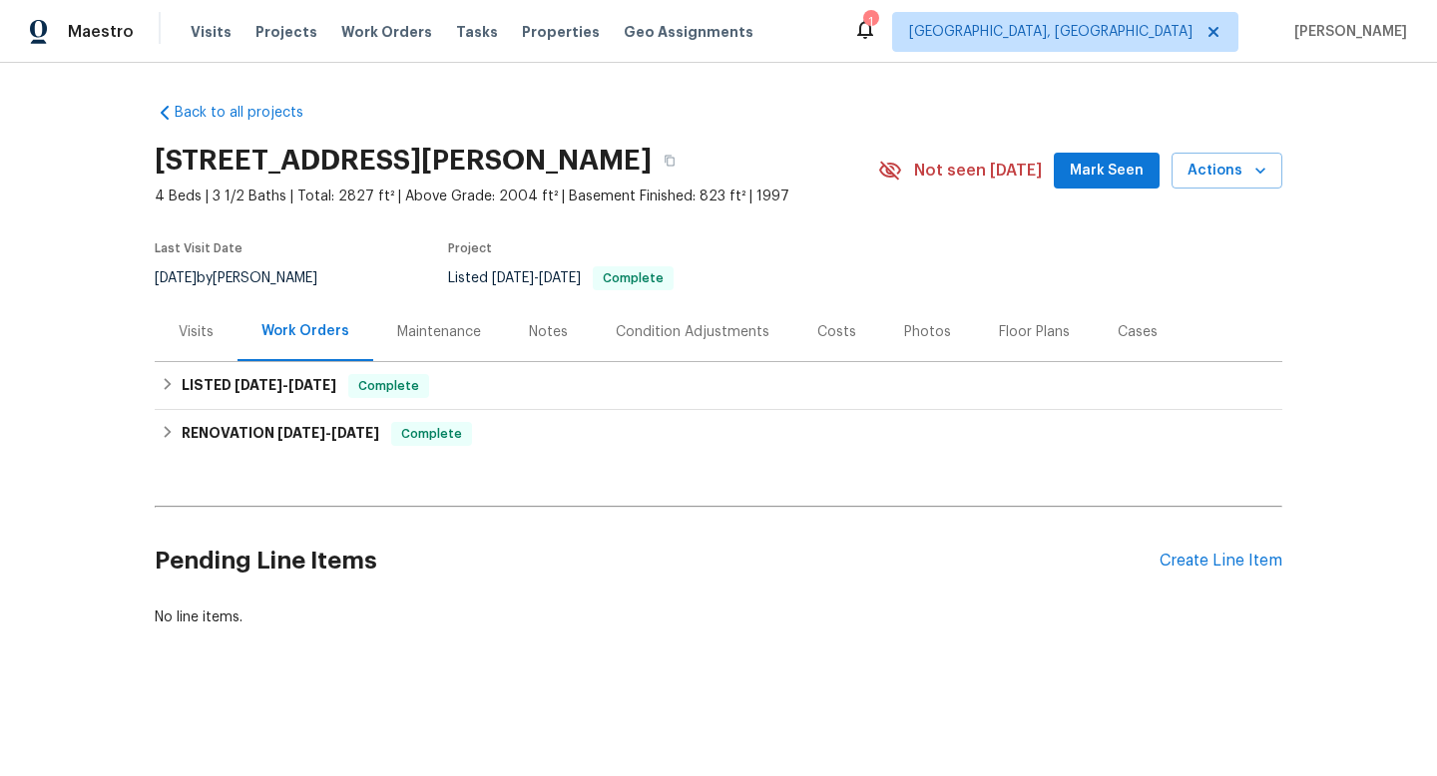
click at [445, 334] on div "Maintenance" at bounding box center [439, 332] width 84 height 20
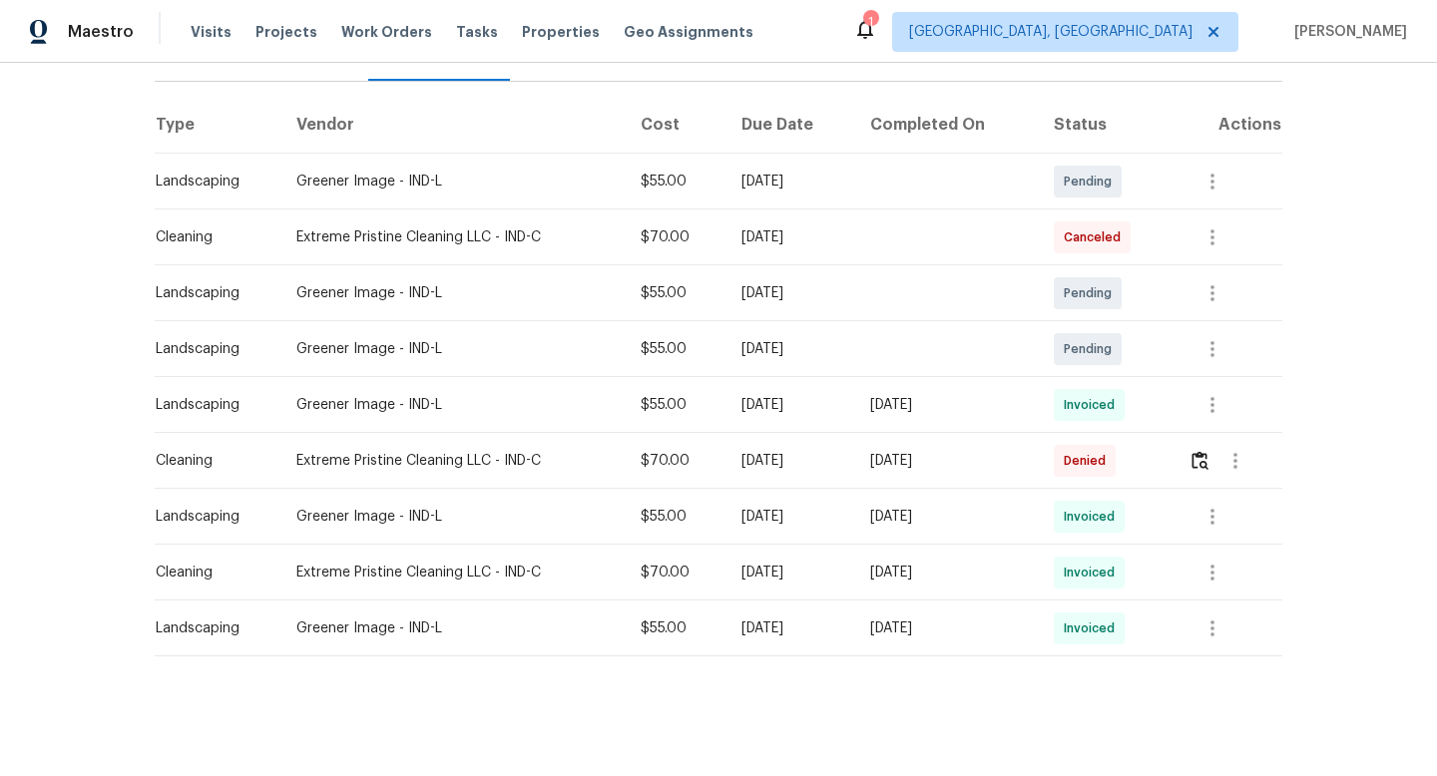
scroll to position [278, 0]
click at [1206, 460] on img "button" at bounding box center [1199, 462] width 17 height 19
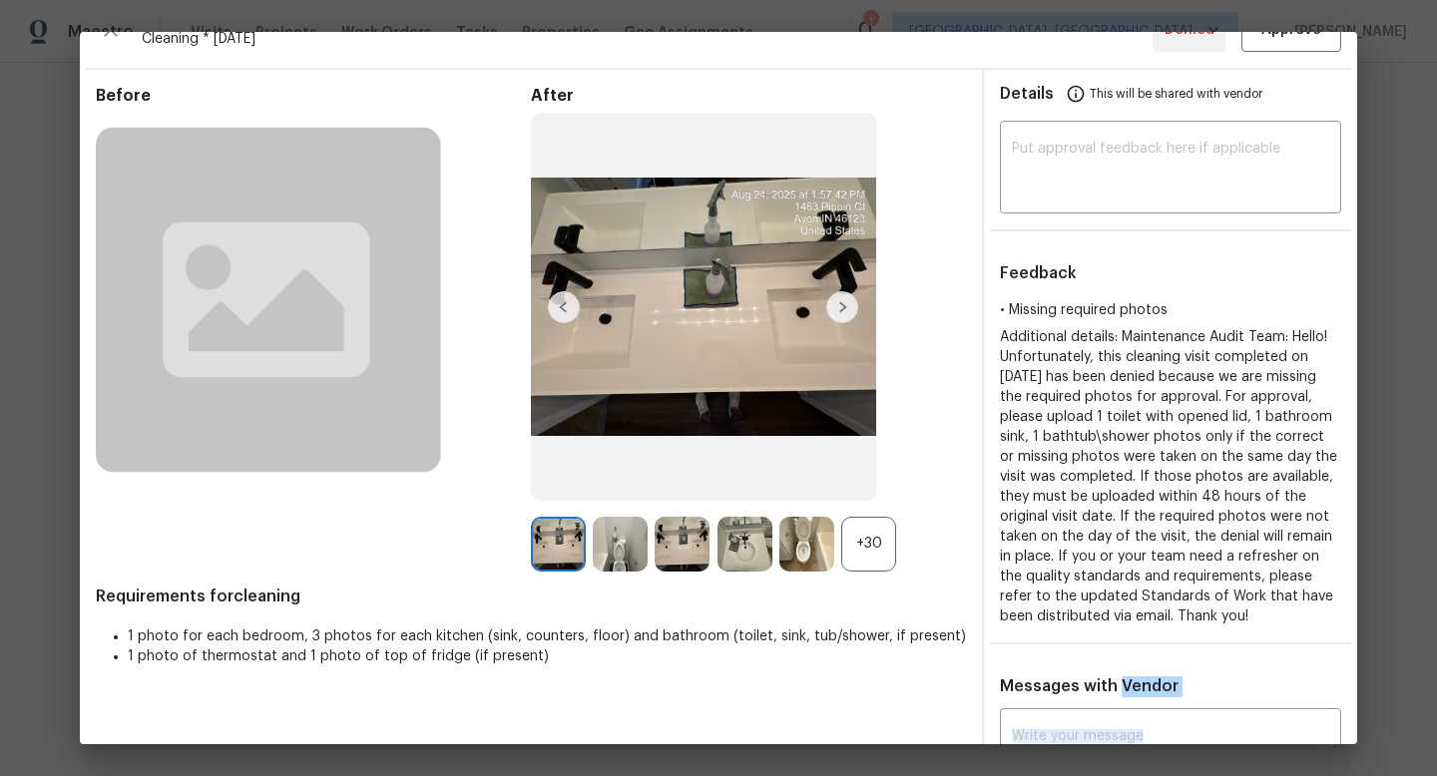
scroll to position [0, 0]
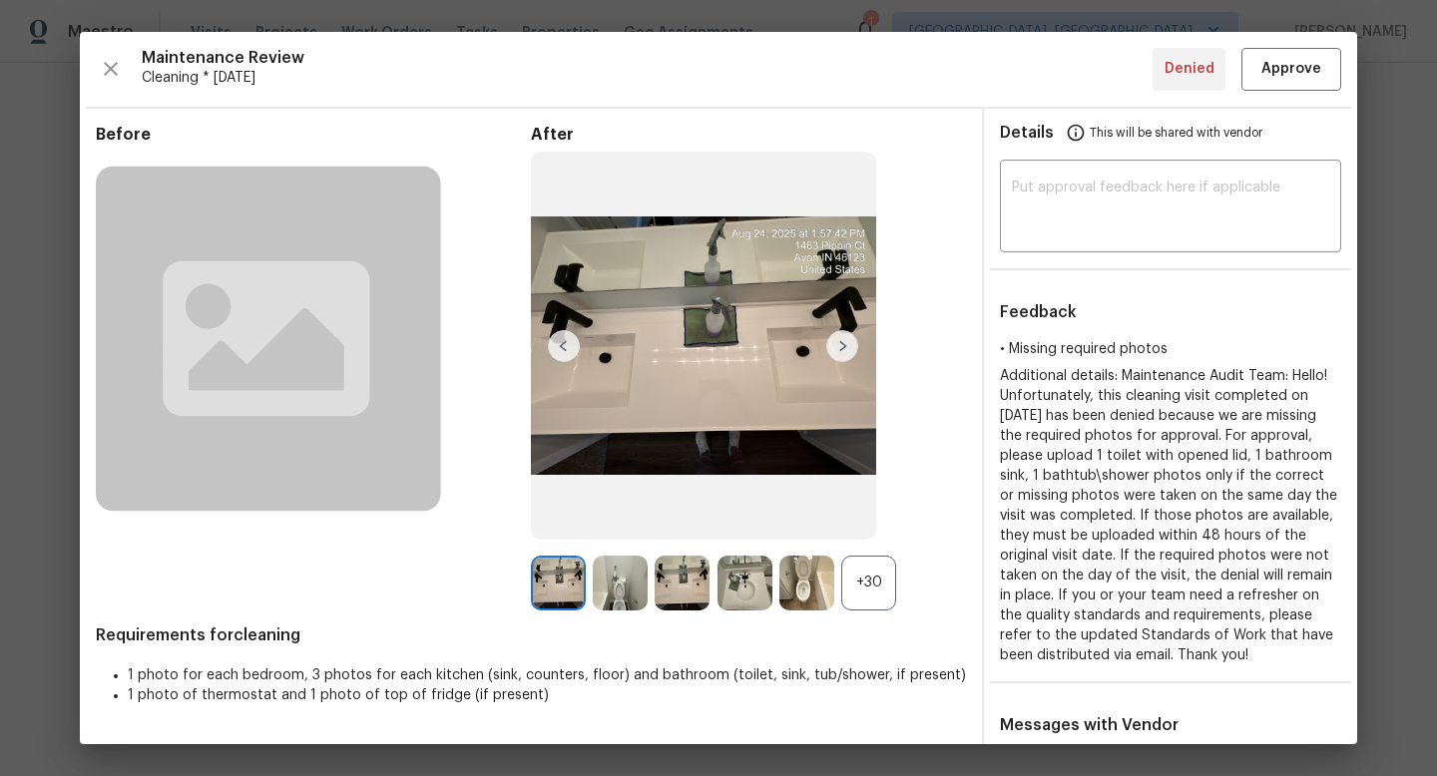
click at [874, 574] on div "+30" at bounding box center [868, 583] width 55 height 55
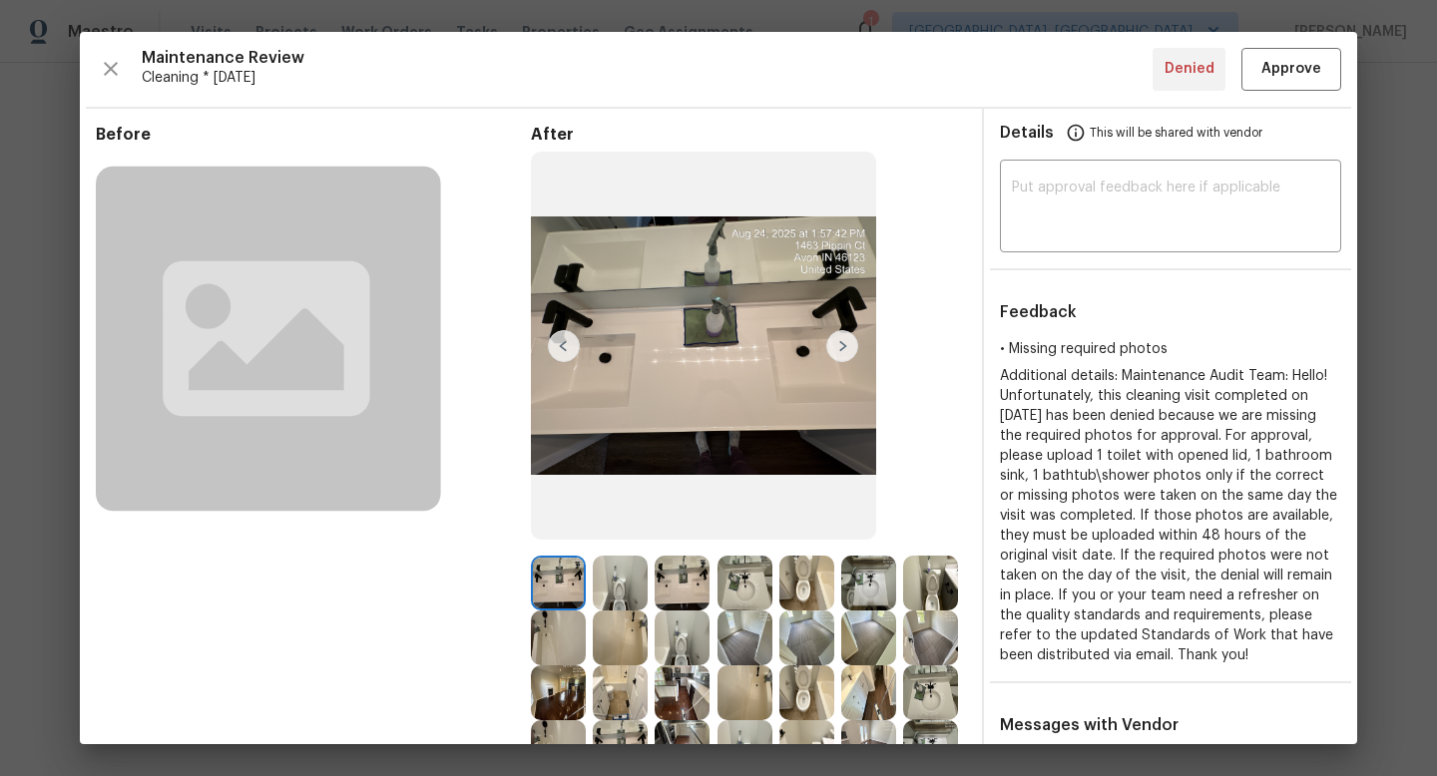
click at [612, 590] on img at bounding box center [620, 583] width 55 height 55
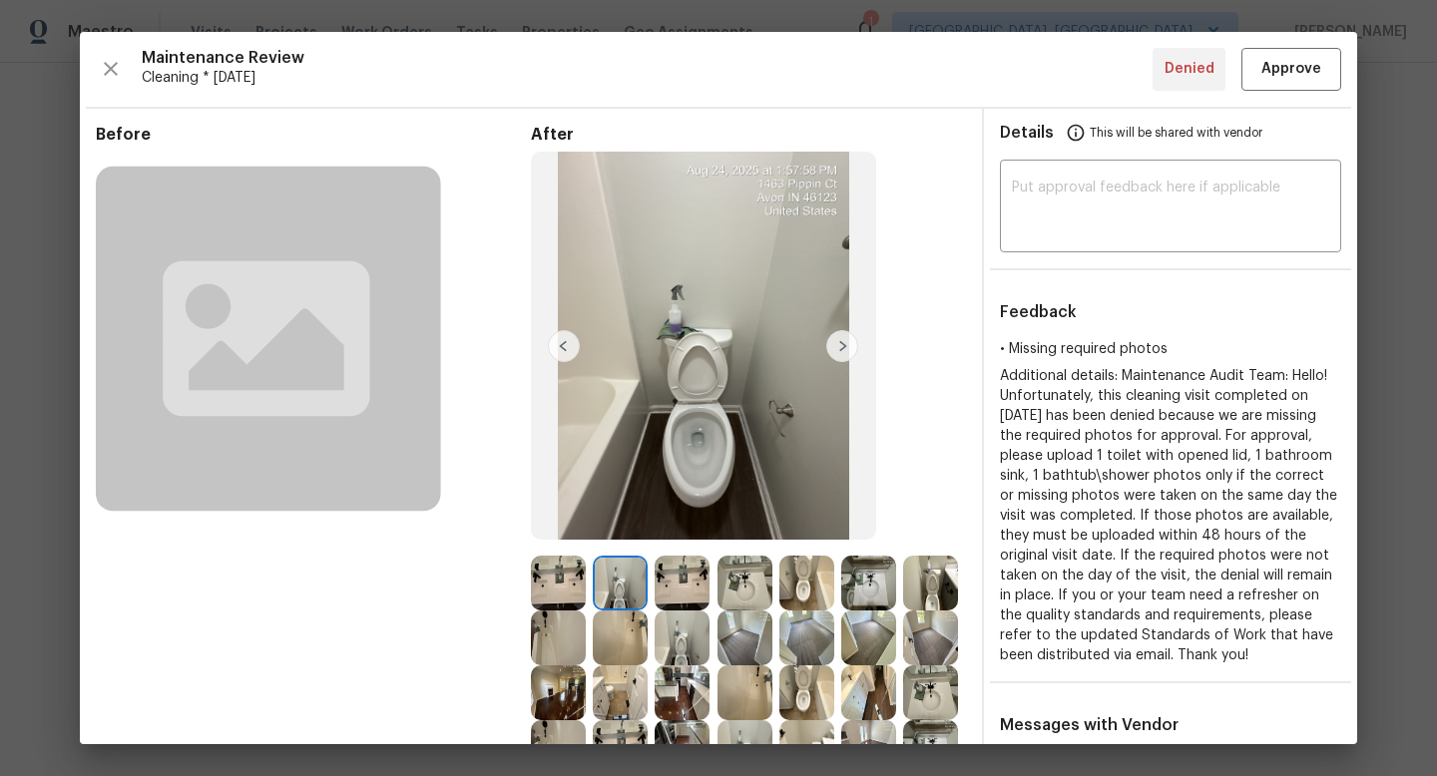
click at [571, 580] on img at bounding box center [558, 583] width 55 height 55
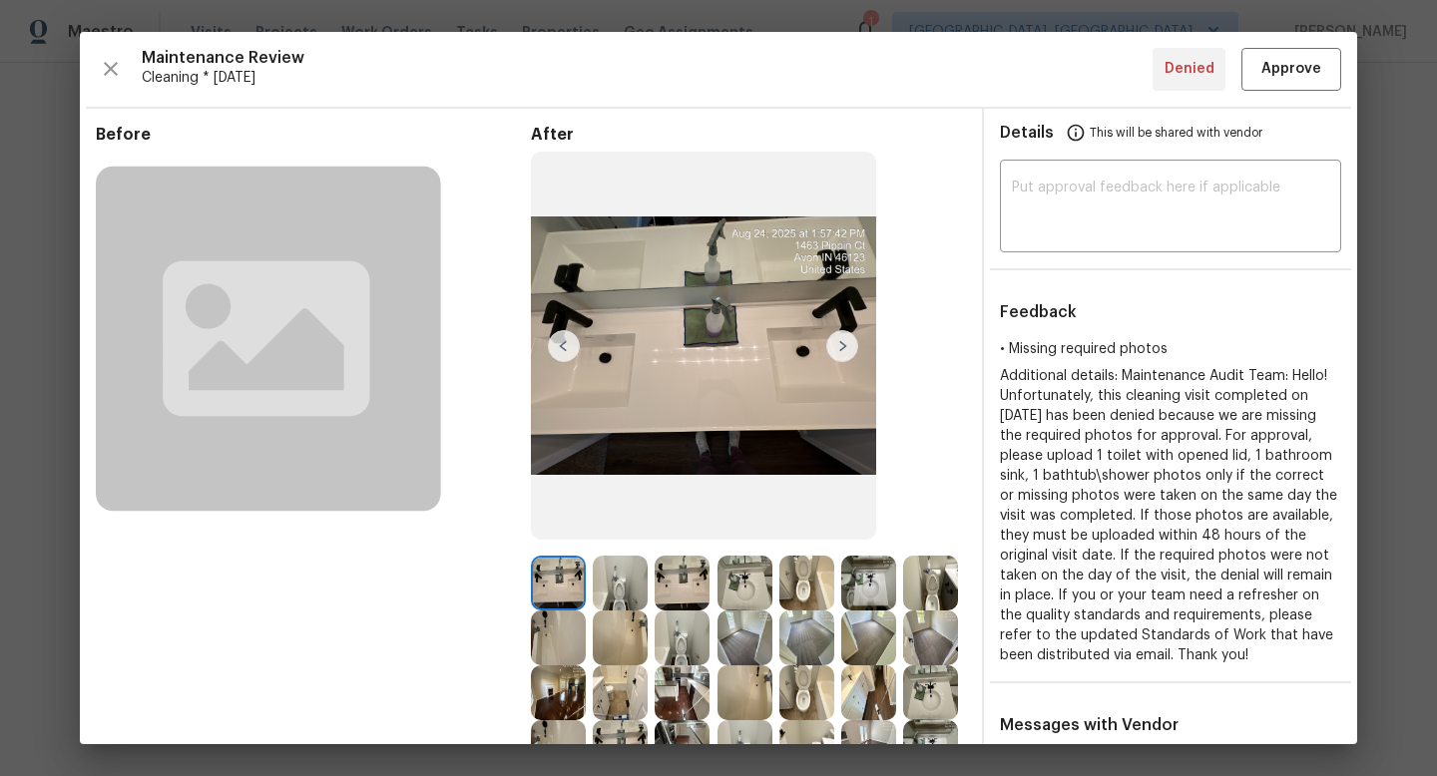
click at [788, 677] on img at bounding box center [806, 692] width 55 height 55
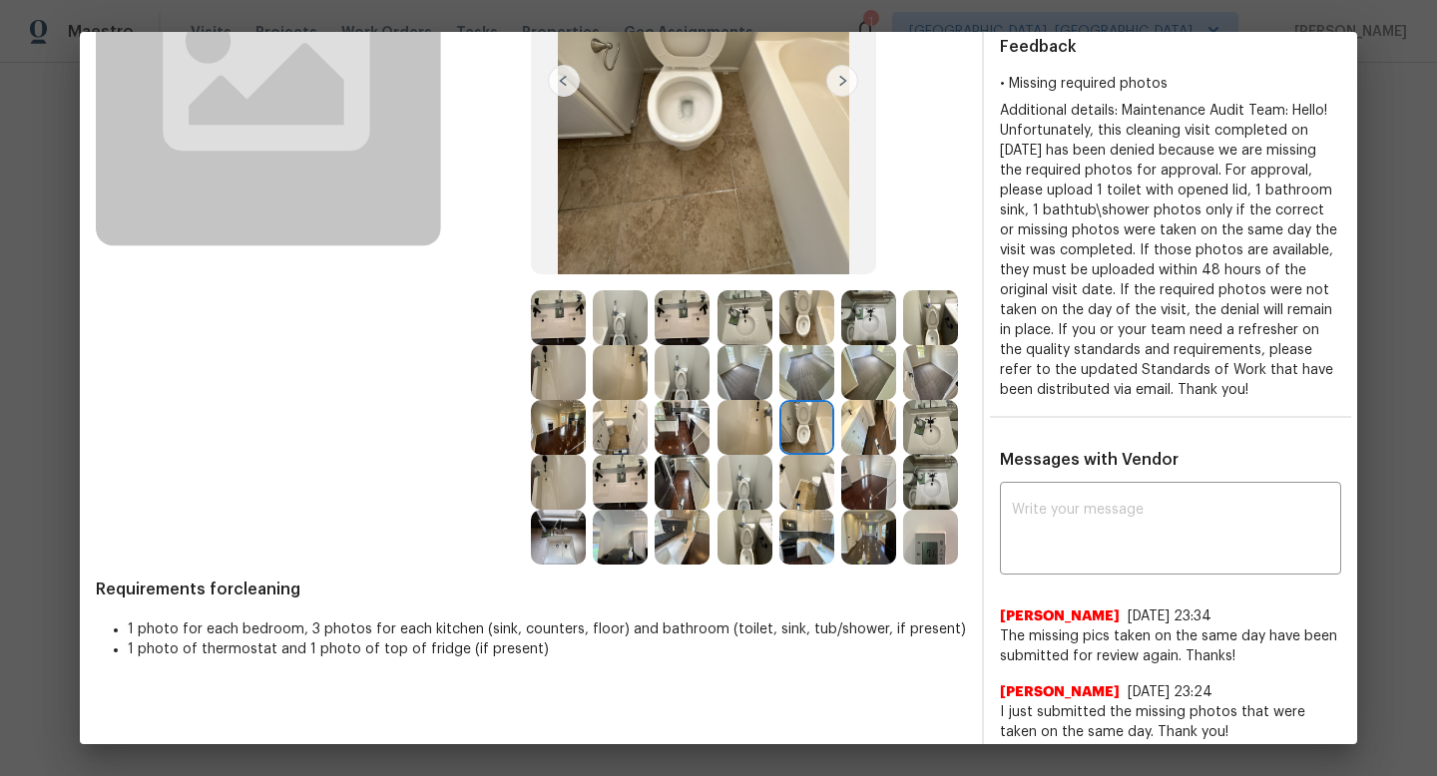
scroll to position [337, 0]
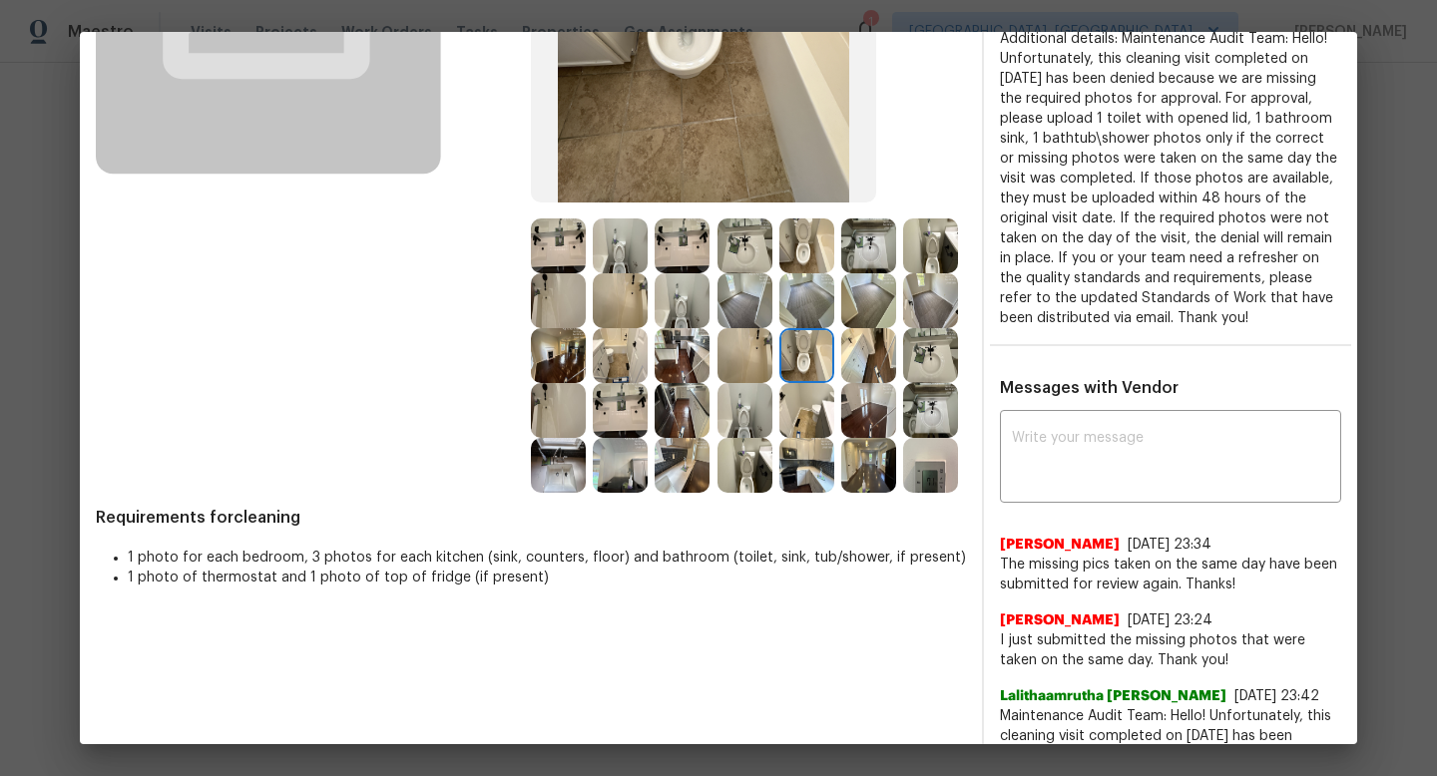
click at [872, 470] on img at bounding box center [868, 465] width 55 height 55
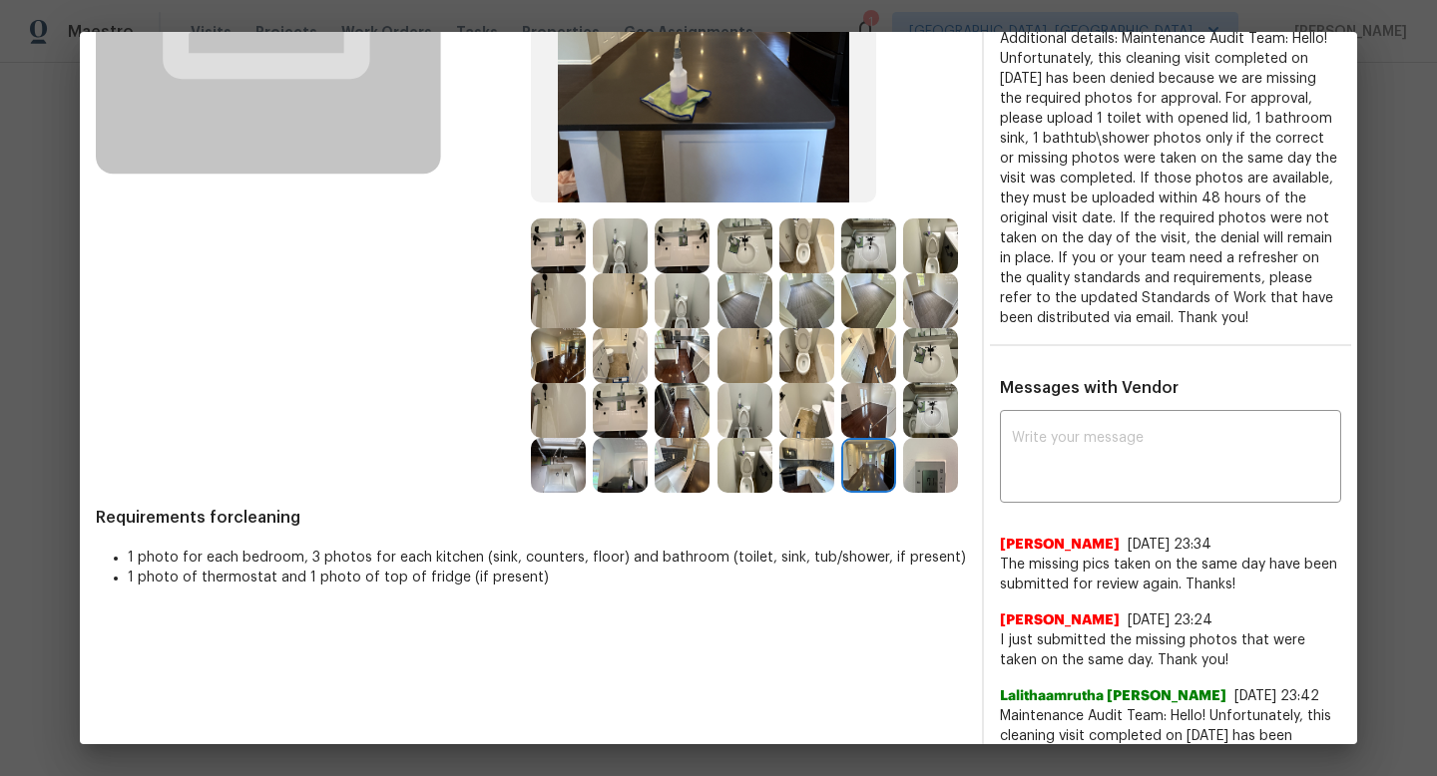
scroll to position [0, 0]
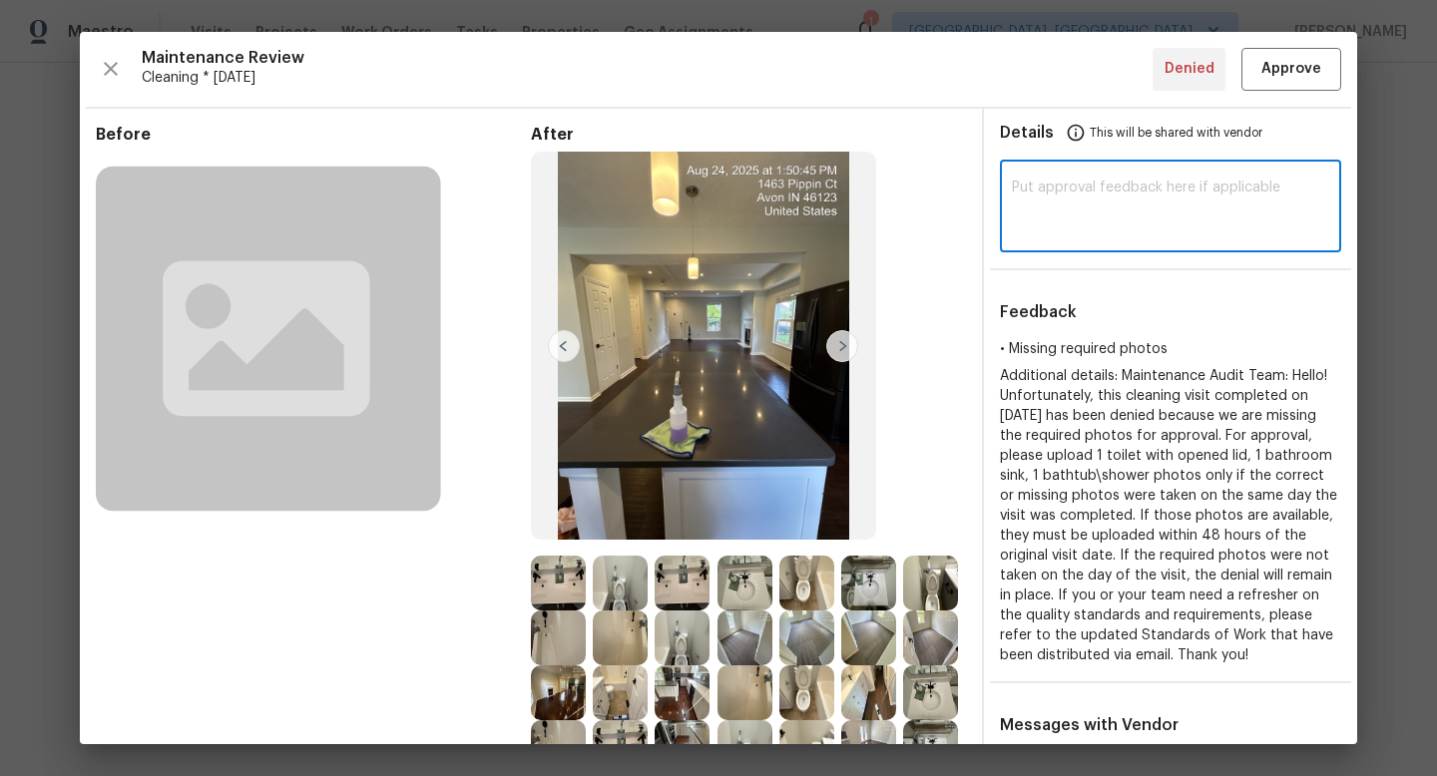
click at [1109, 213] on textarea at bounding box center [1170, 209] width 317 height 56
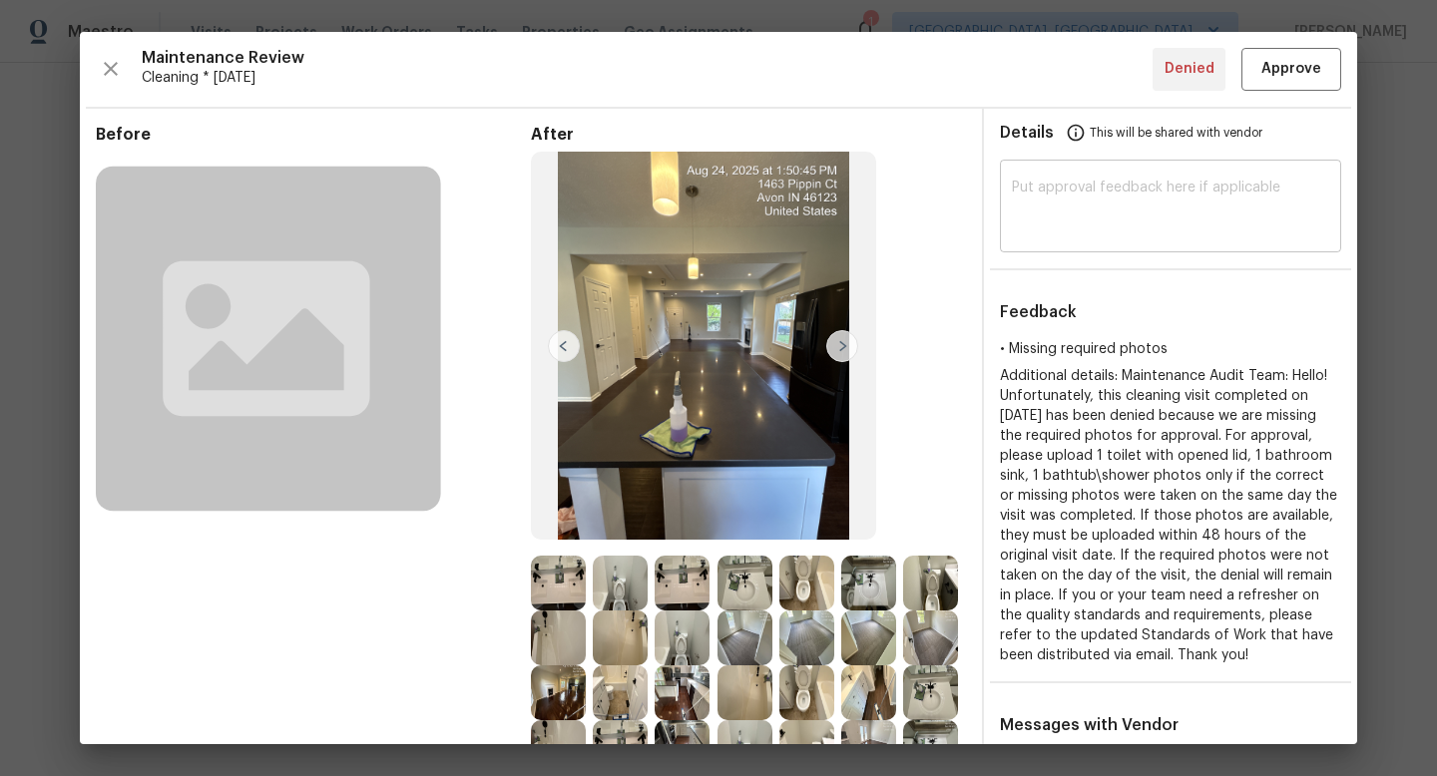
click at [1113, 166] on div "​" at bounding box center [1170, 209] width 341 height 88
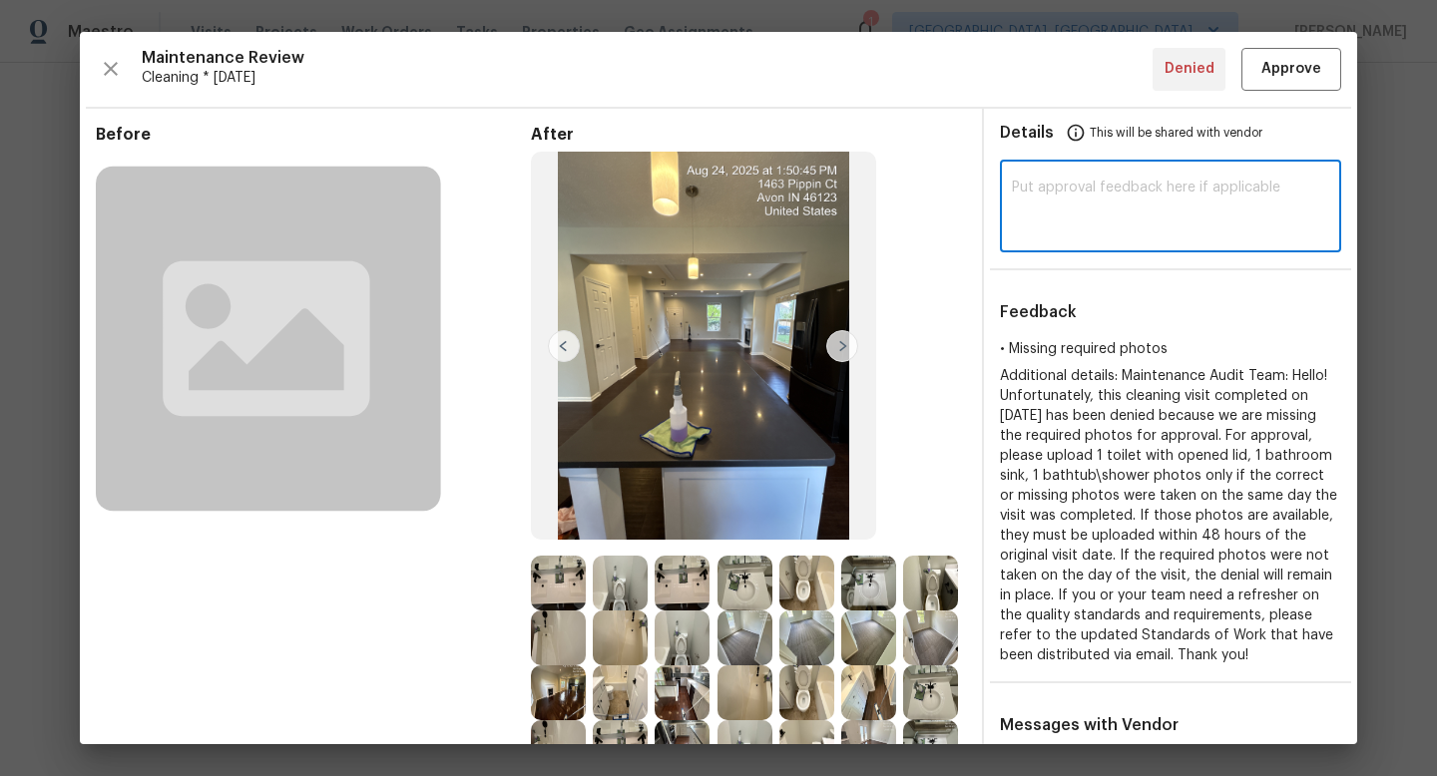
paste textarea "Maintenance Audit Team: Hi Team This visit has been approved after further audi…"
type textarea "Maintenance Audit Team: Hi Team This visit has been approved after further audi…"
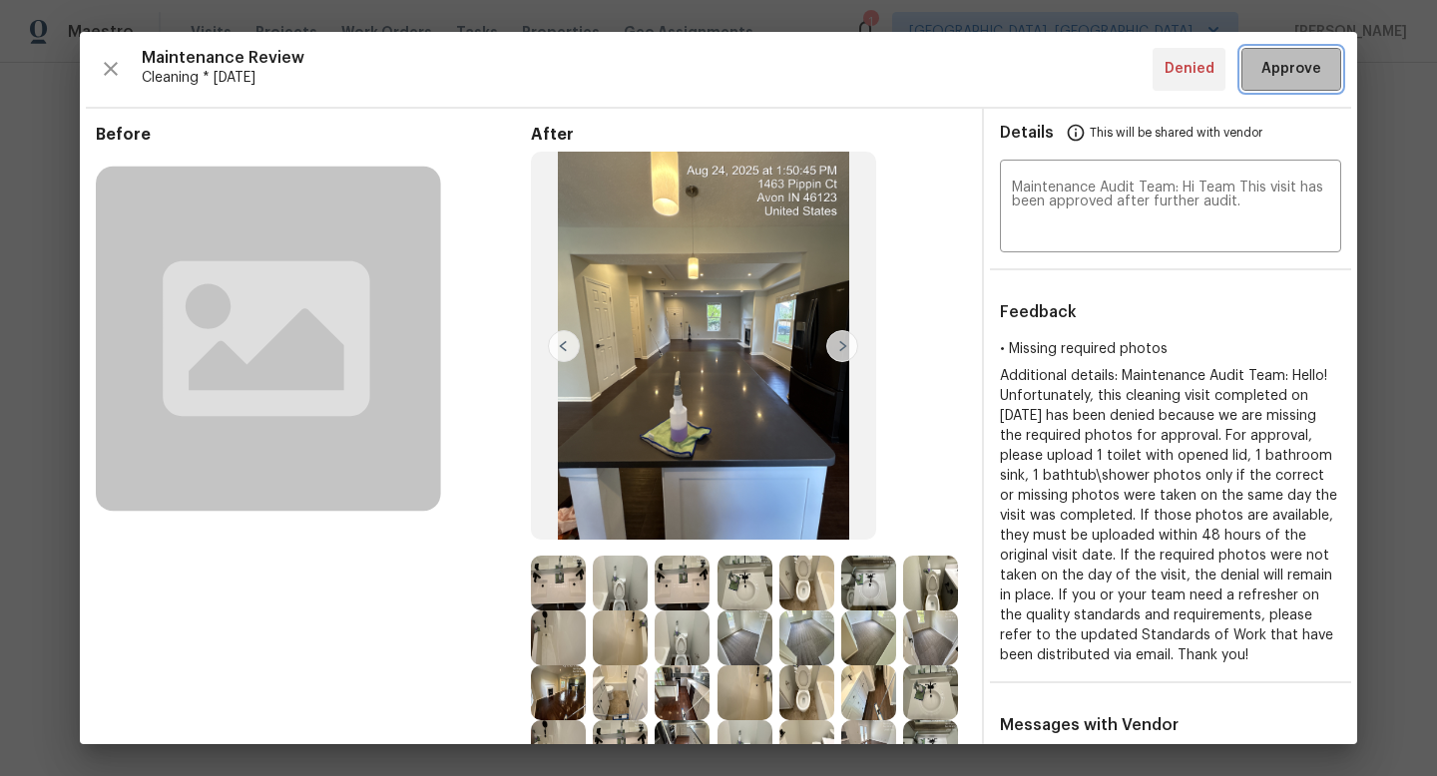
click at [1300, 59] on span "Approve" at bounding box center [1291, 69] width 60 height 25
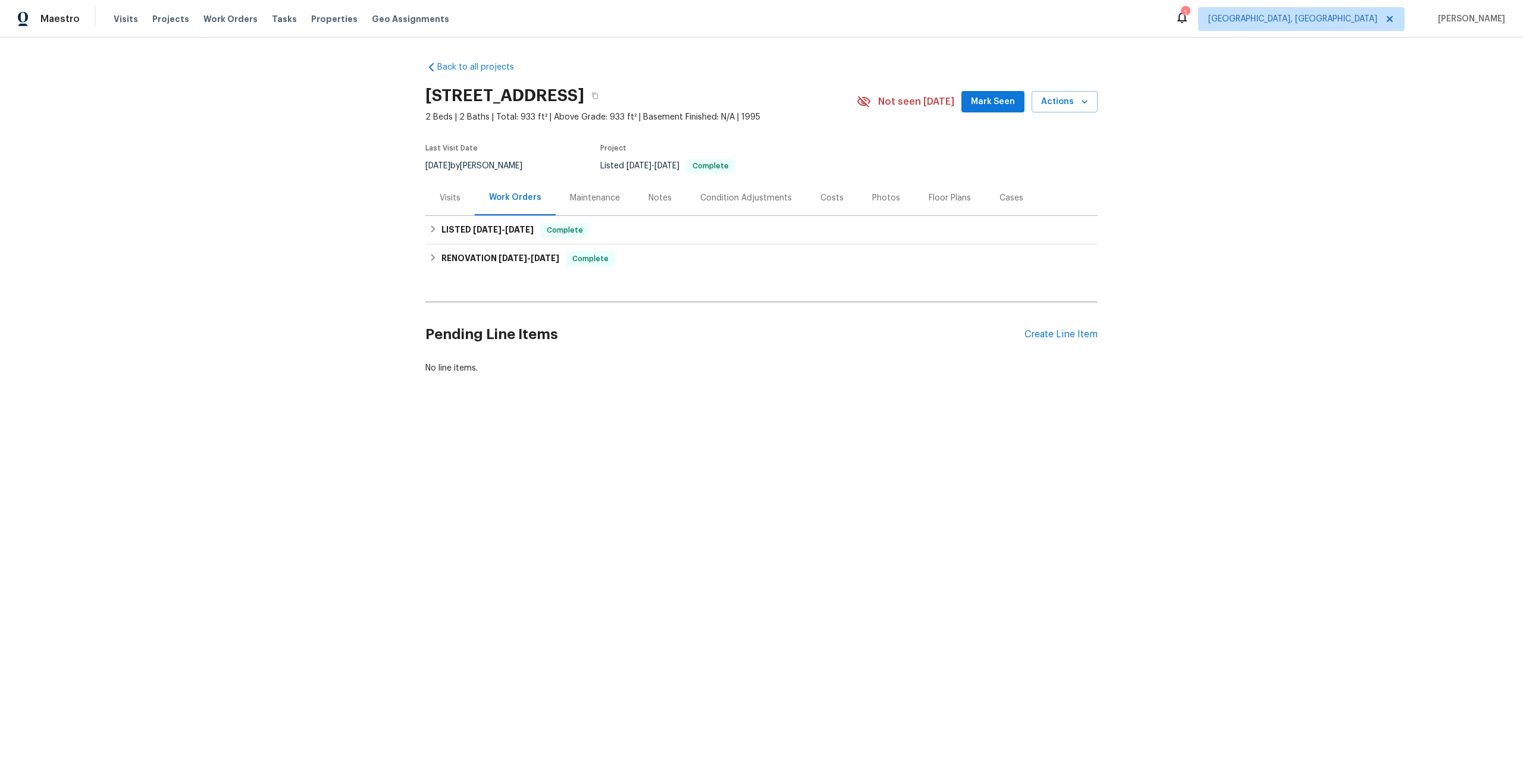
click at [587, 200] on div "Maintenance" at bounding box center [595, 198] width 50 height 12
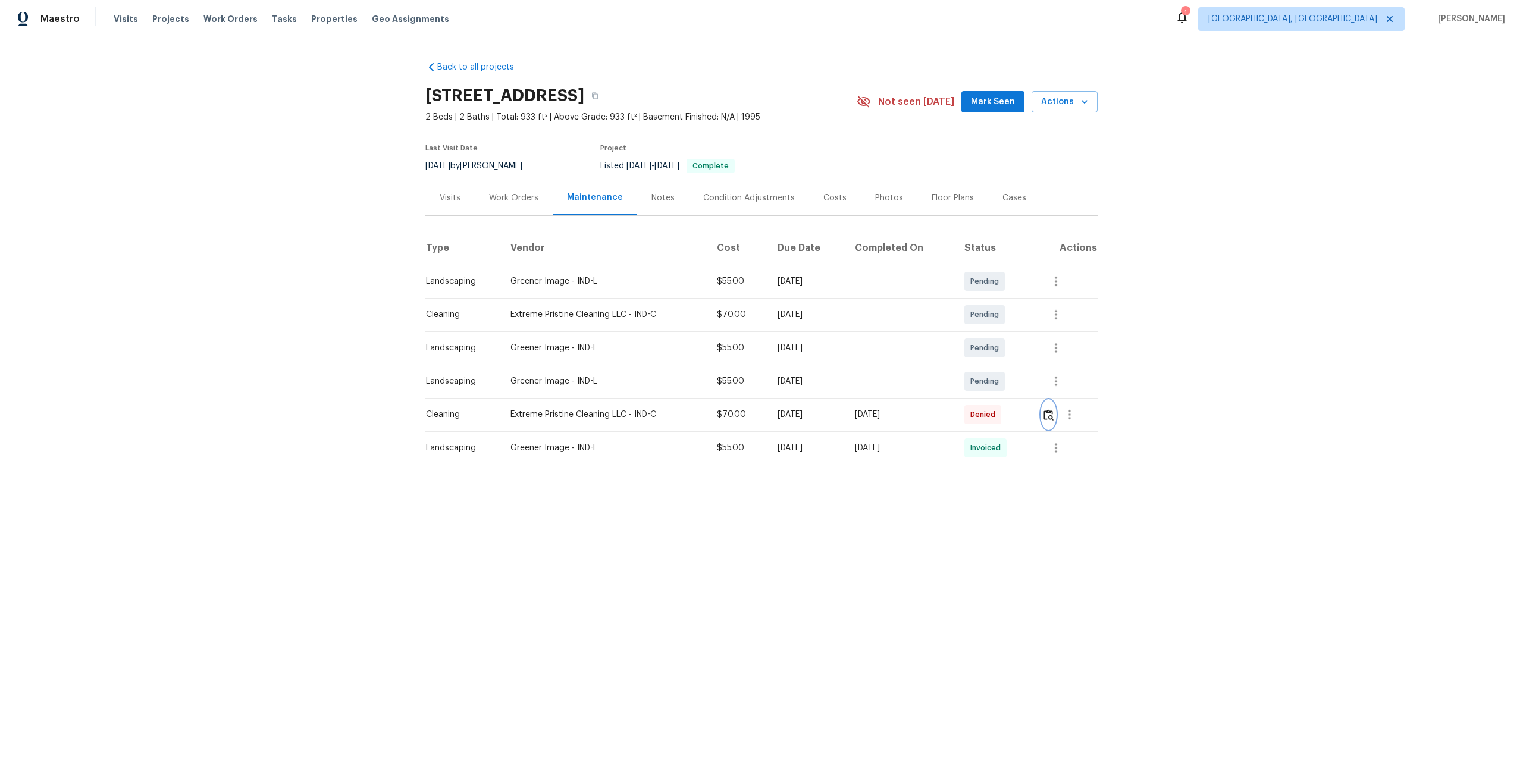
click at [1054, 415] on img "button" at bounding box center [1048, 414] width 10 height 11
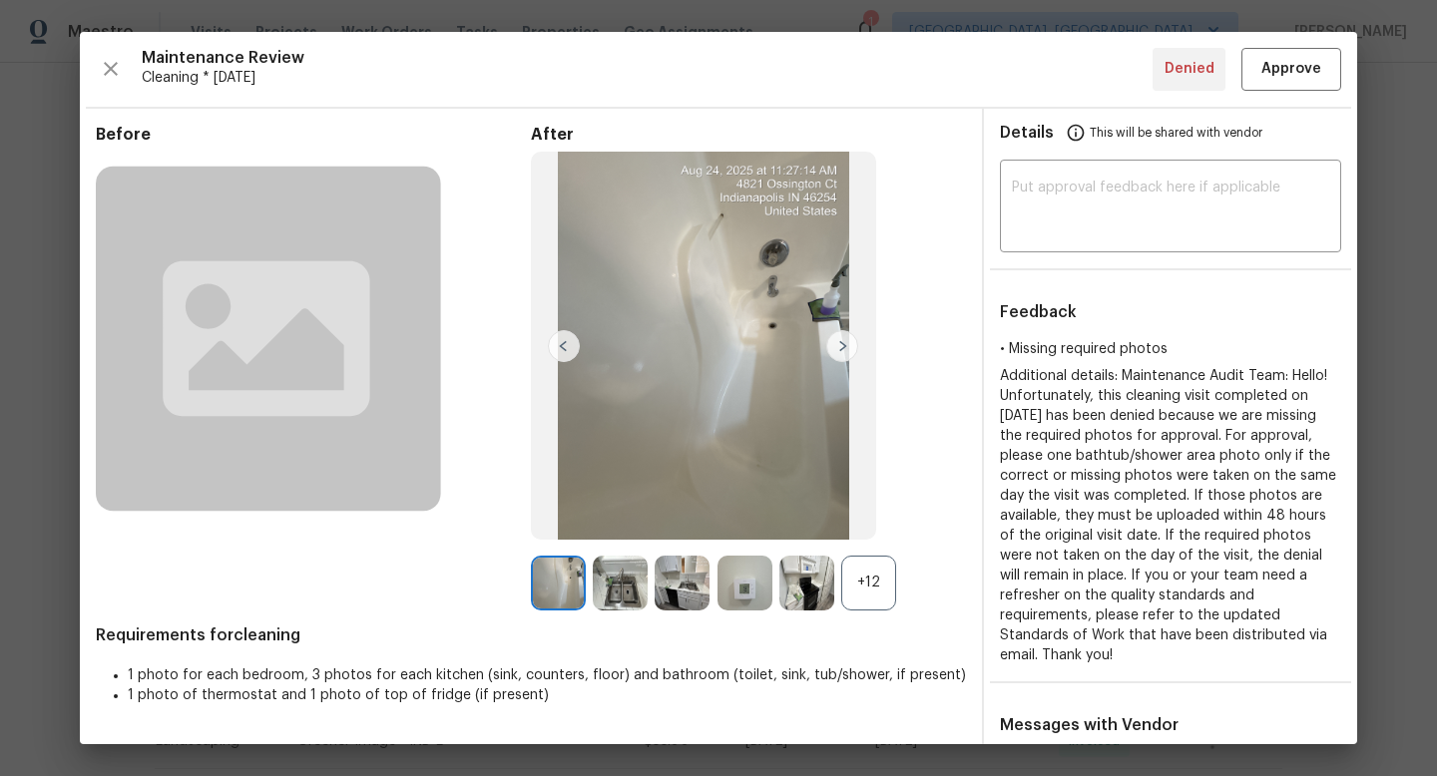
click at [876, 593] on div "+12" at bounding box center [868, 583] width 55 height 55
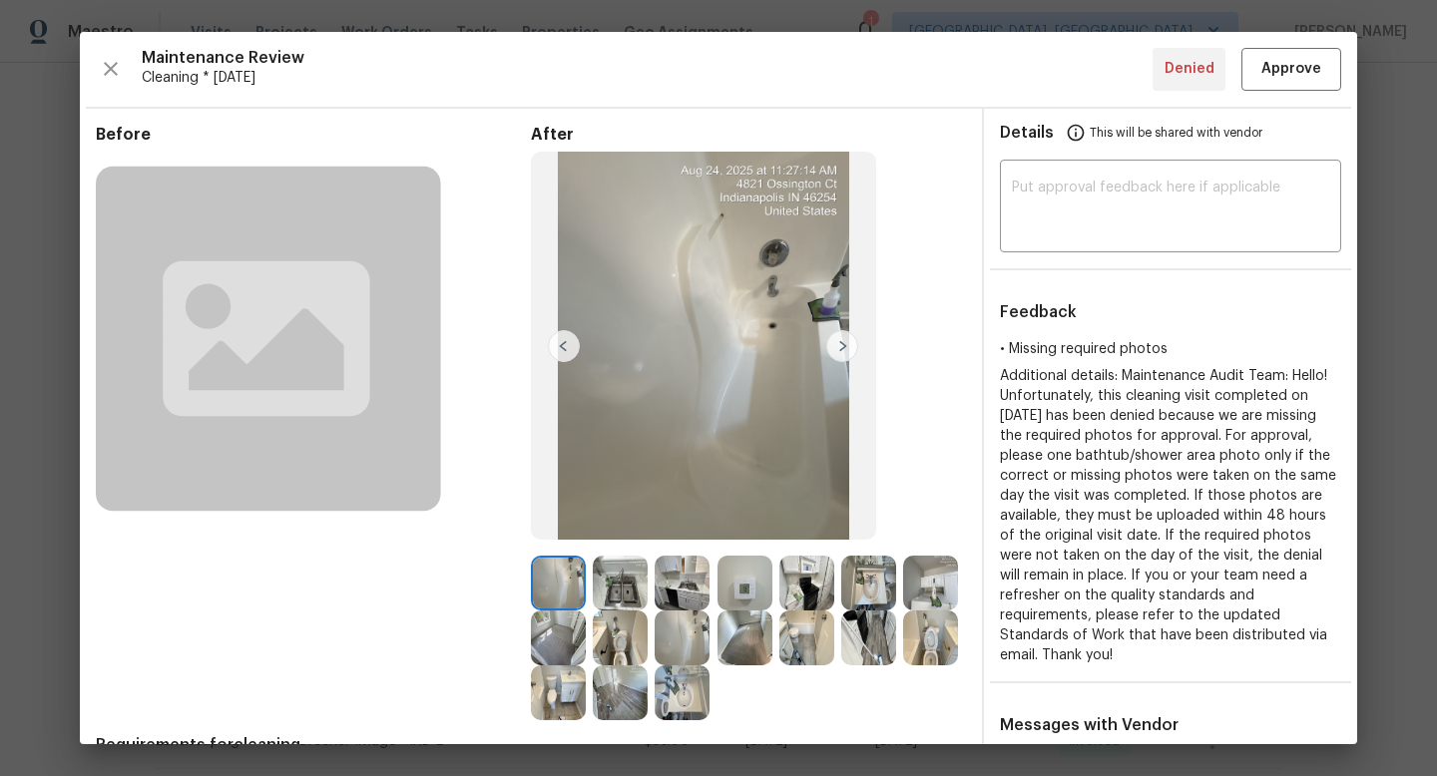
click at [563, 586] on img at bounding box center [558, 583] width 55 height 55
click at [1116, 196] on textarea at bounding box center [1170, 209] width 317 height 56
click at [1061, 217] on textarea at bounding box center [1170, 209] width 317 height 56
paste textarea "Maintenance Audit Team: Hi Team This visit has been approved after further audi…"
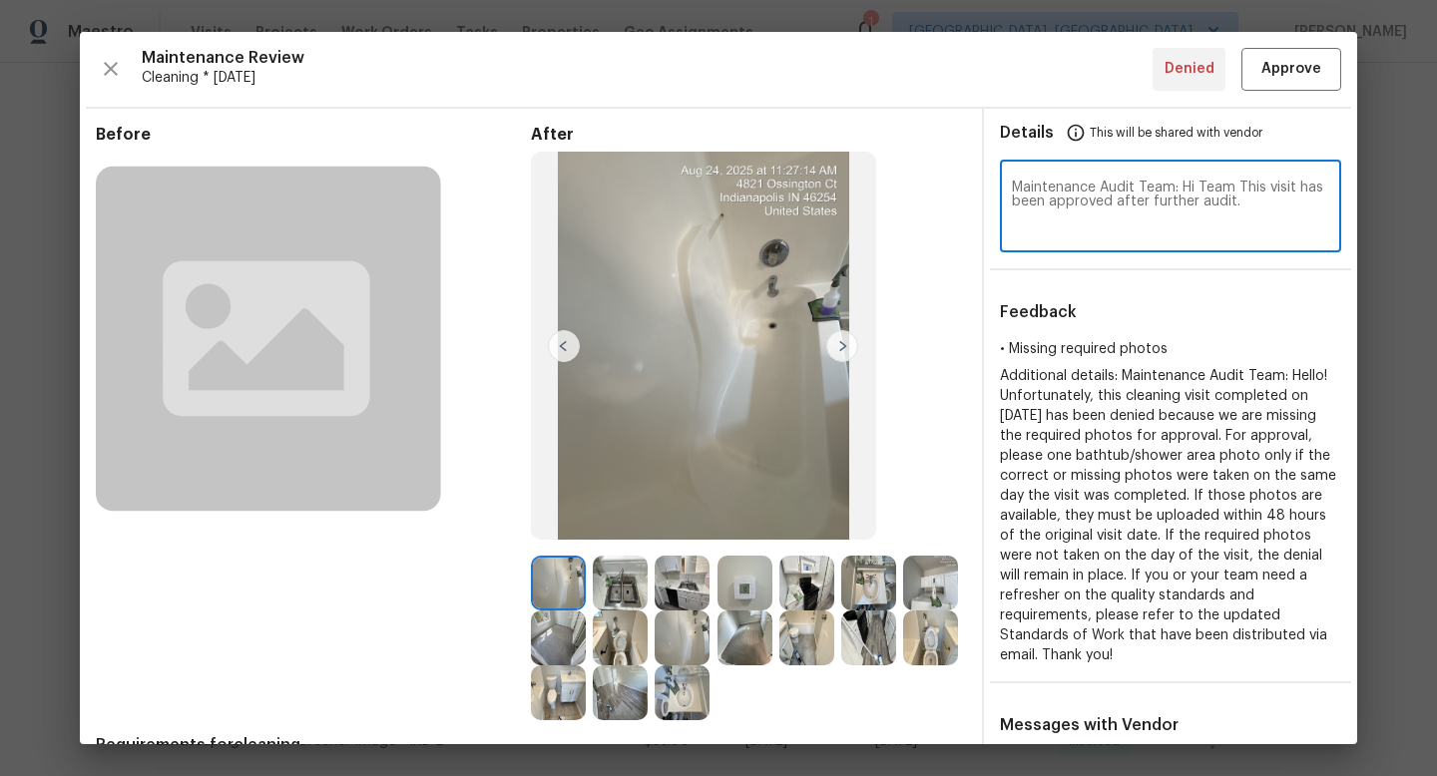
type textarea "Maintenance Audit Team: Hi Team This visit has been approved after further audi…"
click at [1293, 73] on span "Approve" at bounding box center [1291, 69] width 60 height 25
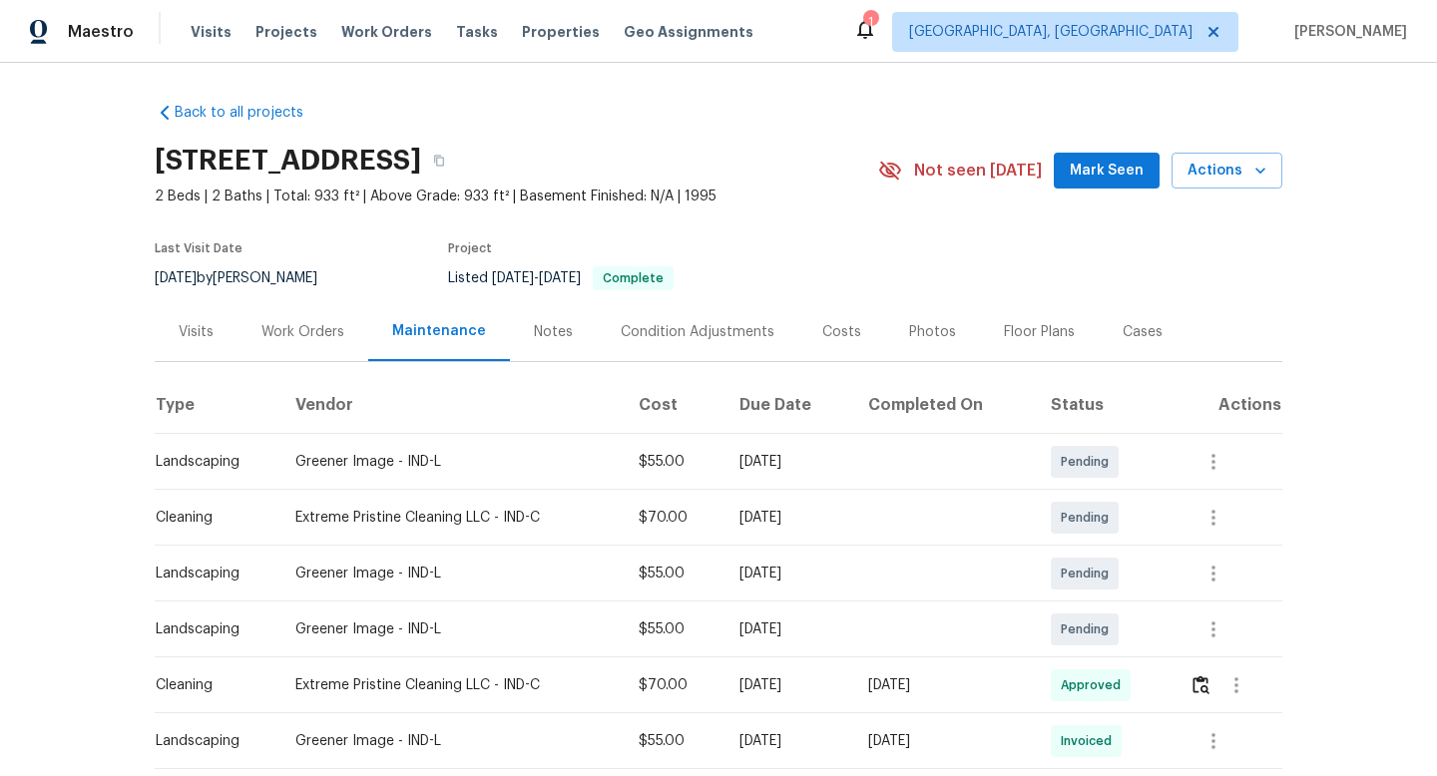
scroll to position [113, 0]
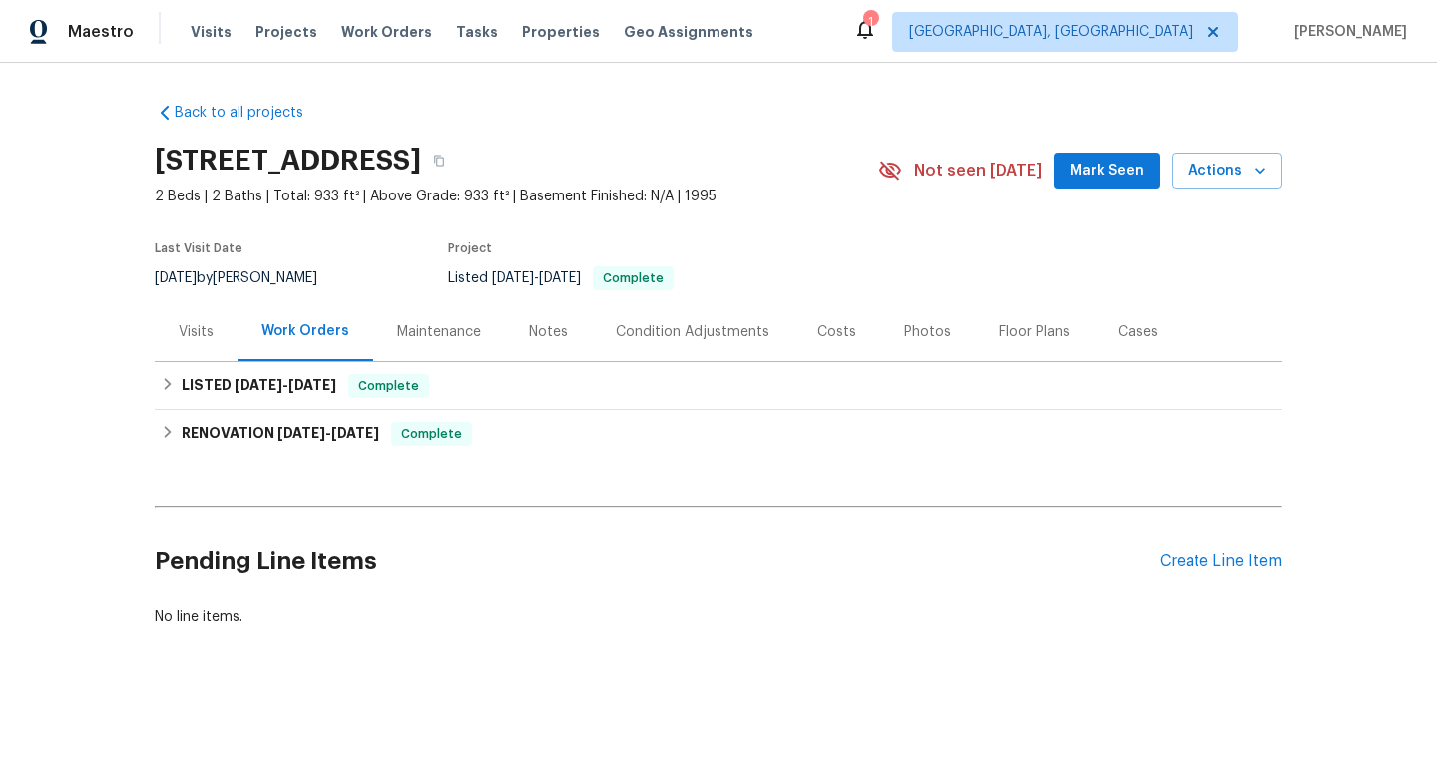
click at [440, 340] on div "Maintenance" at bounding box center [439, 332] width 84 height 20
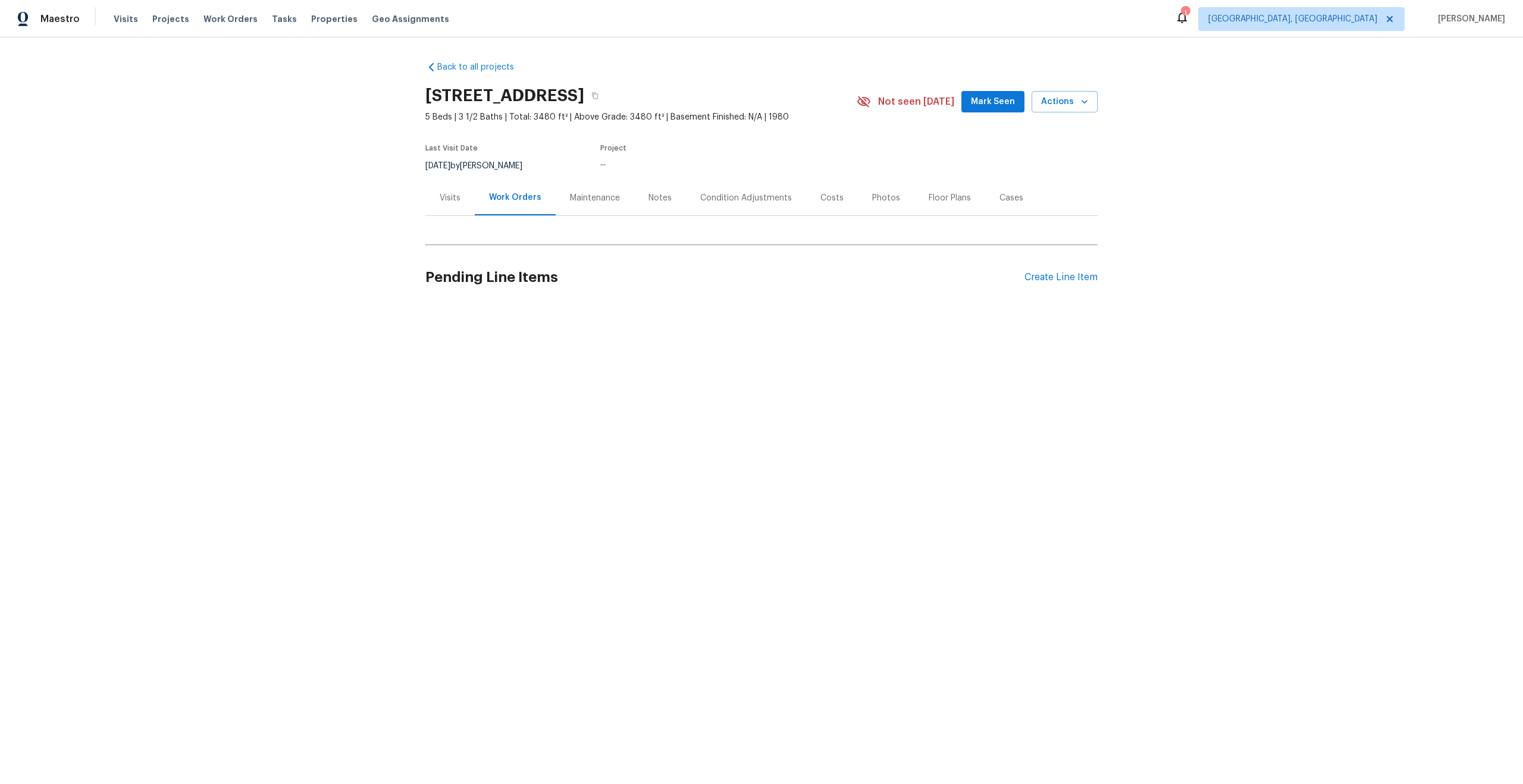
click at [587, 212] on div "Maintenance" at bounding box center [595, 197] width 79 height 35
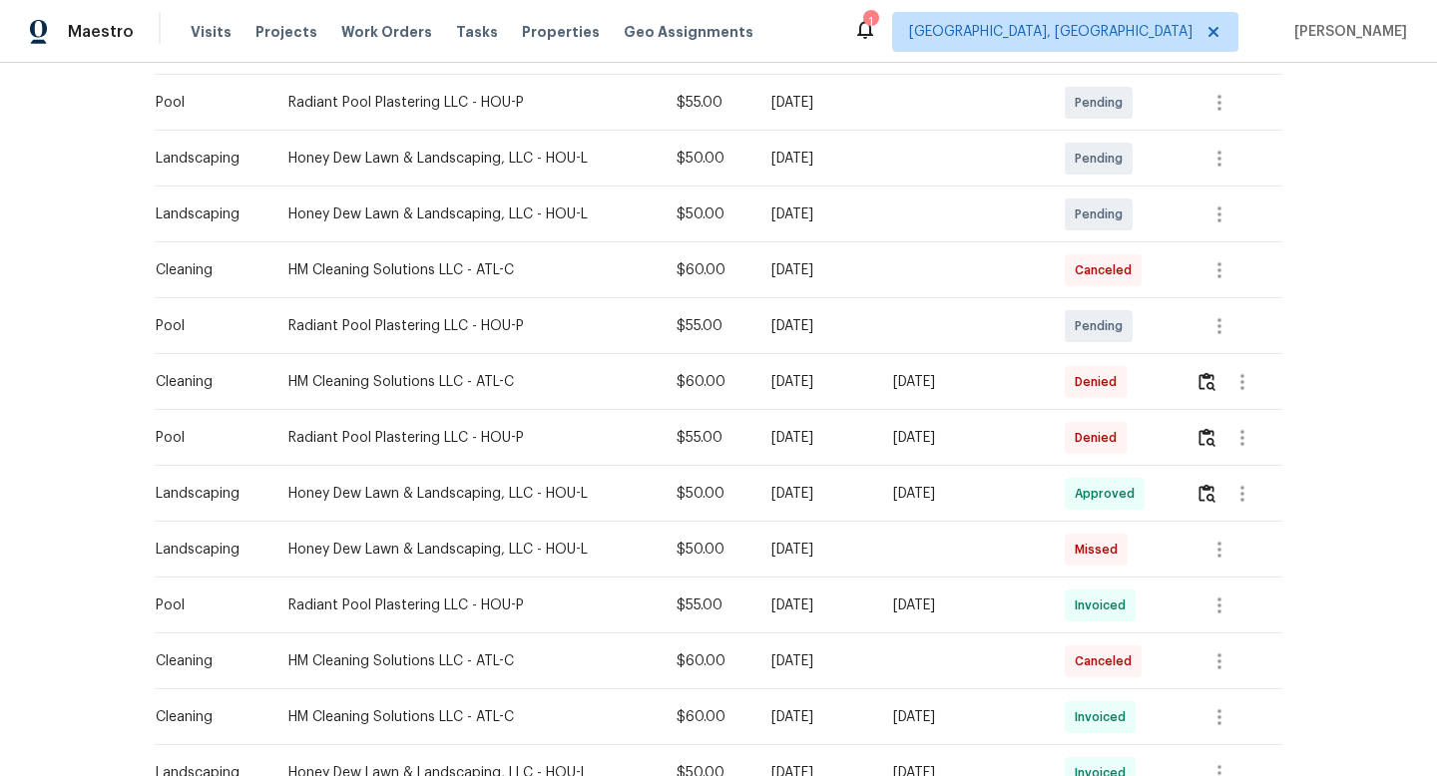
scroll to position [641, 0]
click at [1210, 430] on img "button" at bounding box center [1206, 435] width 17 height 19
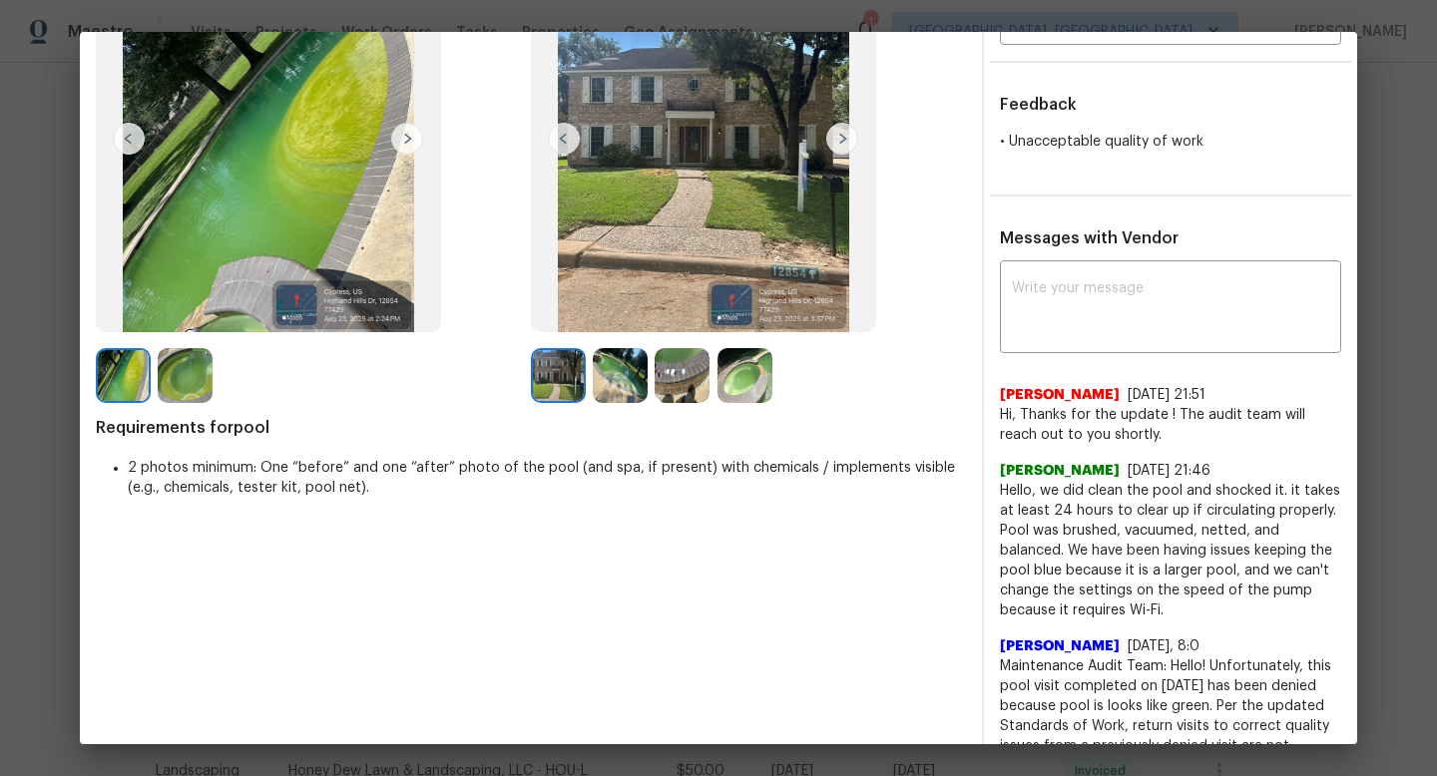
scroll to position [206, 0]
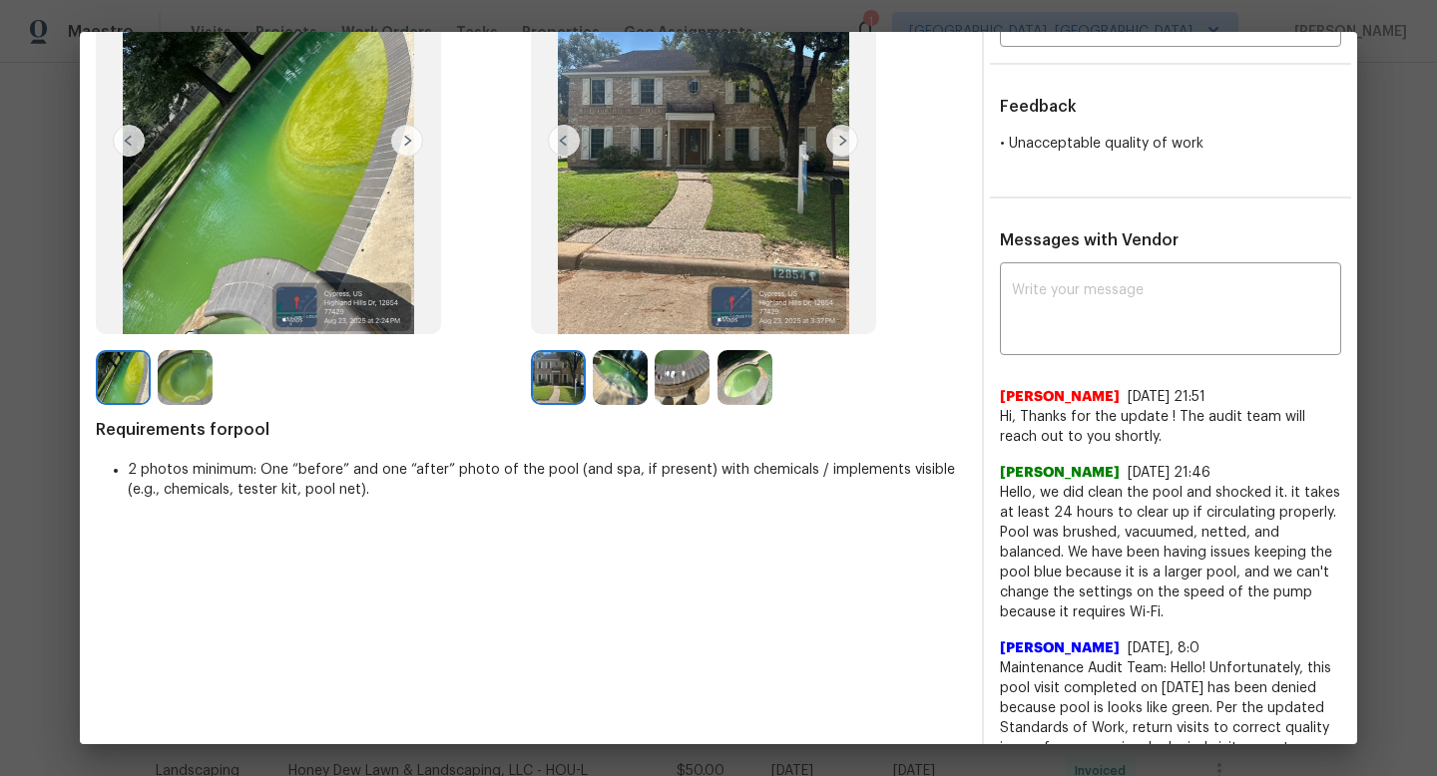
click at [614, 380] on img at bounding box center [620, 377] width 55 height 55
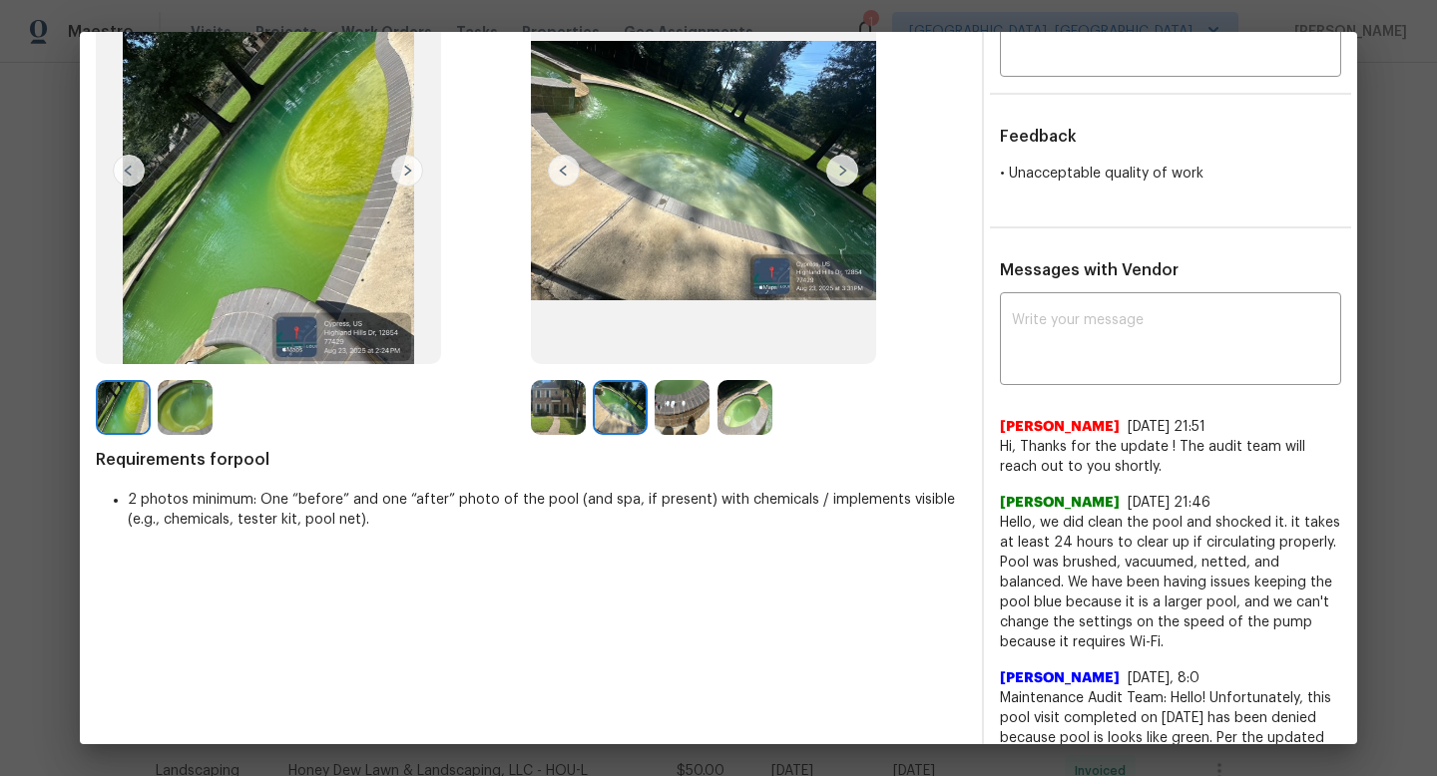
scroll to position [170, 0]
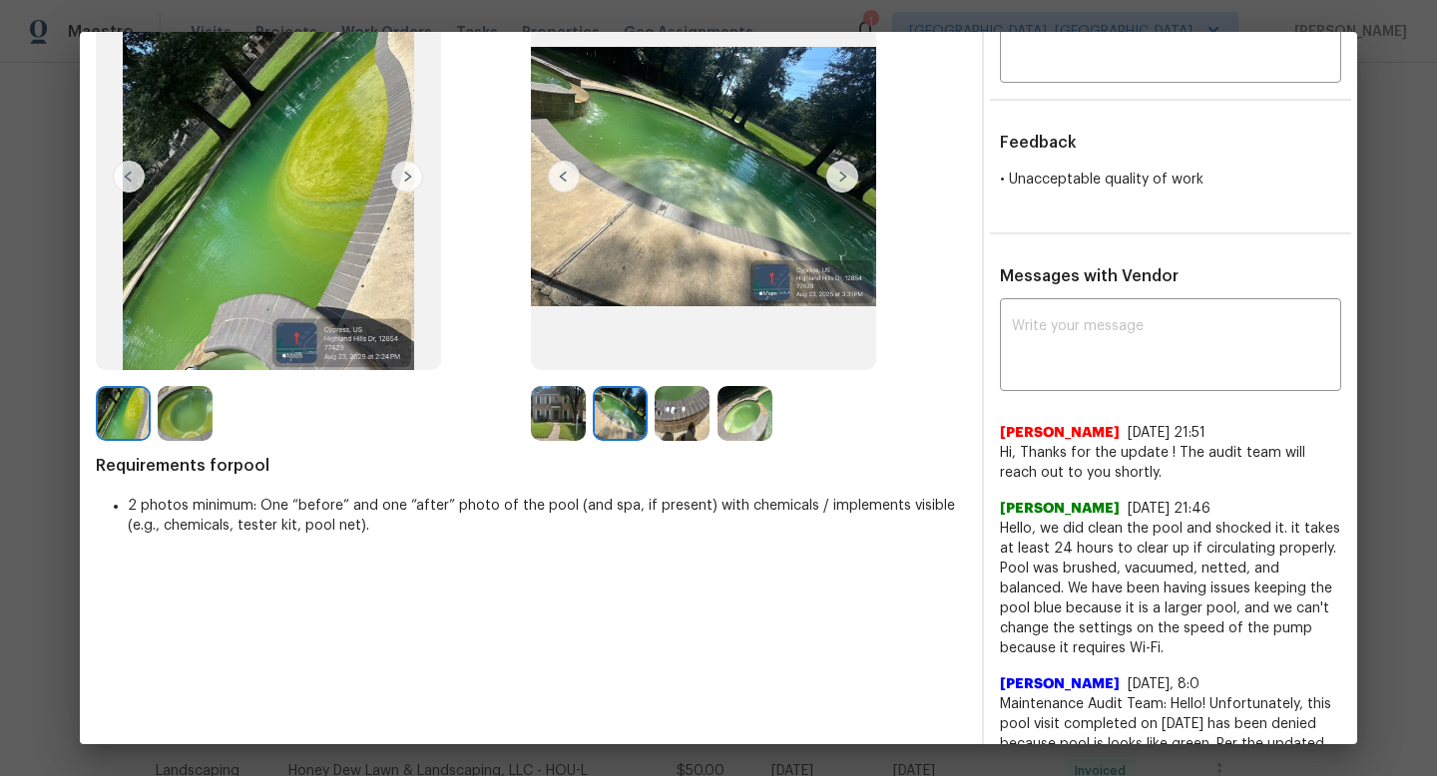
click at [609, 418] on img at bounding box center [620, 413] width 55 height 55
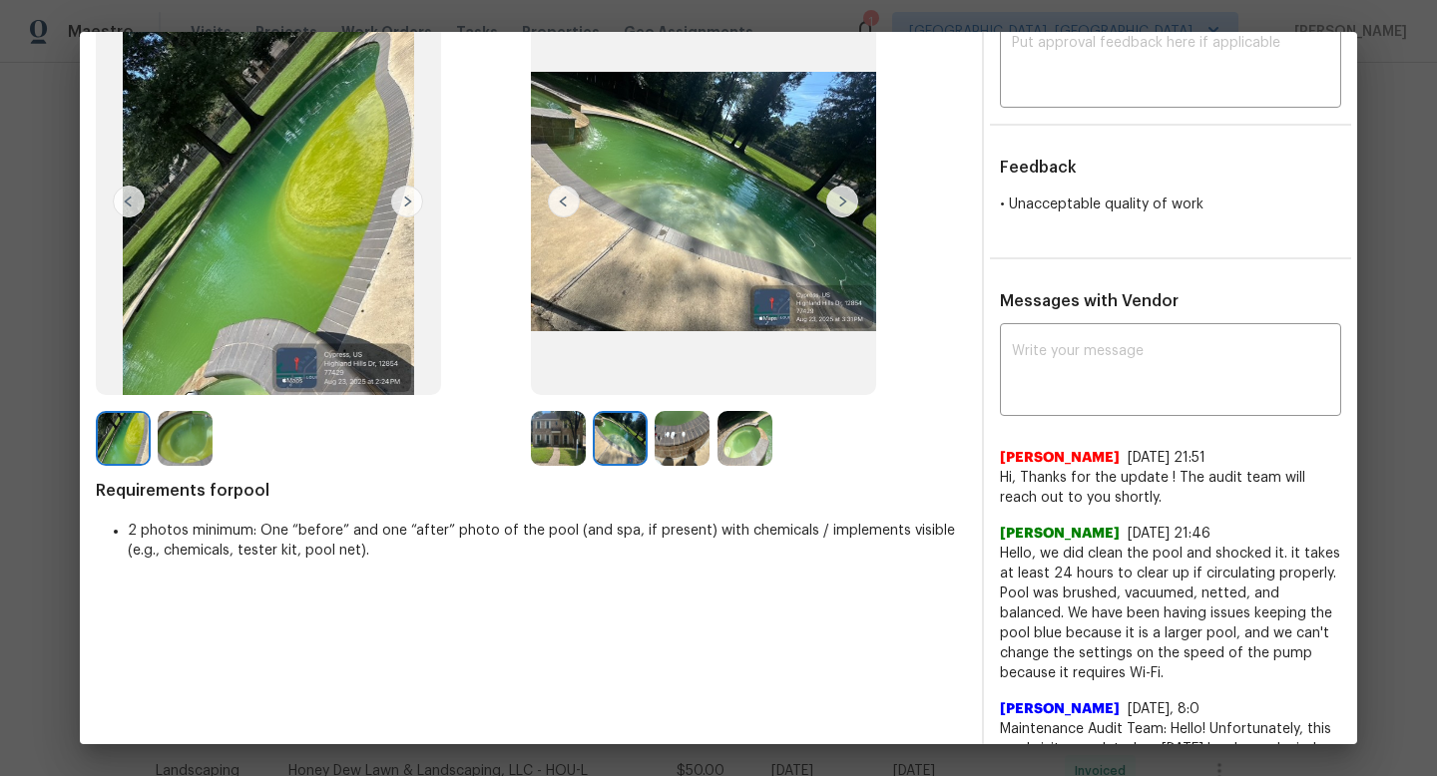
scroll to position [127, 0]
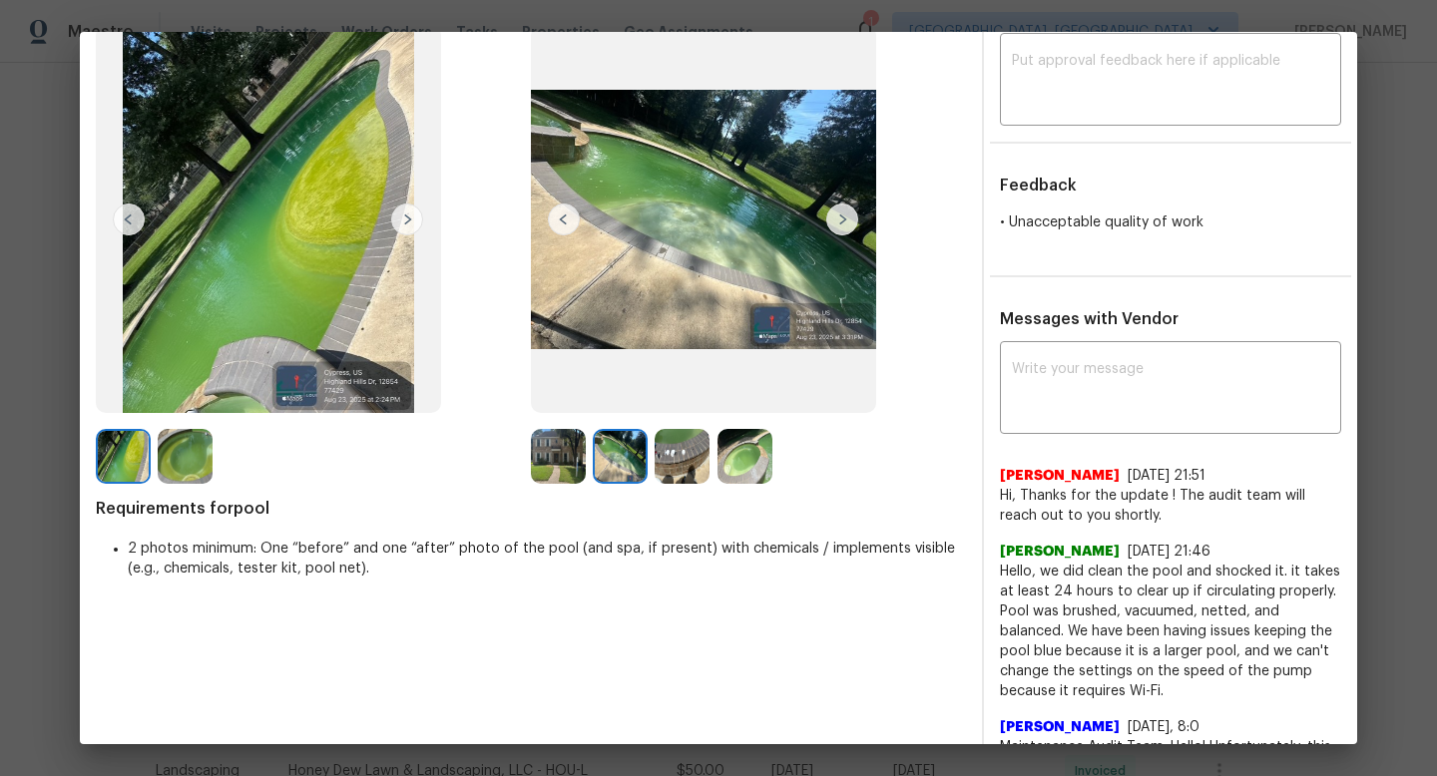
click at [684, 448] on img at bounding box center [681, 456] width 55 height 55
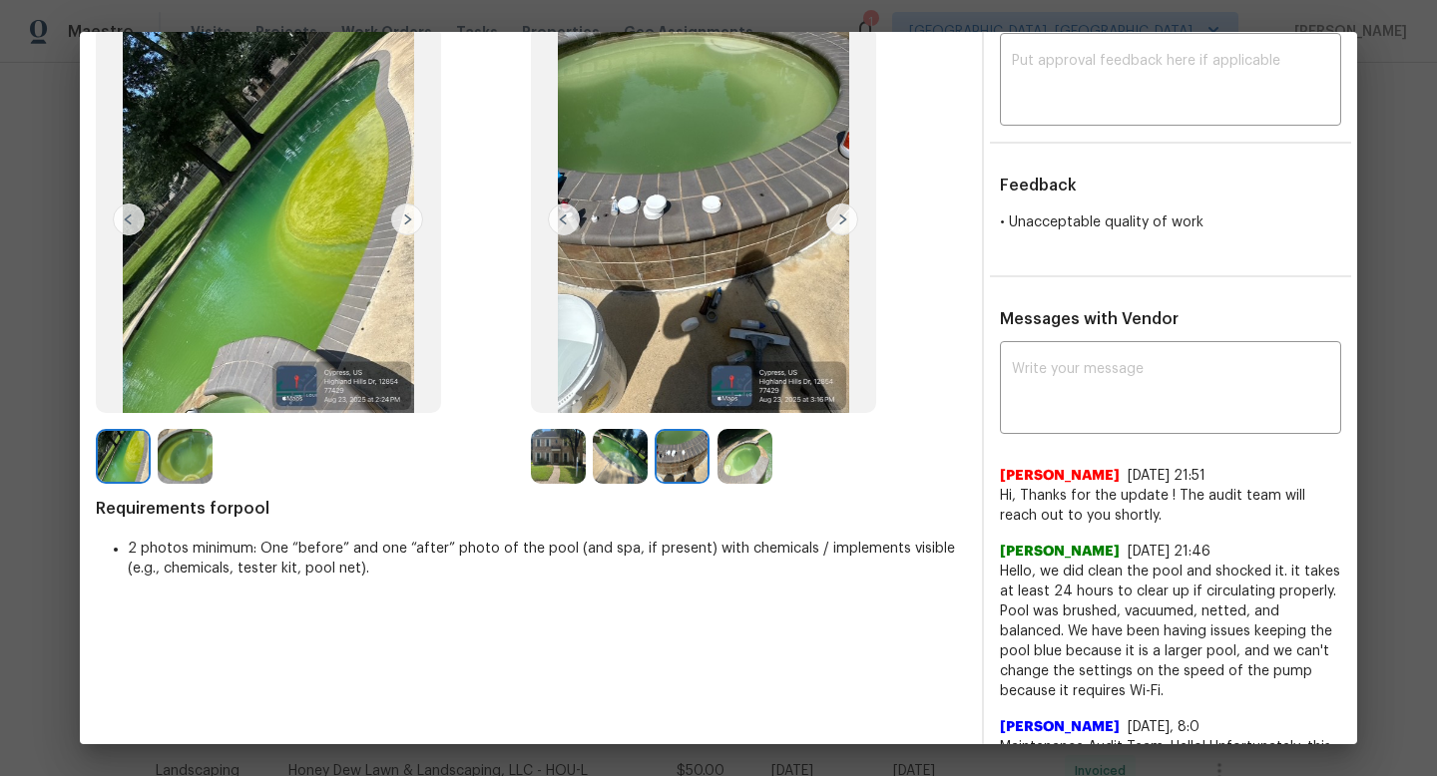
click at [762, 464] on img at bounding box center [744, 456] width 55 height 55
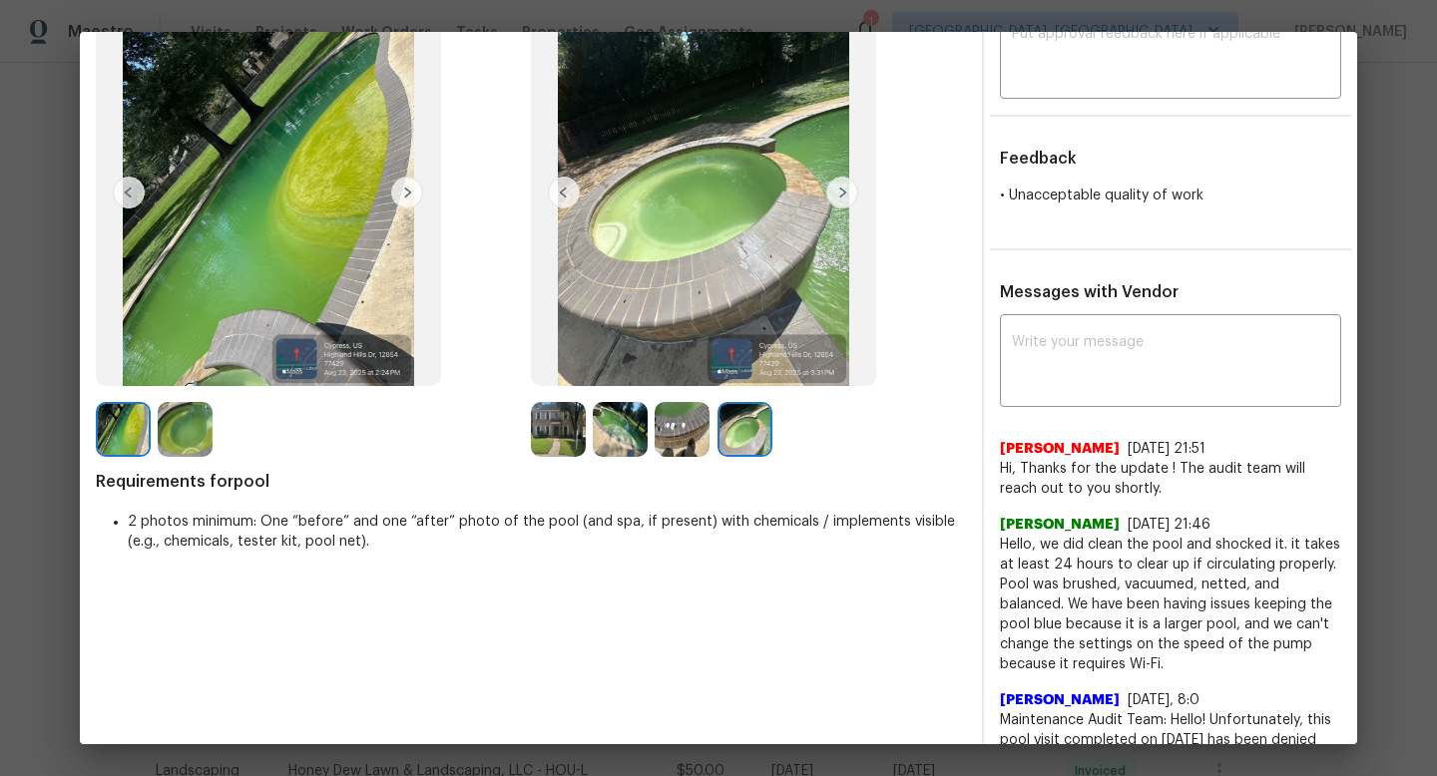
scroll to position [203, 0]
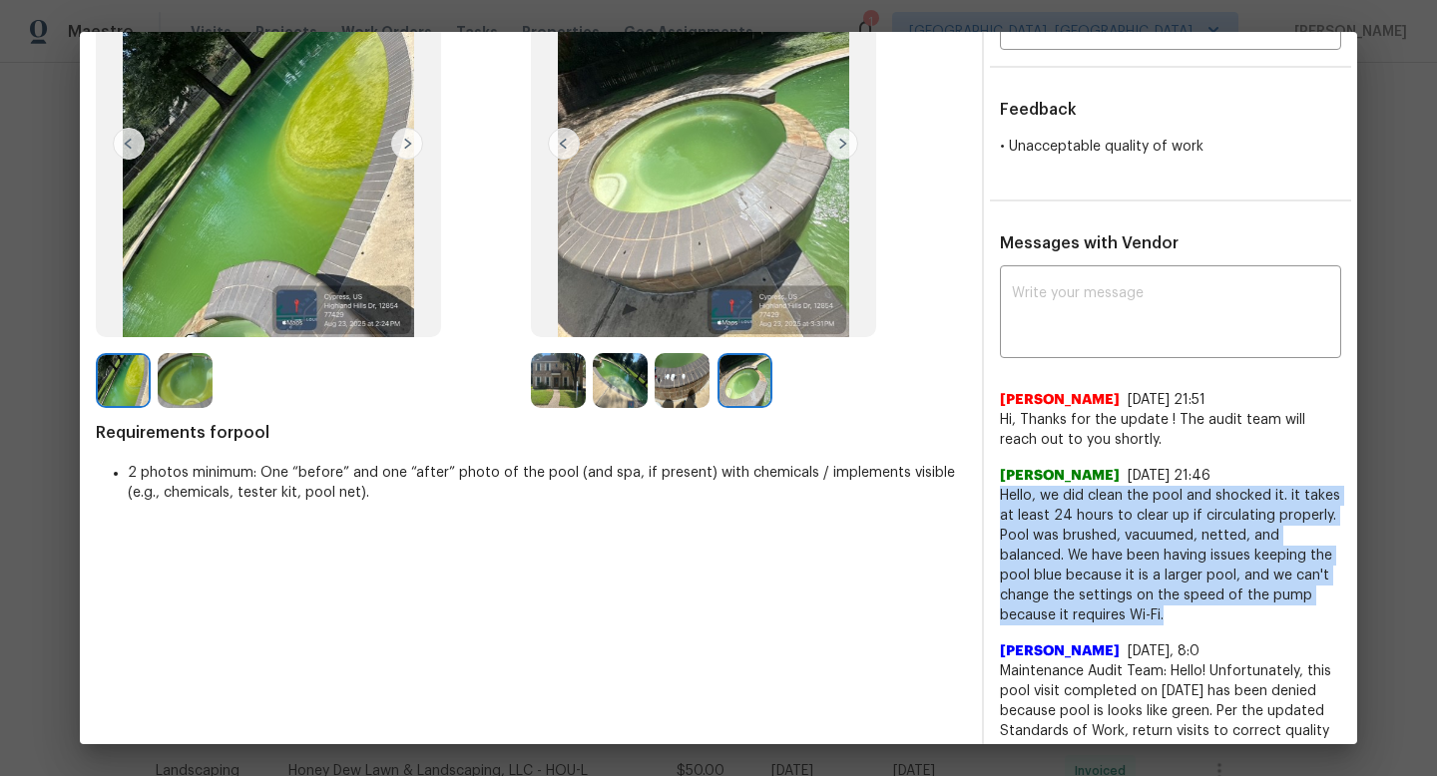
drag, startPoint x: 1170, startPoint y: 613, endPoint x: 997, endPoint y: 490, distance: 212.6
copy span "Hello, we did clean the pool and shocked it. it takes at least 24 hours to clea…"
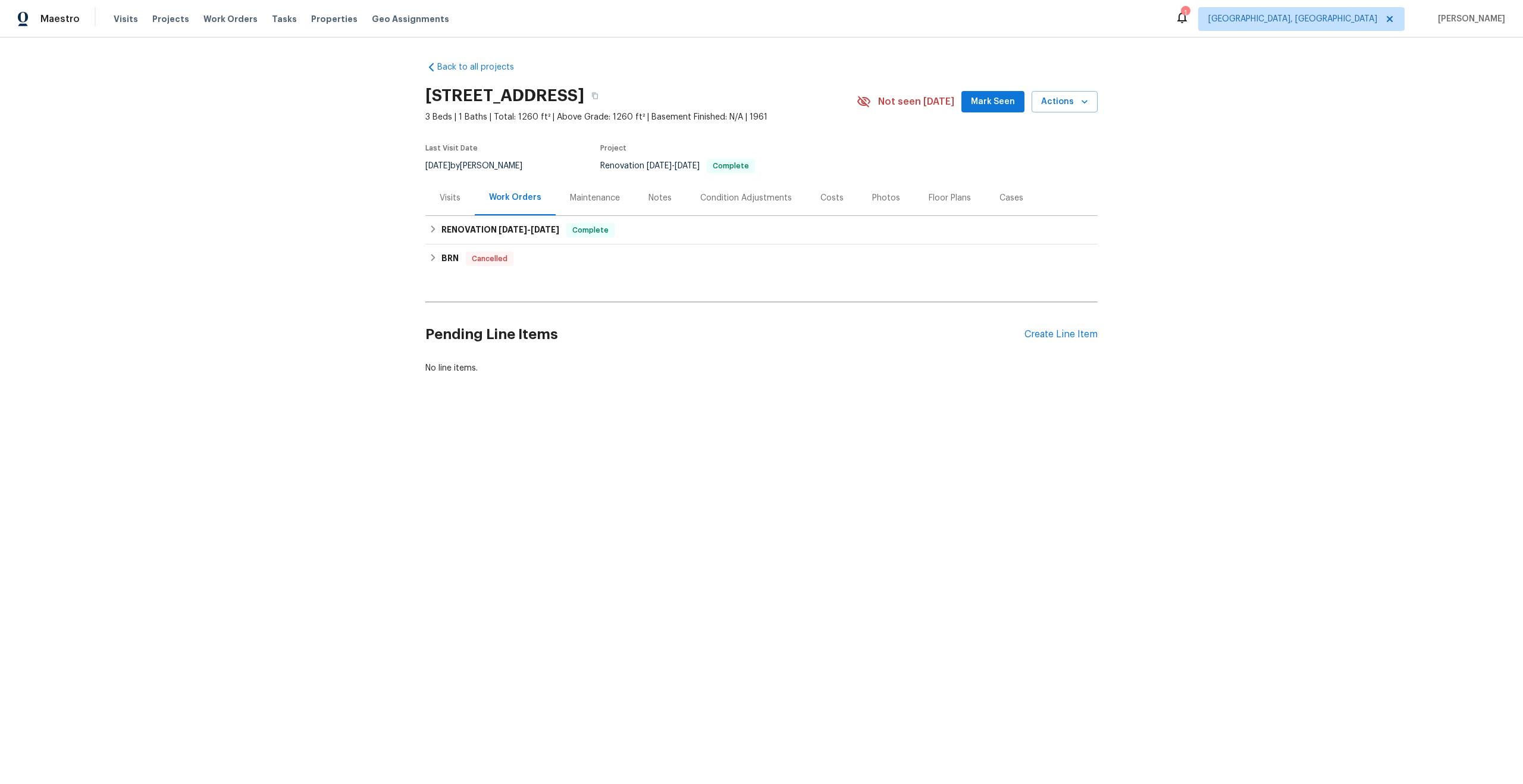
click at [607, 201] on div "Maintenance" at bounding box center [595, 198] width 50 height 12
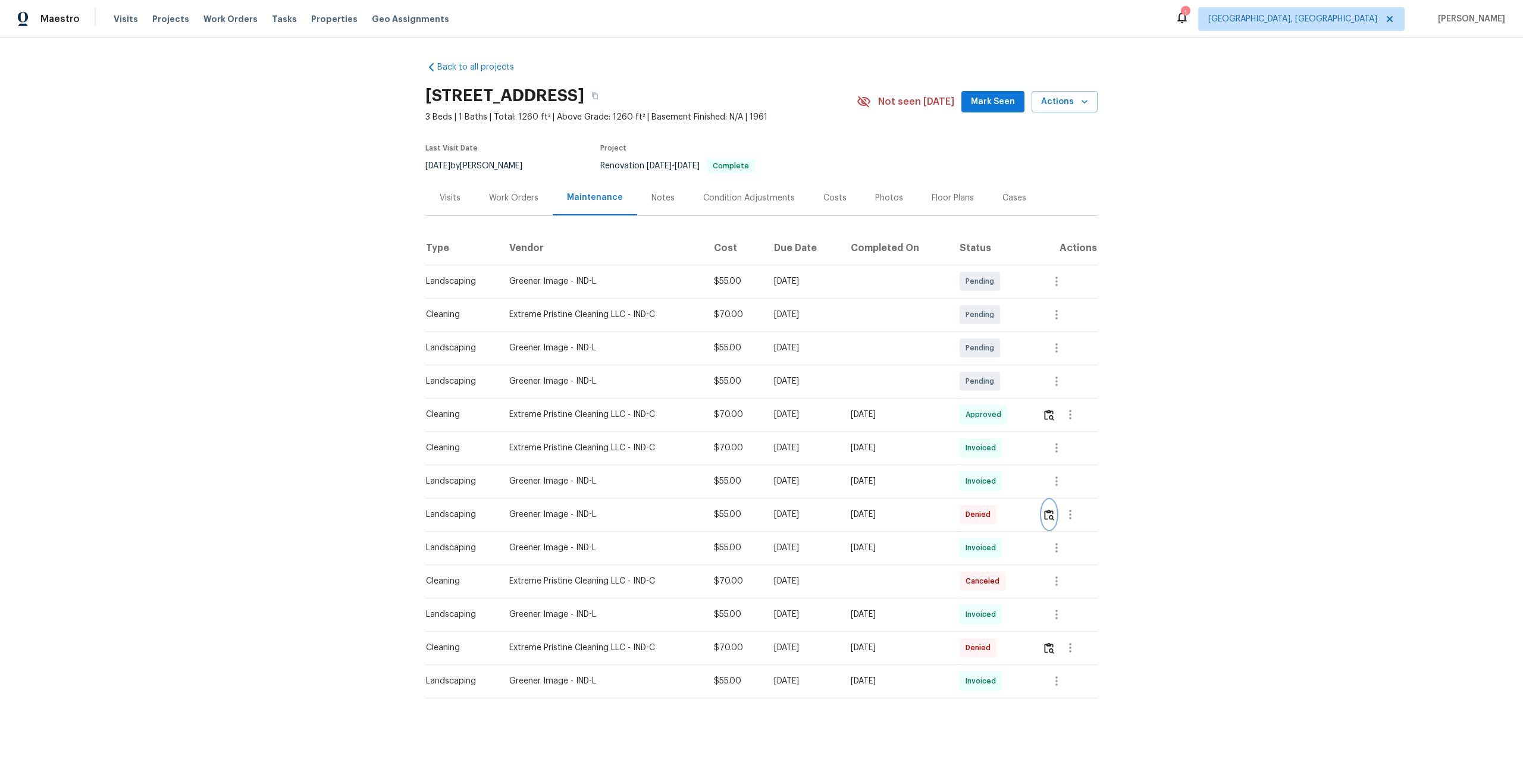
click at [1054, 512] on img "button" at bounding box center [1049, 515] width 10 height 11
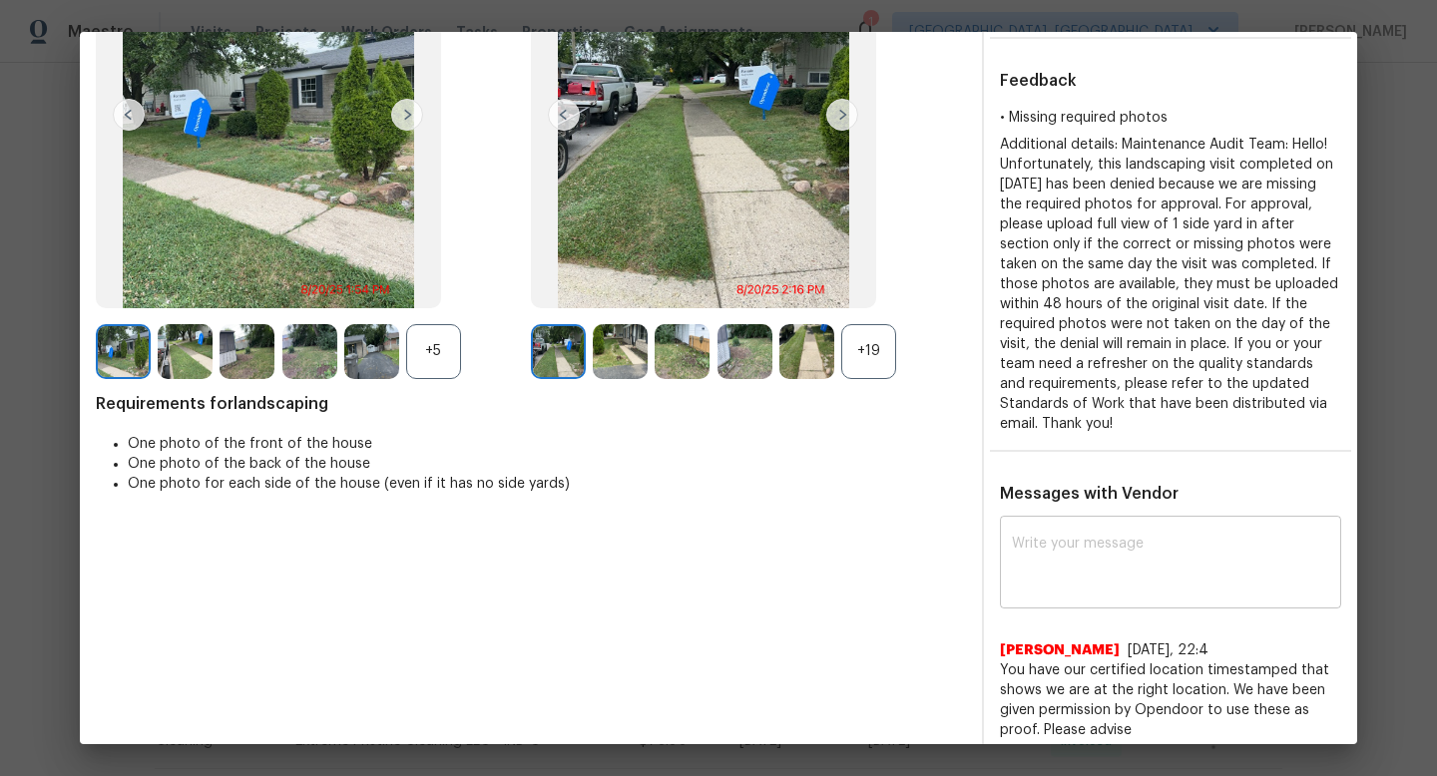
scroll to position [241, 0]
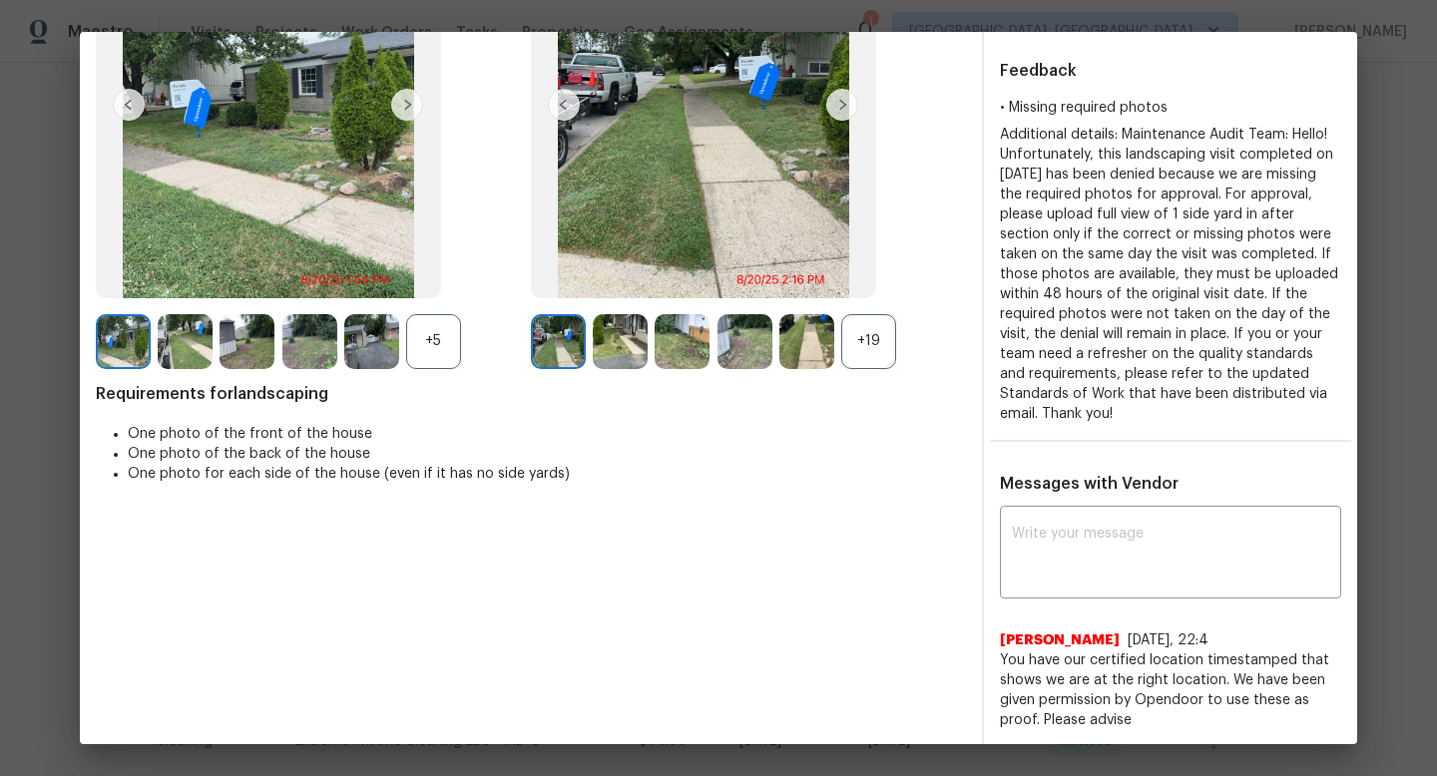
click at [182, 330] on img at bounding box center [185, 341] width 55 height 55
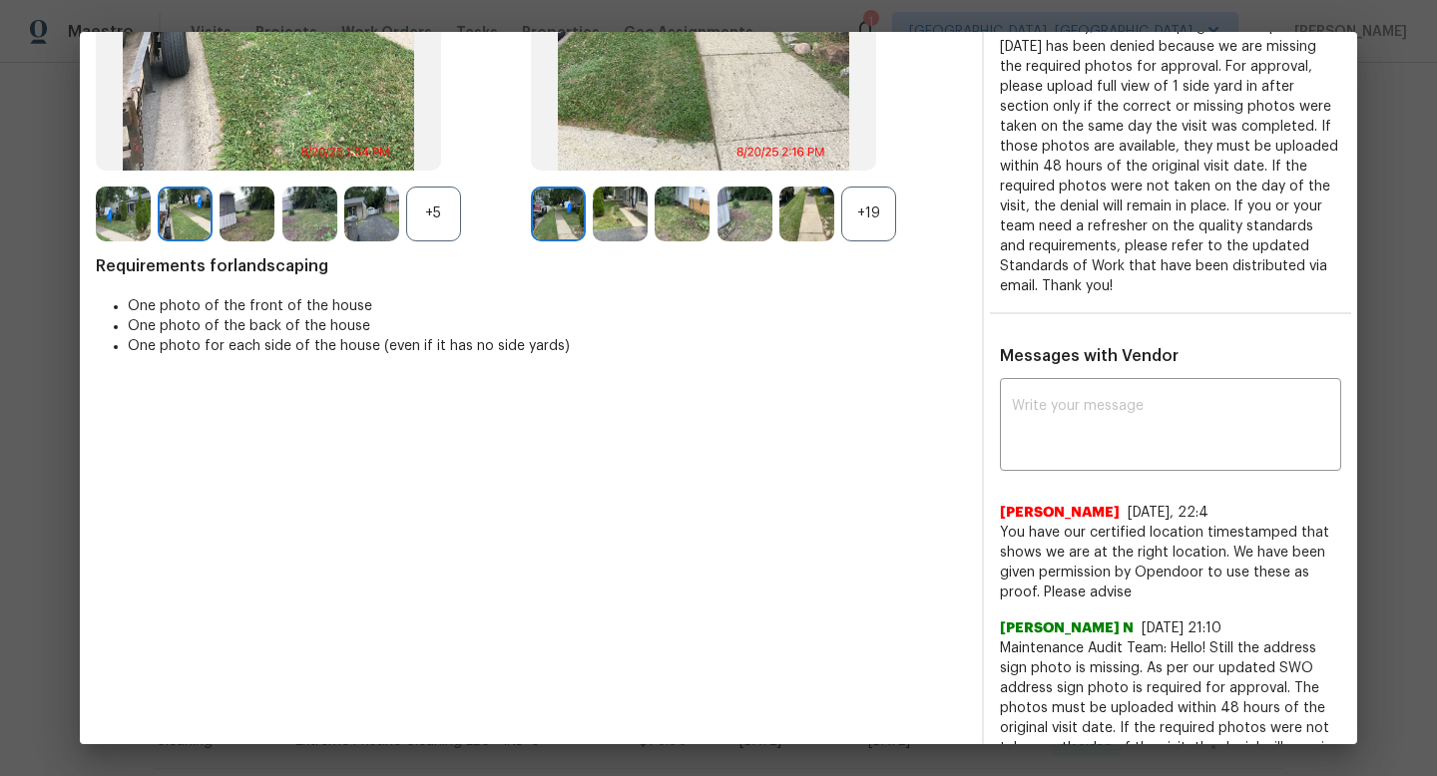
scroll to position [92, 0]
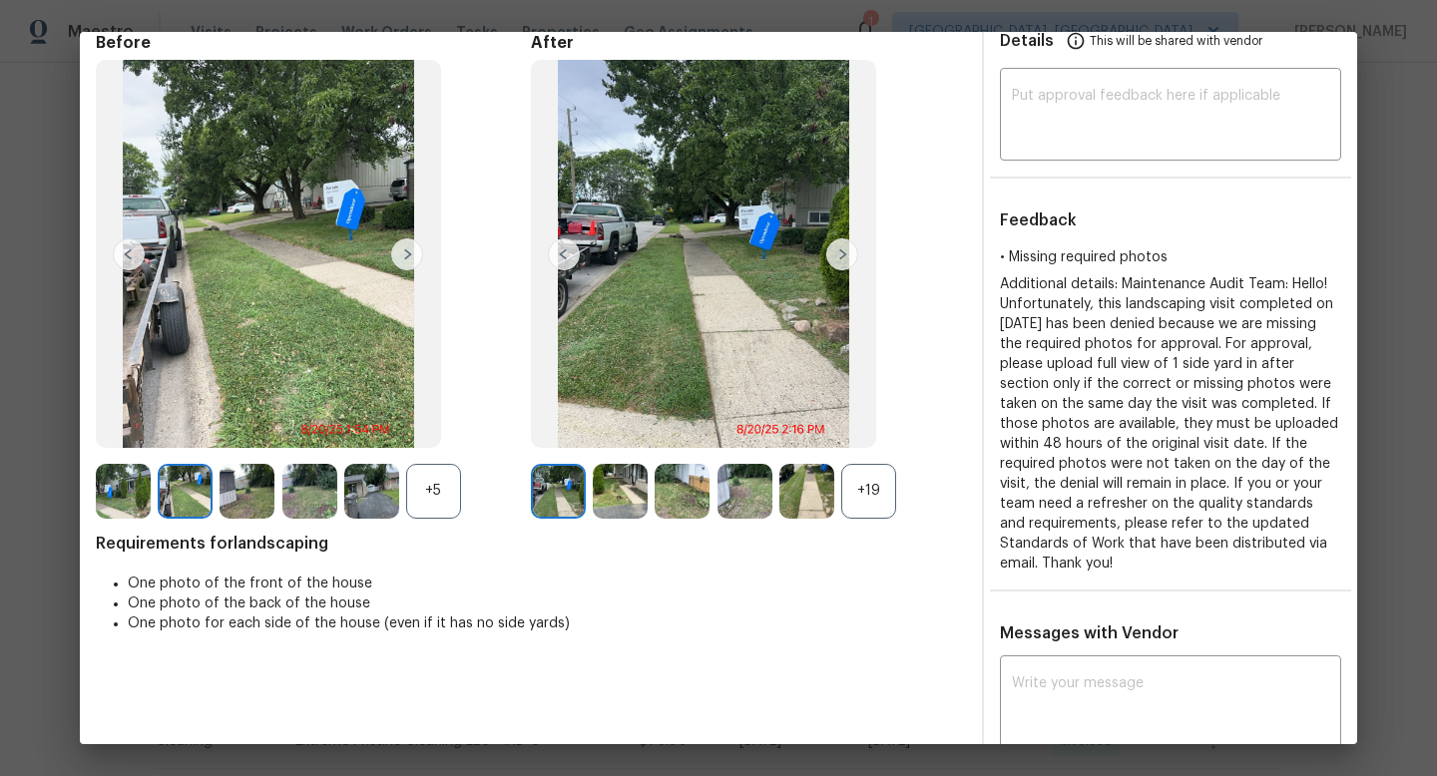
click at [868, 491] on div "+19" at bounding box center [868, 491] width 55 height 55
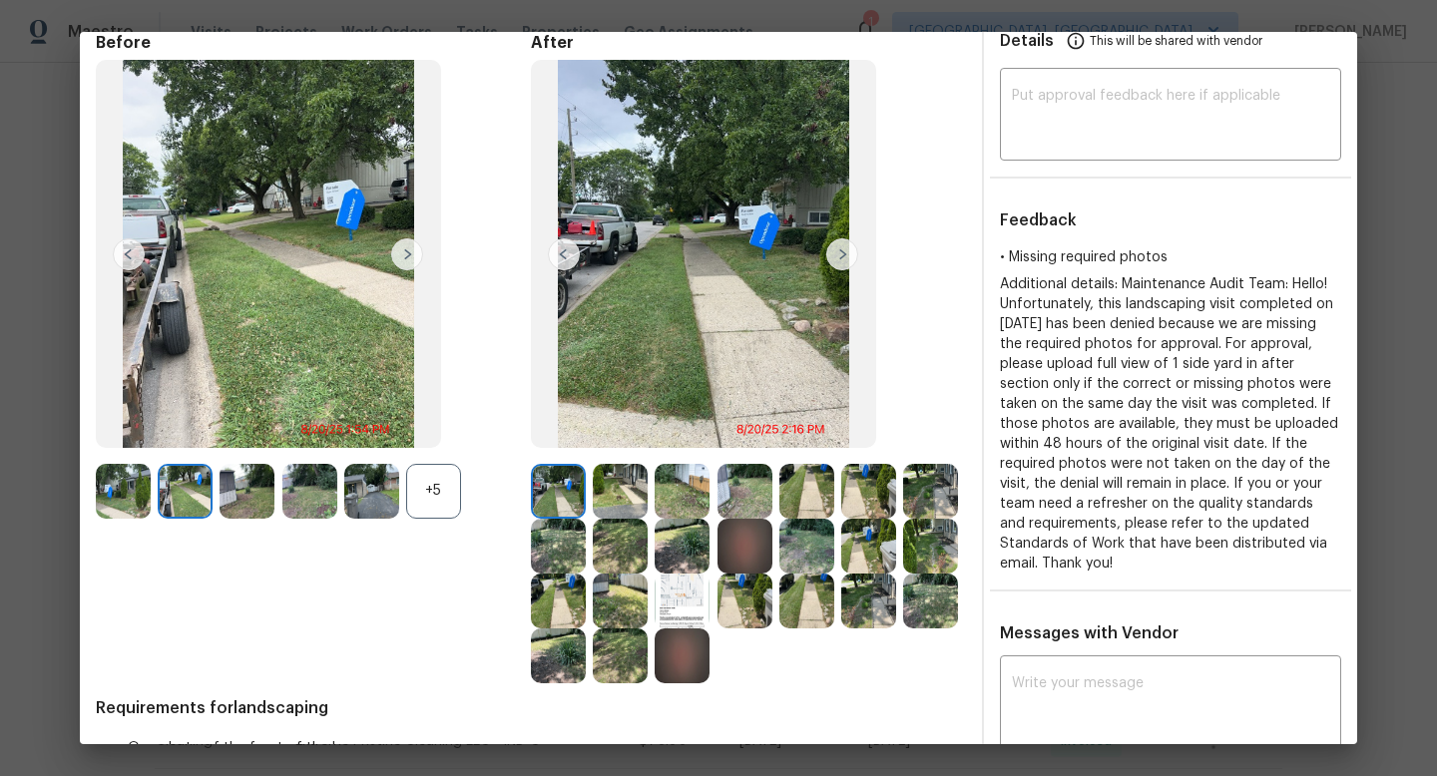
click at [622, 478] on img at bounding box center [620, 491] width 55 height 55
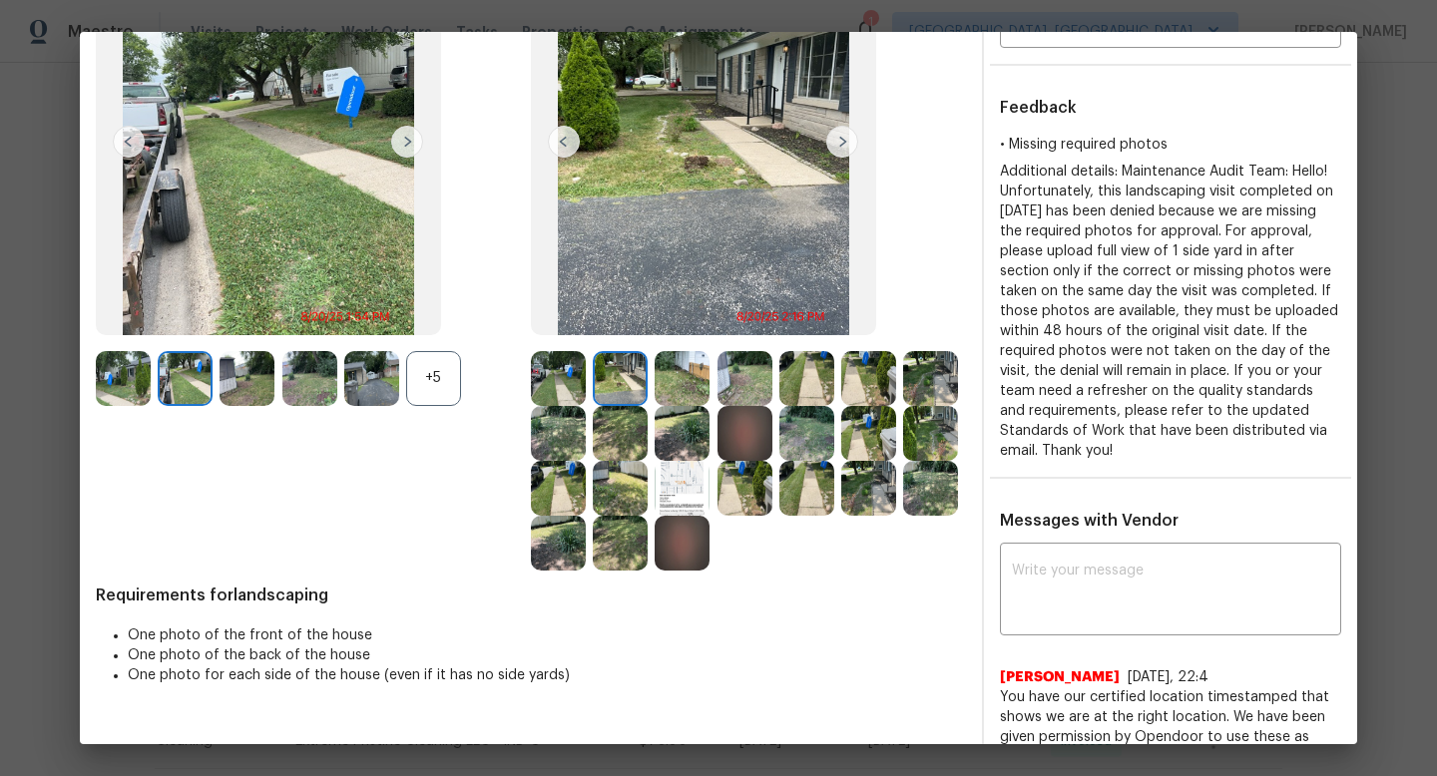
scroll to position [219, 0]
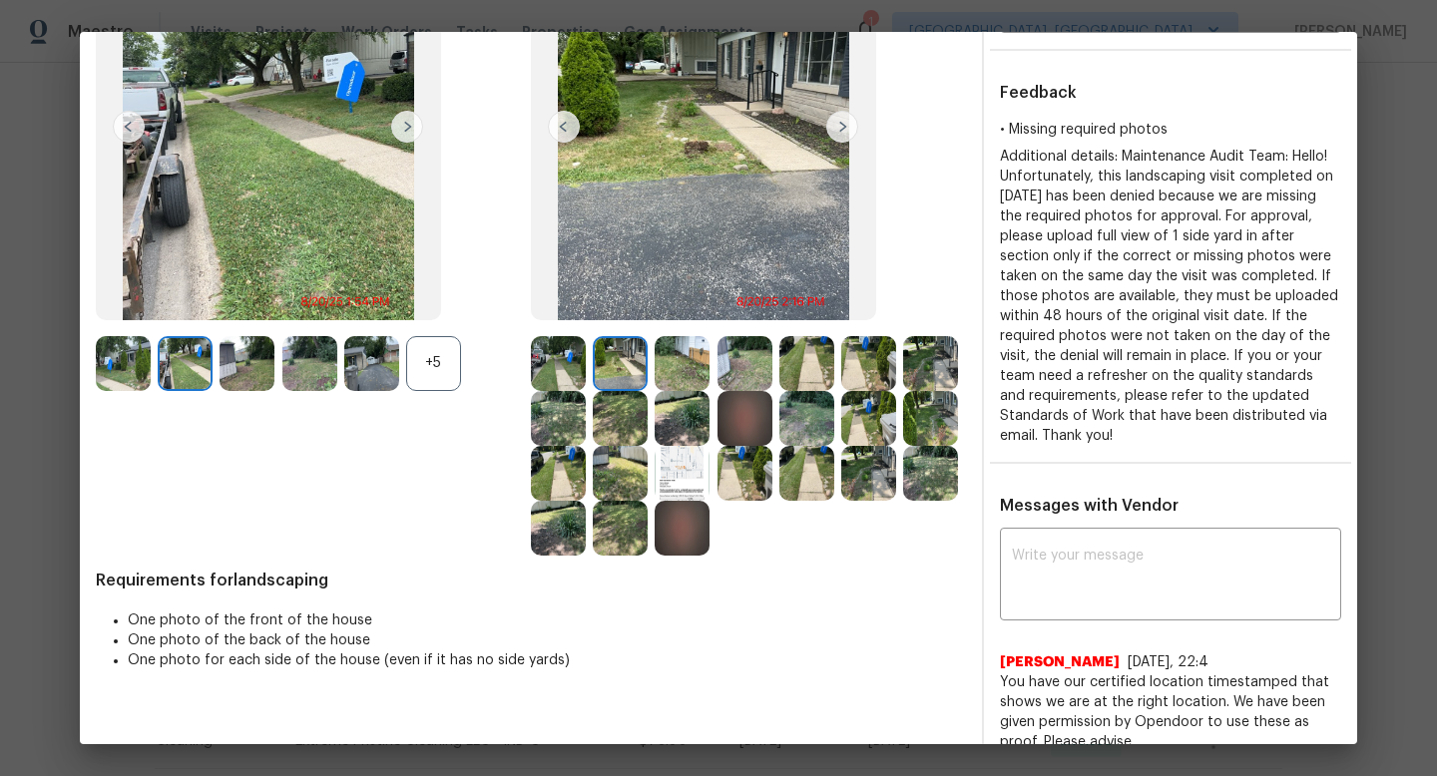
click at [682, 461] on img at bounding box center [681, 473] width 55 height 55
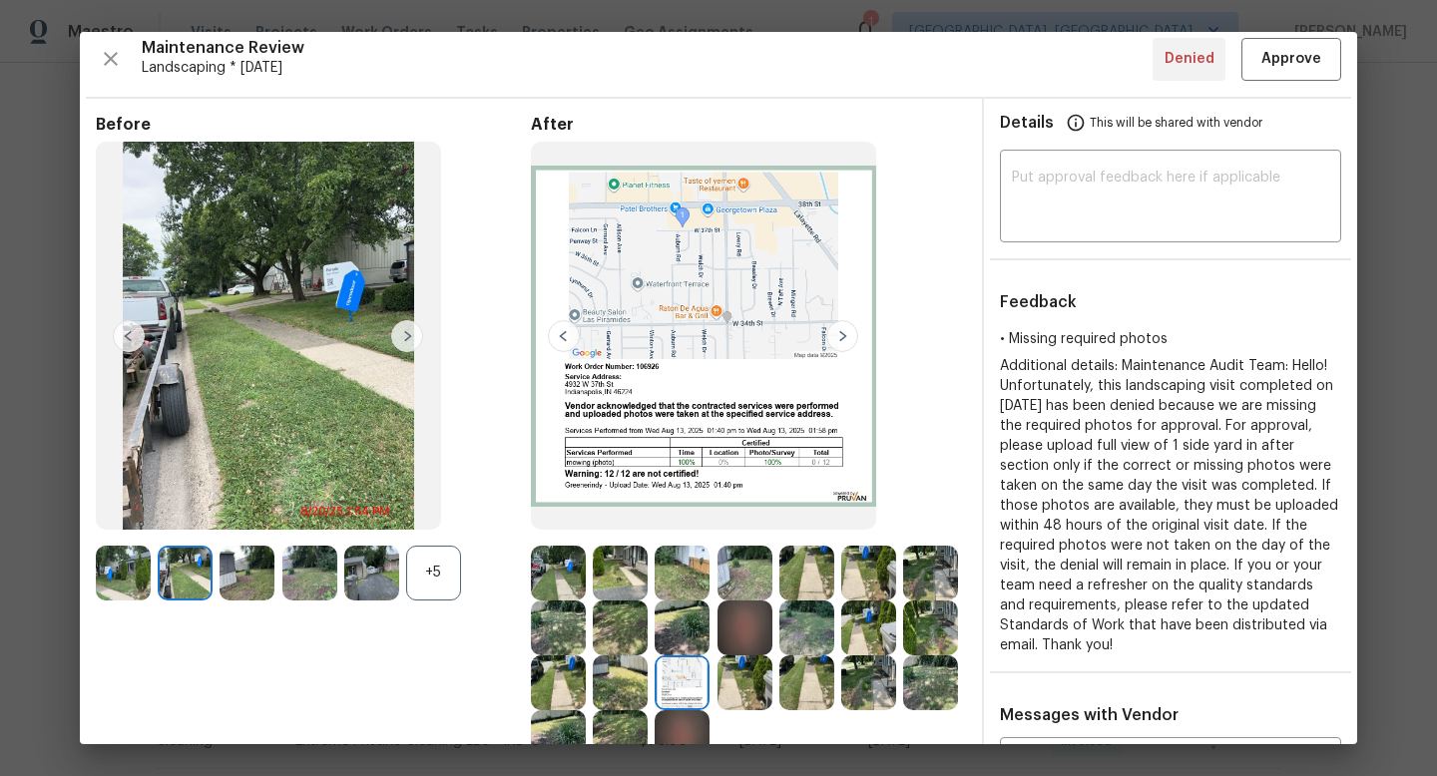
scroll to position [0, 0]
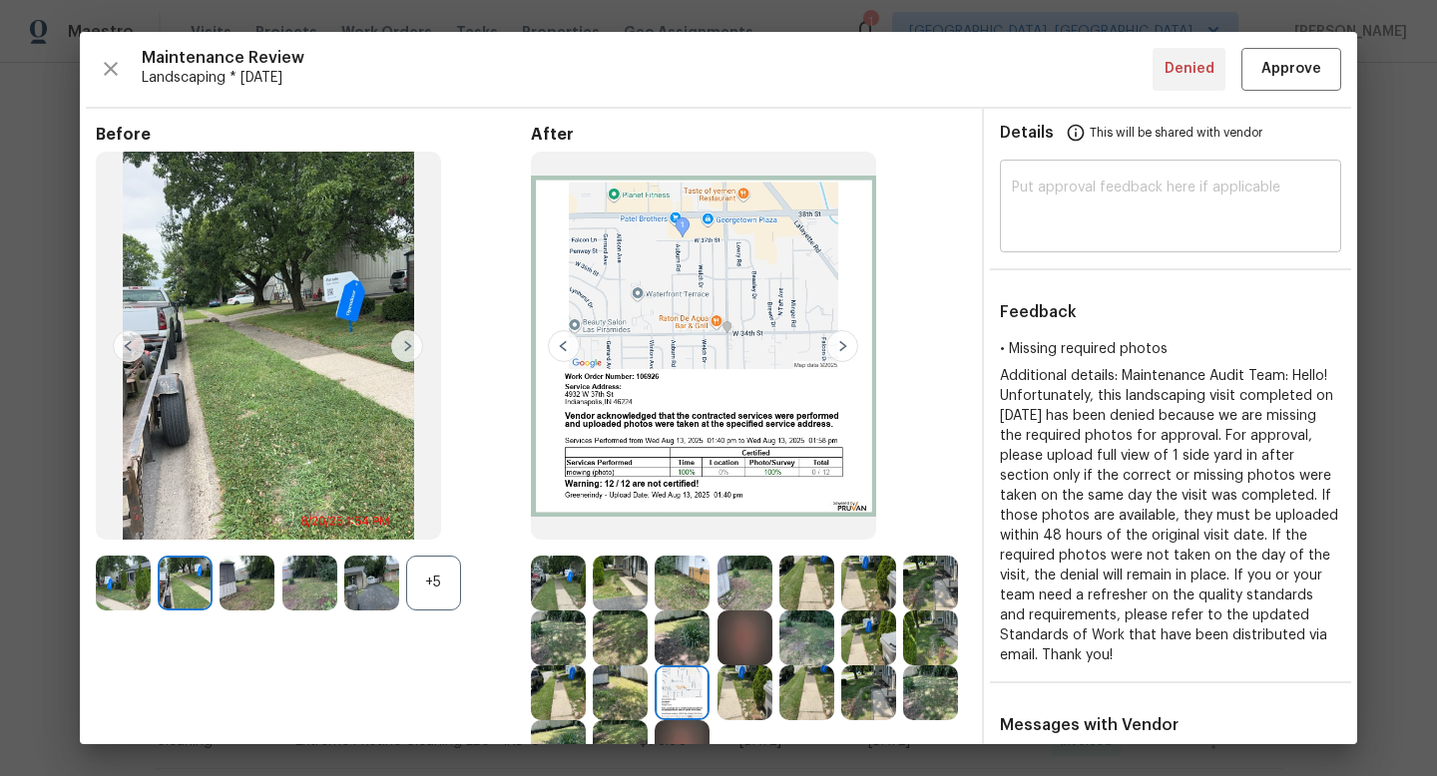
click at [1119, 171] on div "​" at bounding box center [1170, 209] width 341 height 88
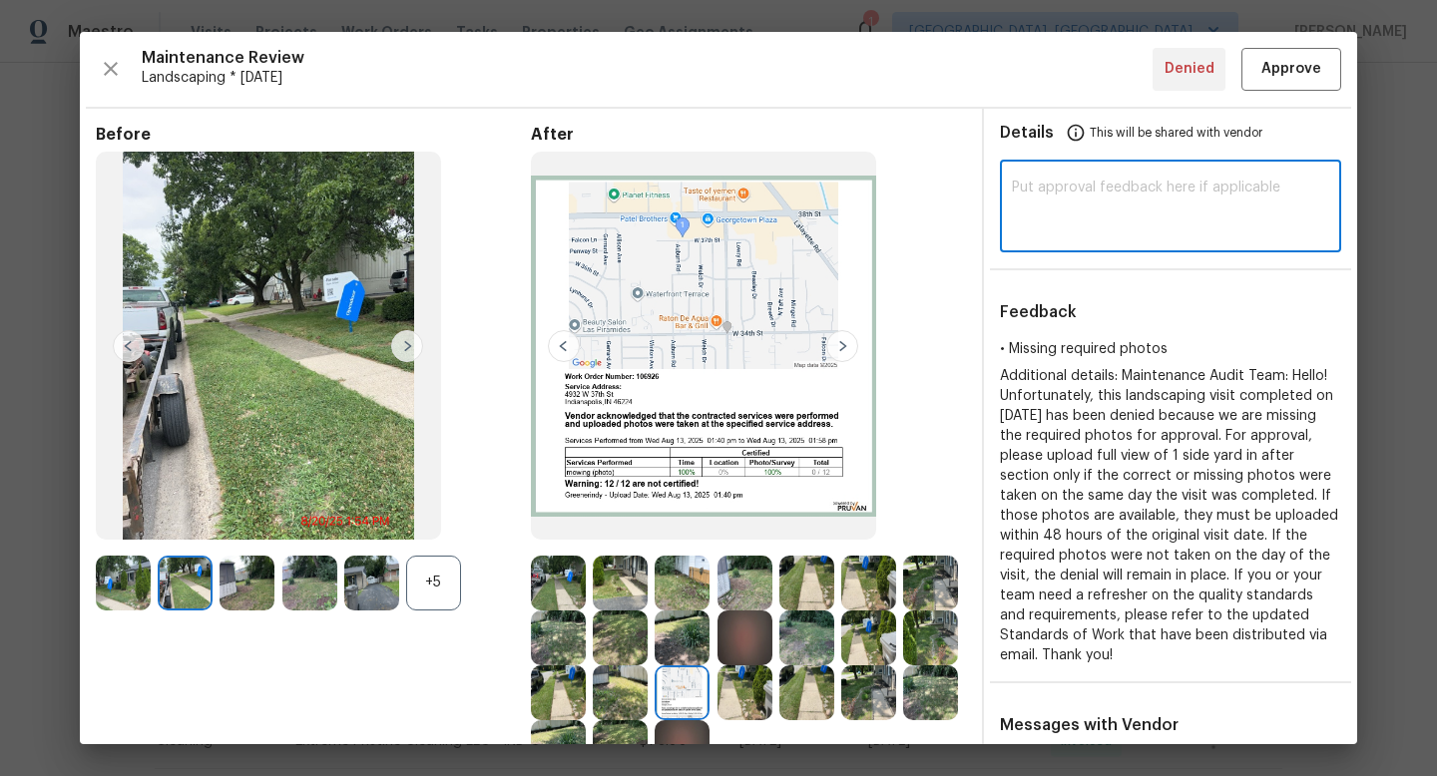
click at [1051, 189] on textarea at bounding box center [1170, 209] width 317 height 56
paste textarea "Maintenance Audit Team: Hi Team This visit has been approved after further audi…"
type textarea "Maintenance Audit Team: Hi Team This visit has been approved after further audi…"
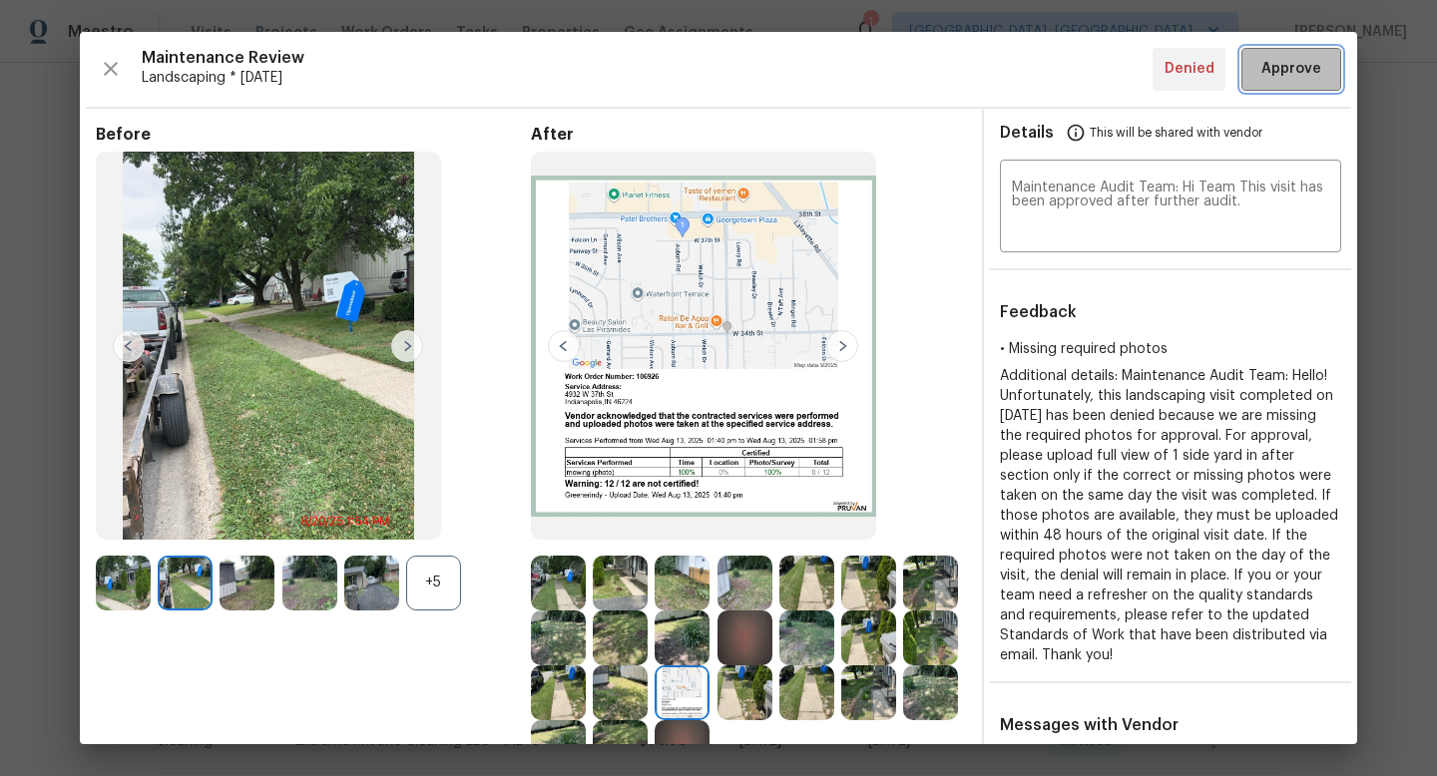
click at [1301, 53] on button "Approve" at bounding box center [1291, 69] width 100 height 43
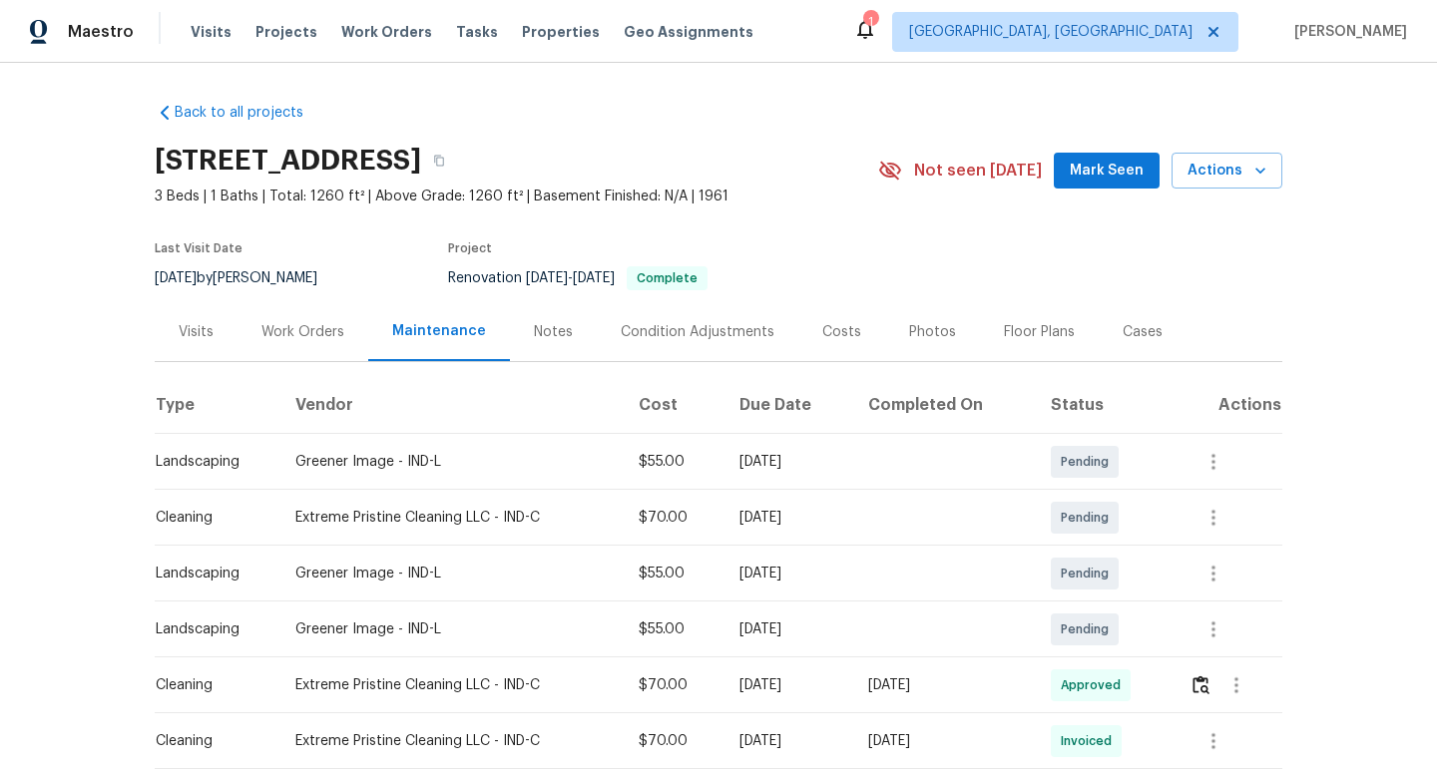
scroll to position [433, 0]
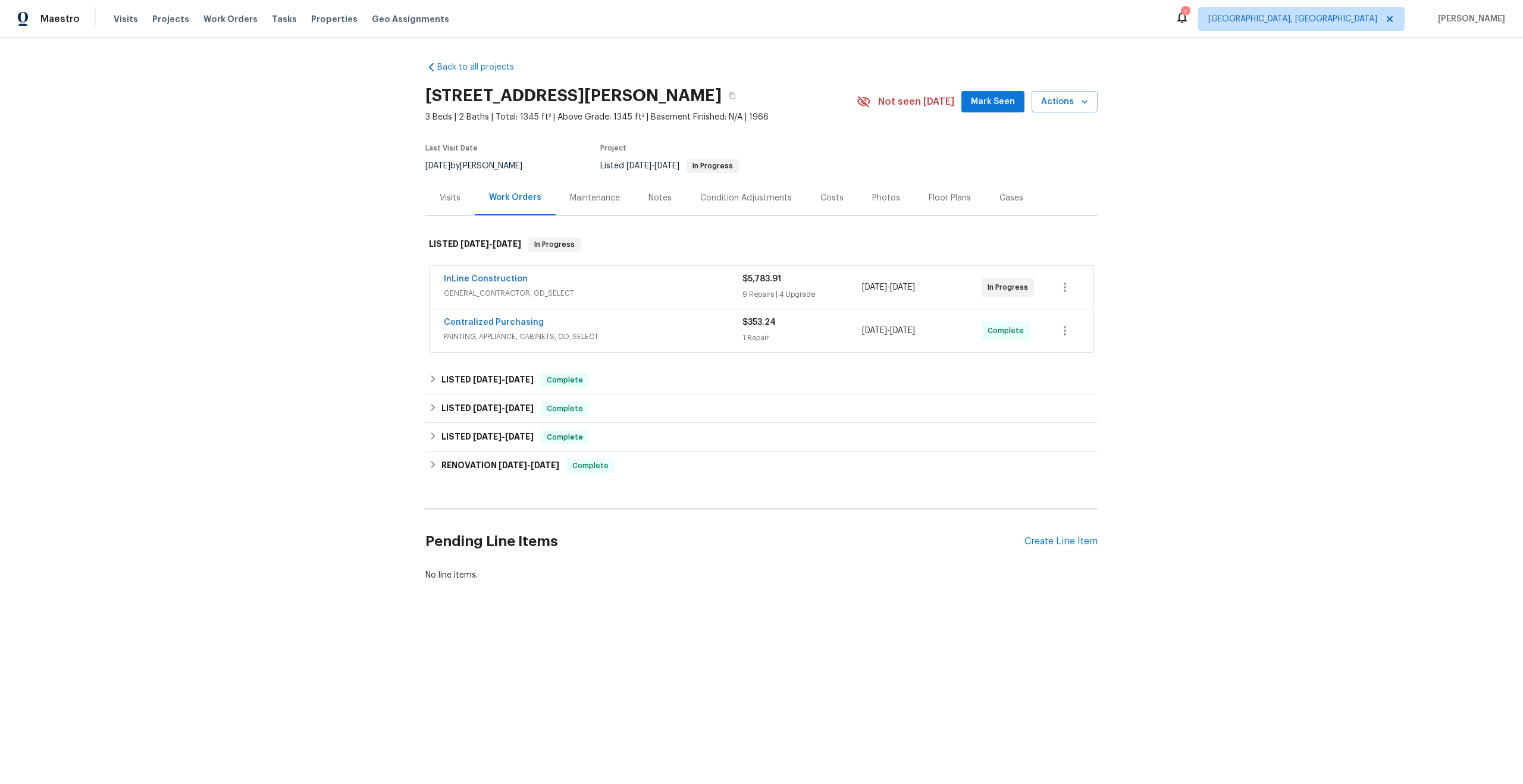
click at [593, 194] on div "Maintenance" at bounding box center [595, 198] width 50 height 12
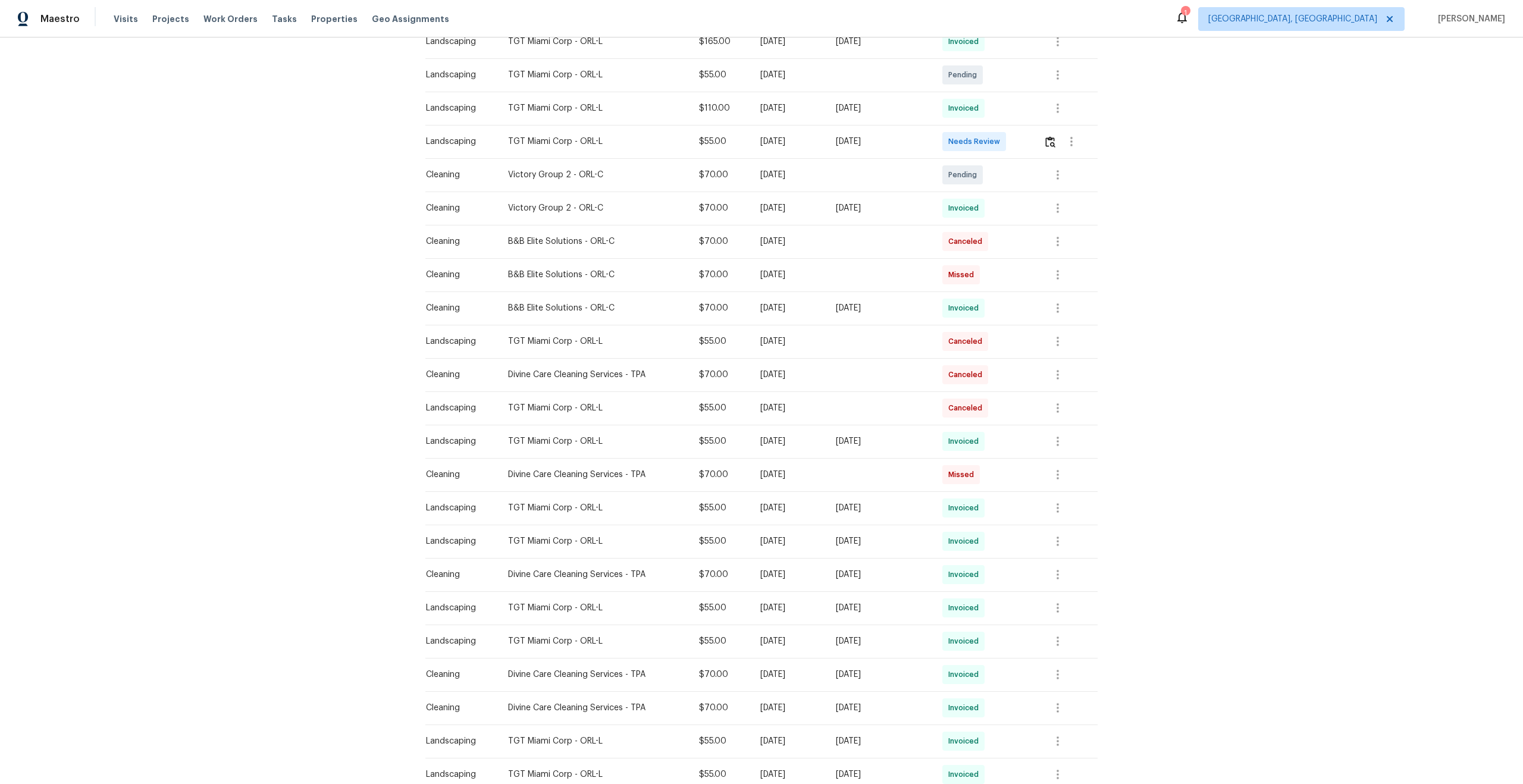
scroll to position [413, 0]
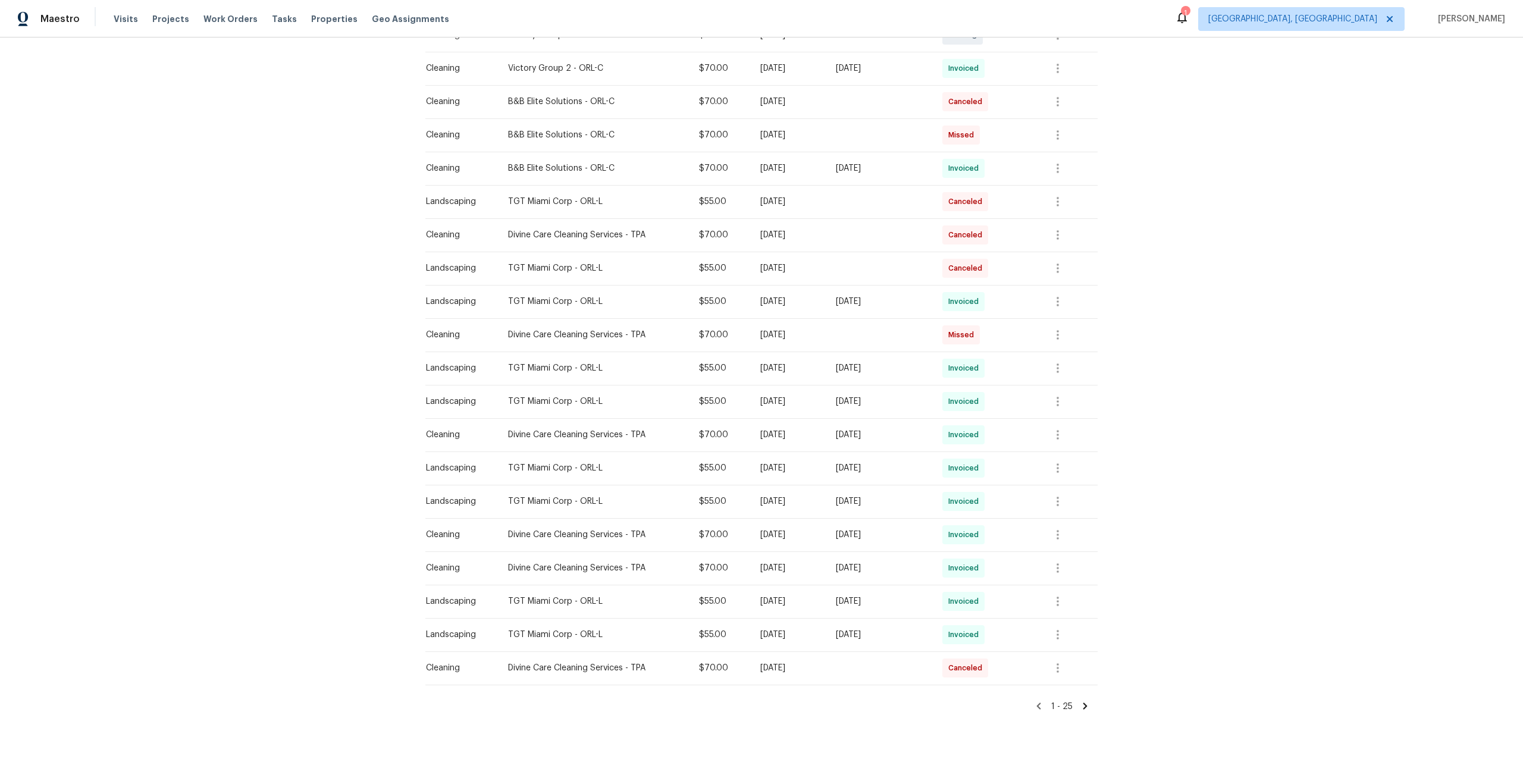
click at [1084, 704] on icon at bounding box center [1085, 706] width 4 height 7
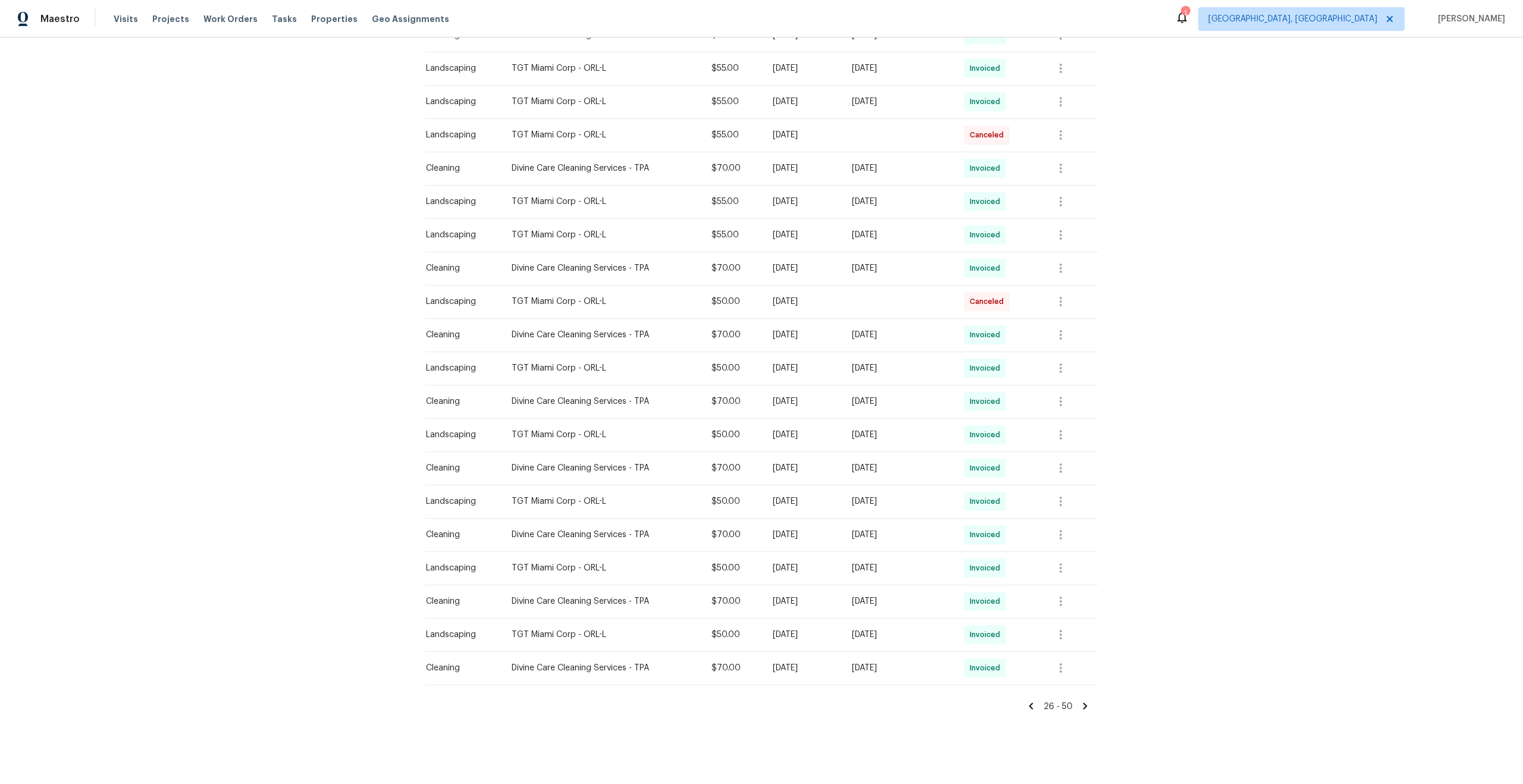
click at [1033, 701] on icon at bounding box center [1031, 706] width 11 height 11
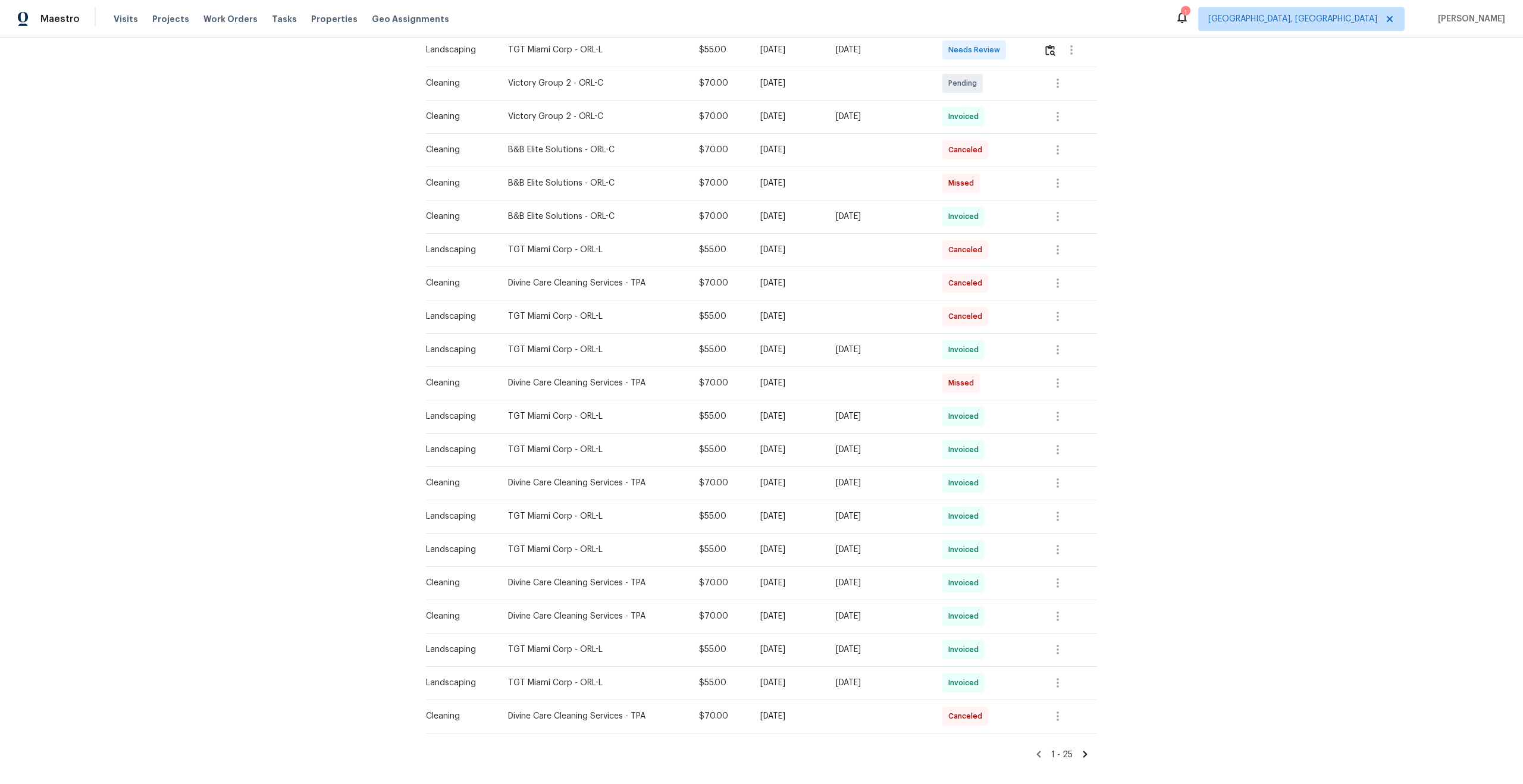
scroll to position [336, 0]
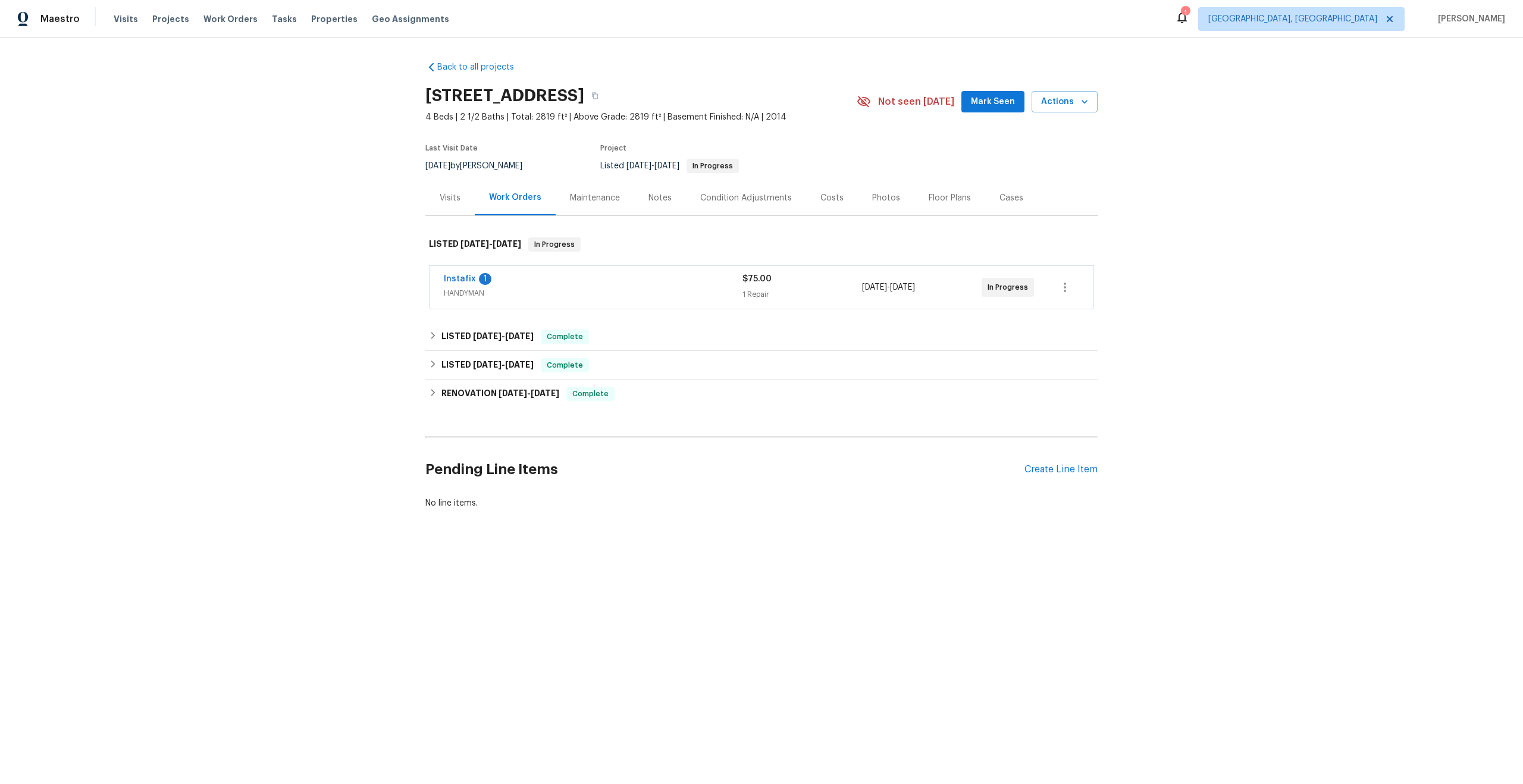
click at [593, 190] on div "Maintenance" at bounding box center [595, 197] width 79 height 35
